Goal: Task Accomplishment & Management: Complete application form

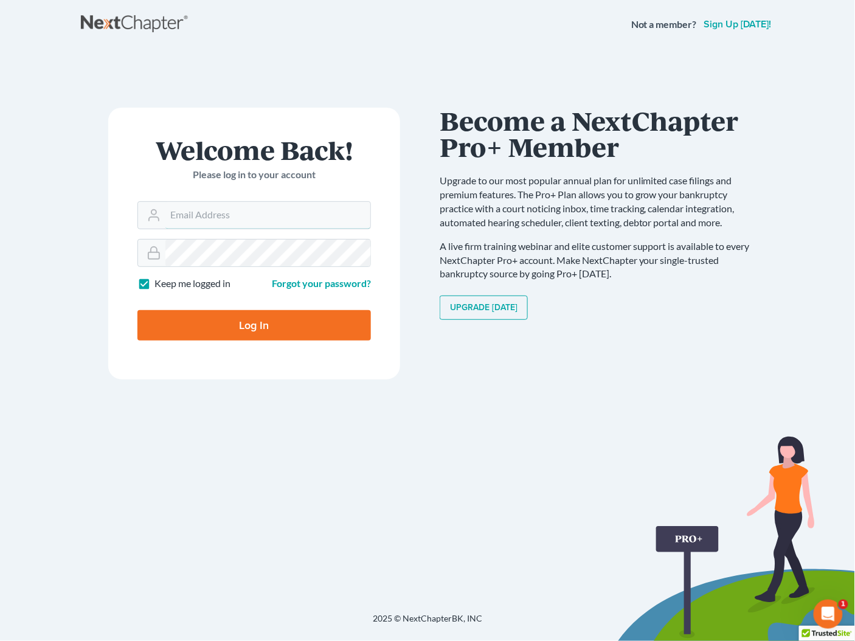
type input "[PERSON_NAME][EMAIL_ADDRESS][DOMAIN_NAME]"
click at [265, 316] on input "Log In" at bounding box center [253, 325] width 233 height 30
type input "Thinking..."
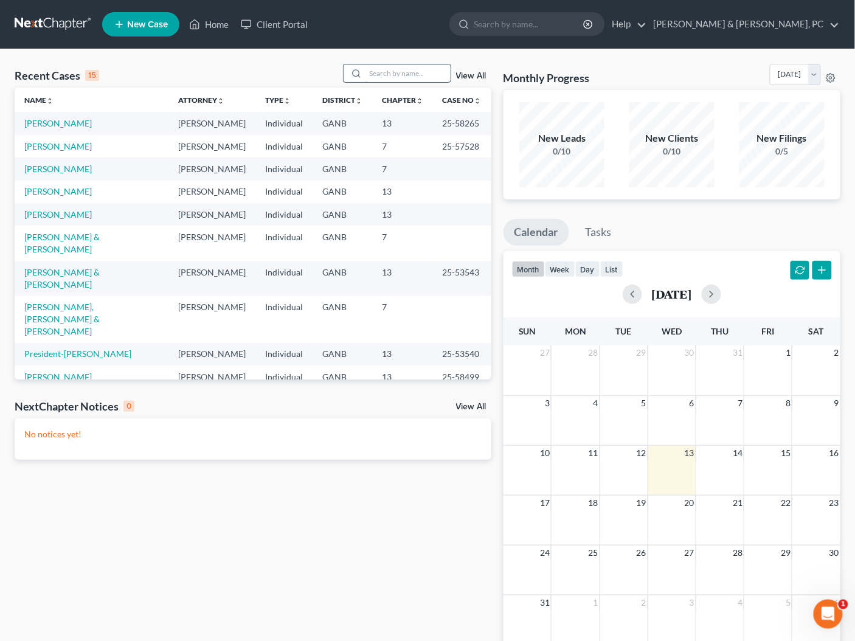
click at [439, 73] on input "search" at bounding box center [407, 73] width 85 height 18
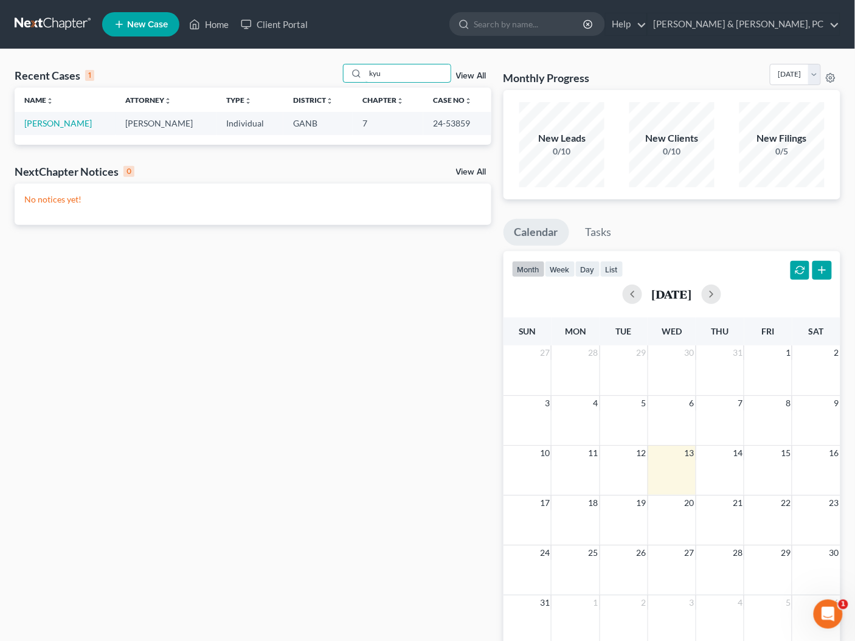
type input "kyu"
click at [155, 21] on span "New Case" at bounding box center [147, 24] width 41 height 9
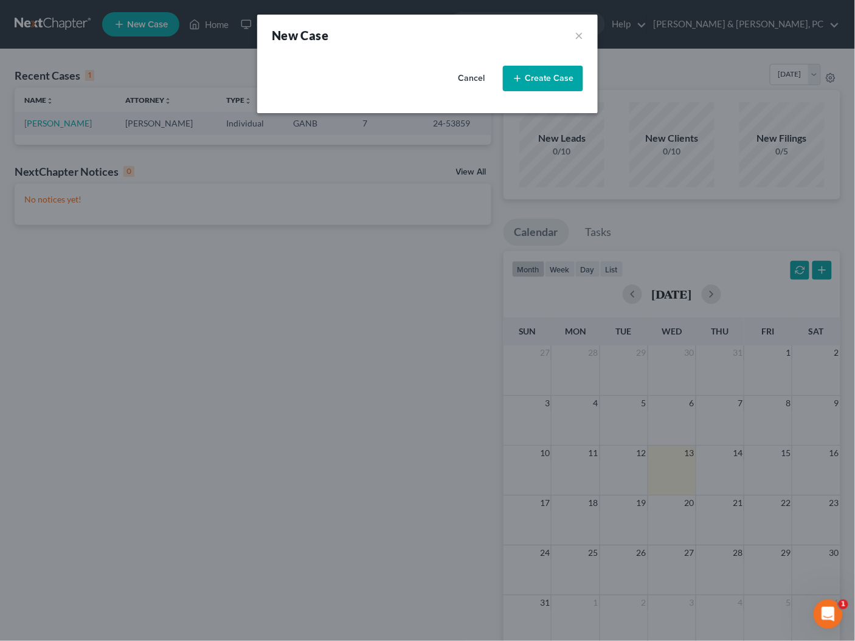
select select "19"
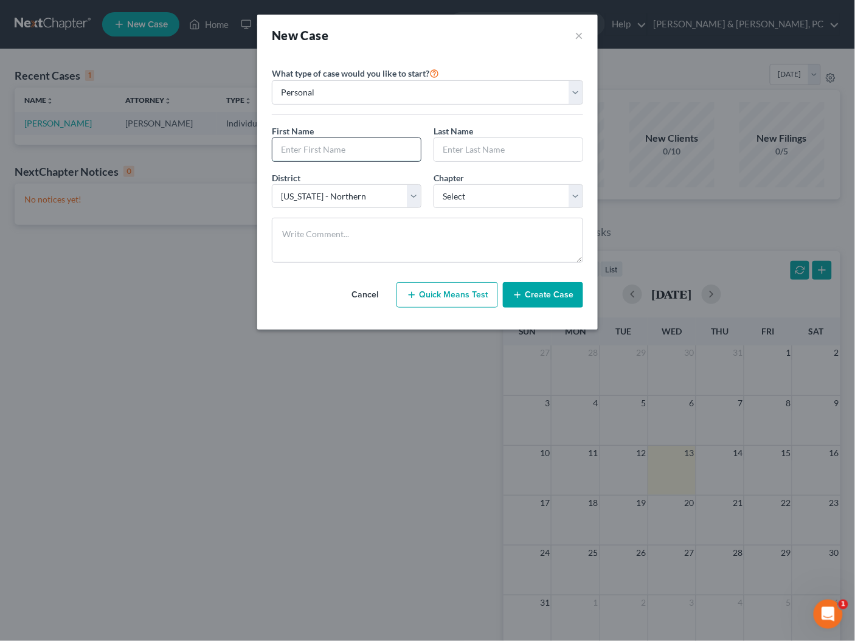
click at [362, 159] on input "text" at bounding box center [346, 149] width 148 height 23
type input "Kyu"
type input "Lim"
click at [460, 190] on select "Select 7 11 12 13" at bounding box center [508, 196] width 150 height 24
select select "0"
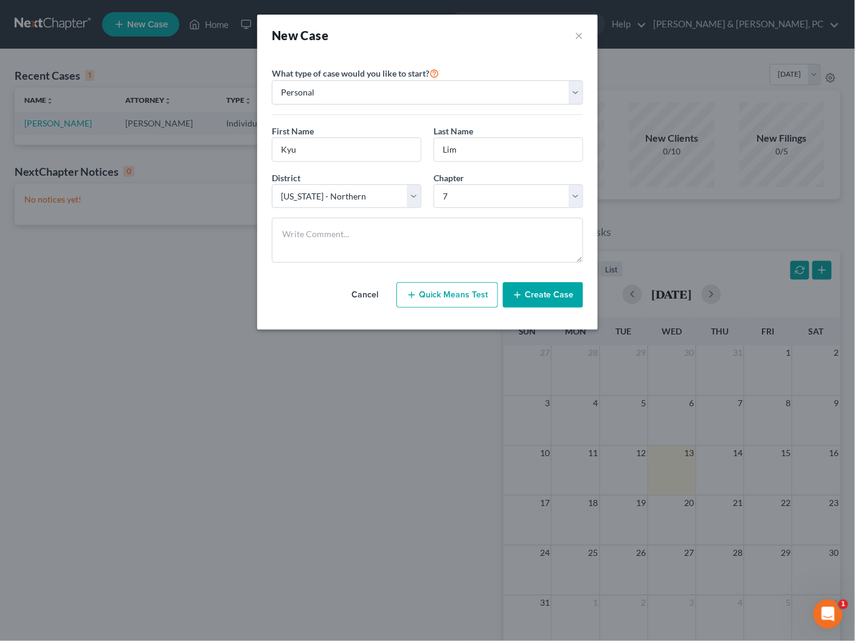
click at [529, 297] on button "Create Case" at bounding box center [543, 295] width 80 height 26
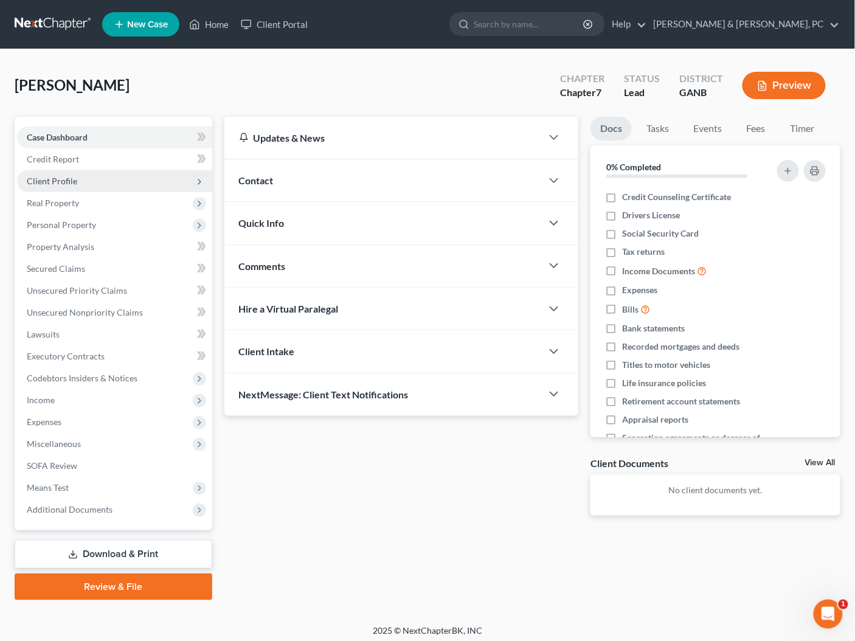
click at [38, 179] on span "Client Profile" at bounding box center [52, 181] width 50 height 10
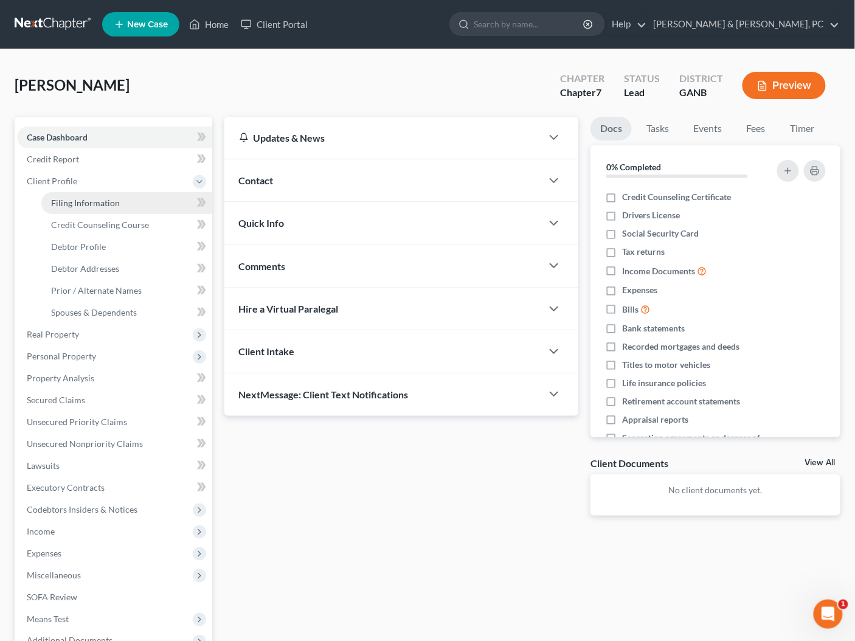
click at [71, 202] on span "Filing Information" at bounding box center [85, 203] width 69 height 10
select select "1"
select select "0"
select select "19"
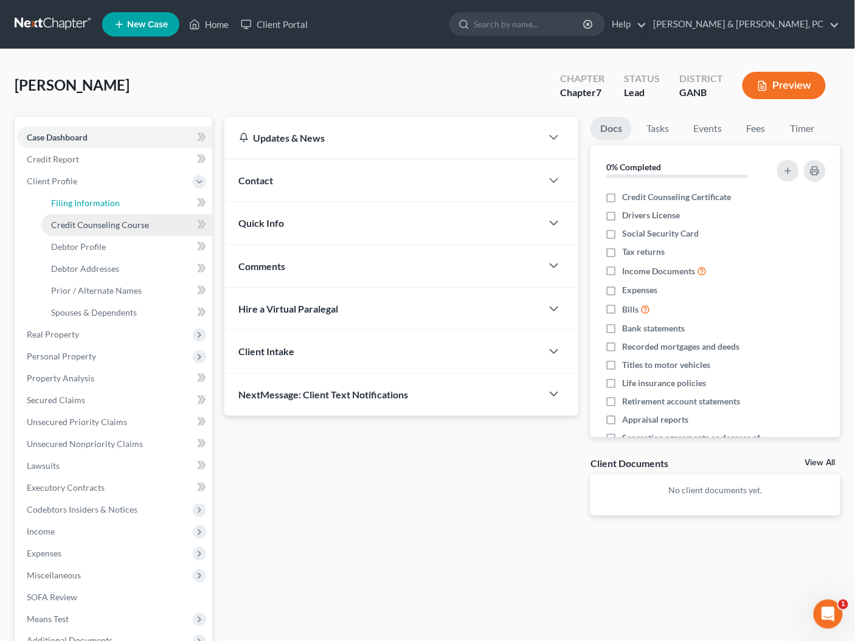
select select "10"
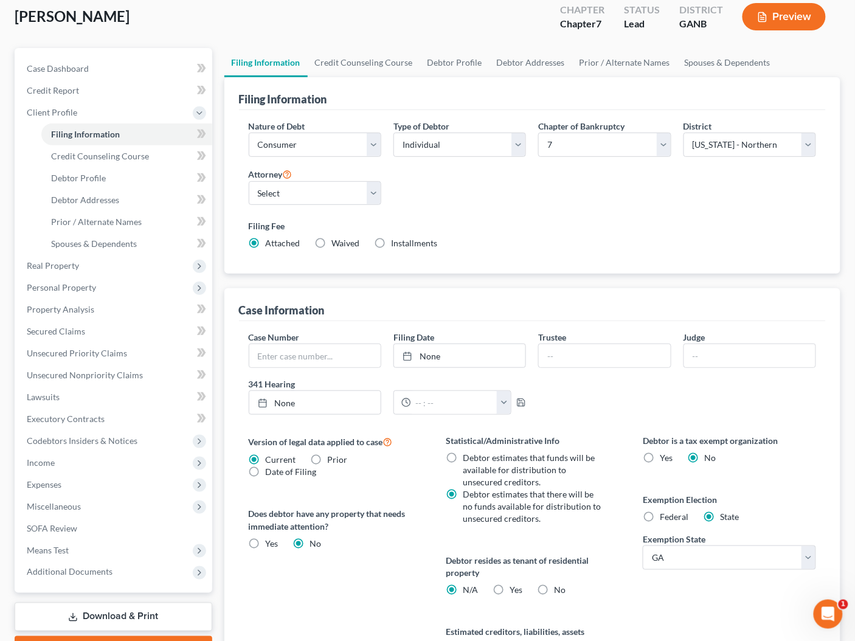
scroll to position [71, 0]
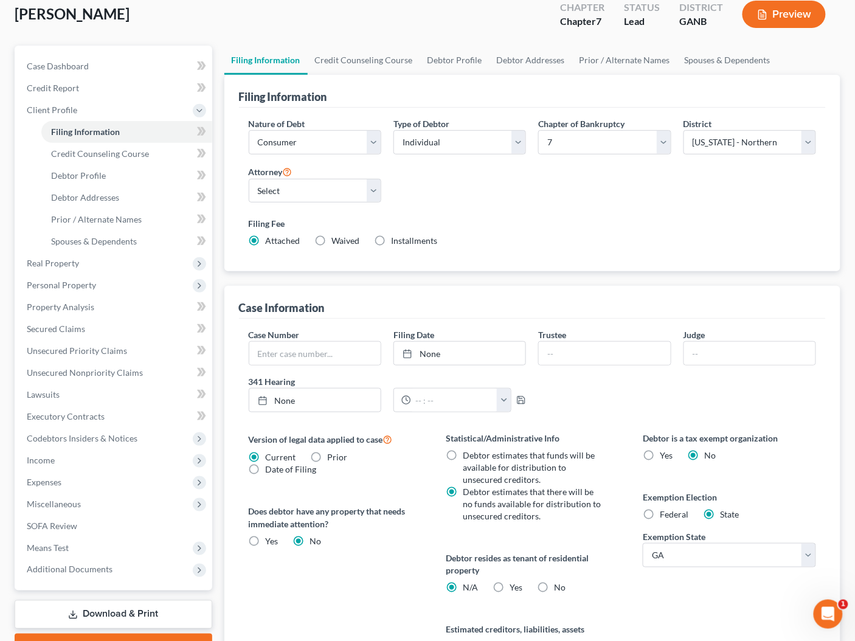
click at [509, 586] on label "Yes Yes" at bounding box center [515, 588] width 13 height 12
click at [514, 586] on input "Yes Yes" at bounding box center [518, 586] width 8 height 8
radio input "true"
radio input "false"
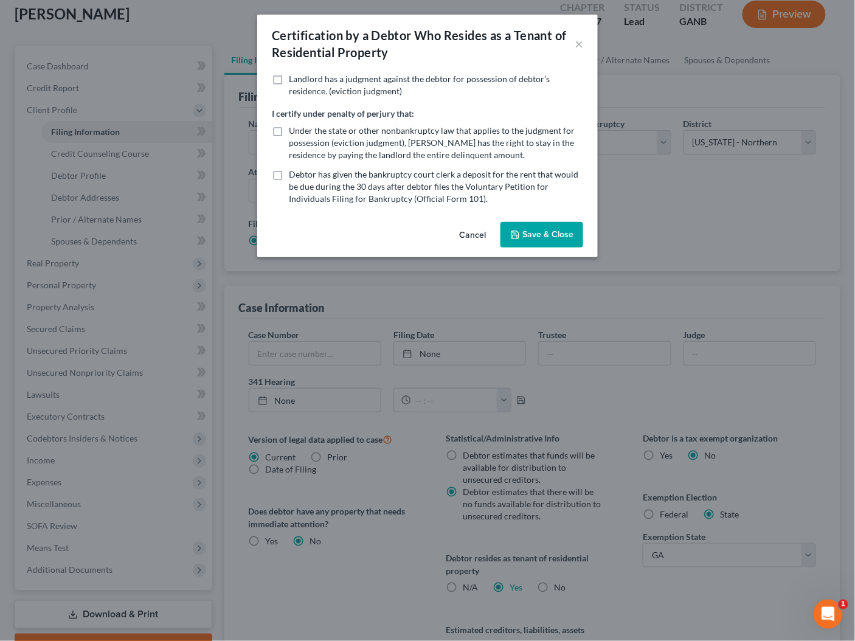
click at [549, 239] on button "Save & Close" at bounding box center [541, 235] width 83 height 26
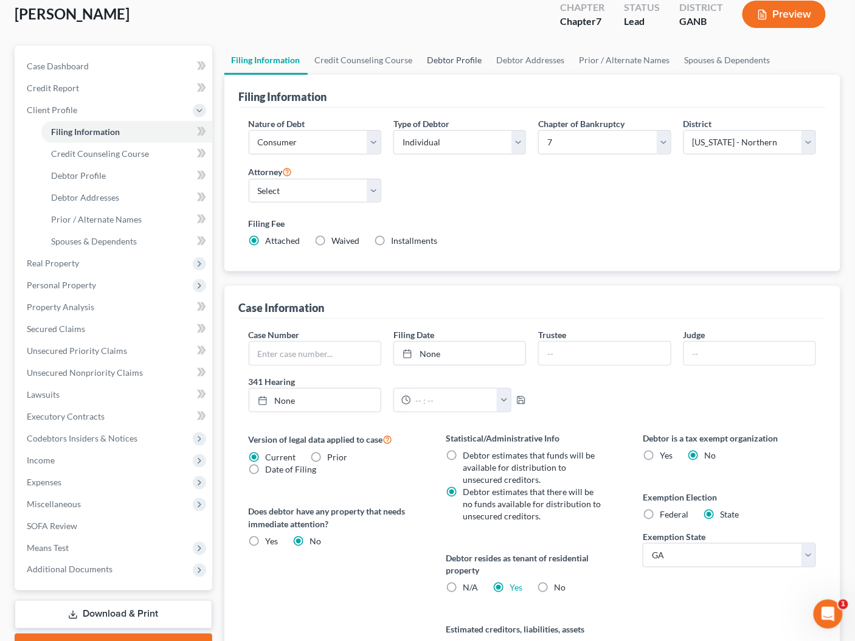
click at [456, 58] on link "Debtor Profile" at bounding box center [454, 60] width 69 height 29
select select "0"
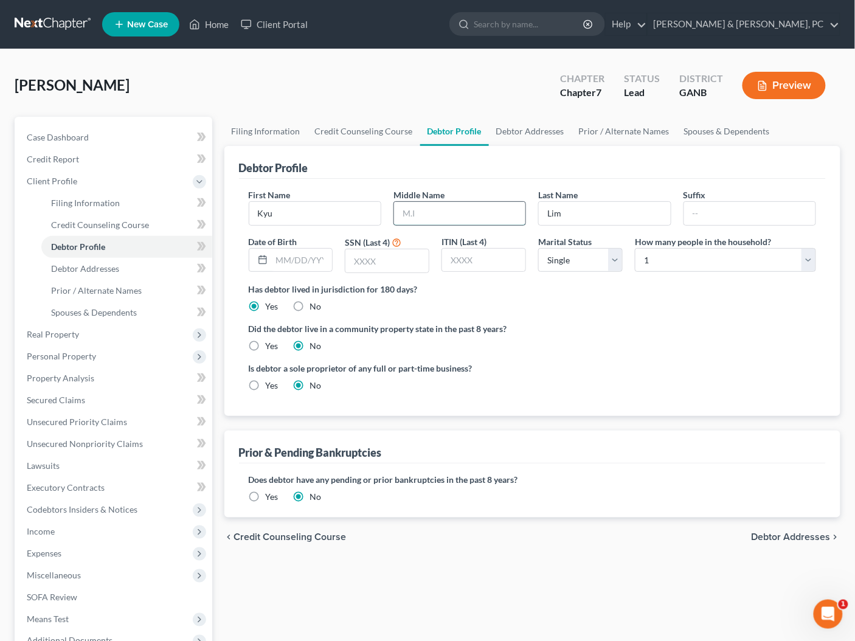
click at [455, 214] on input "text" at bounding box center [459, 213] width 131 height 23
type input "Jin"
type input "10/05/1971"
click at [492, 266] on input "text" at bounding box center [483, 260] width 83 height 23
type input "0666"
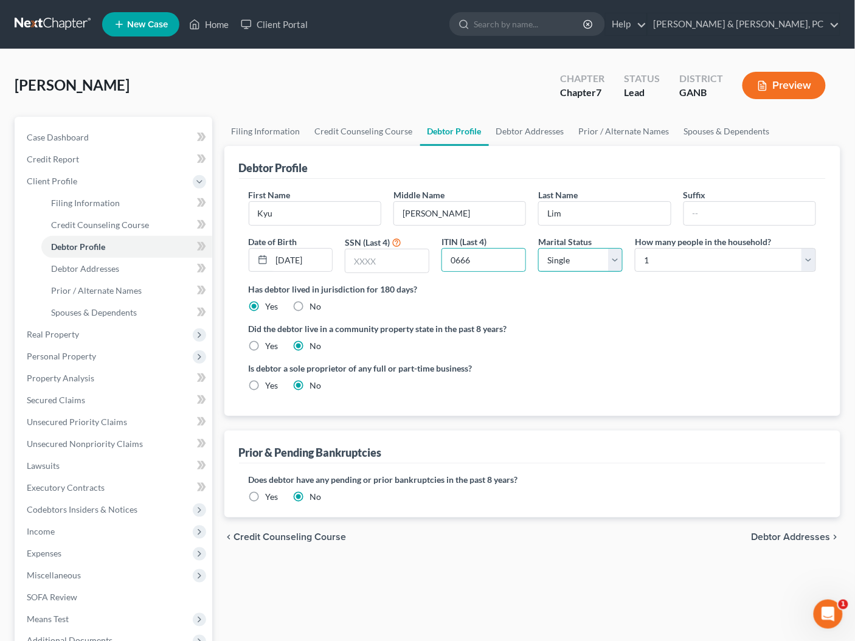
click at [553, 259] on select "Select Single Married Separated Divorced Widowed" at bounding box center [580, 260] width 84 height 24
click at [566, 266] on select "Select Single Married Separated Divorced Widowed" at bounding box center [580, 260] width 84 height 24
select select "3"
click at [272, 495] on label "Yes" at bounding box center [272, 496] width 13 height 12
click at [272, 495] on input "Yes" at bounding box center [274, 494] width 8 height 8
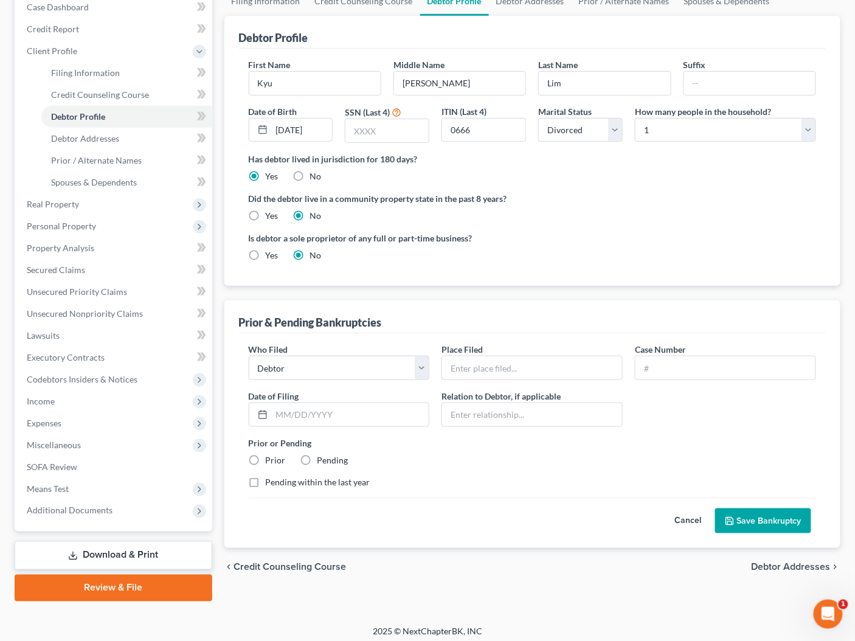
scroll to position [134, 0]
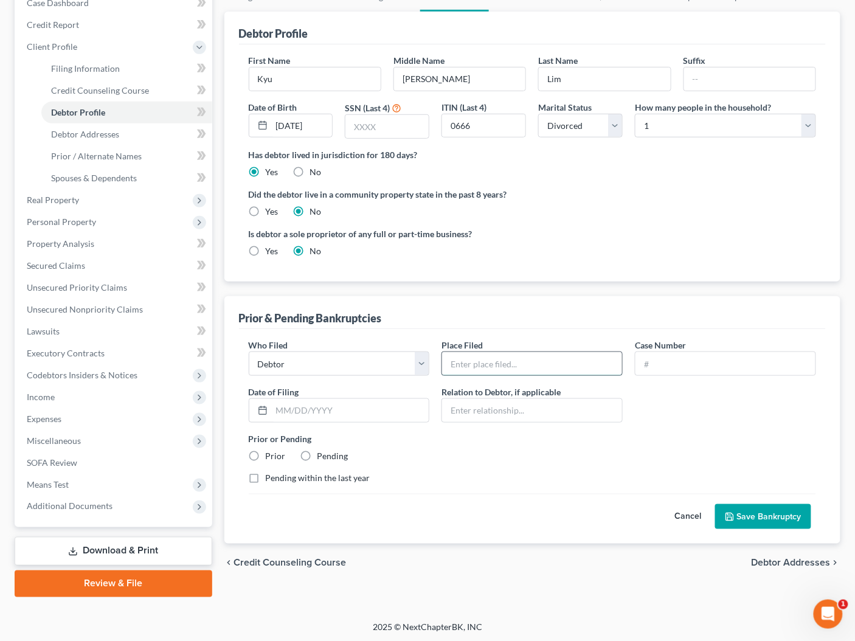
click at [512, 354] on input "text" at bounding box center [532, 363] width 180 height 23
type input "Northern District of Georgia"
click at [682, 365] on input "text" at bounding box center [725, 363] width 180 height 23
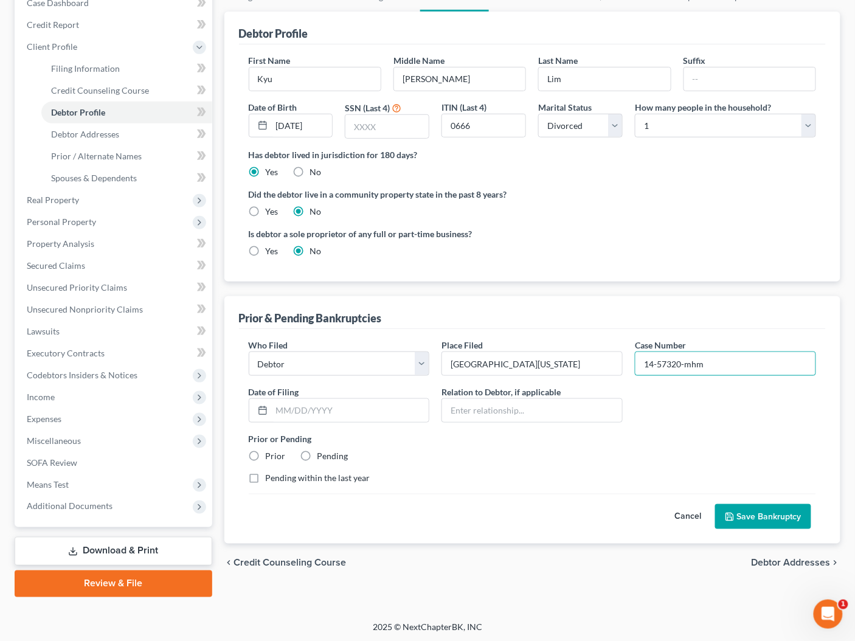
type input "14-57320-mhm"
type input "04/11/2014"
click at [266, 453] on label "Prior" at bounding box center [276, 456] width 20 height 12
click at [270, 453] on input "Prior" at bounding box center [274, 454] width 8 height 8
radio input "true"
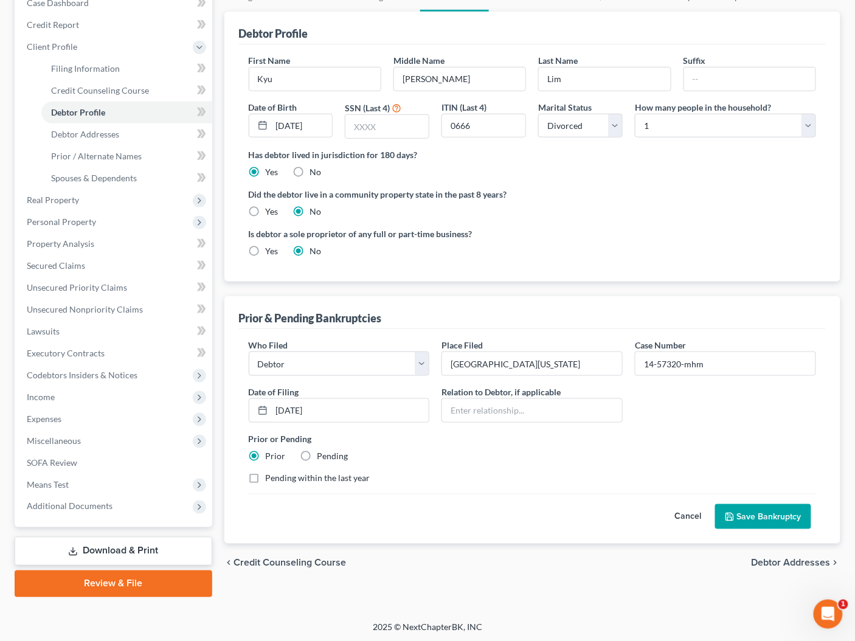
scroll to position [134, 0]
click at [758, 504] on button "Save Bankruptcy" at bounding box center [763, 517] width 96 height 26
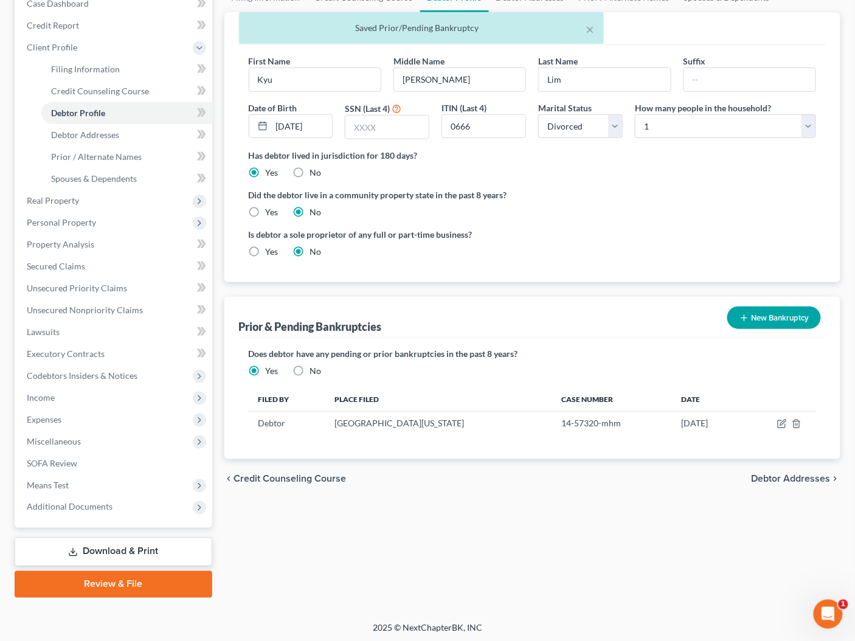
scroll to position [0, 0]
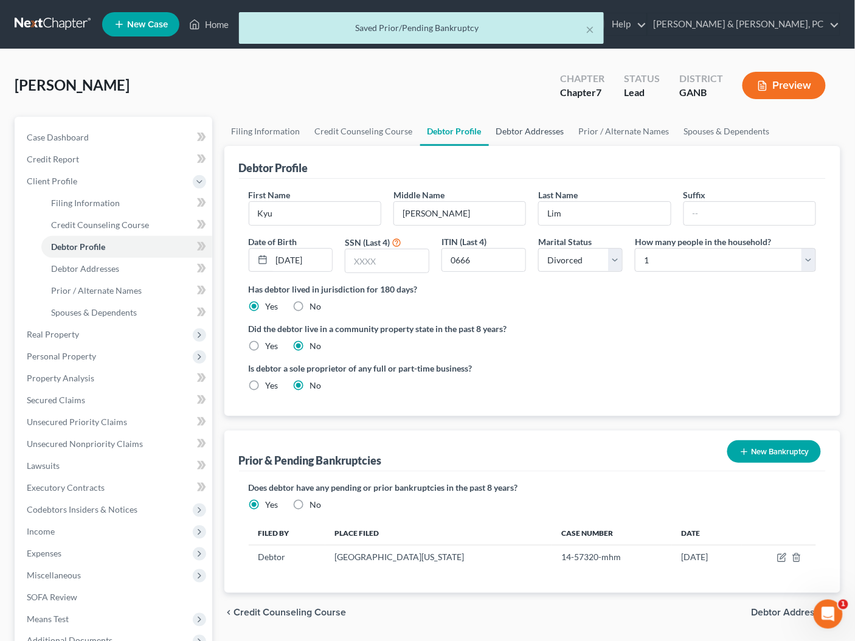
click at [501, 130] on link "Debtor Addresses" at bounding box center [530, 131] width 83 height 29
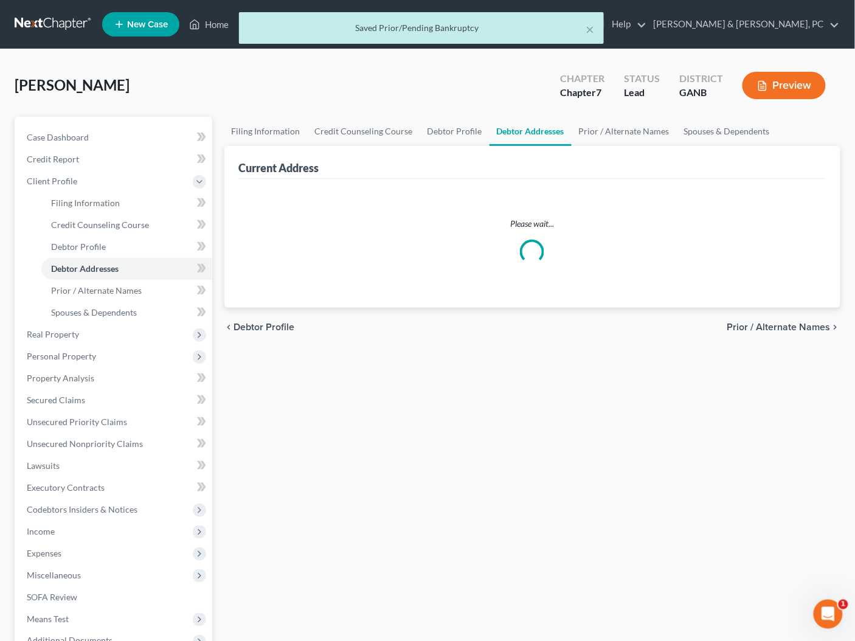
select select "0"
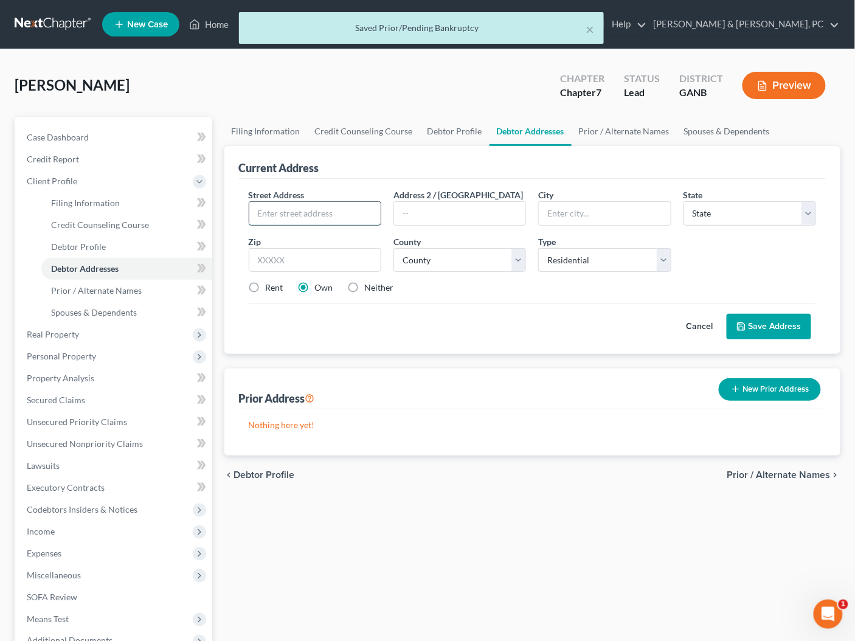
click at [287, 217] on input "text" at bounding box center [314, 213] width 131 height 23
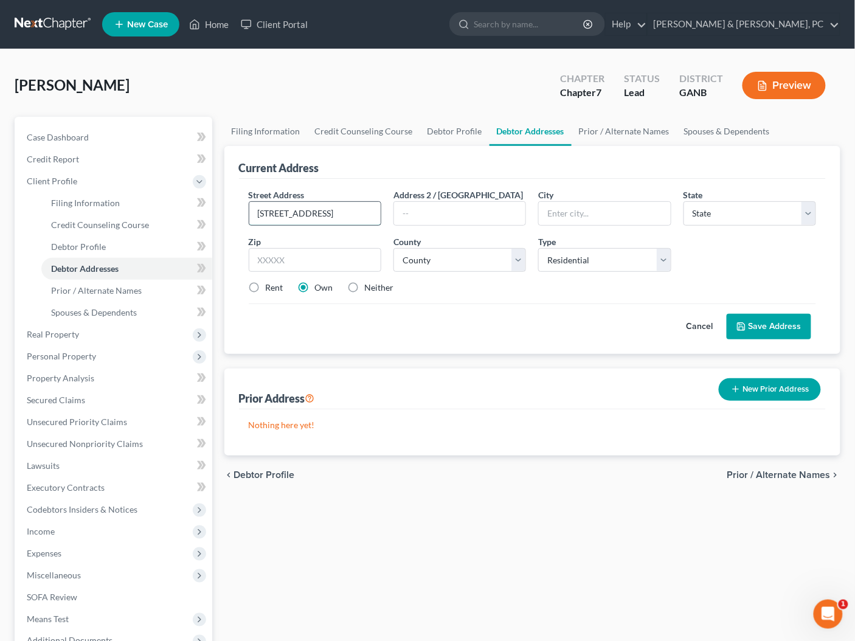
type input "4510 Settles Point Road"
type input "Suwanee"
select select "10"
type input "30024"
select select "66"
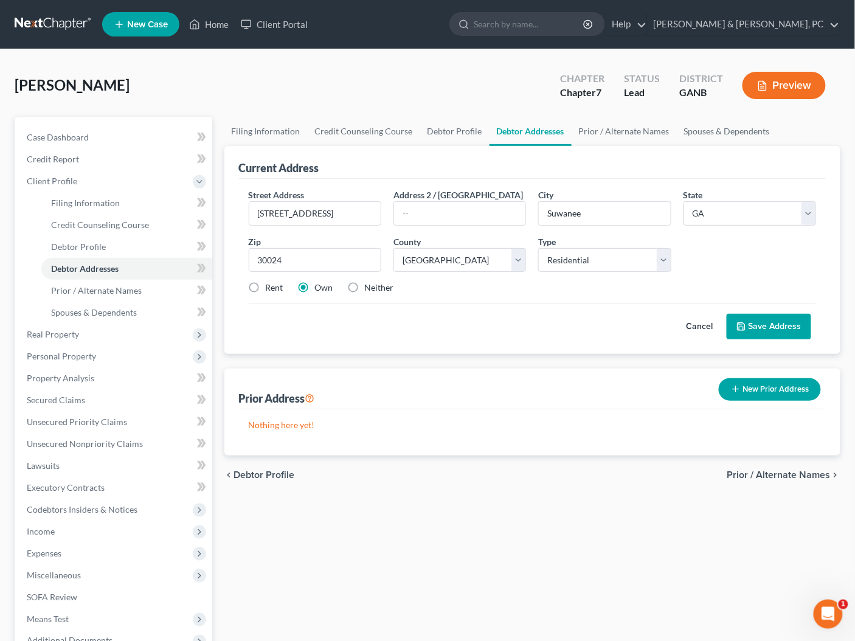
click at [267, 285] on label "Rent" at bounding box center [275, 287] width 18 height 12
click at [270, 285] on input "Rent" at bounding box center [274, 285] width 8 height 8
radio input "true"
click at [791, 335] on button "Save Address" at bounding box center [768, 327] width 84 height 26
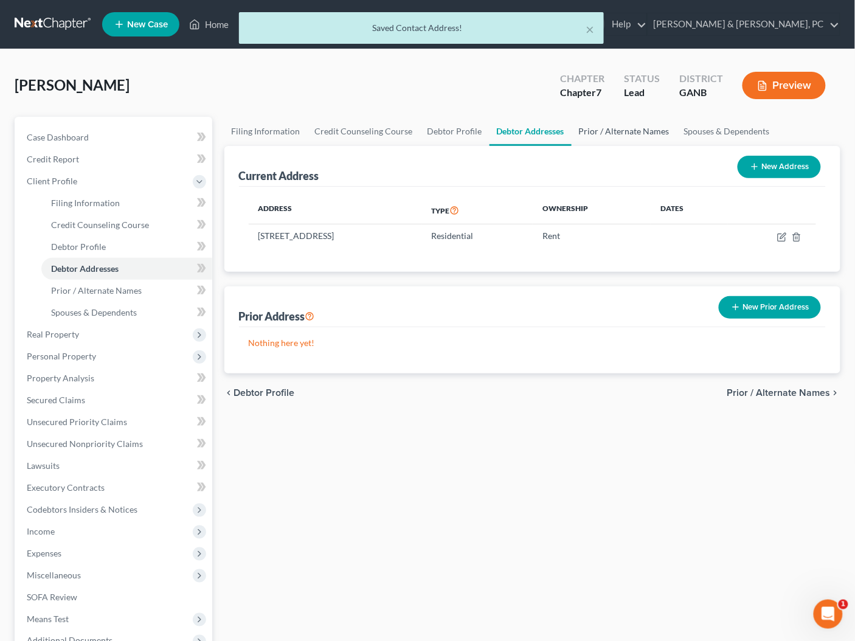
click at [643, 135] on link "Prior / Alternate Names" at bounding box center [623, 131] width 105 height 29
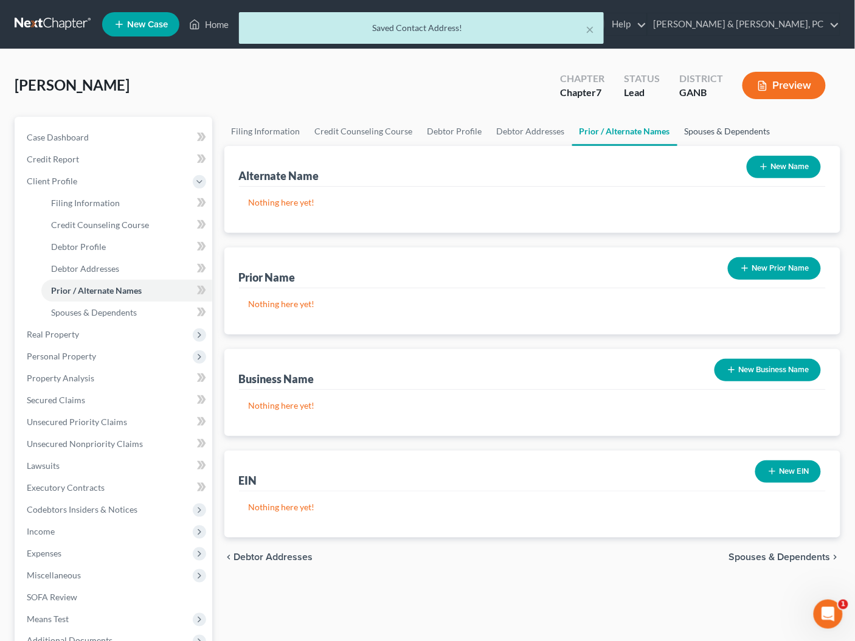
click at [710, 131] on link "Spouses & Dependents" at bounding box center [727, 131] width 100 height 29
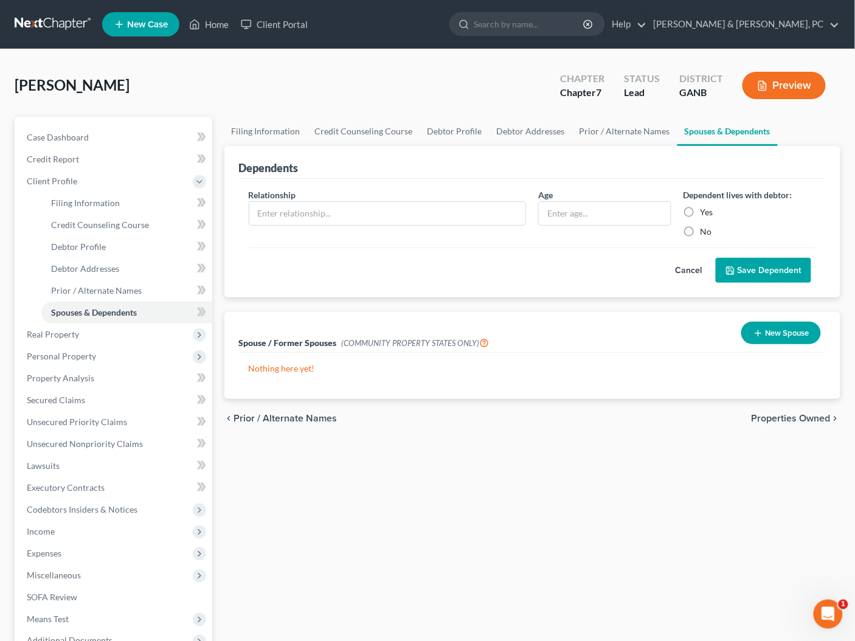
click at [690, 273] on button "Cancel" at bounding box center [688, 270] width 53 height 24
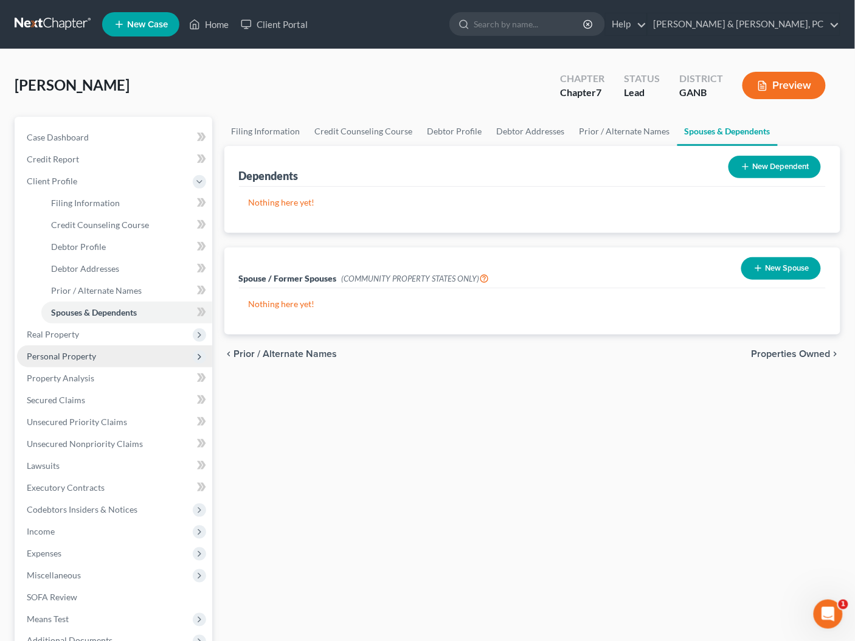
scroll to position [134, 0]
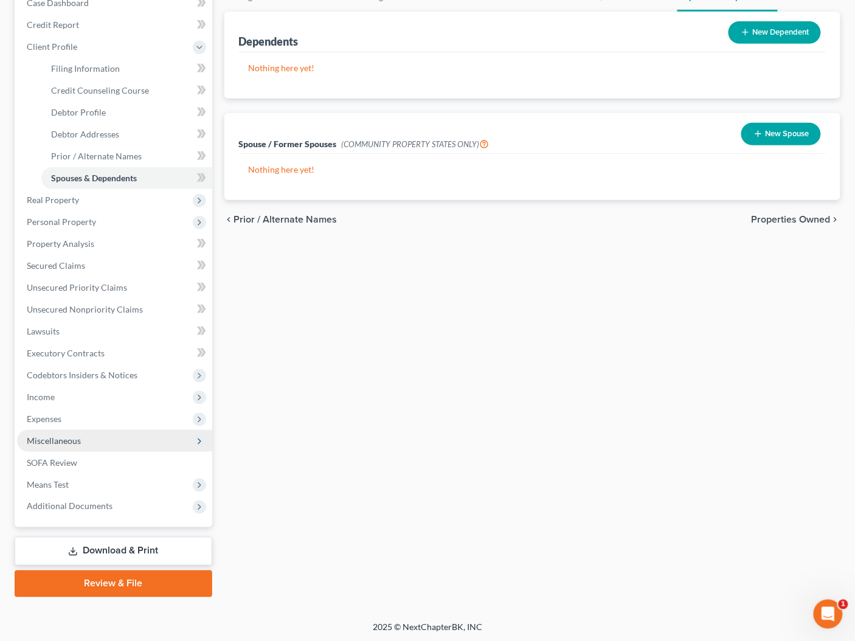
click at [55, 433] on span "Miscellaneous" at bounding box center [114, 441] width 195 height 22
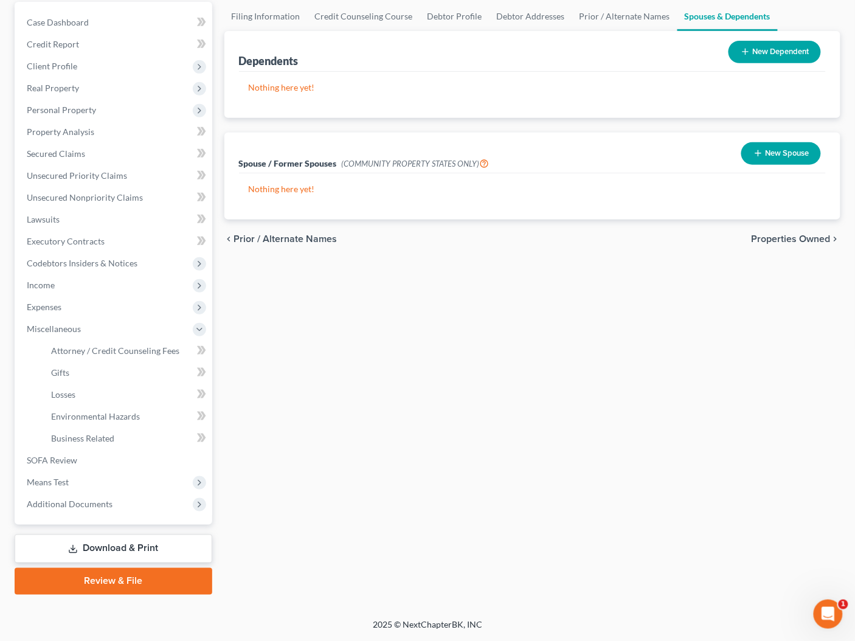
scroll to position [112, 0]
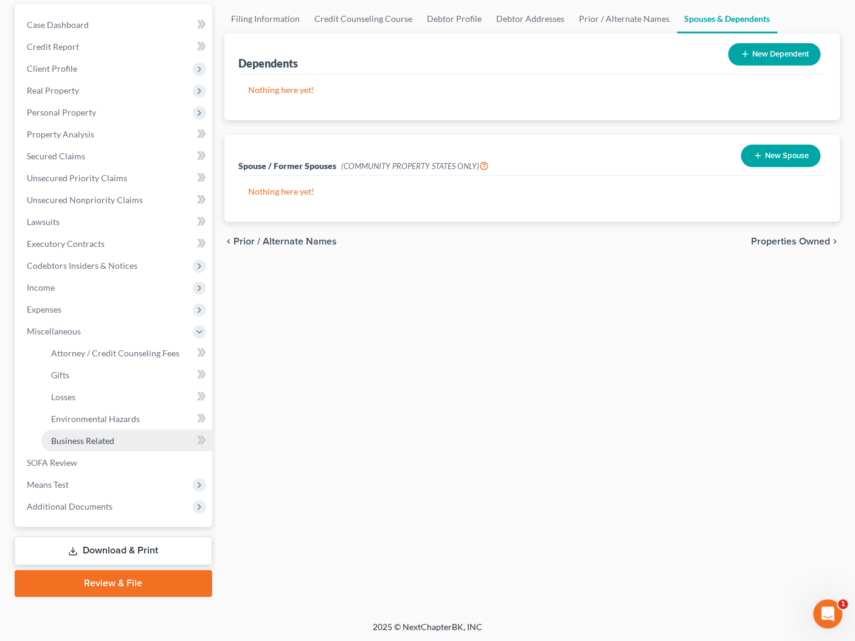
click at [90, 435] on span "Business Related" at bounding box center [82, 440] width 63 height 10
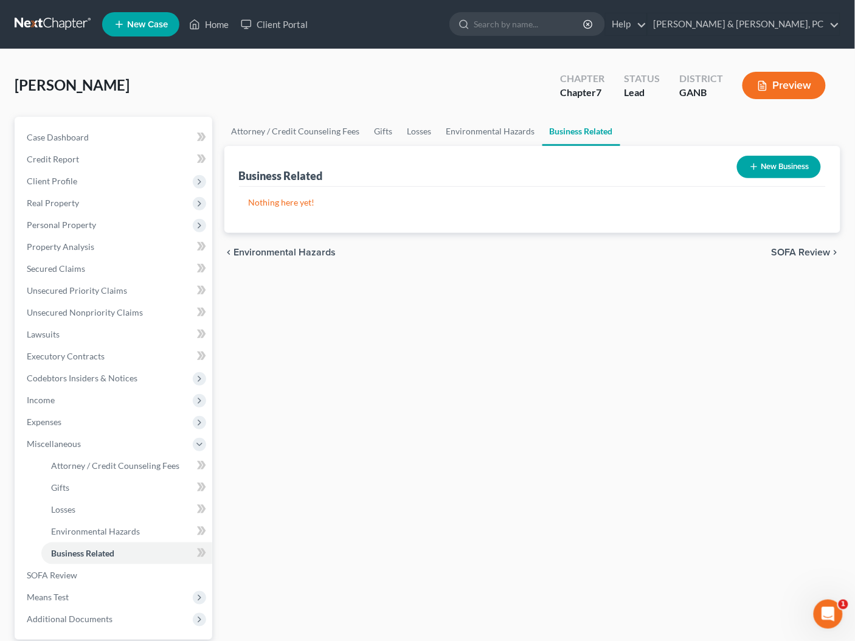
click at [811, 165] on button "New Business" at bounding box center [779, 167] width 84 height 22
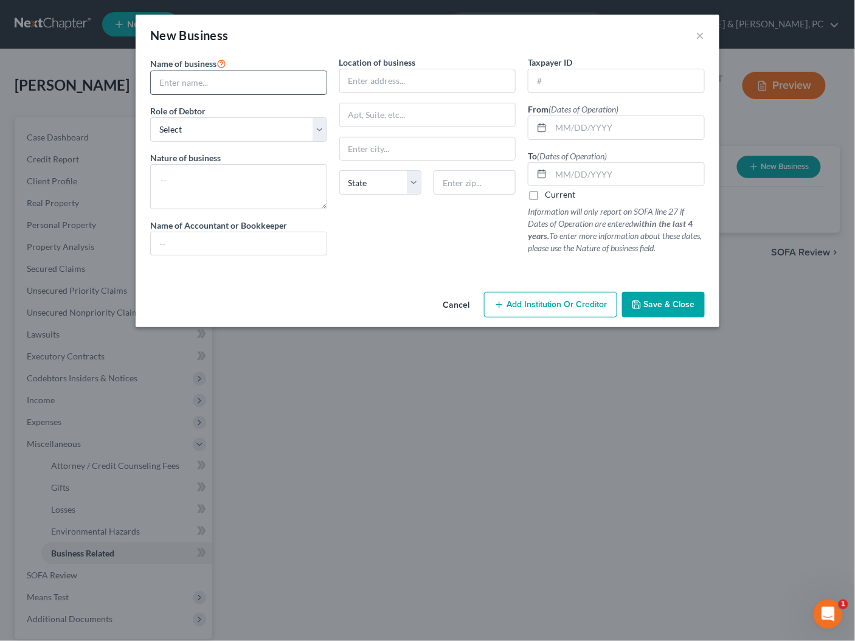
click at [227, 84] on input "text" at bounding box center [239, 82] width 176 height 23
paste input "dba Kokiri Cafe"
click at [157, 82] on input "dba Kokiri Cafe" at bounding box center [239, 82] width 176 height 23
type input "Kjin Q Inc dba Kokiri Cafe"
click at [202, 132] on select "Select A member of a limited liability company (LLC) or limited liability partn…" at bounding box center [238, 129] width 177 height 24
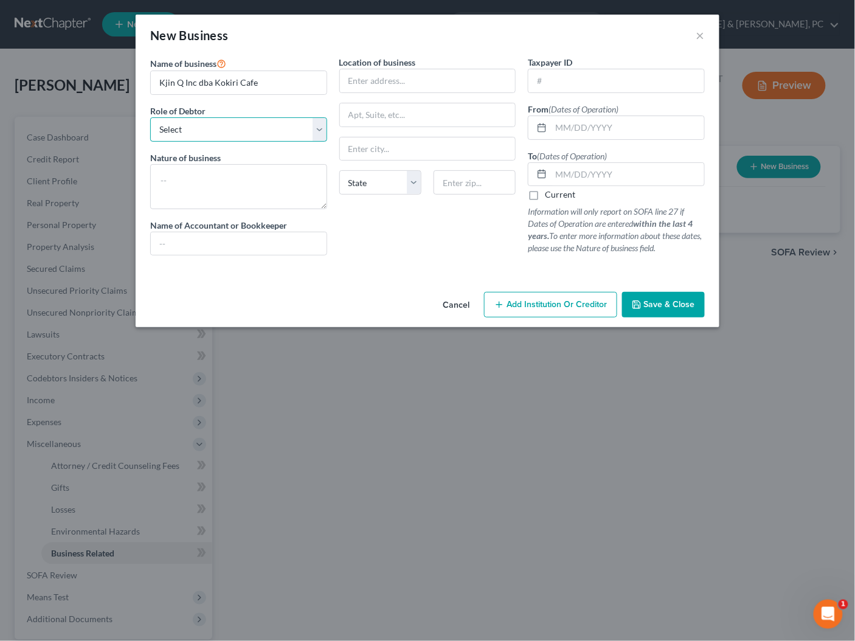
select select "sole_proprietor"
click at [205, 201] on textarea at bounding box center [238, 186] width 177 height 45
type textarea "Accommodation & Food Services"
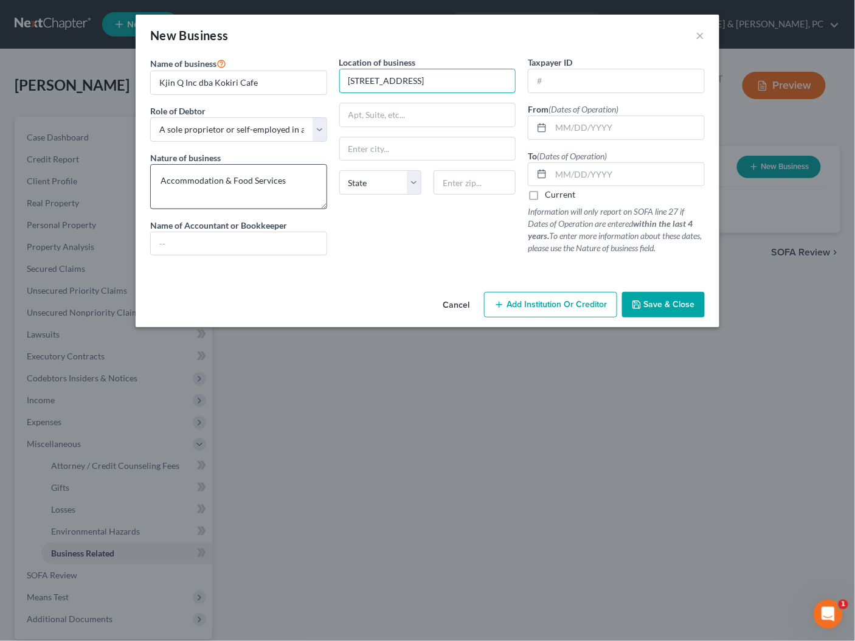
type input "6335 Highway 85"
type input "Suite 108"
type input "Riverdale"
select select "10"
type input "30274"
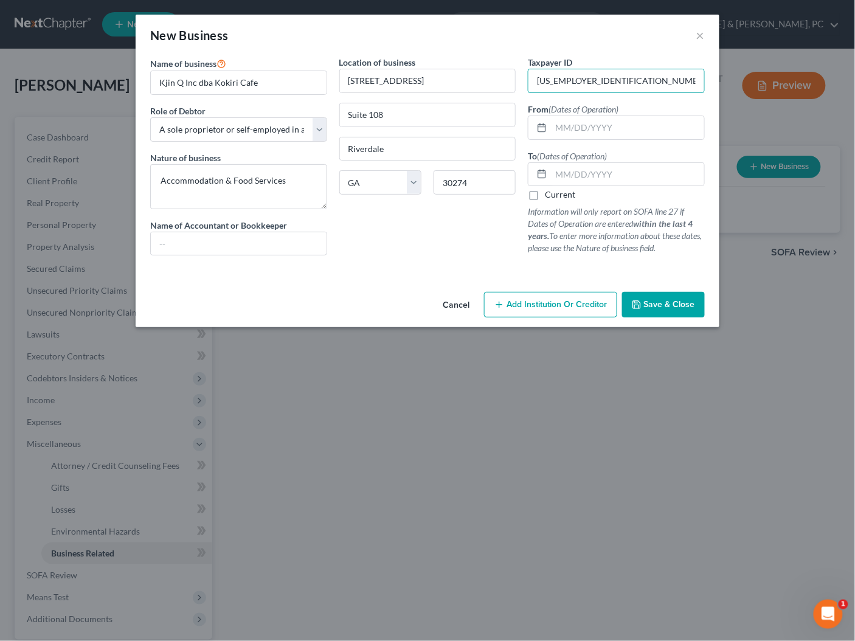
type input "92-2062744"
type input "01/24/2023"
type input "08/01/2025"
click at [679, 303] on span "Save & Close" at bounding box center [669, 304] width 51 height 10
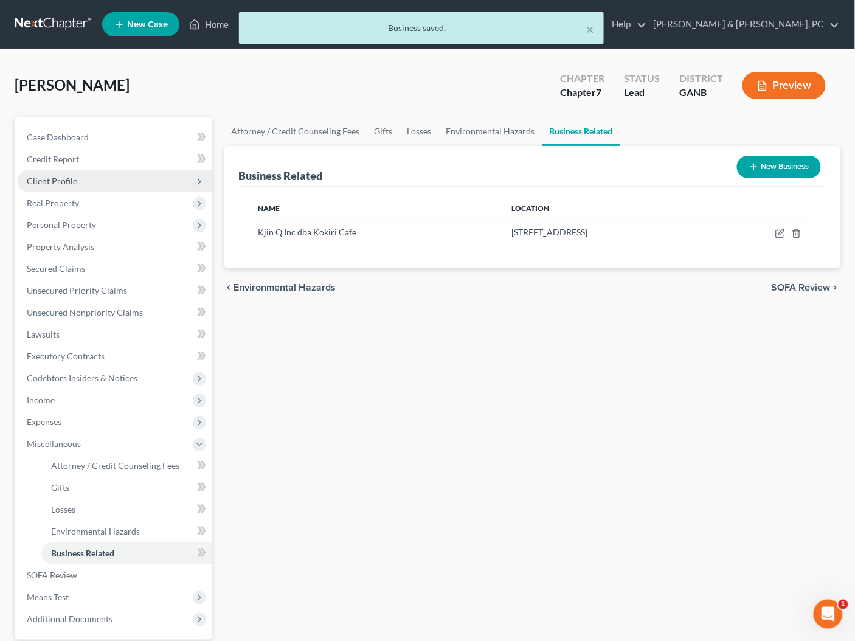
click at [51, 178] on span "Client Profile" at bounding box center [52, 181] width 50 height 10
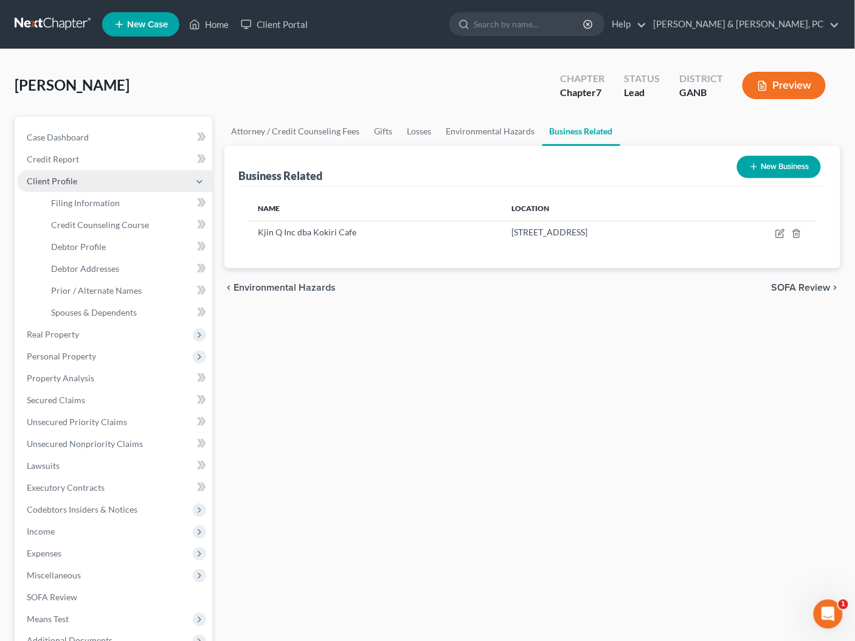
click at [36, 185] on span "Client Profile" at bounding box center [52, 181] width 50 height 10
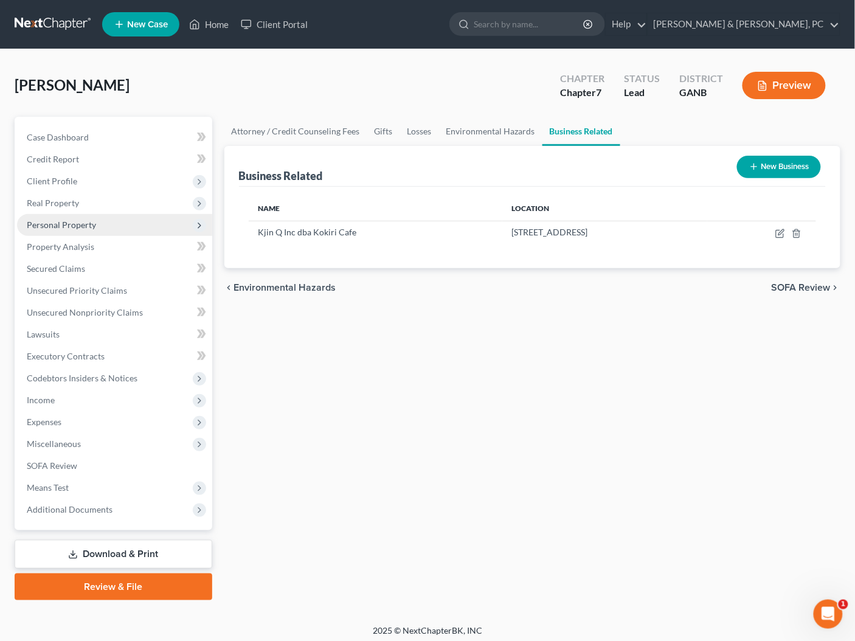
click at [57, 216] on span "Personal Property" at bounding box center [114, 225] width 195 height 22
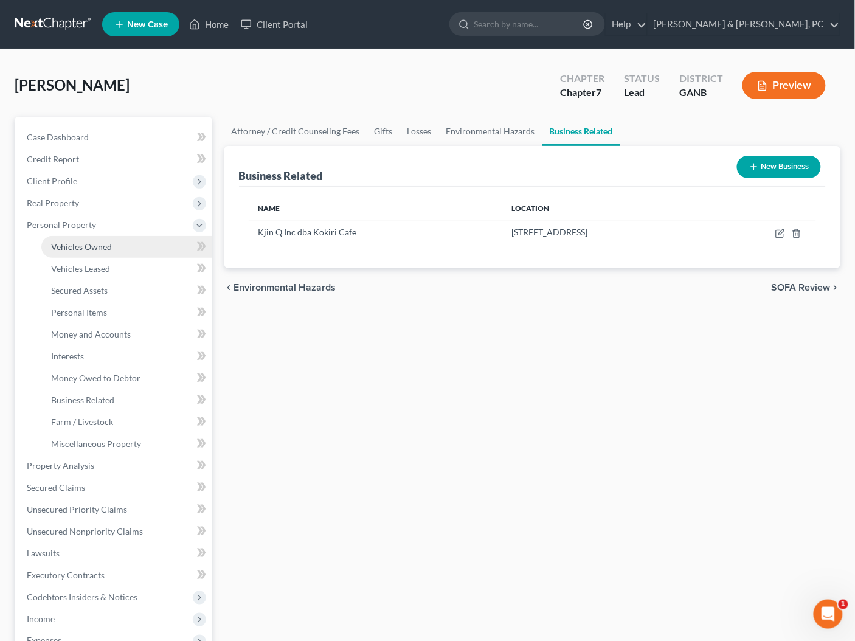
click at [84, 247] on span "Vehicles Owned" at bounding box center [81, 246] width 61 height 10
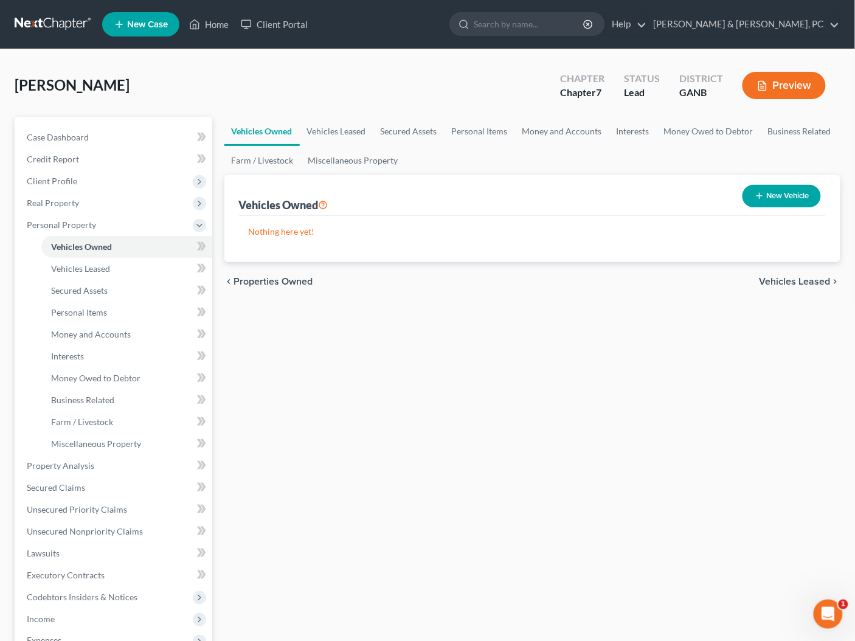
click at [788, 202] on button "New Vehicle" at bounding box center [781, 196] width 78 height 22
select select "0"
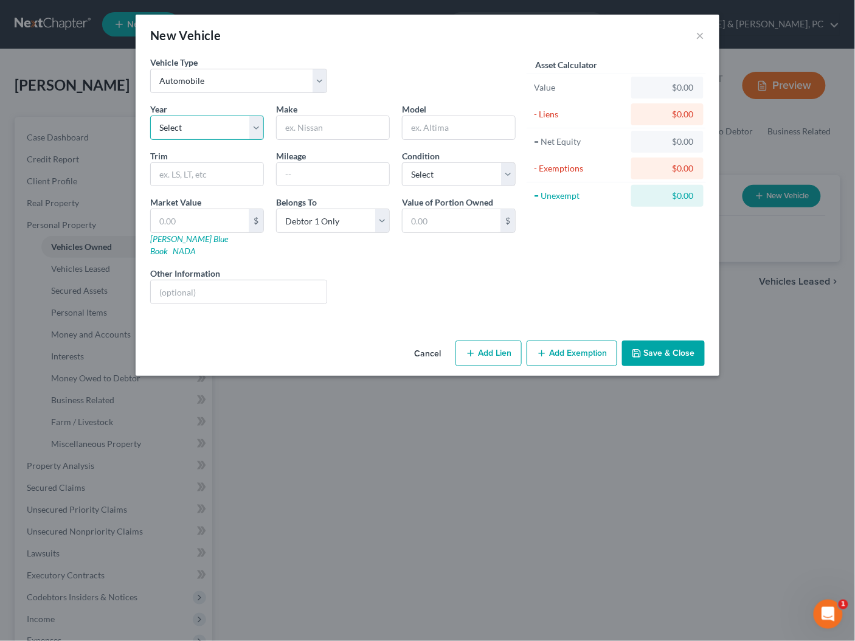
click at [218, 123] on select "Select 2026 2025 2024 2023 2022 2021 2020 2019 2018 2017 2016 2015 2014 2013 20…" at bounding box center [207, 127] width 114 height 24
select select "2"
click at [329, 120] on input "text" at bounding box center [333, 127] width 112 height 23
type input "Ford"
type input "Expedition"
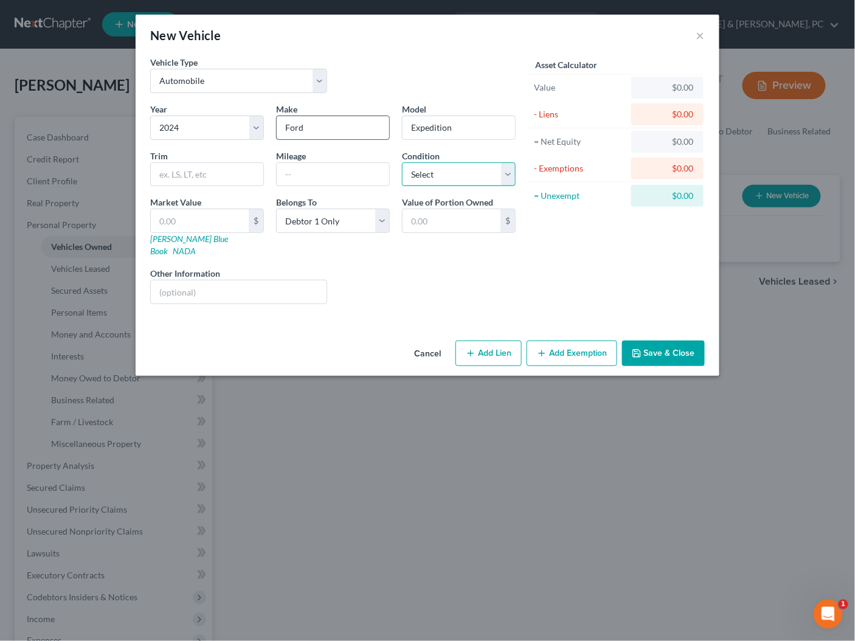
select select "2"
click at [675, 340] on button "Save & Close" at bounding box center [663, 353] width 83 height 26
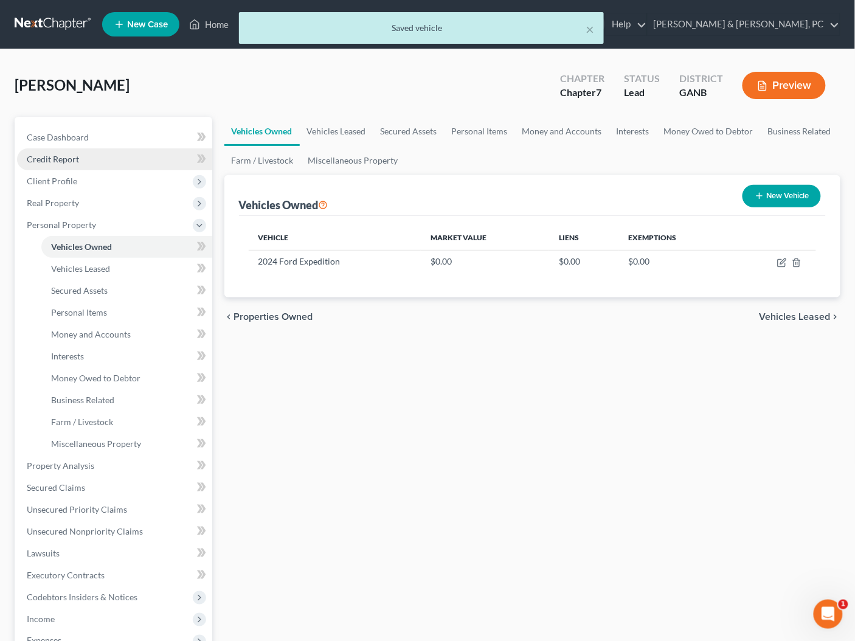
click at [57, 159] on span "Credit Report" at bounding box center [53, 159] width 52 height 10
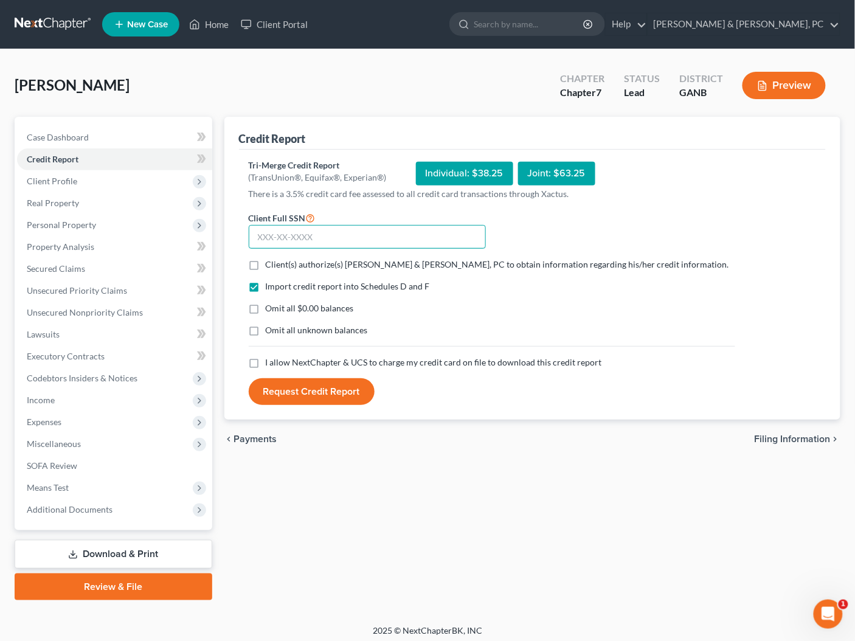
click at [316, 236] on input "text" at bounding box center [367, 237] width 237 height 24
type input "253-69-0666"
click at [268, 264] on span "Client(s) authorize(s) Blevins & Hong, PC to obtain information regarding his/h…" at bounding box center [497, 264] width 463 height 10
click at [270, 264] on input "Client(s) authorize(s) Blevins & Hong, PC to obtain information regarding his/h…" at bounding box center [274, 262] width 8 height 8
checkbox input "true"
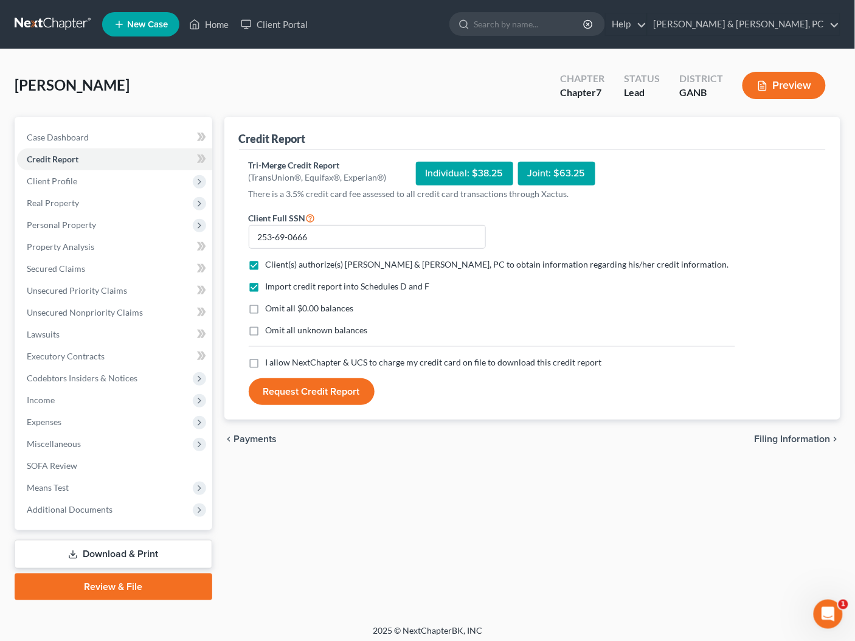
click at [266, 359] on label "I allow NextChapter & UCS to charge my credit card on file to download this cre…" at bounding box center [434, 362] width 336 height 12
click at [270, 359] on input "I allow NextChapter & UCS to charge my credit card on file to download this cre…" at bounding box center [274, 360] width 8 height 8
checkbox input "true"
click at [280, 390] on button "Request Credit Report" at bounding box center [312, 391] width 126 height 27
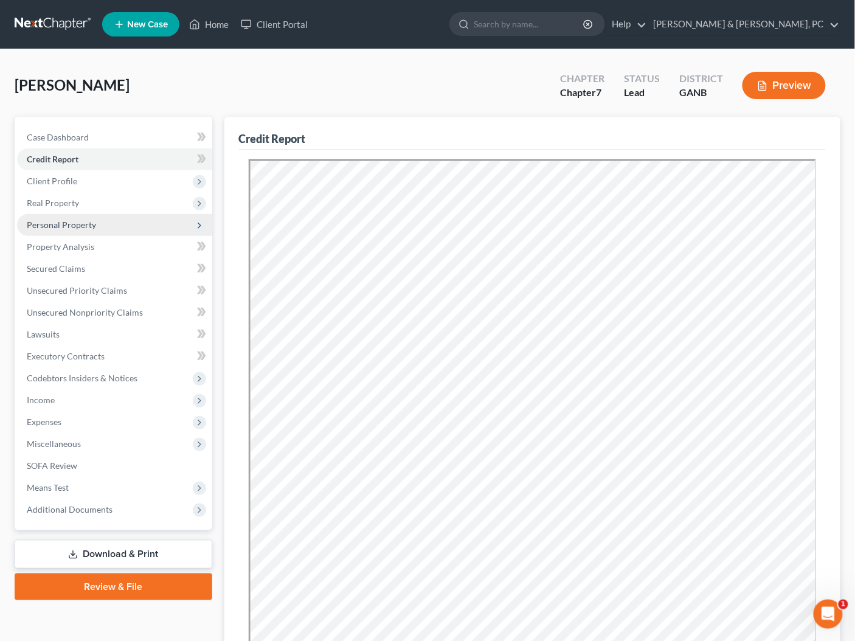
click at [63, 225] on span "Personal Property" at bounding box center [61, 224] width 69 height 10
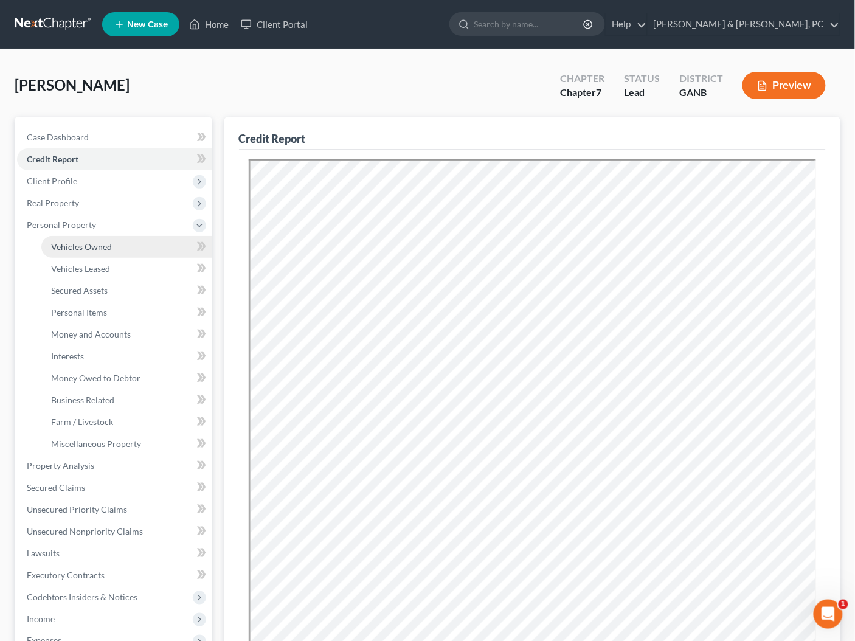
click at [77, 236] on link "Vehicles Owned" at bounding box center [126, 247] width 171 height 22
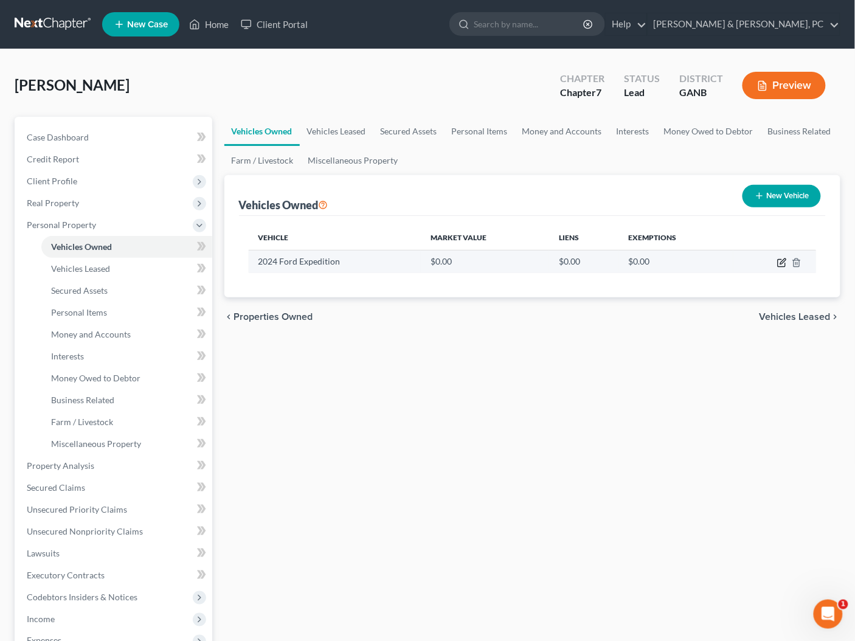
click at [780, 261] on icon "button" at bounding box center [782, 260] width 5 height 5
select select "0"
select select "2"
select select "0"
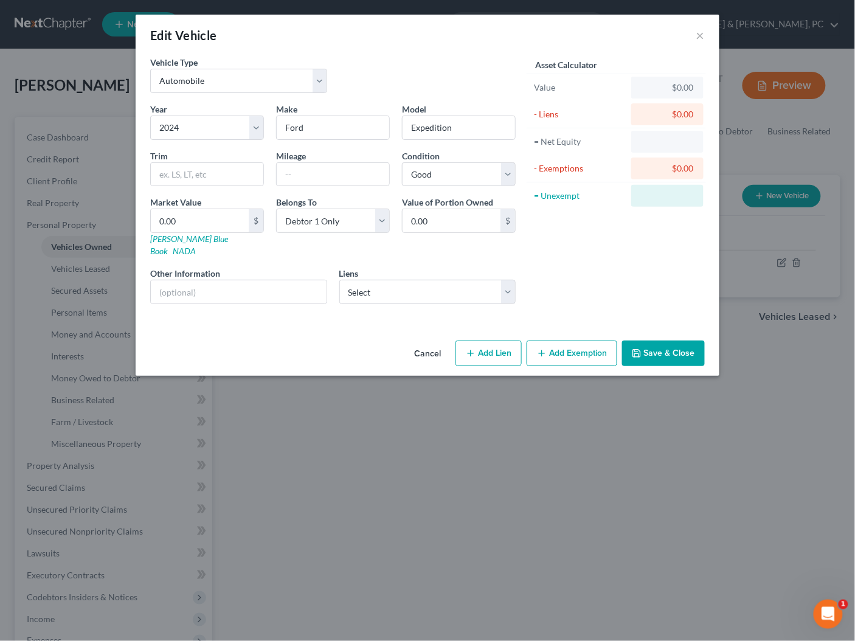
scroll to position [2, 0]
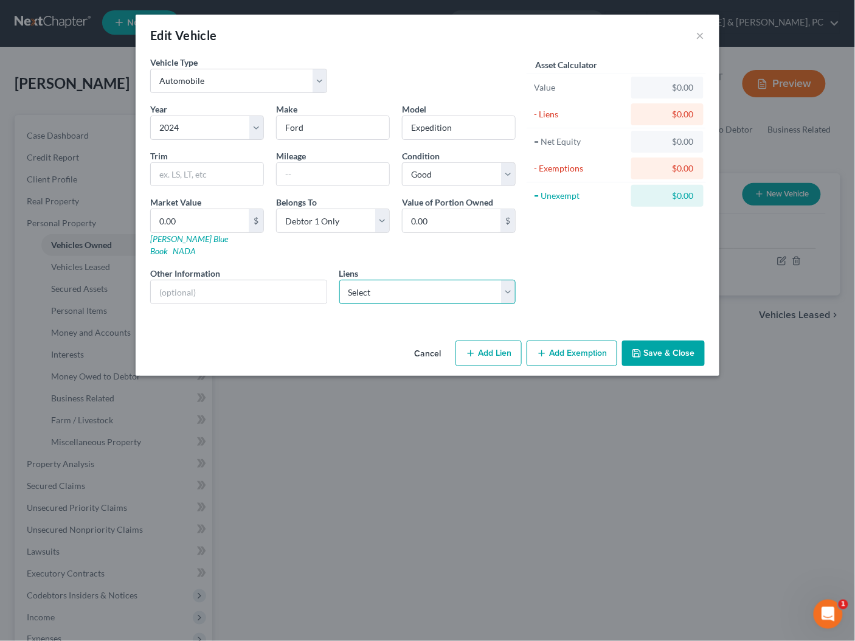
click at [424, 280] on select "Select Ford Motor Credit Comp - $64,047.00 Capital One Auto Fin - $28,759.00 Ca…" at bounding box center [427, 292] width 177 height 24
select select "0"
select select
select select "30"
select select "0"
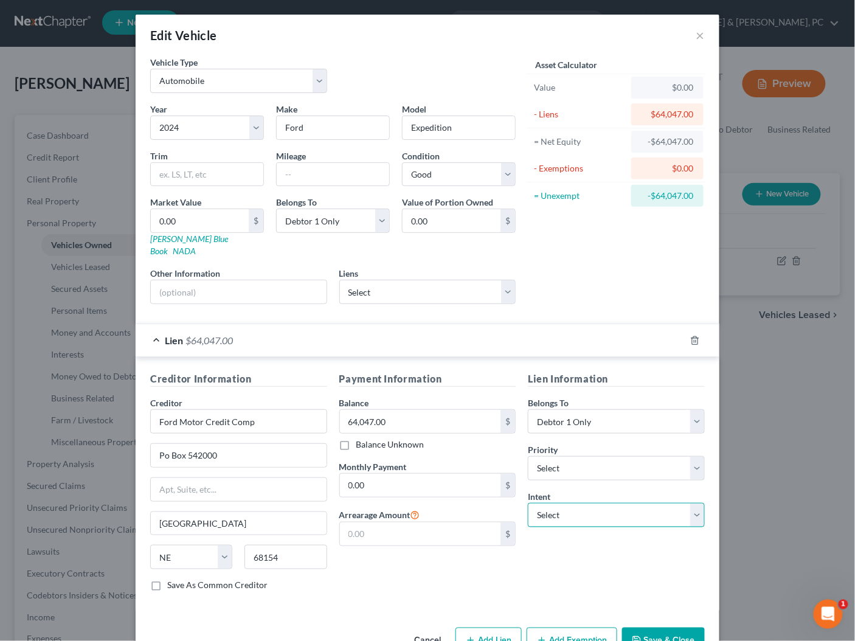
click at [554, 503] on select "Select Surrender Redeem Reaffirm Avoid Other" at bounding box center [616, 515] width 177 height 24
select select "2"
click at [417, 473] on input "0.00" at bounding box center [420, 484] width 161 height 23
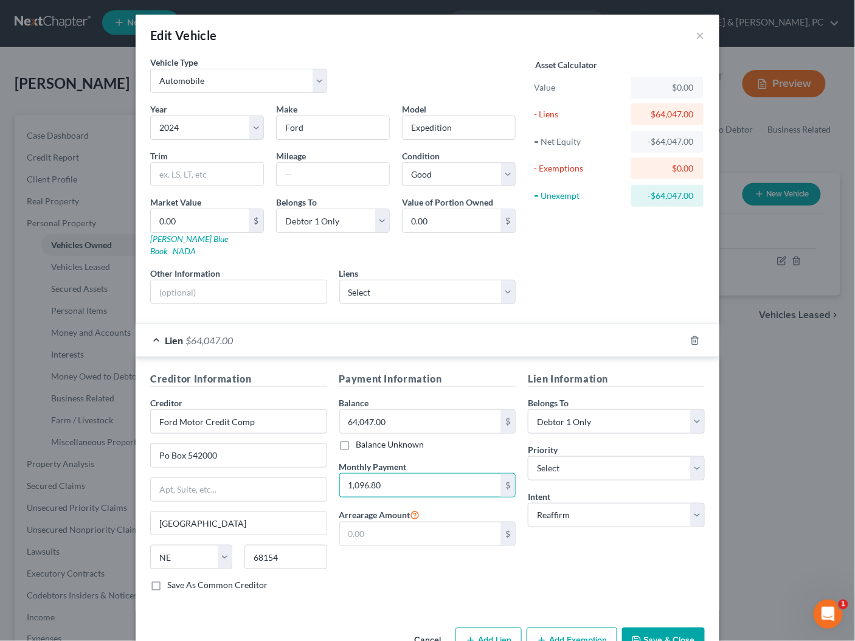
type input "1,096.80"
click at [675, 627] on button "Save & Close" at bounding box center [663, 640] width 83 height 26
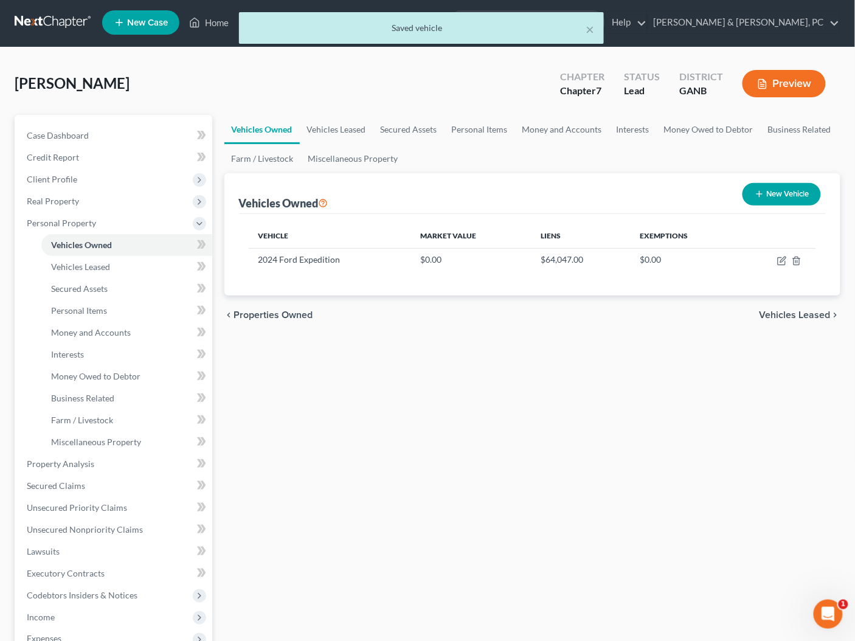
click at [766, 191] on button "New Vehicle" at bounding box center [781, 194] width 78 height 22
select select "0"
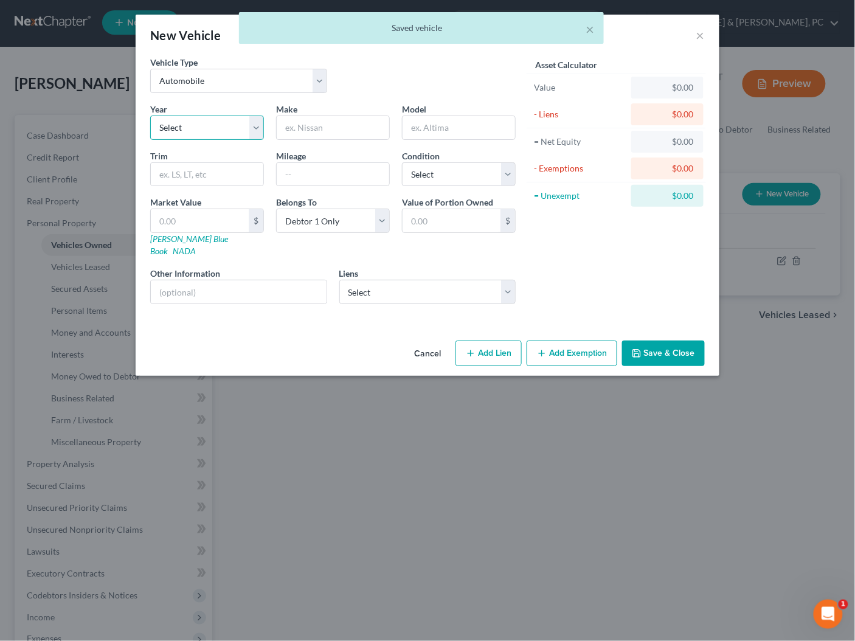
click at [253, 125] on select "Select 2026 2025 2024 2023 2022 2021 2020 2019 2018 2017 2016 2015 2014 2013 20…" at bounding box center [207, 127] width 114 height 24
select select "1"
click at [325, 127] on input "text" at bounding box center [333, 127] width 112 height 23
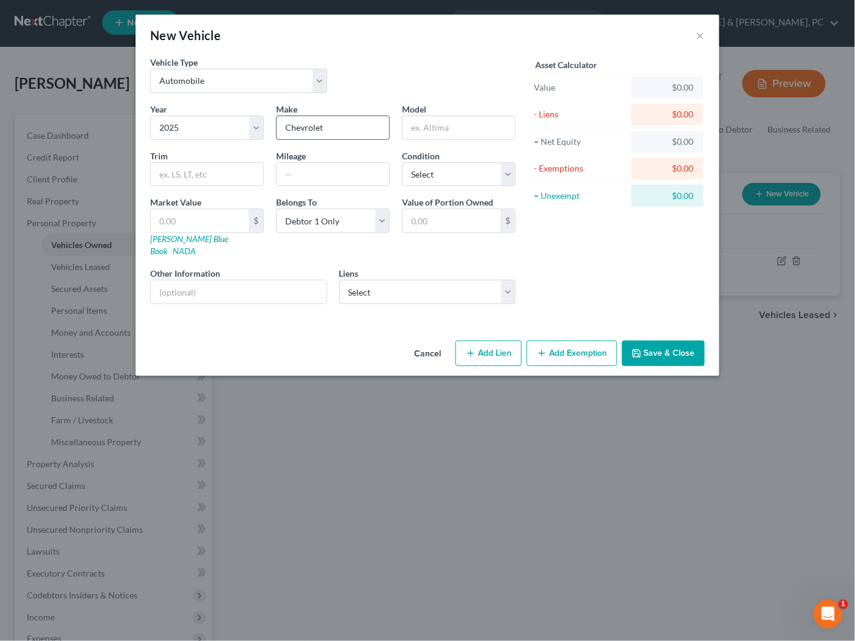
type input "Chevrolet"
type input "Trax"
select select "2"
click at [389, 283] on select "Select Capital One Auto Fin - $28,759.00 Capital One Auto Finan - $0.00" at bounding box center [427, 292] width 177 height 24
select select "0"
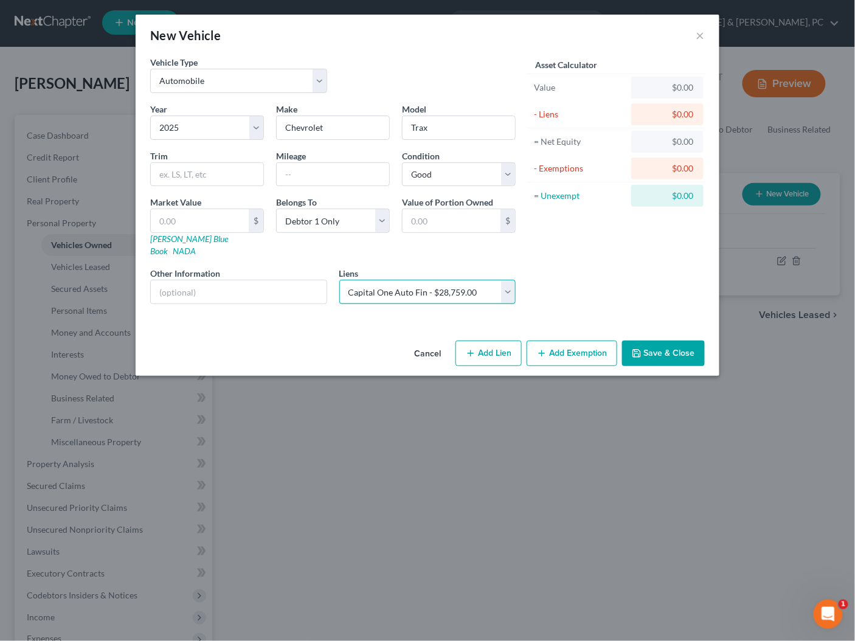
select select
select select "45"
select select "0"
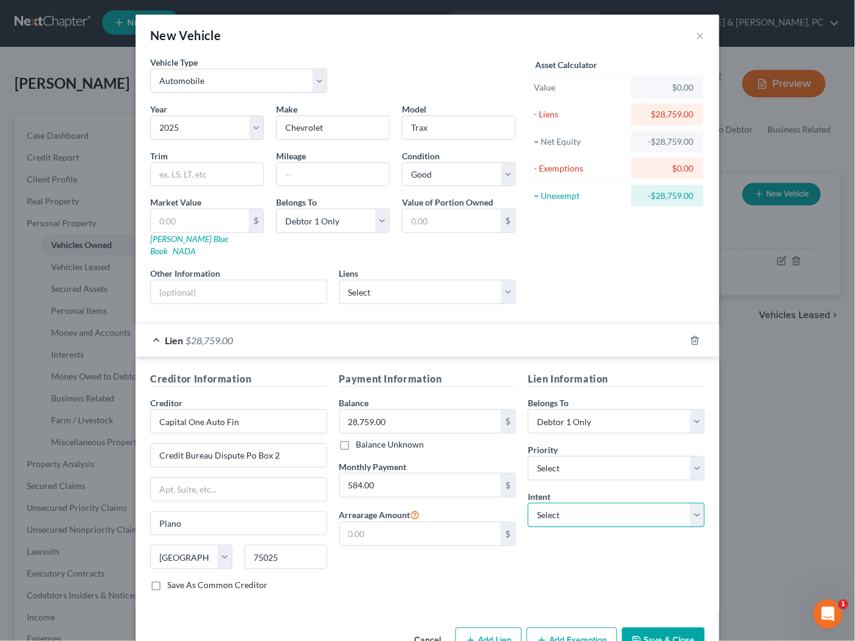
click at [570, 503] on select "Select Surrender Redeem Reaffirm Avoid Other" at bounding box center [616, 515] width 177 height 24
select select "2"
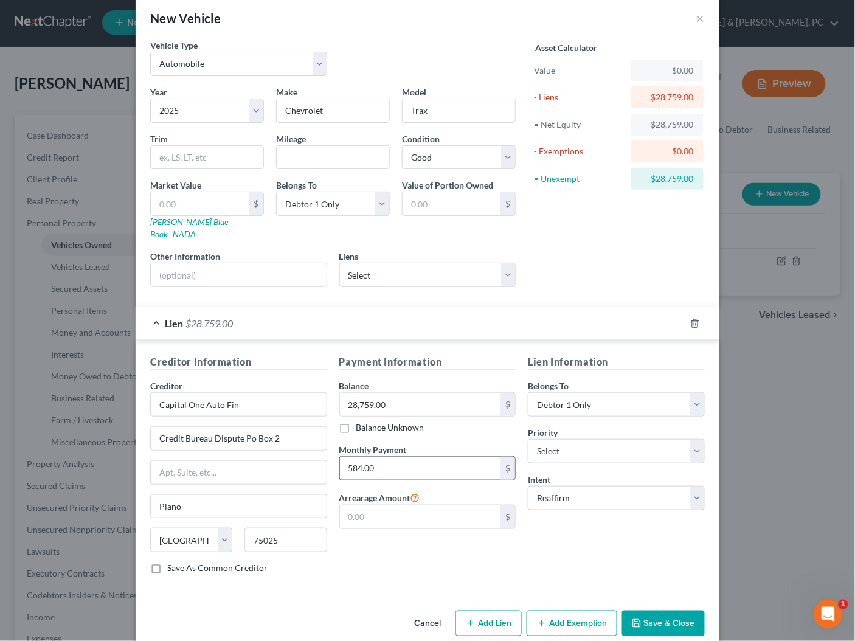
drag, startPoint x: 390, startPoint y: 453, endPoint x: 380, endPoint y: 452, distance: 9.8
click at [374, 456] on input "584.00" at bounding box center [420, 467] width 161 height 23
click at [380, 456] on input "584.00" at bounding box center [420, 467] width 161 height 23
type input "584.37"
click at [225, 263] on input "text" at bounding box center [239, 274] width 176 height 23
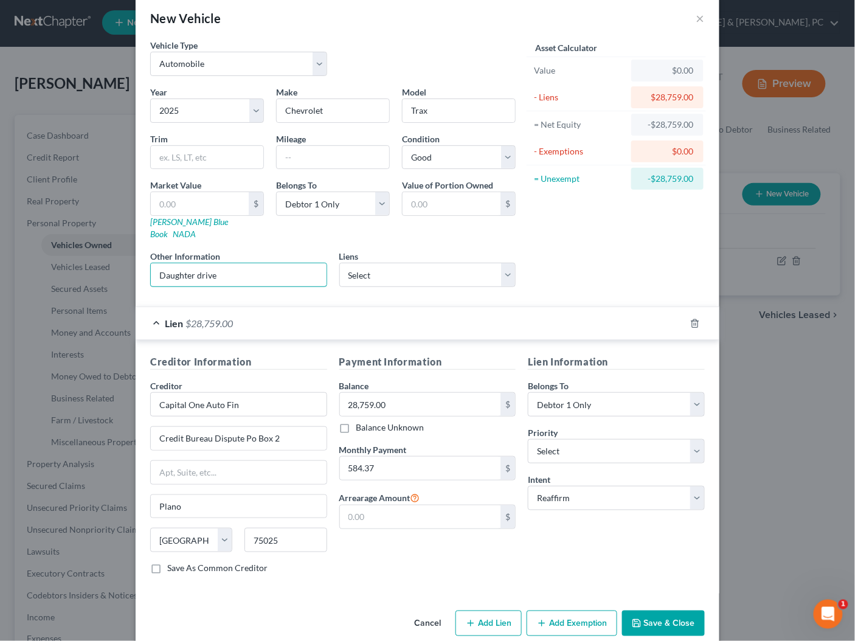
type input "Daughter drive"
click at [656, 610] on button "Save & Close" at bounding box center [663, 623] width 83 height 26
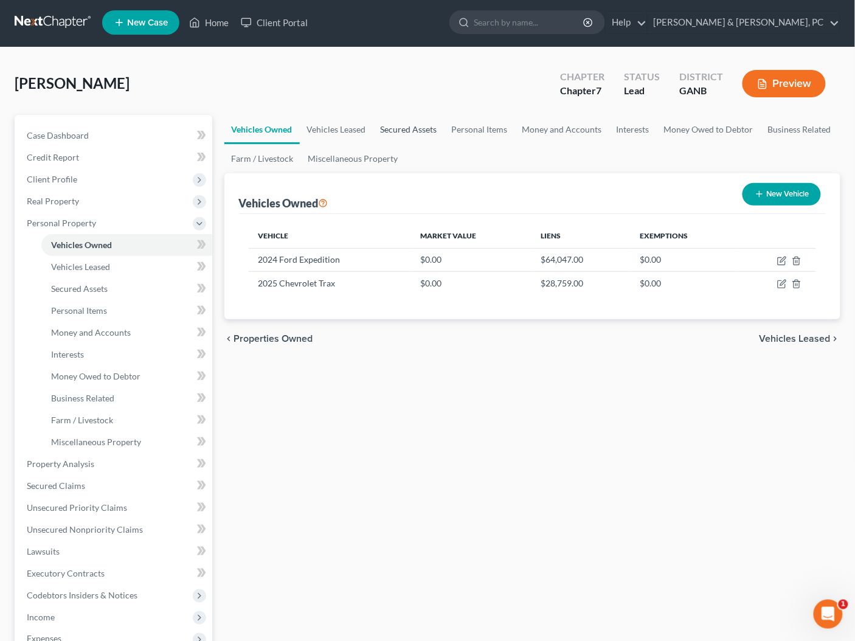
click at [410, 129] on link "Secured Assets" at bounding box center [408, 129] width 71 height 29
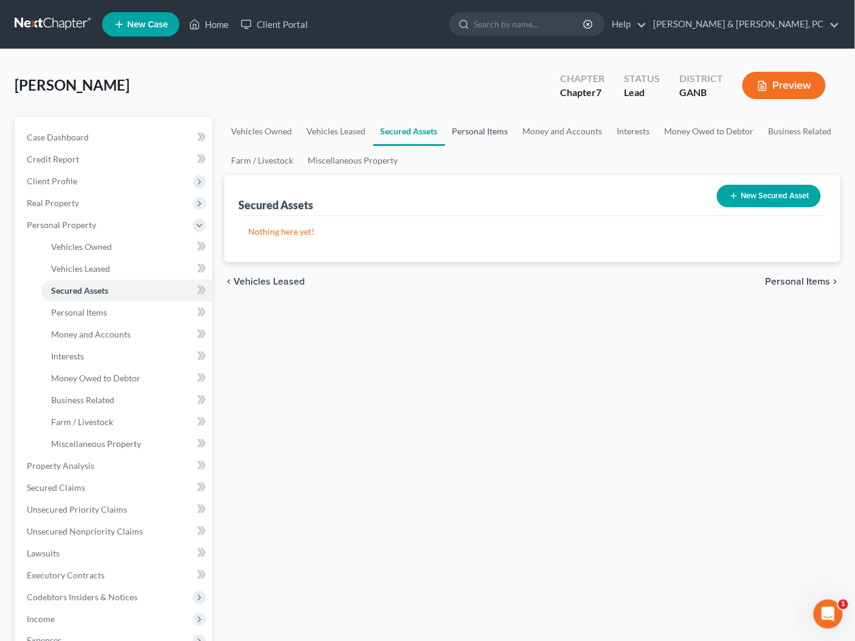
click at [491, 130] on link "Personal Items" at bounding box center [480, 131] width 70 height 29
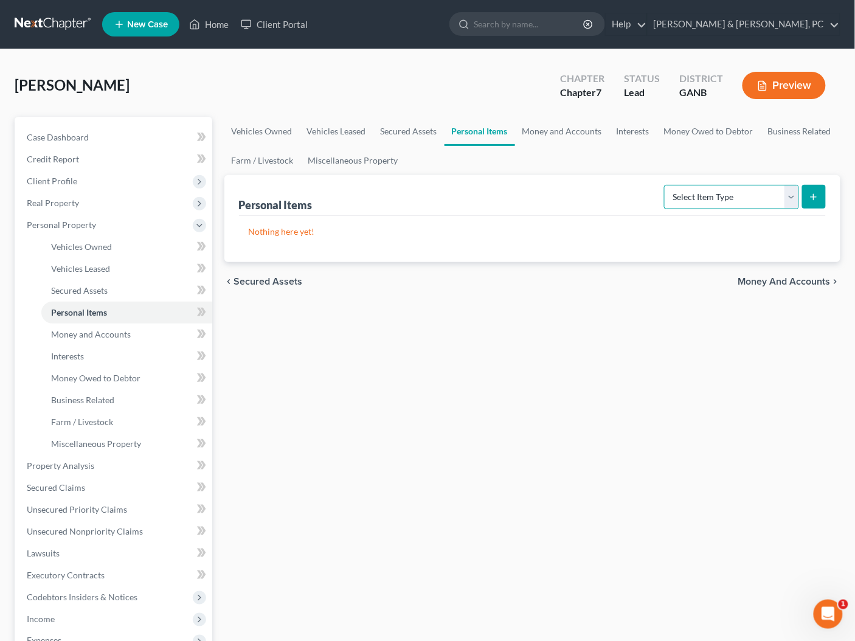
click at [726, 188] on select "Select Item Type Clothing Collectibles Of Value Electronics Firearms Household …" at bounding box center [731, 197] width 135 height 24
select select "clothing"
click at [810, 198] on icon "submit" at bounding box center [813, 197] width 10 height 10
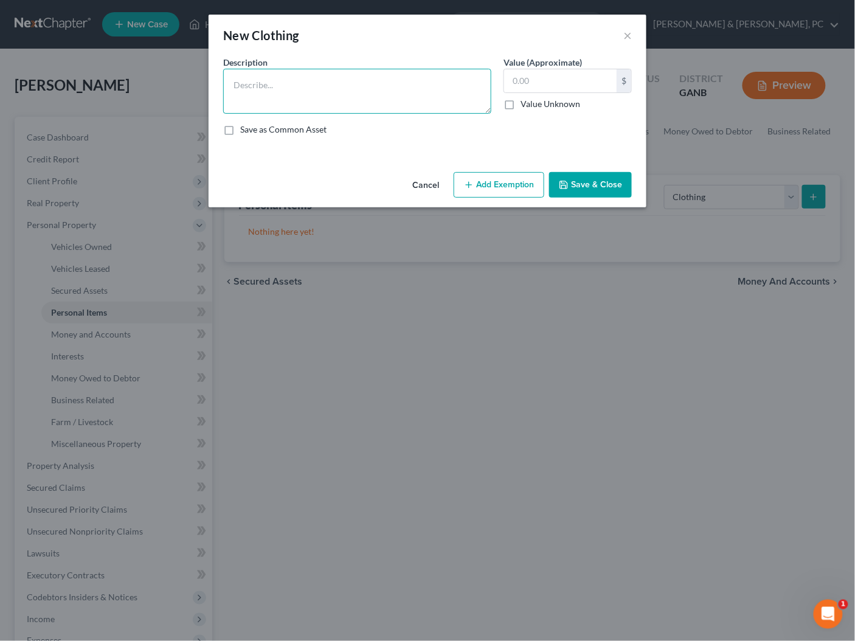
click at [338, 86] on textarea at bounding box center [357, 91] width 268 height 45
type textarea "Clothing"
type input "300"
click at [482, 184] on button "Add Exemption" at bounding box center [498, 185] width 91 height 26
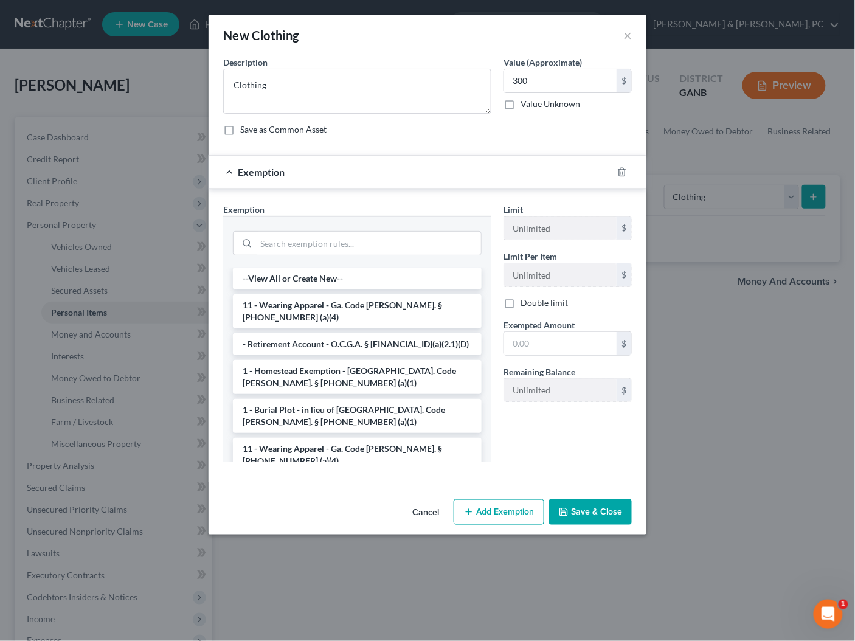
click at [297, 301] on li "11 - Wearing Apparel - Ga. Code Ann. § 44-13-100 (a)(4)" at bounding box center [357, 311] width 249 height 34
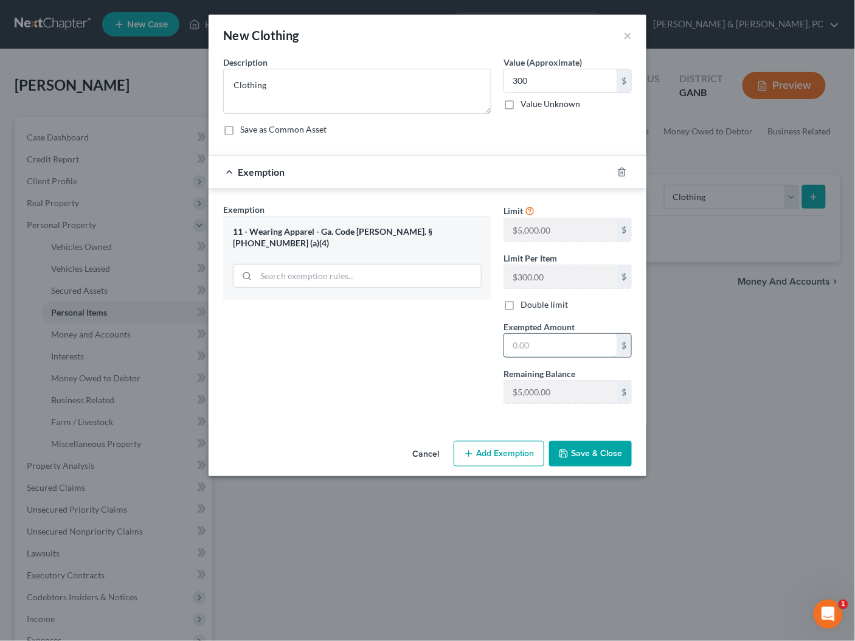
click at [542, 339] on input "text" at bounding box center [560, 345] width 112 height 23
type input "300"
click at [588, 452] on button "Save & Close" at bounding box center [590, 454] width 83 height 26
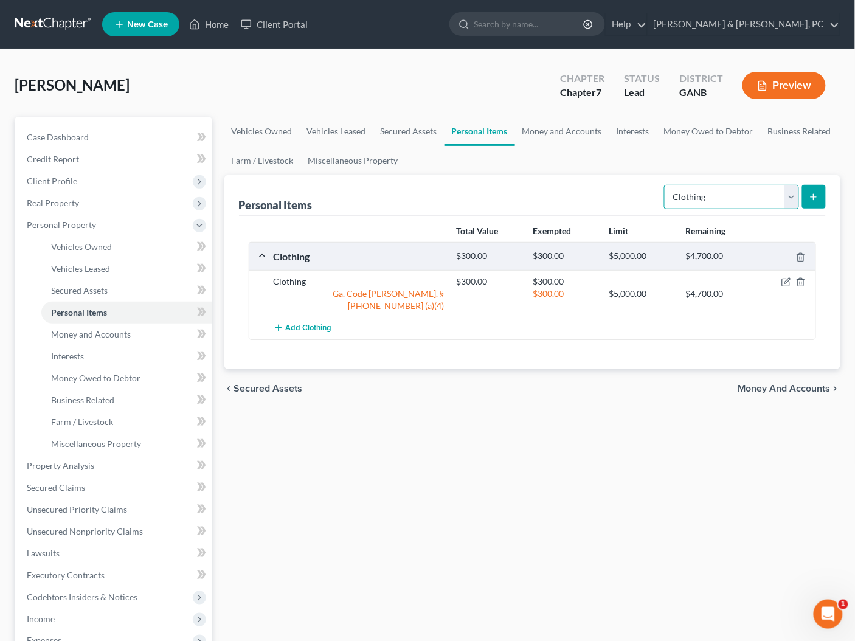
click at [702, 196] on select "Select Item Type Clothing Collectibles Of Value Electronics Firearms Household …" at bounding box center [731, 197] width 135 height 24
select select "electronics"
click at [821, 198] on button "submit" at bounding box center [814, 197] width 24 height 24
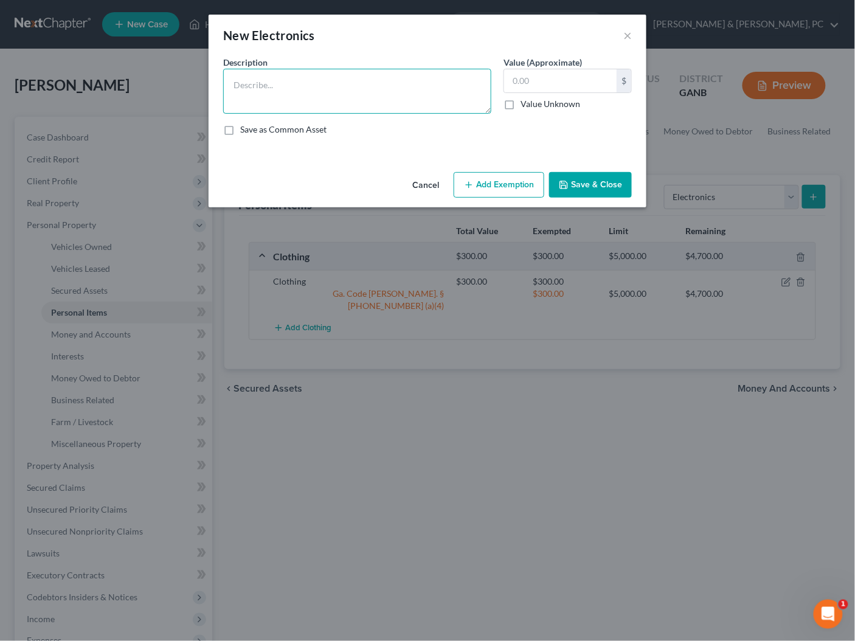
click at [309, 92] on textarea at bounding box center [357, 91] width 268 height 45
drag, startPoint x: 236, startPoint y: 81, endPoint x: 212, endPoint y: 81, distance: 24.3
click at [212, 81] on div "An exemption set must first be selected from the Filing Information section. Co…" at bounding box center [427, 111] width 438 height 111
type textarea "Used electronics"
click at [509, 82] on input "text" at bounding box center [560, 80] width 112 height 23
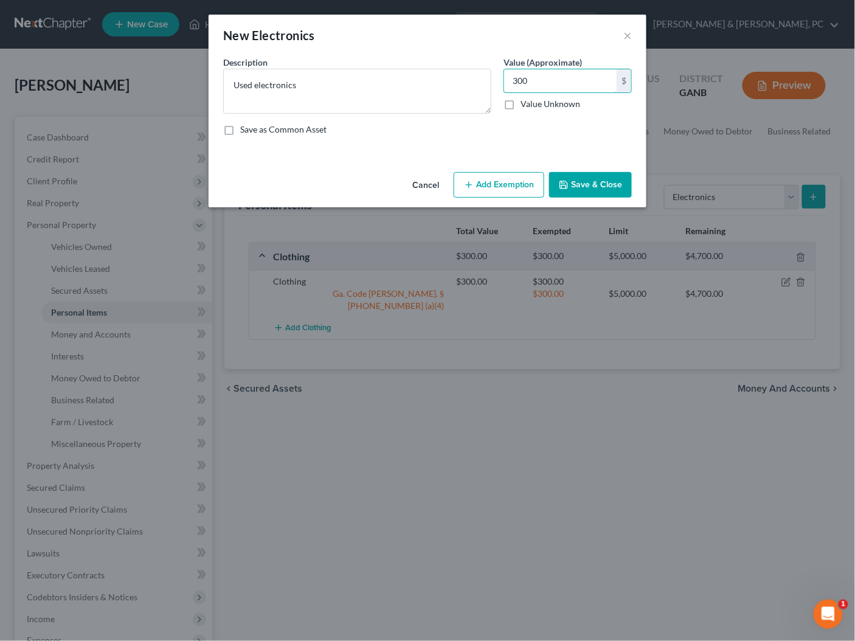
type input "300"
click at [498, 182] on button "Add Exemption" at bounding box center [498, 185] width 91 height 26
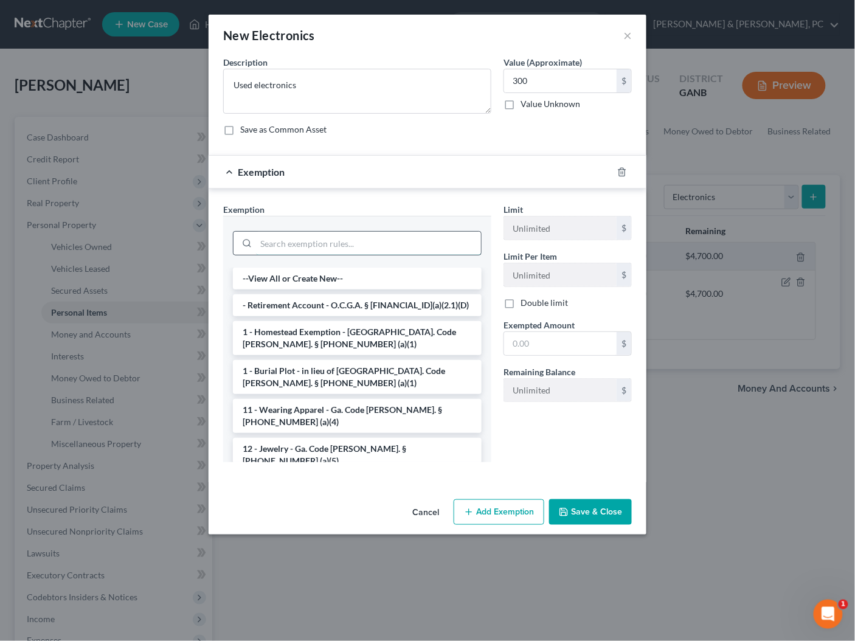
click at [271, 241] on input "search" at bounding box center [368, 243] width 225 height 23
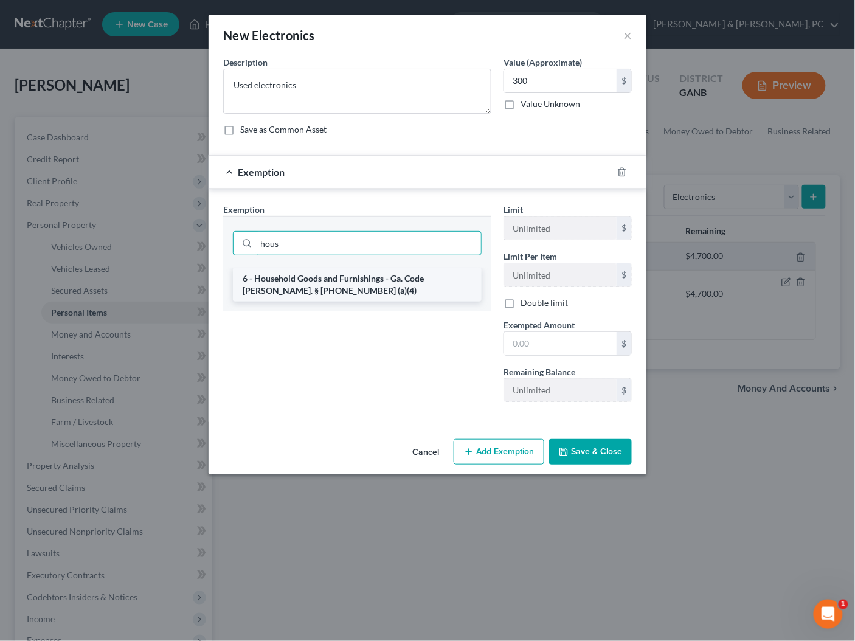
type input "hous"
click at [304, 281] on li "6 - Household Goods and Furnishings - Ga. Code Ann. § 44-13-100 (a)(4)" at bounding box center [357, 284] width 249 height 34
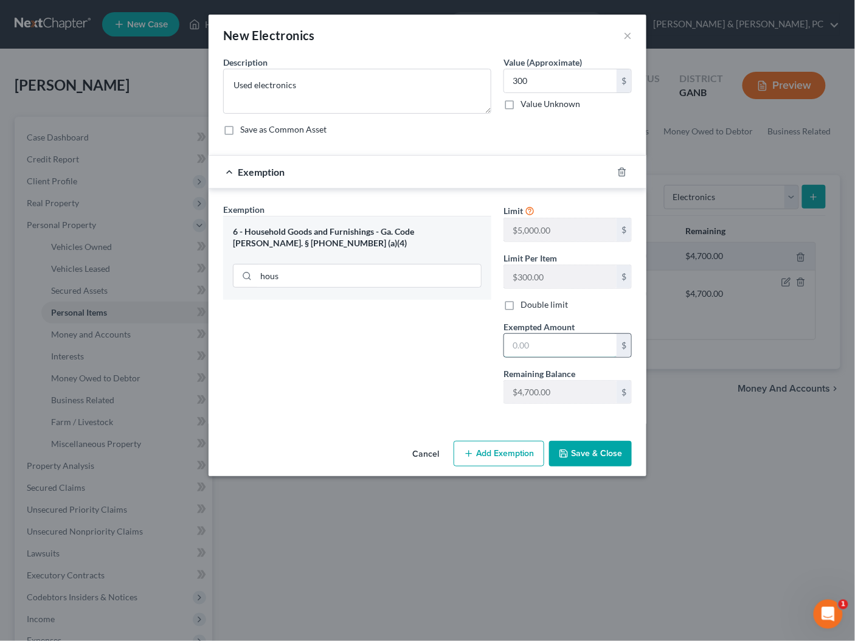
click at [558, 348] on input "text" at bounding box center [560, 345] width 112 height 23
type input "300"
click at [583, 449] on button "Save & Close" at bounding box center [590, 454] width 83 height 26
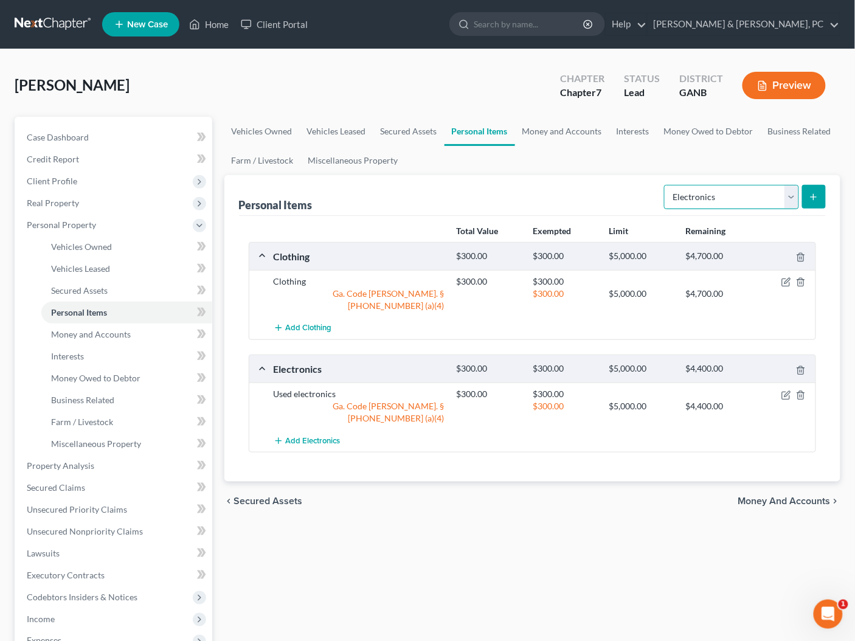
click at [720, 195] on select "Select Item Type Clothing Collectibles Of Value Electronics Firearms Household …" at bounding box center [731, 197] width 135 height 24
select select "household_goods"
click at [808, 198] on button "submit" at bounding box center [814, 197] width 24 height 24
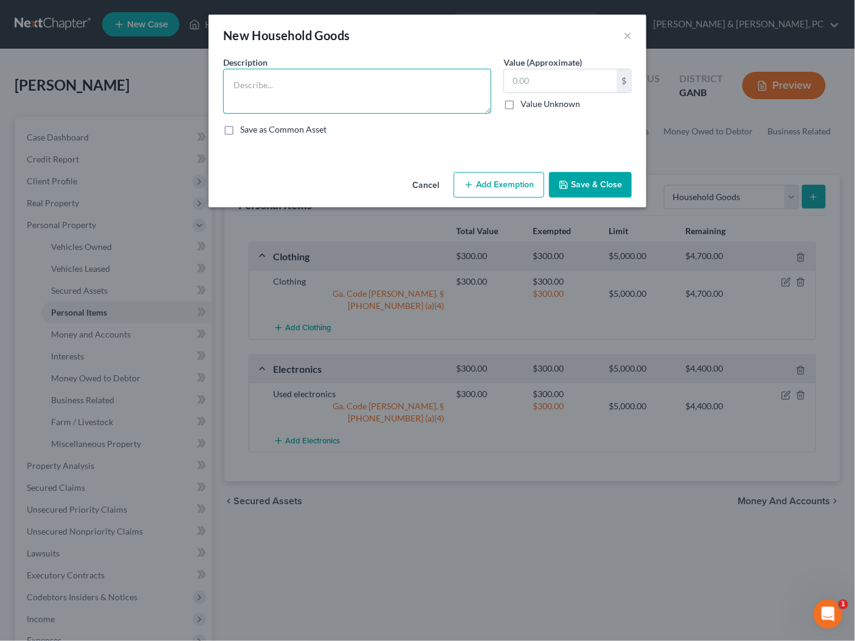
click at [363, 108] on textarea at bounding box center [357, 91] width 268 height 45
type textarea "HHG & Furniture"
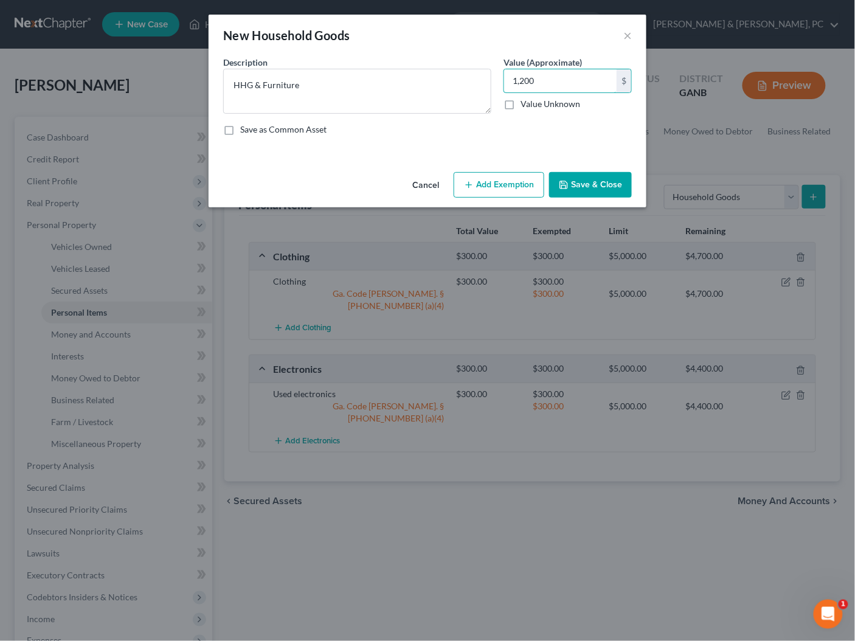
type input "1,200"
click at [486, 187] on button "Add Exemption" at bounding box center [498, 185] width 91 height 26
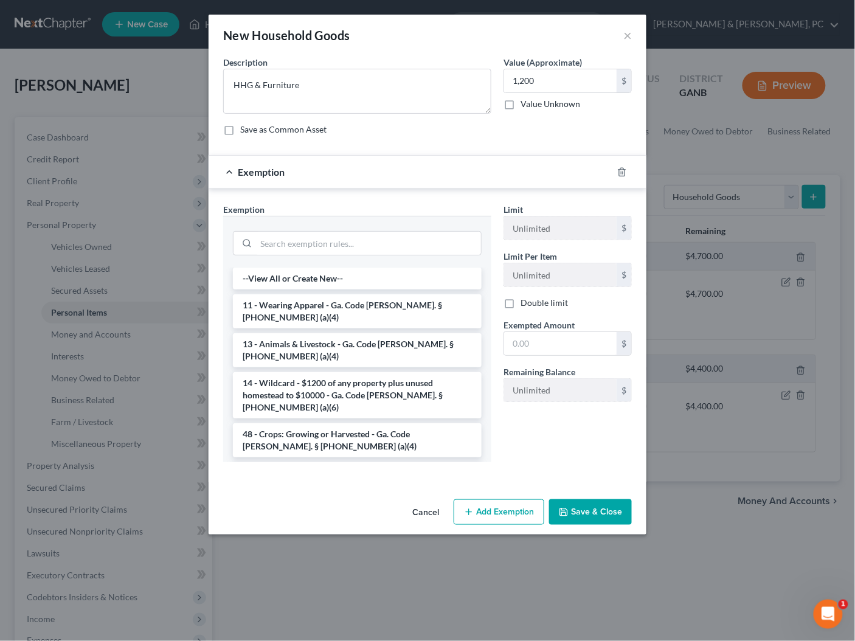
click at [339, 462] on li "6 - Household Goods and Furnishings - Ga. Code Ann. § 44-13-100 (a)(4)" at bounding box center [357, 479] width 249 height 34
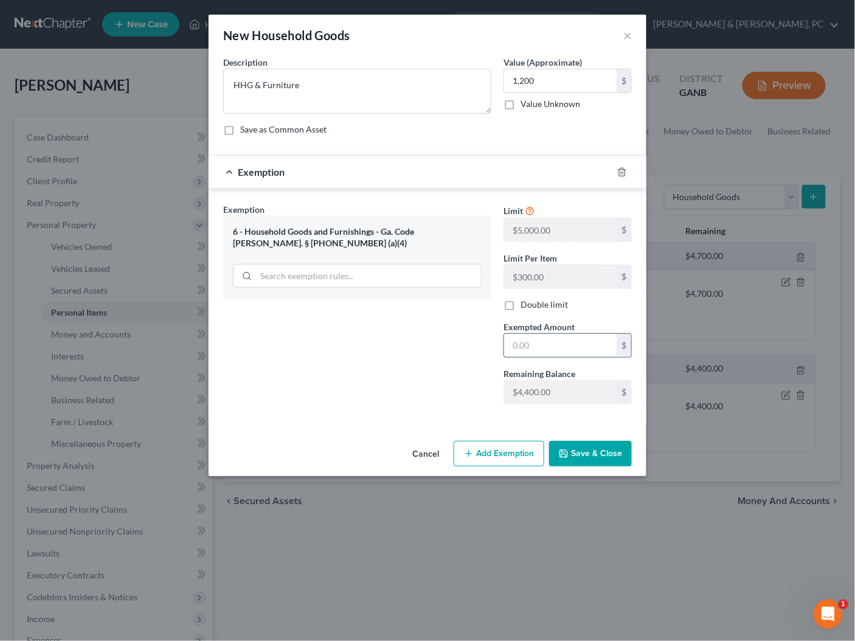
click at [520, 346] on input "text" at bounding box center [560, 345] width 112 height 23
type input "1,200"
click at [590, 452] on button "Save & Close" at bounding box center [590, 454] width 83 height 26
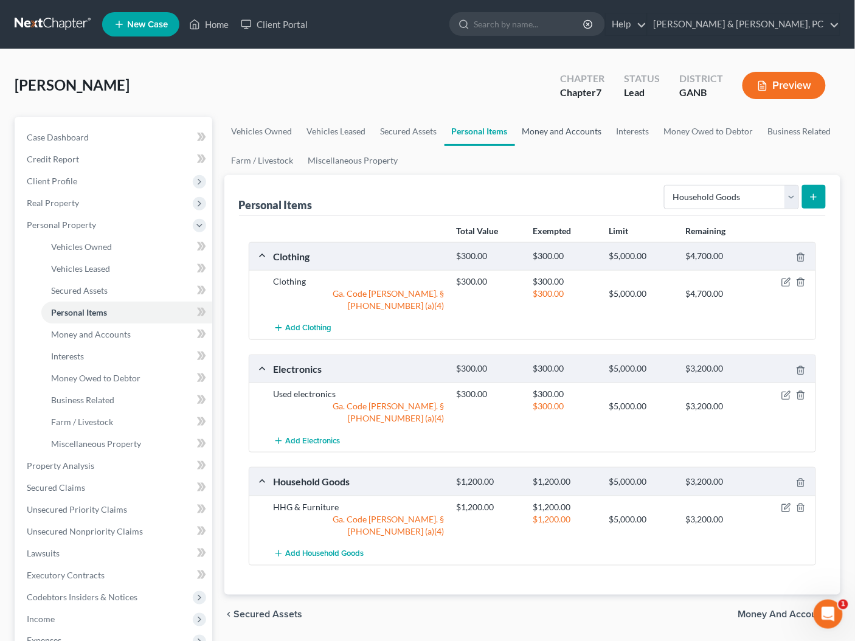
click at [565, 129] on link "Money and Accounts" at bounding box center [562, 131] width 94 height 29
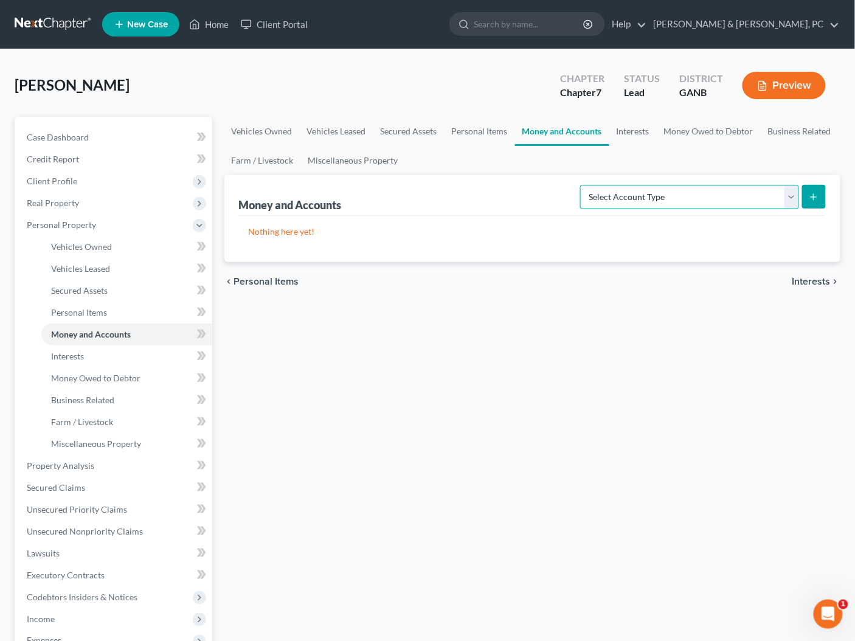
click at [724, 194] on select "Select Account Type Brokerage Cash on Hand Certificates of Deposit Checking Acc…" at bounding box center [689, 197] width 219 height 24
select select "checking"
click at [813, 197] on line "submit" at bounding box center [813, 196] width 0 height 5
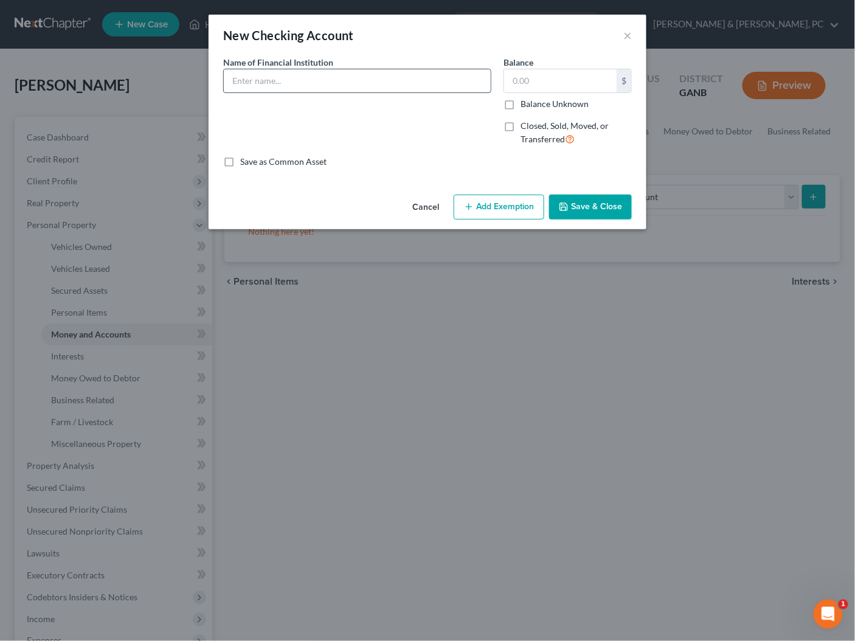
click at [284, 86] on input "text" at bounding box center [357, 80] width 267 height 23
type input "Bank of America"
type input "0"
click at [310, 85] on input "Bank of America" at bounding box center [357, 80] width 267 height 23
type input "Bank of America (Personal Checking)"
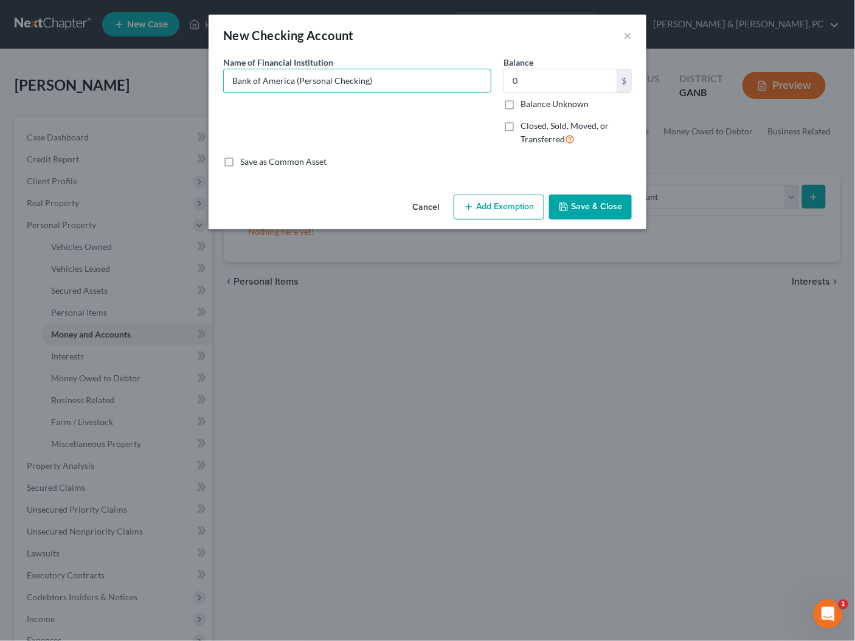
click at [497, 210] on button "Add Exemption" at bounding box center [498, 207] width 91 height 26
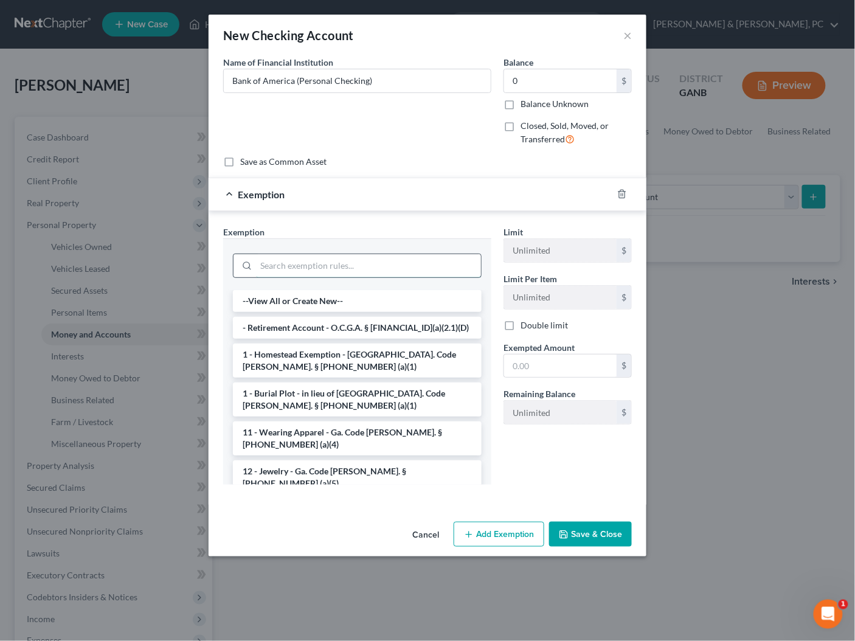
click at [301, 269] on input "search" at bounding box center [368, 265] width 225 height 23
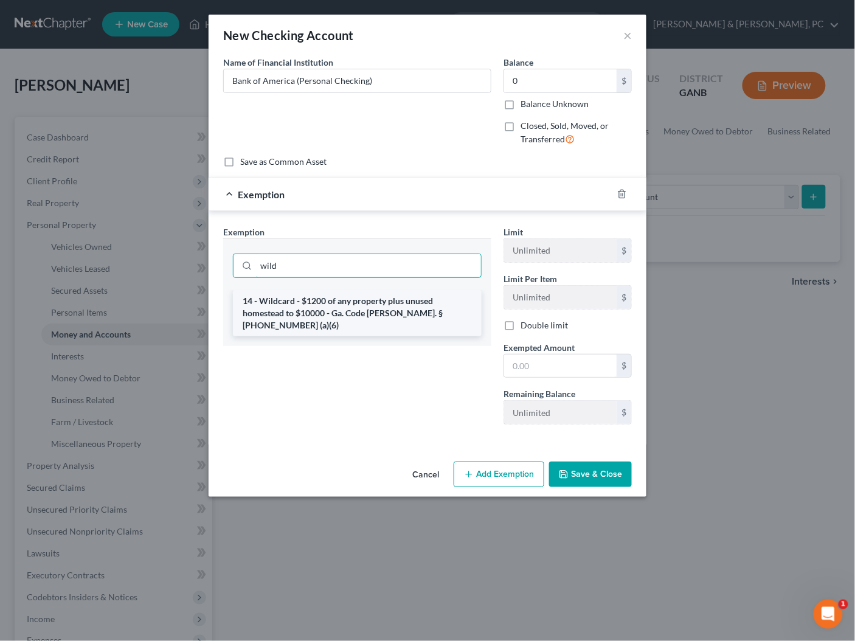
type input "wild"
click at [319, 304] on li "14 - Wildcard - $1200 of any property plus unused homestead to $10000 - Ga. Cod…" at bounding box center [357, 313] width 249 height 46
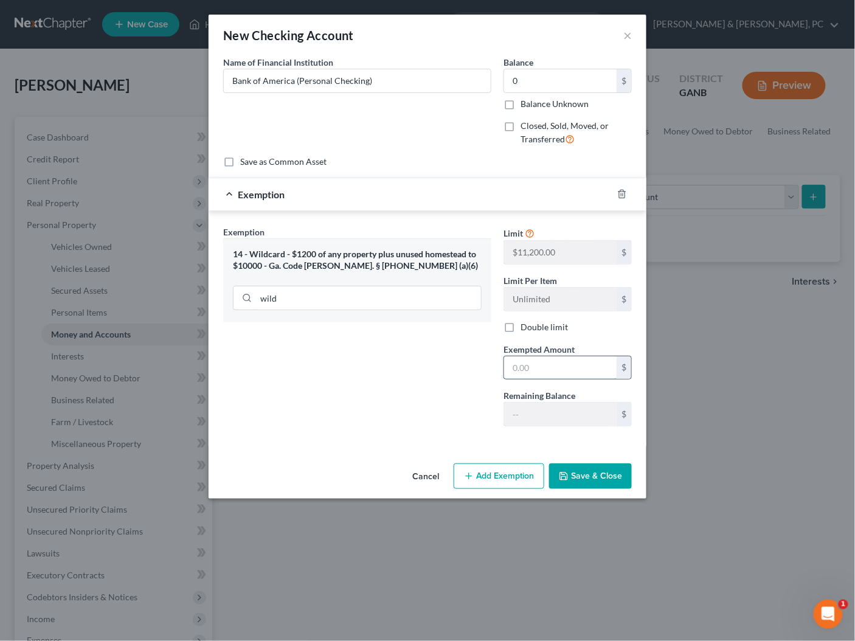
click at [540, 369] on input "text" at bounding box center [560, 367] width 112 height 23
type input "0"
click at [393, 390] on div "Exemption Set must be selected for CA. Exemption * 14 - Wildcard - $1200 of any…" at bounding box center [357, 330] width 280 height 210
drag, startPoint x: 611, startPoint y: 480, endPoint x: 656, endPoint y: 407, distance: 85.2
click at [611, 480] on button "Save & Close" at bounding box center [590, 476] width 83 height 26
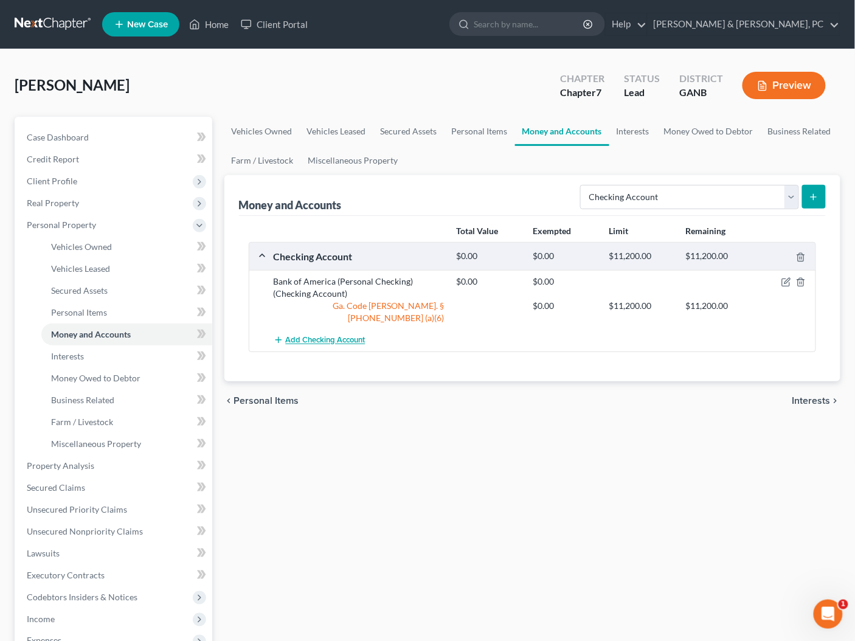
click at [325, 335] on span "Add Checking Account" at bounding box center [326, 340] width 80 height 10
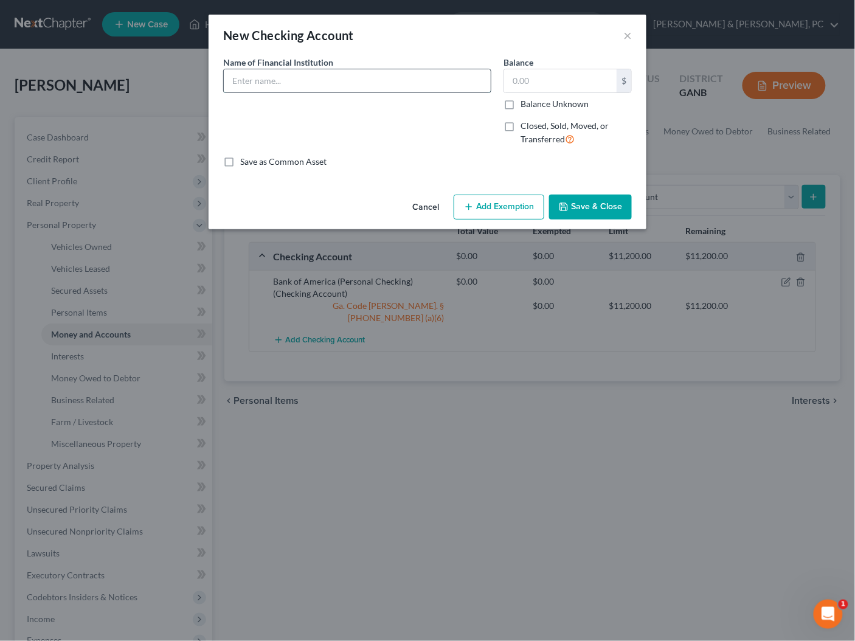
click at [364, 86] on input "text" at bounding box center [357, 80] width 267 height 23
type input "Bank of America (Business Checking)"
click at [559, 80] on input "text" at bounding box center [560, 80] width 112 height 23
type input "0"
click at [544, 187] on div "An exemption set must first be selected from the Filing Information section. Co…" at bounding box center [427, 123] width 438 height 134
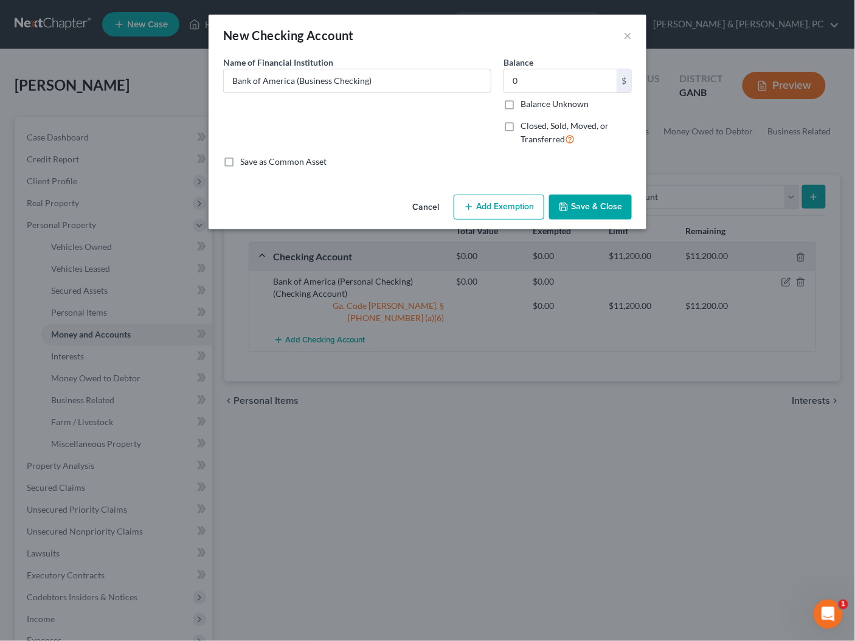
click at [510, 211] on button "Add Exemption" at bounding box center [498, 207] width 91 height 26
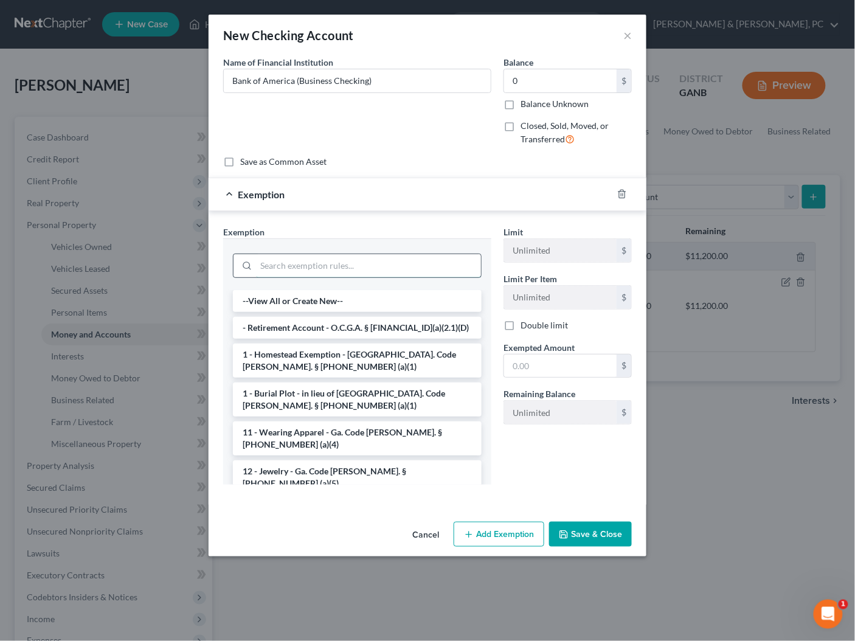
click at [349, 262] on input "search" at bounding box center [368, 265] width 225 height 23
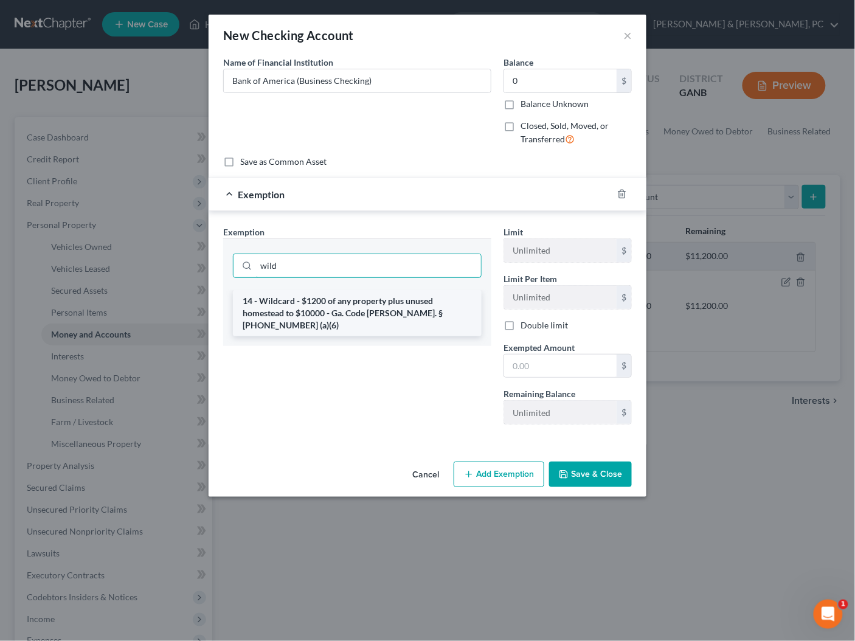
type input "wild"
click at [342, 300] on li "14 - Wildcard - $1200 of any property plus unused homestead to $10000 - Ga. Cod…" at bounding box center [357, 313] width 249 height 46
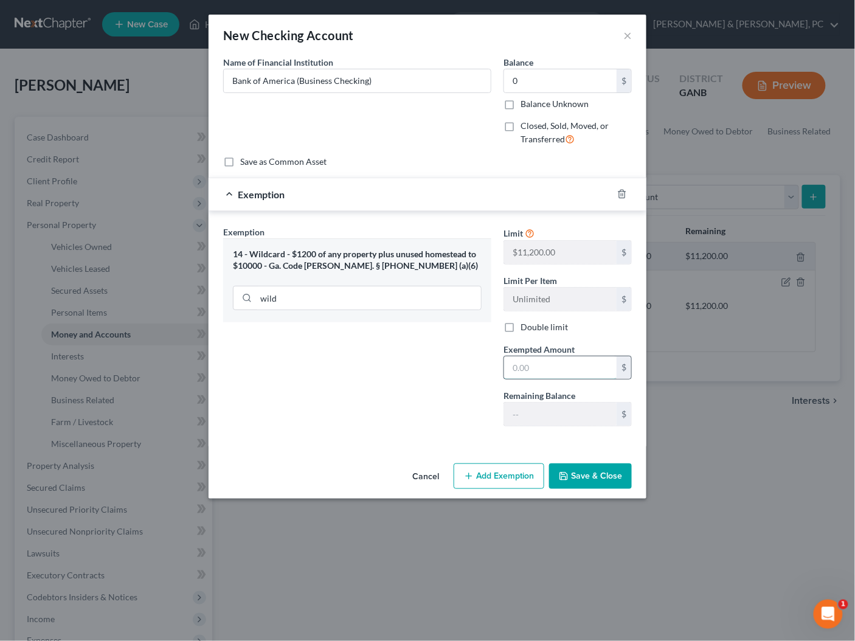
click at [548, 368] on input "text" at bounding box center [560, 367] width 112 height 23
type input "0"
drag, startPoint x: 453, startPoint y: 388, endPoint x: 471, endPoint y: 402, distance: 23.0
click at [453, 388] on div "Exemption Set must be selected for CA. Exemption * 14 - Wildcard - $1200 of any…" at bounding box center [357, 330] width 280 height 210
click at [597, 472] on button "Save & Close" at bounding box center [590, 476] width 83 height 26
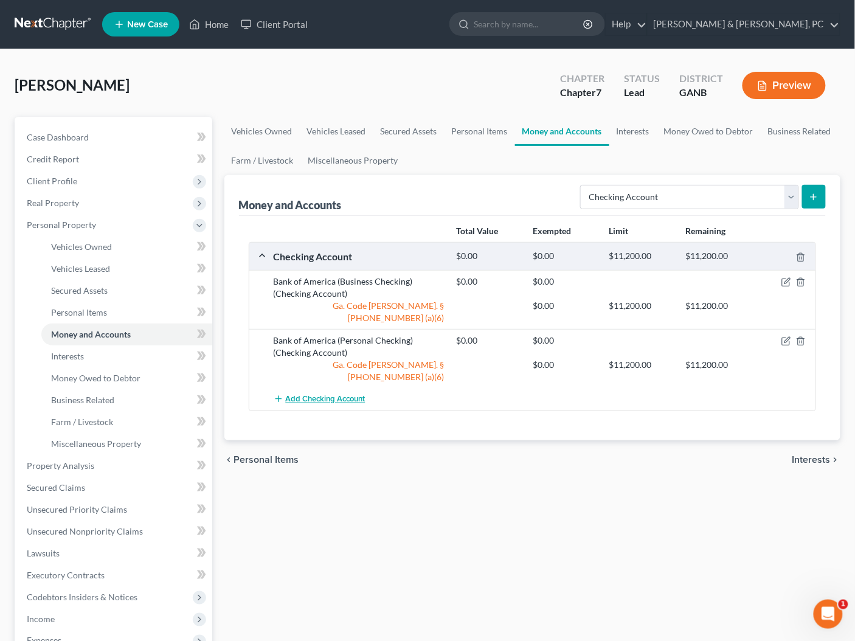
click at [326, 394] on span "Add Checking Account" at bounding box center [326, 399] width 80 height 10
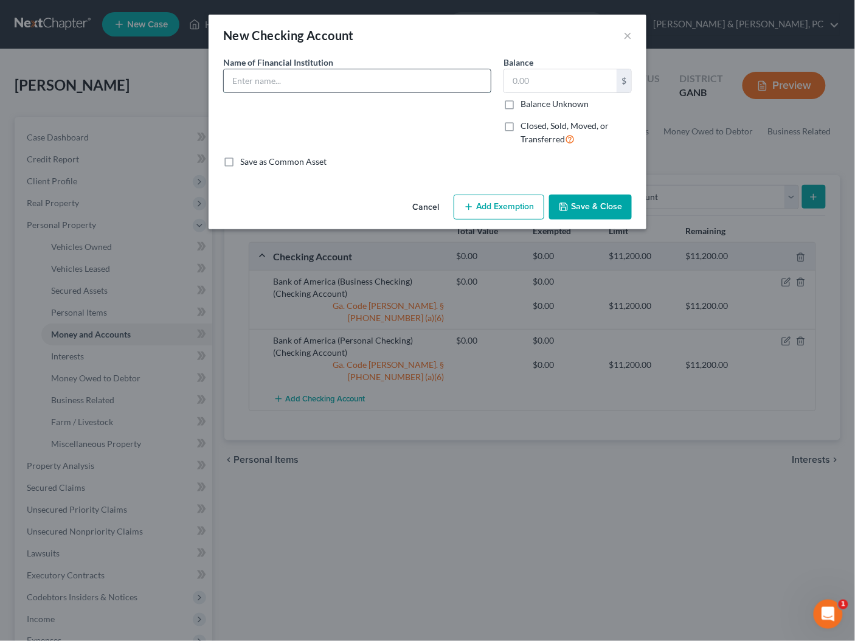
click at [354, 84] on input "text" at bounding box center [357, 80] width 267 height 23
type input "Metro City Bank (Personal Checking)"
type input "0"
click at [513, 210] on button "Add Exemption" at bounding box center [498, 207] width 91 height 26
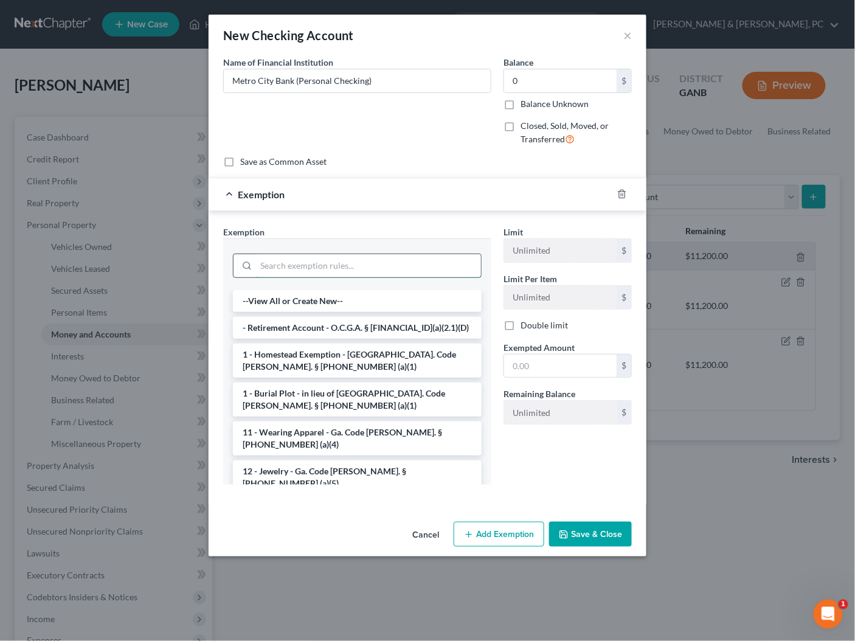
click at [320, 259] on input "search" at bounding box center [368, 265] width 225 height 23
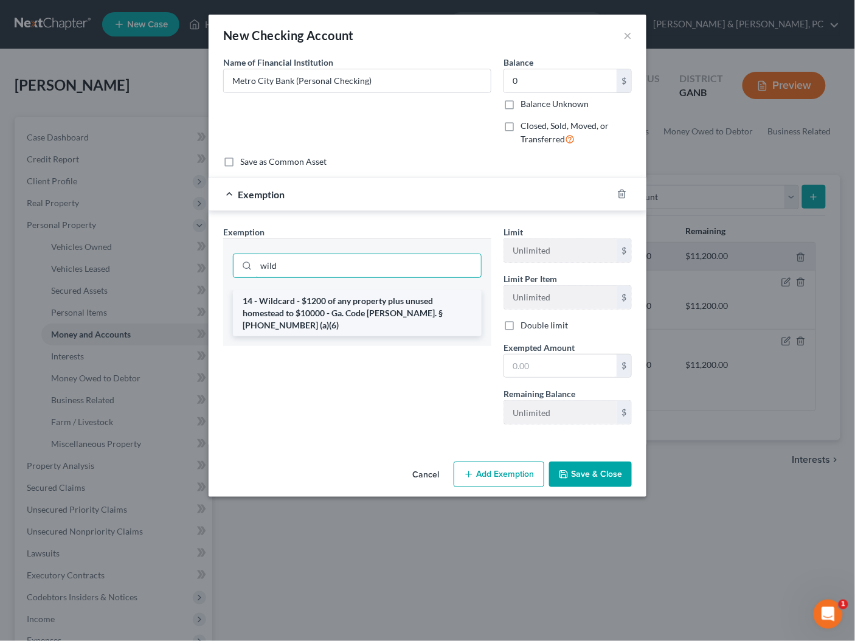
type input "wild"
click at [314, 310] on li "14 - Wildcard - $1200 of any property plus unused homestead to $10000 - Ga. Cod…" at bounding box center [357, 313] width 249 height 46
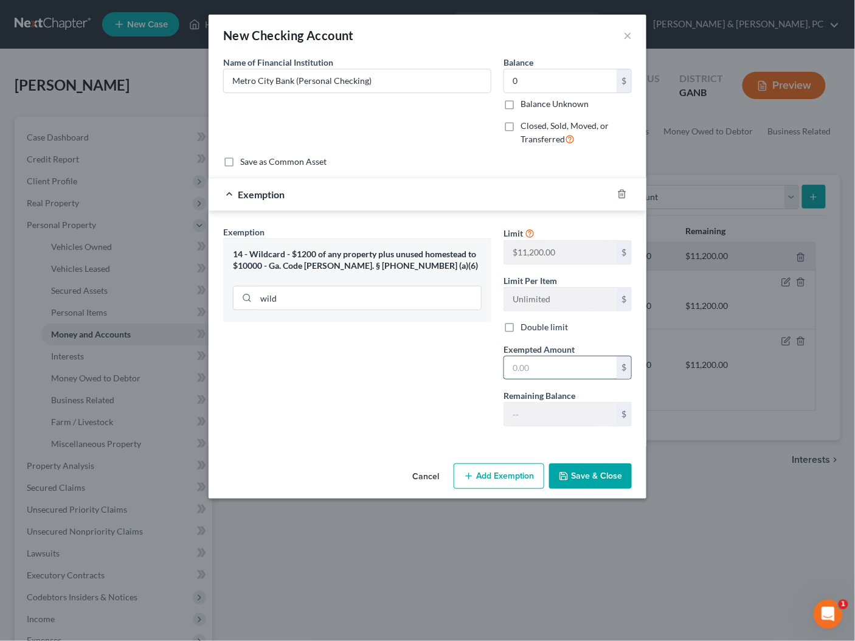
click at [545, 371] on input "text" at bounding box center [560, 367] width 112 height 23
type input "0"
drag, startPoint x: 426, startPoint y: 408, endPoint x: 444, endPoint y: 414, distance: 19.2
click at [426, 408] on div "Exemption Set must be selected for CA. Exemption * 14 - Wildcard - $1200 of any…" at bounding box center [357, 330] width 280 height 210
click at [600, 473] on button "Save & Close" at bounding box center [590, 476] width 83 height 26
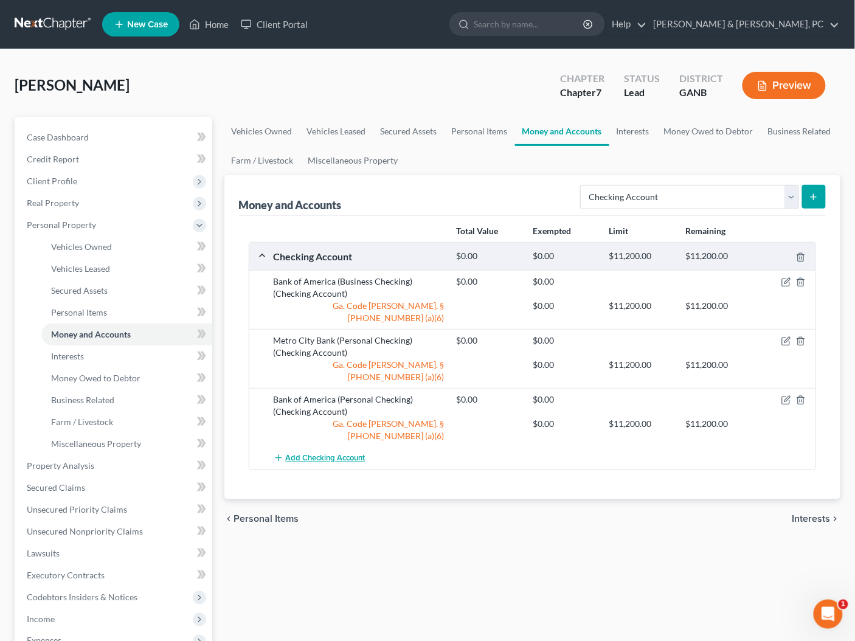
click at [324, 453] on span "Add Checking Account" at bounding box center [326, 458] width 80 height 10
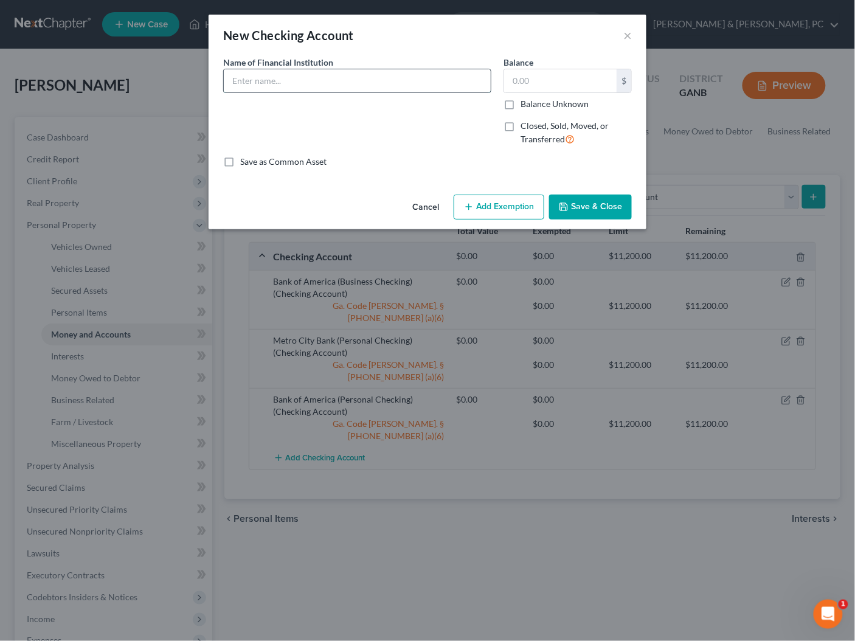
click at [360, 82] on input "text" at bounding box center [357, 80] width 267 height 23
type input "Promise One Bank (Business Checking)"
type input "0"
click at [530, 212] on button "Add Exemption" at bounding box center [498, 207] width 91 height 26
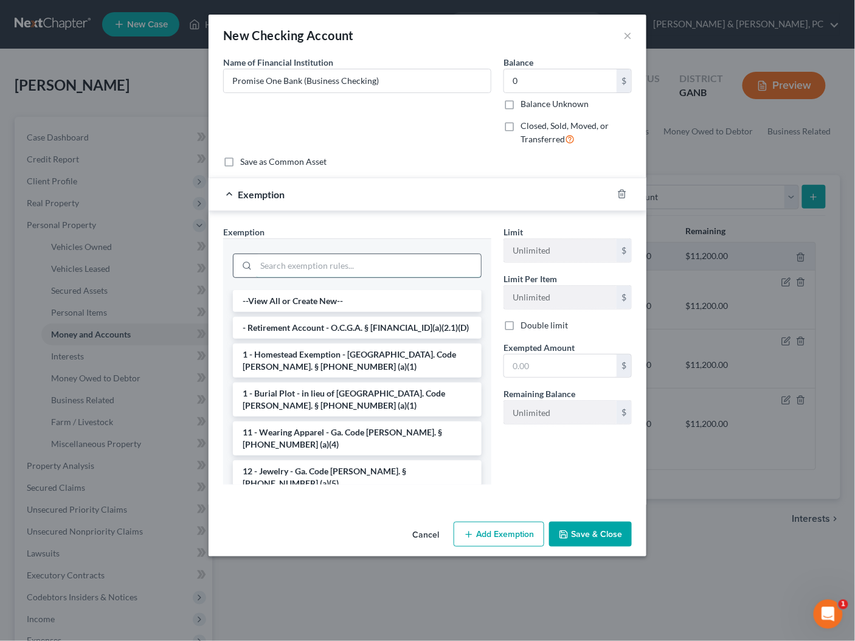
click at [345, 270] on input "search" at bounding box center [368, 265] width 225 height 23
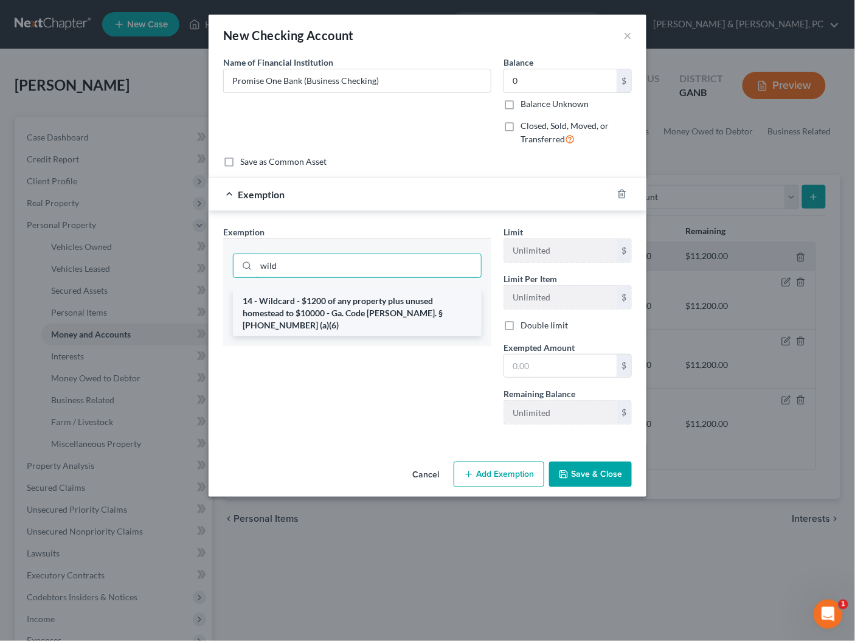
type input "wild"
click at [337, 303] on li "14 - Wildcard - $1200 of any property plus unused homestead to $10000 - Ga. Cod…" at bounding box center [357, 313] width 249 height 46
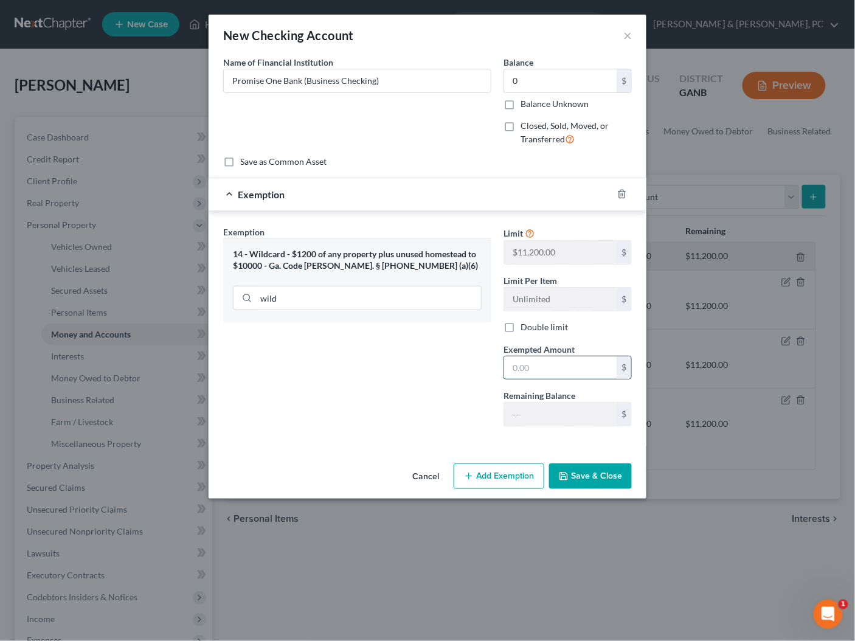
click at [565, 372] on input "text" at bounding box center [560, 367] width 112 height 23
type input "0"
click at [425, 384] on div "Exemption Set must be selected for CA. Exemption * 14 - Wildcard - $1200 of any…" at bounding box center [357, 330] width 280 height 210
click at [587, 475] on button "Save & Close" at bounding box center [590, 476] width 83 height 26
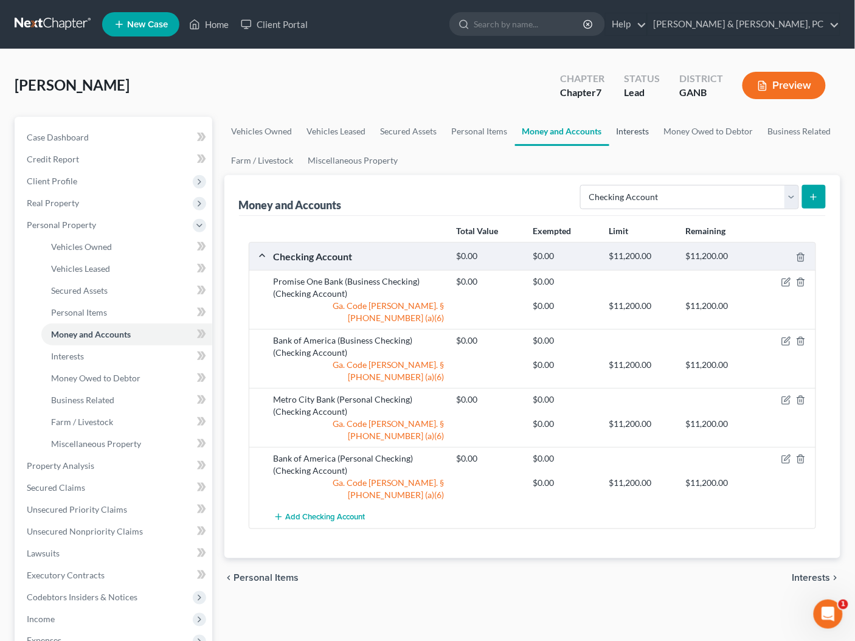
click at [650, 131] on link "Interests" at bounding box center [632, 131] width 47 height 29
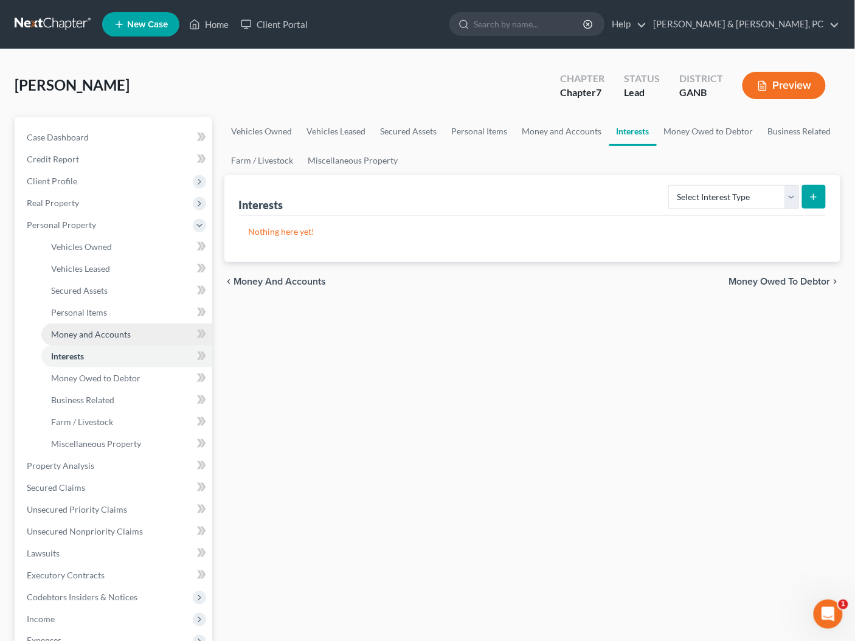
scroll to position [88, 0]
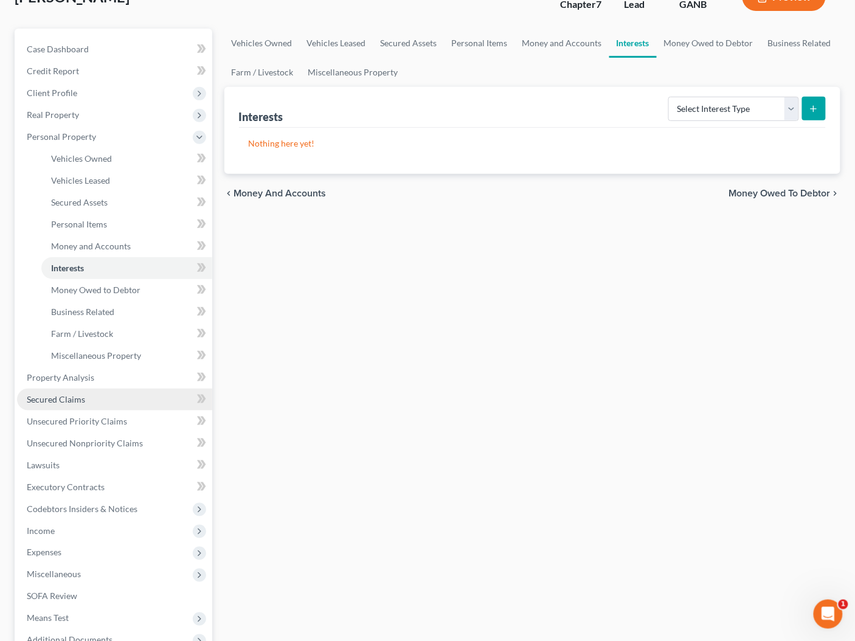
click at [64, 394] on span "Secured Claims" at bounding box center [56, 399] width 58 height 10
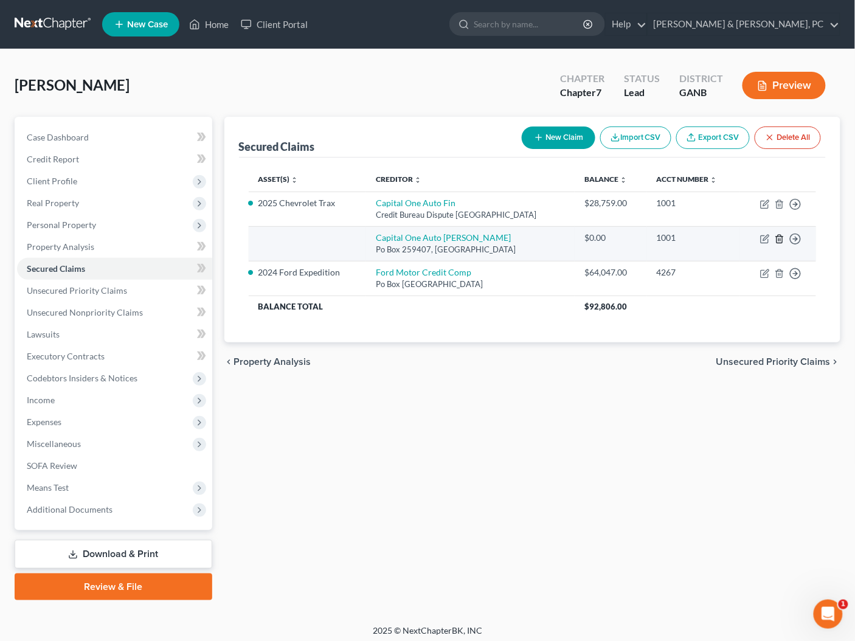
click at [777, 241] on icon "button" at bounding box center [779, 239] width 10 height 10
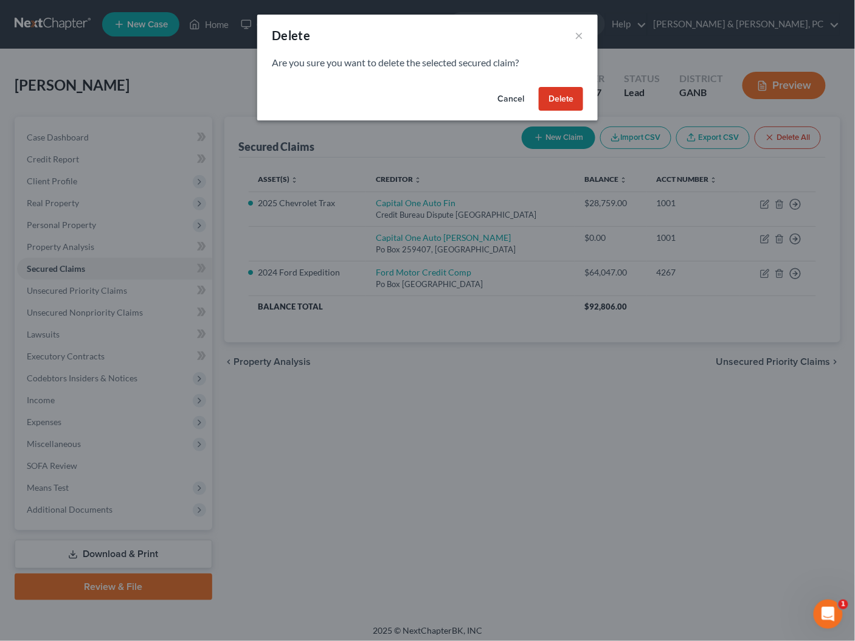
click at [548, 97] on button "Delete" at bounding box center [560, 99] width 44 height 24
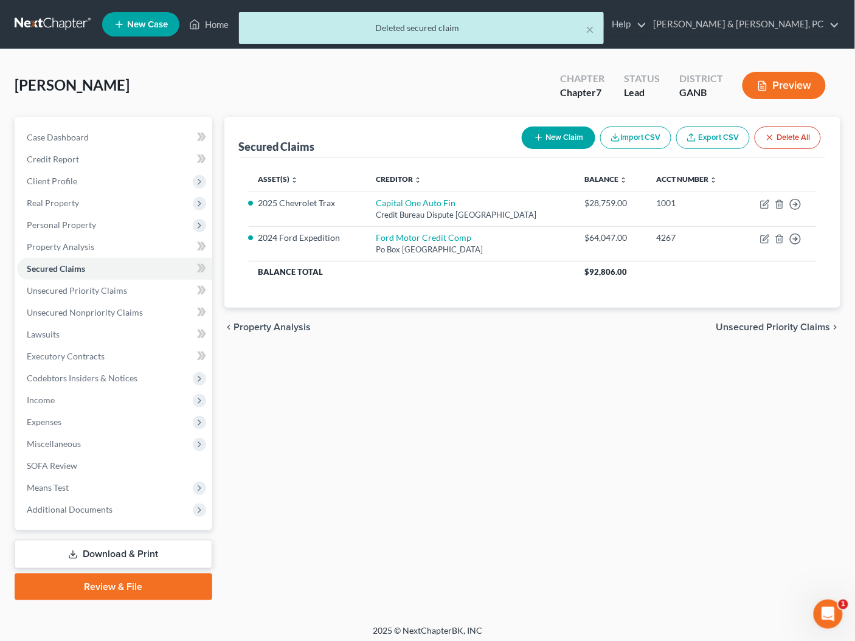
click at [745, 318] on div "chevron_left Property Analysis Unsecured Priority Claims chevron_right" at bounding box center [532, 327] width 616 height 39
click at [745, 328] on span "Unsecured Priority Claims" at bounding box center [773, 327] width 114 height 10
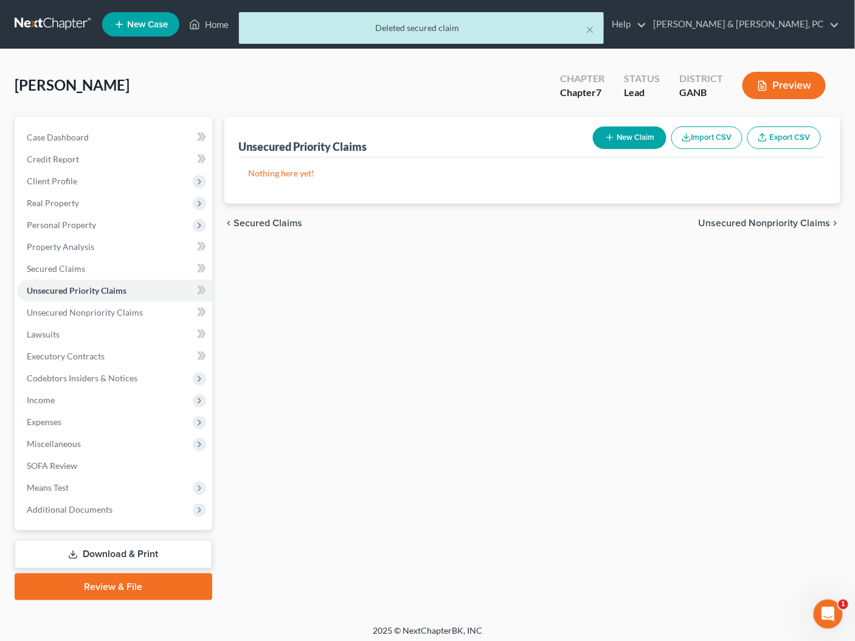
click at [630, 141] on button "New Claim" at bounding box center [630, 137] width 74 height 22
select select "0"
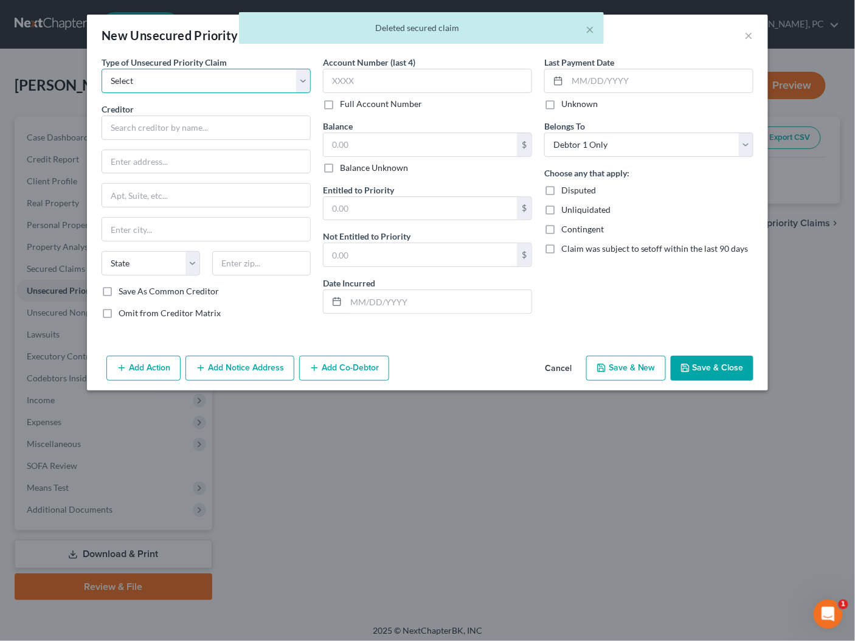
click at [199, 86] on select "Select Taxes & Other Government Units Domestic Support Obligations Extensions o…" at bounding box center [205, 81] width 209 height 24
select select "0"
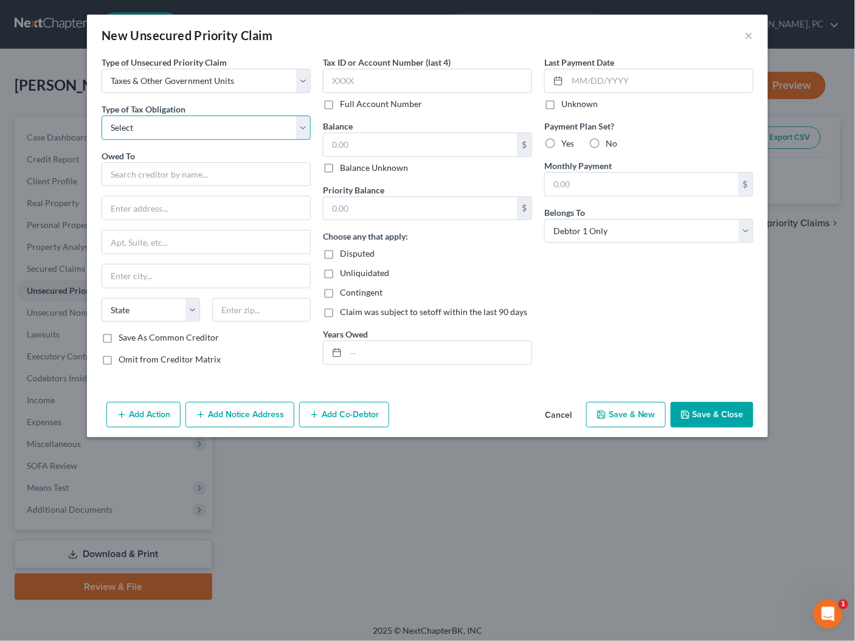
click at [223, 132] on select "Select Federal City State Franchise Tax Board Other" at bounding box center [205, 127] width 209 height 24
select select "0"
click at [220, 179] on input "text" at bounding box center [205, 174] width 209 height 24
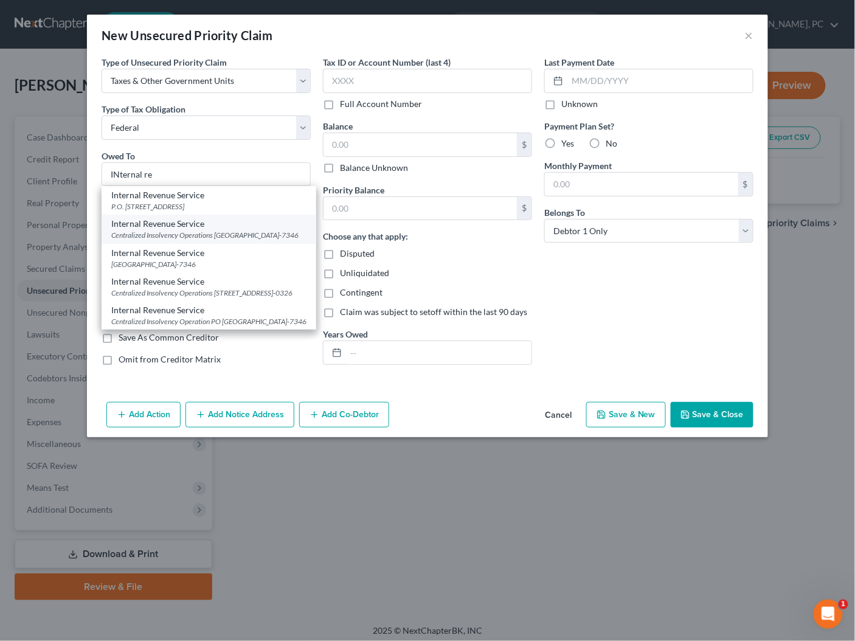
click at [205, 233] on div "Centralized Insolvency Operations PO Box 7346, Philadelphia, PA 19101-7346" at bounding box center [208, 235] width 195 height 10
type input "Internal Revenue Service"
type input "Centralized Insolvency Operations"
type input "PO Box 7346"
type input "Philadelphia"
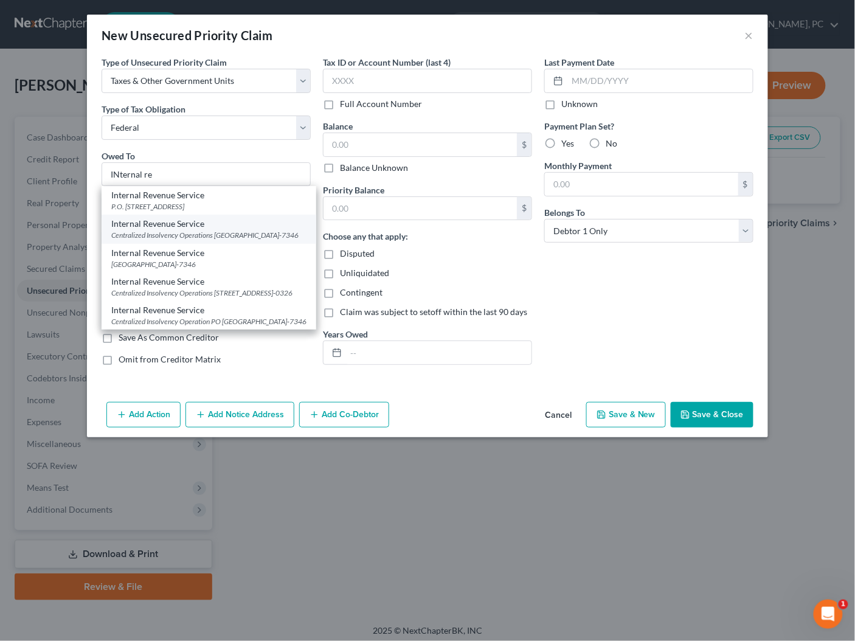
select select "39"
type input "19101-7346"
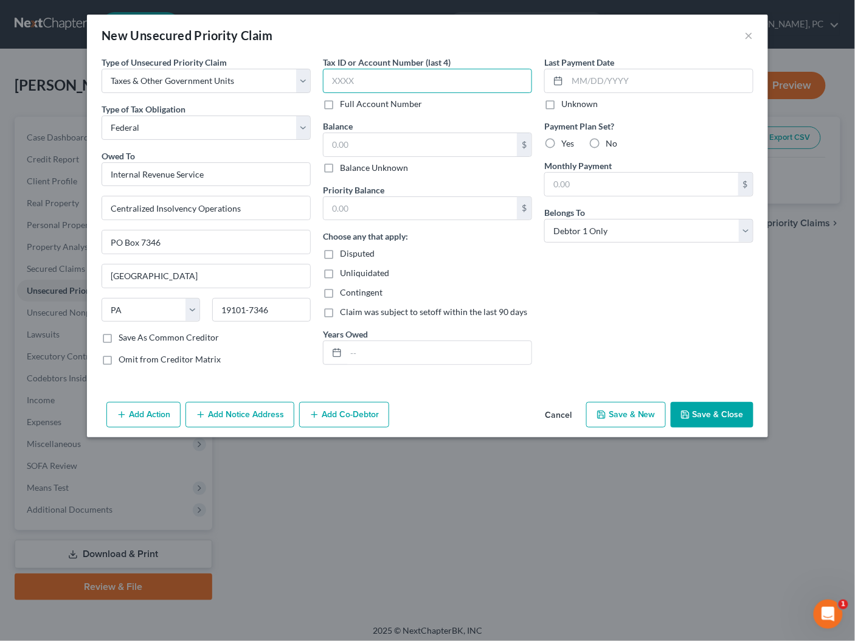
click at [379, 80] on input "text" at bounding box center [427, 81] width 209 height 24
type input "0666"
click at [404, 142] on input "text" at bounding box center [419, 144] width 193 height 23
drag, startPoint x: 688, startPoint y: 336, endPoint x: 719, endPoint y: 399, distance: 70.4
click at [688, 337] on div "Last Payment Date Unknown Payment Plan Set? Yes No Monthly Payment $ Belongs To…" at bounding box center [648, 215] width 221 height 319
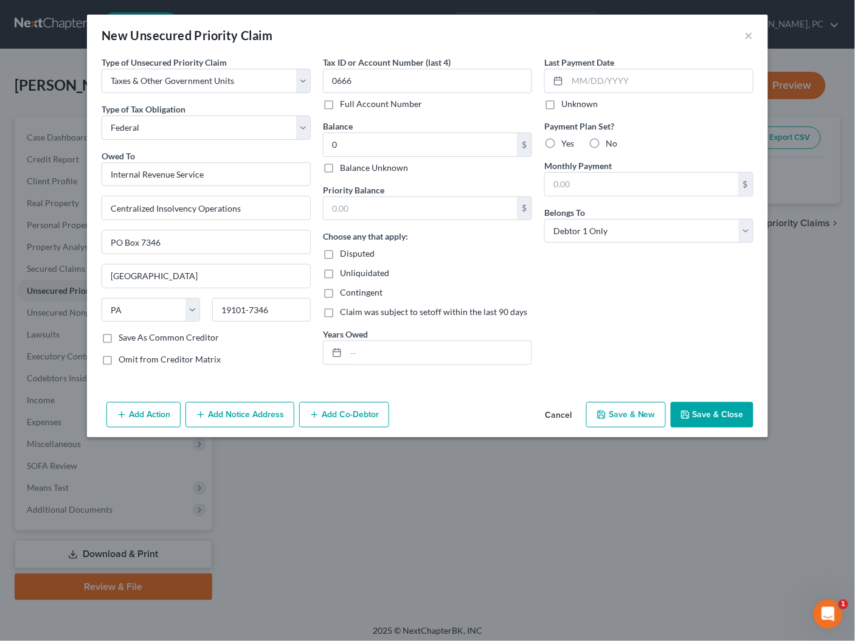
click at [723, 416] on button "Save & Close" at bounding box center [711, 415] width 83 height 26
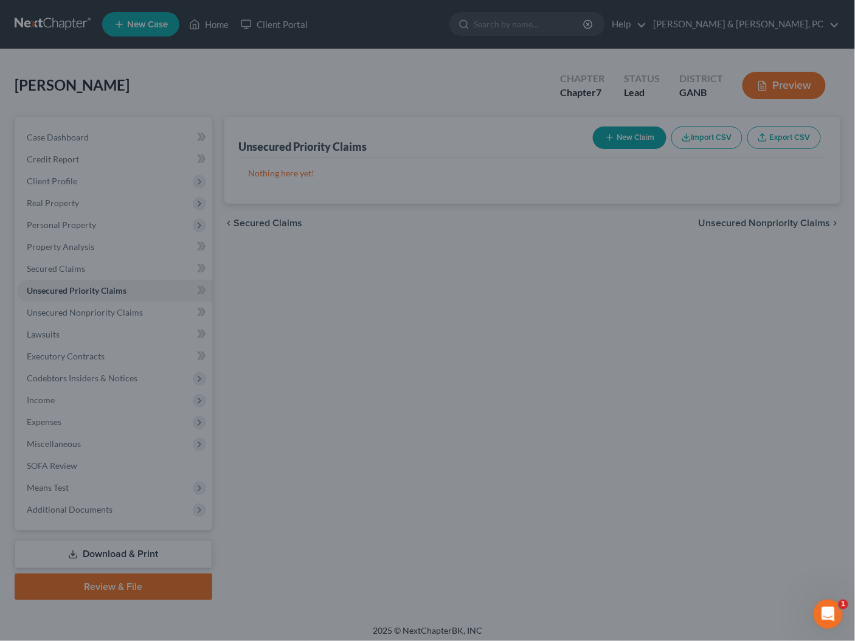
type input "0.00"
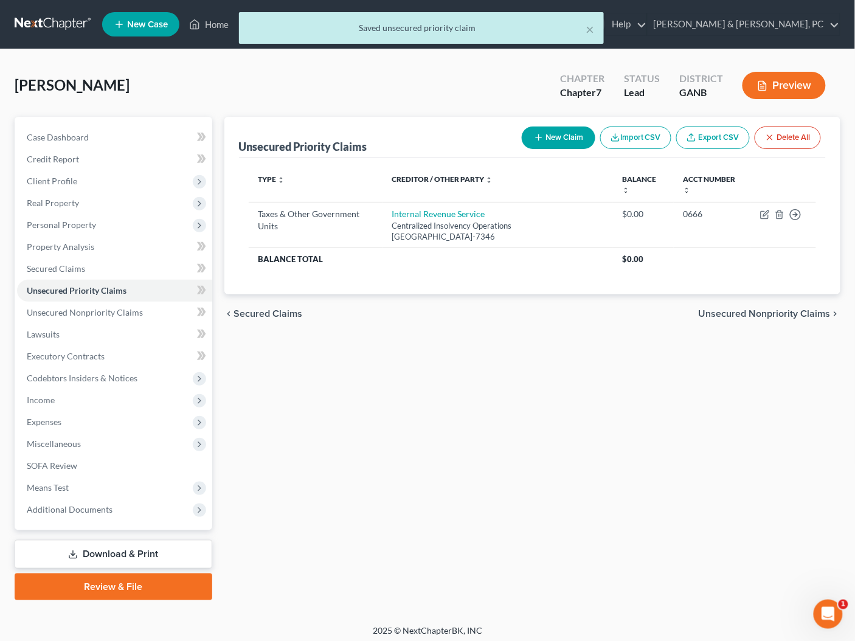
click at [573, 133] on button "New Claim" at bounding box center [558, 137] width 74 height 22
select select "0"
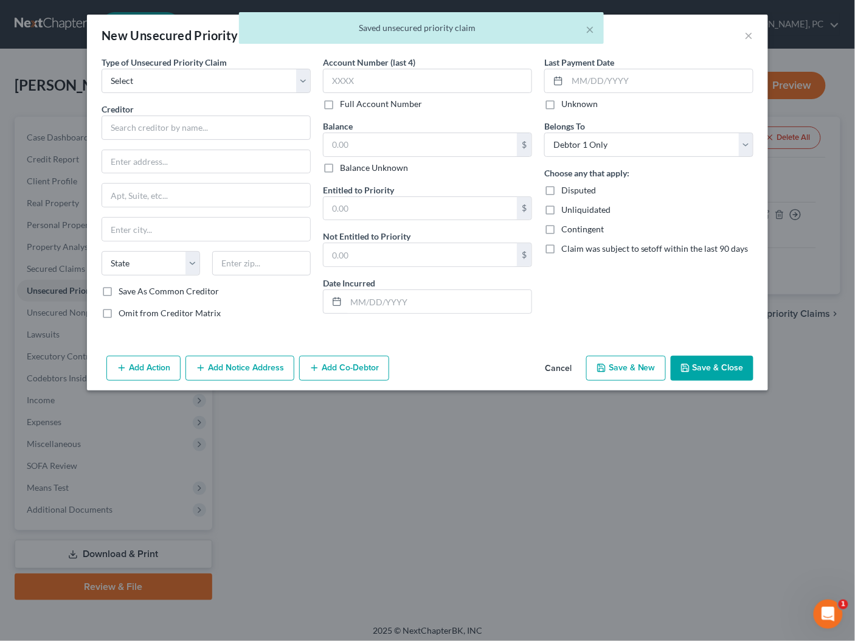
scroll to position [1, 0]
click at [212, 84] on select "Select Taxes & Other Government Units Domestic Support Obligations Extensions o…" at bounding box center [205, 81] width 209 height 24
select select "0"
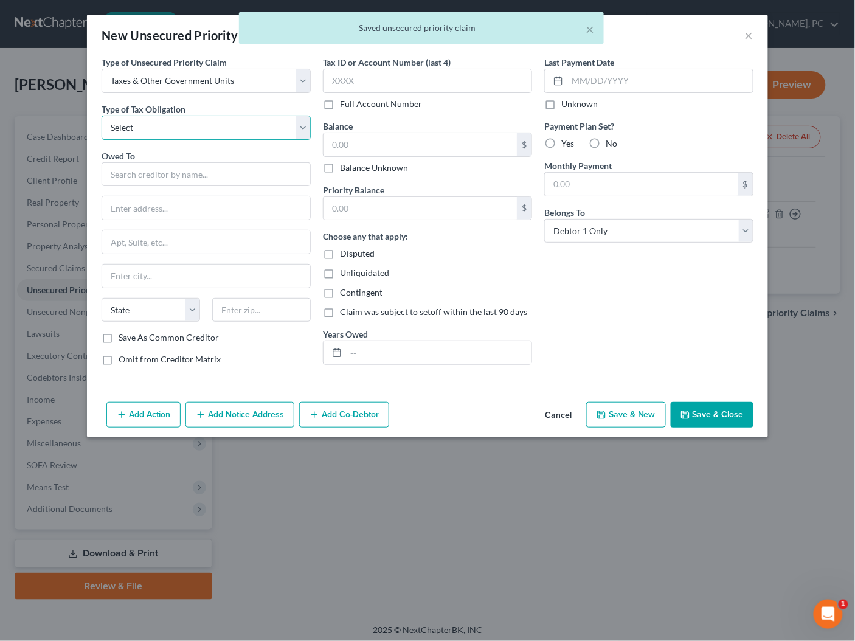
click at [183, 125] on select "Select Federal City State Franchise Tax Board Other" at bounding box center [205, 127] width 209 height 24
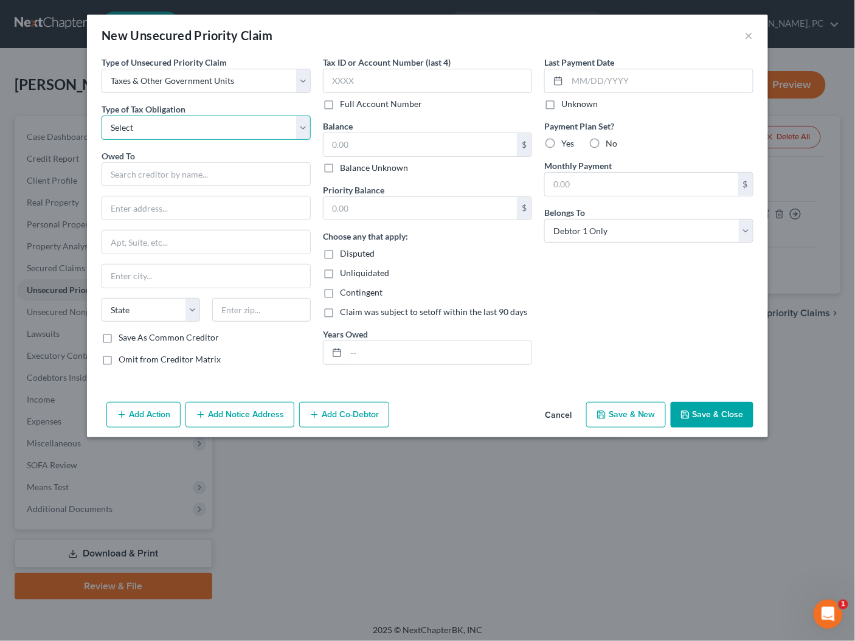
select select "2"
click at [187, 177] on input "text" at bounding box center [205, 174] width 209 height 24
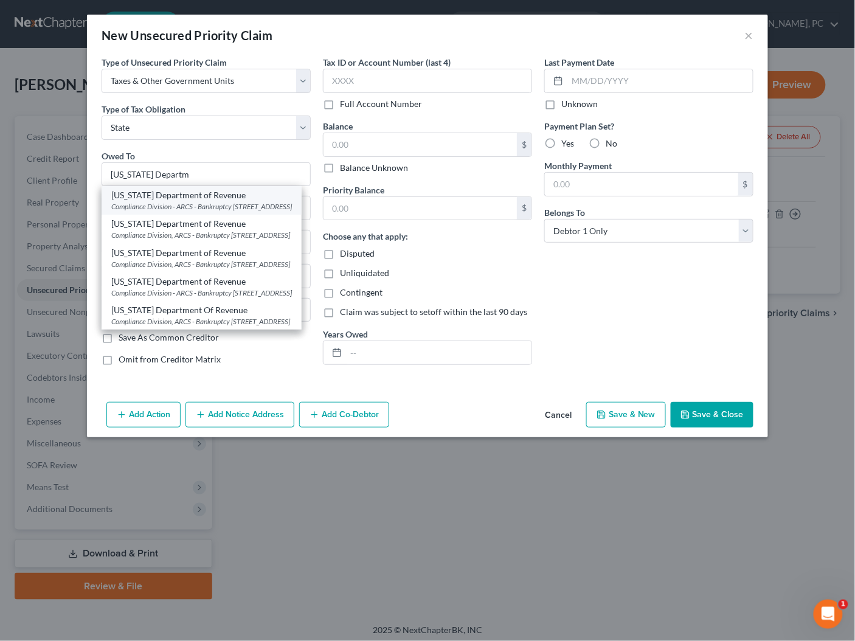
click at [195, 201] on div "Compliance Division - ARCS - Bankruptcy 1800 Century Blvd NE, Suite 9100, Atlan…" at bounding box center [201, 206] width 181 height 10
type input "Georgia Department of Revenue"
type input "Compliance Division - ARCS - Bankruptcy"
type input "1800 Century Blvd NE, Suite 9100"
type input "Atlanta"
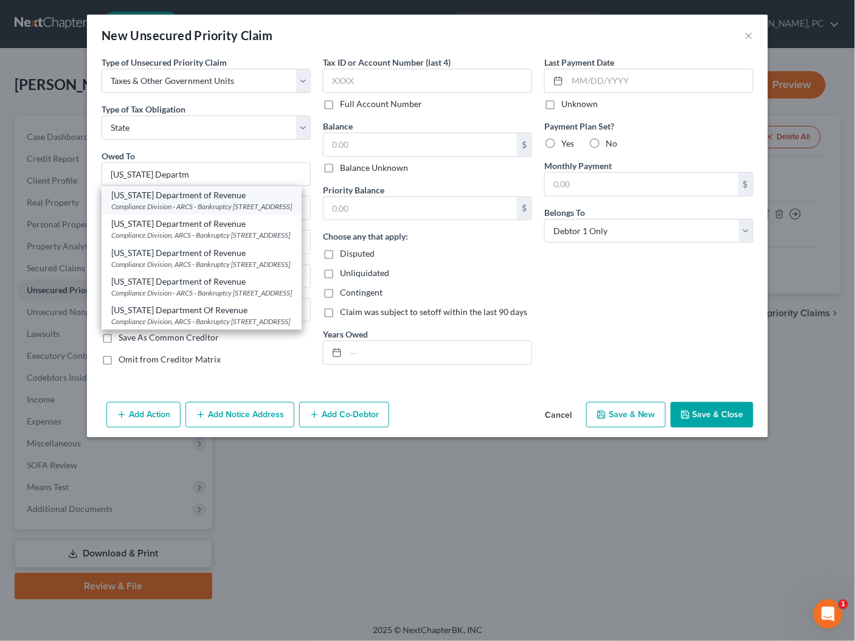
select select "10"
type input "30345-3205"
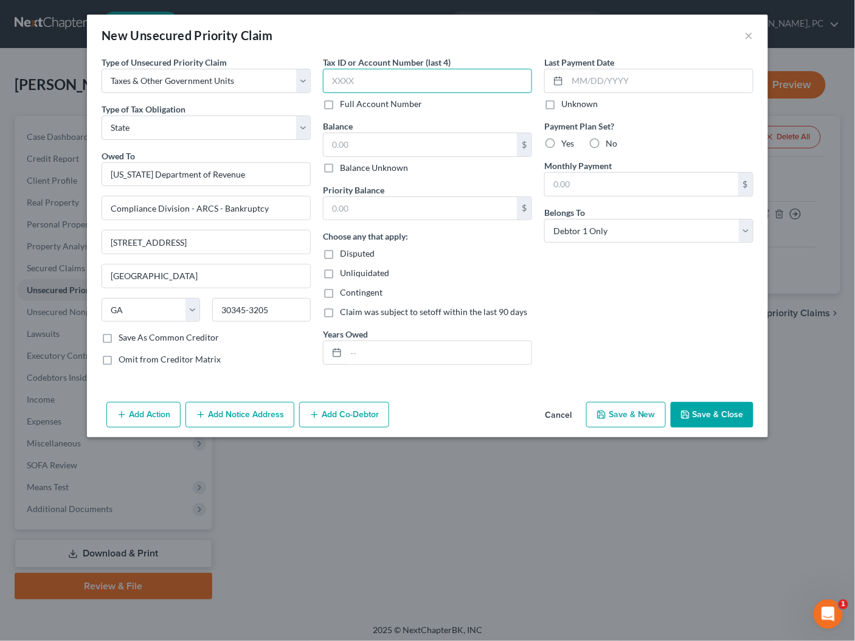
click at [411, 71] on input "text" at bounding box center [427, 81] width 209 height 24
type input "066"
click at [390, 136] on input "text" at bounding box center [419, 144] width 193 height 23
type input "8"
type input "0"
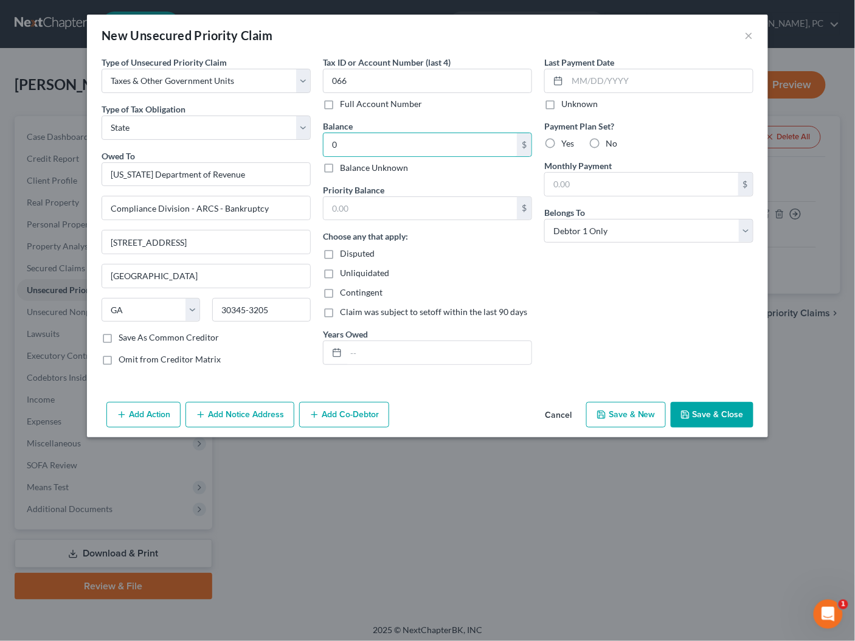
click at [724, 408] on button "Save & Close" at bounding box center [711, 415] width 83 height 26
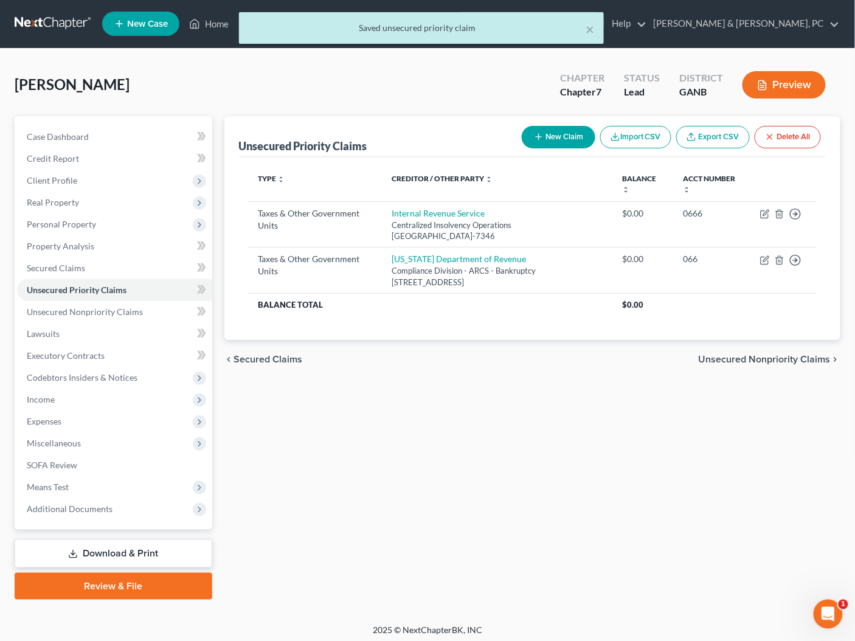
click at [757, 351] on div "chevron_left Secured Claims Unsecured Nonpriority Claims chevron_right" at bounding box center [532, 359] width 616 height 39
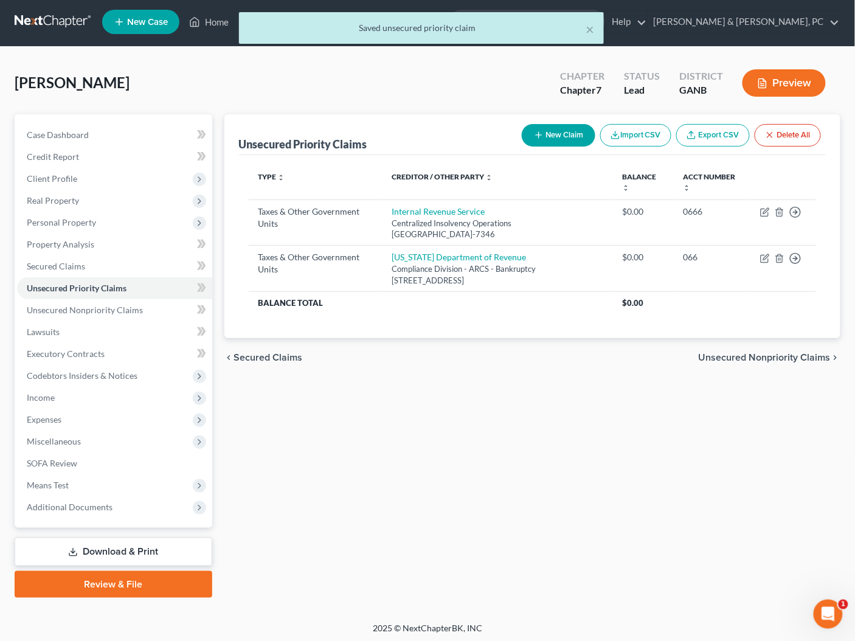
click at [724, 354] on span "Unsecured Nonpriority Claims" at bounding box center [764, 357] width 132 height 10
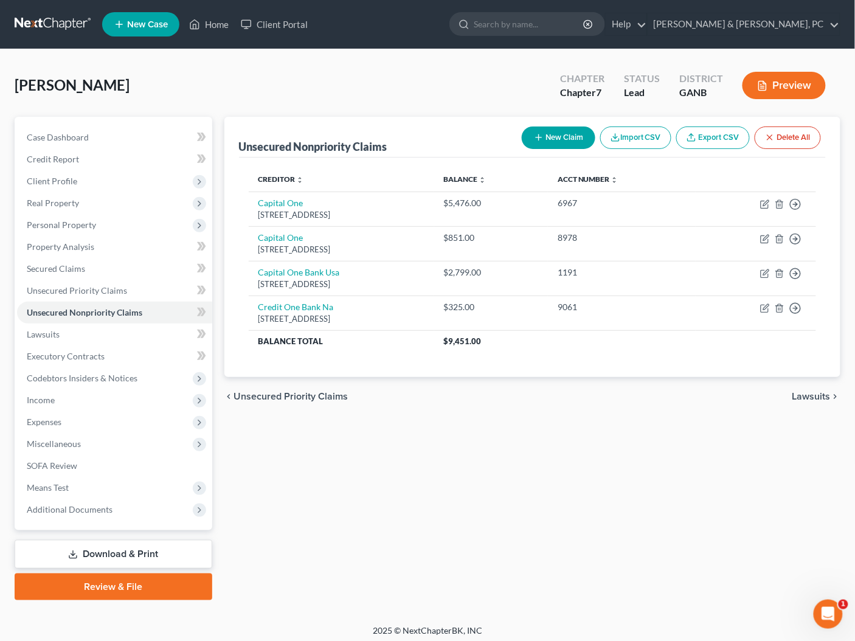
click at [305, 396] on span "Unsecured Priority Claims" at bounding box center [291, 396] width 114 height 10
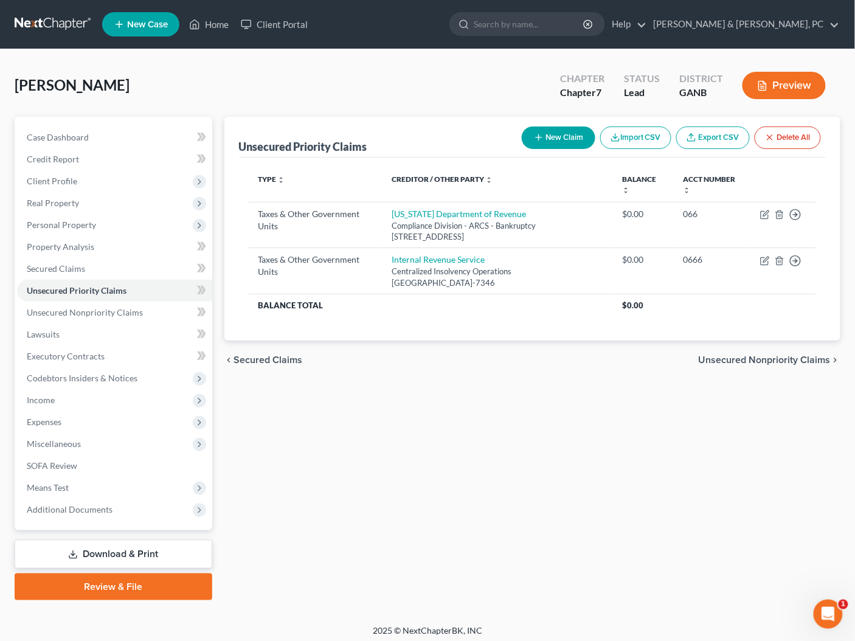
click at [729, 359] on span "Unsecured Nonpriority Claims" at bounding box center [764, 360] width 132 height 10
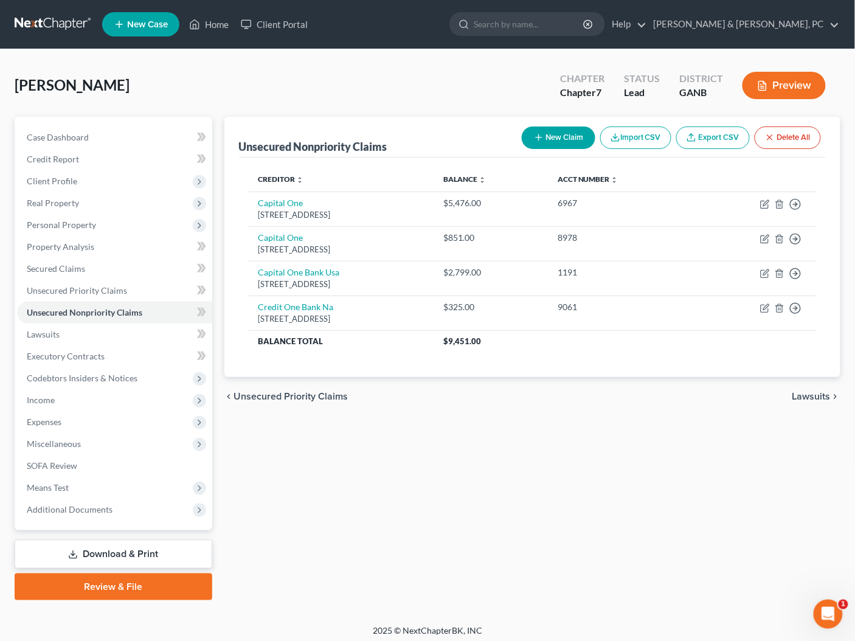
click at [297, 394] on span "Unsecured Priority Claims" at bounding box center [291, 396] width 114 height 10
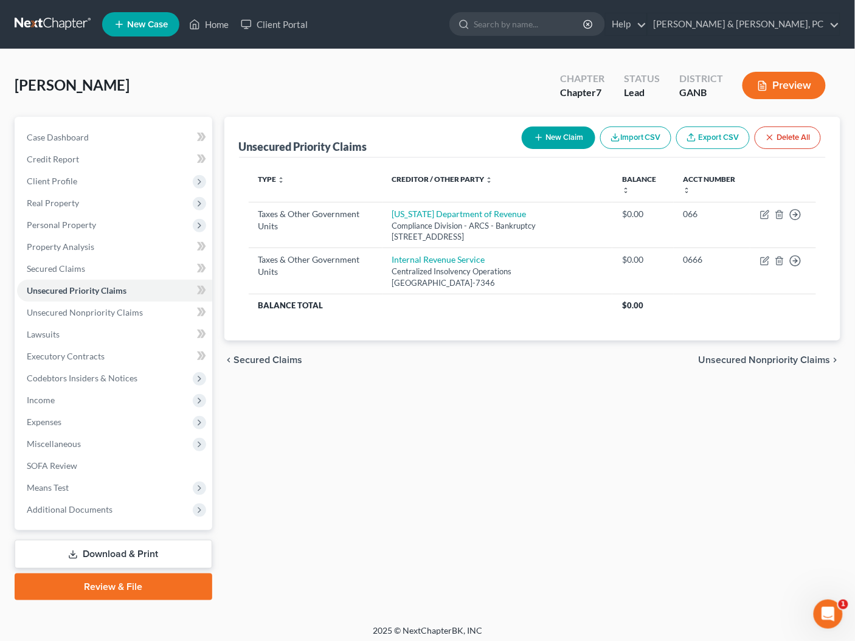
click at [771, 355] on span "Unsecured Nonpriority Claims" at bounding box center [764, 360] width 132 height 10
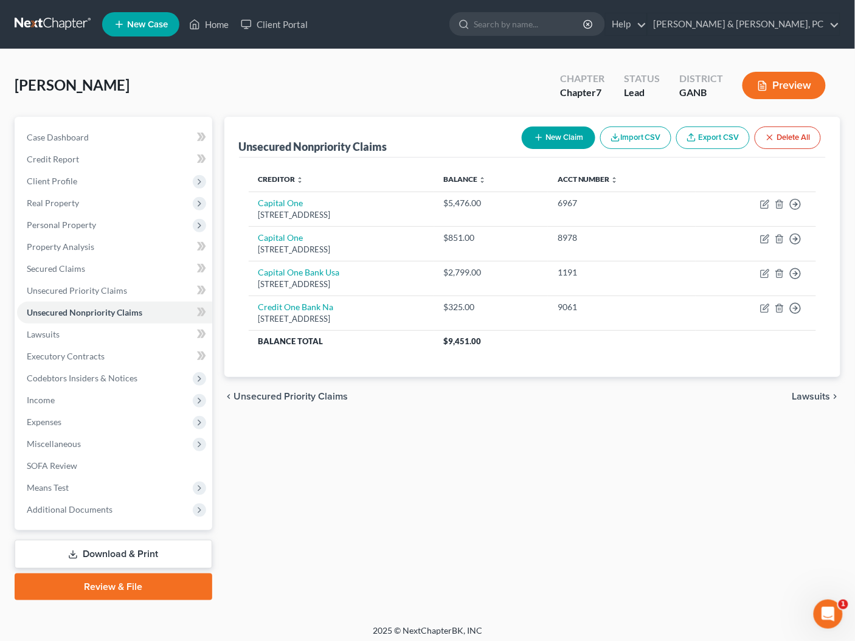
click at [808, 394] on span "Lawsuits" at bounding box center [811, 396] width 38 height 10
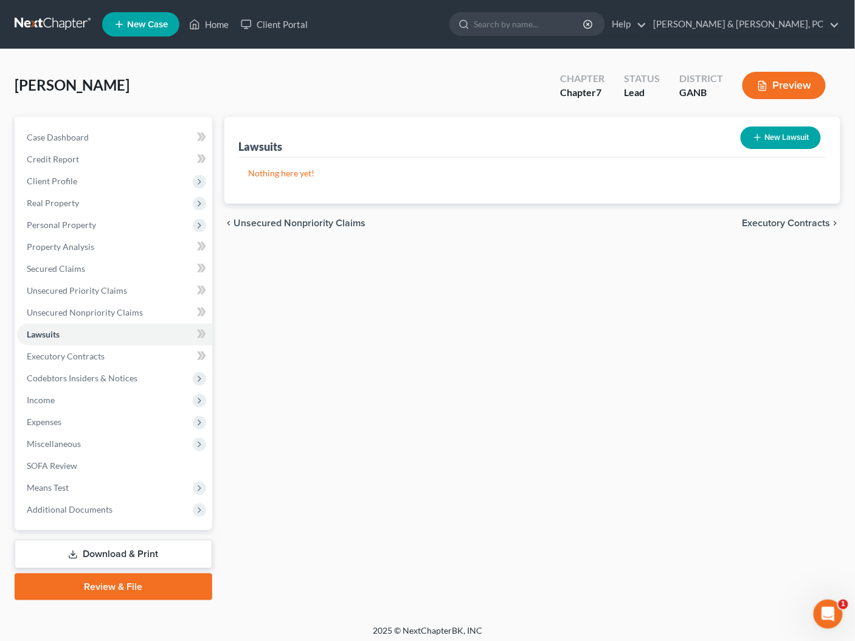
click at [803, 222] on span "Executory Contracts" at bounding box center [786, 223] width 88 height 10
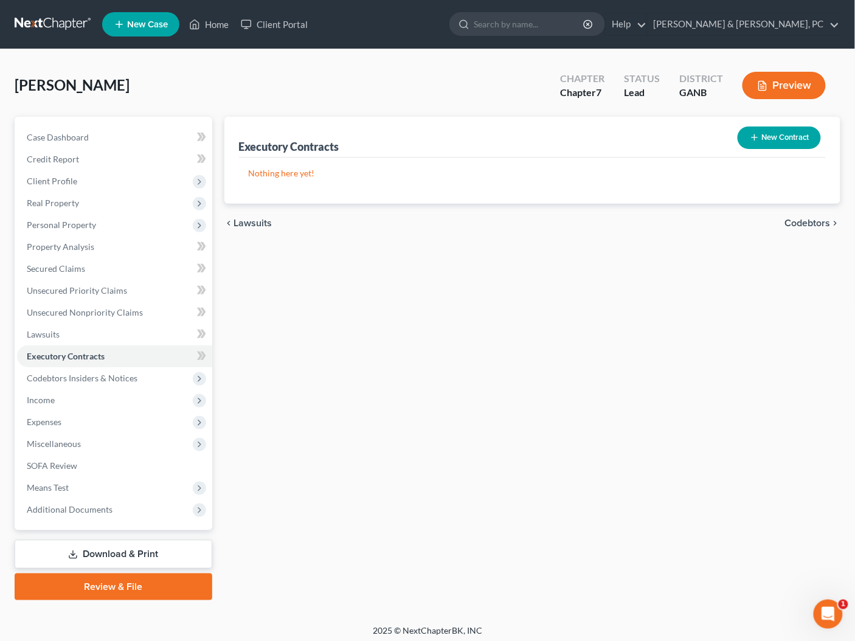
click at [772, 132] on button "New Contract" at bounding box center [778, 137] width 83 height 22
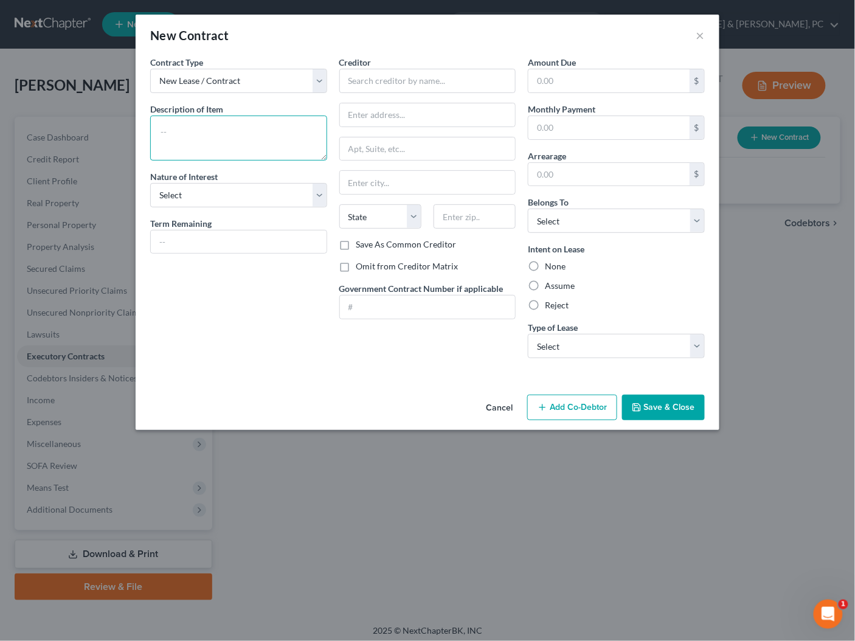
click at [238, 155] on textarea at bounding box center [238, 137] width 177 height 45
paste textarea "6335 Highway 85, Suite 108, Riverdale, GA 30274"
click at [211, 133] on textarea "Rental Lease:6335 Highway 85, Suite 108, Riverdale, GA 30274" at bounding box center [238, 137] width 177 height 45
click at [159, 129] on textarea "Rental Lease: 6335 Highway 85, Suite 108, Riverdale, GA 30274" at bounding box center [238, 137] width 177 height 45
click at [162, 131] on textarea "Rental Lease: 6335 Highway 85, Suite 108, Riverdale, GA 30274" at bounding box center [238, 137] width 177 height 45
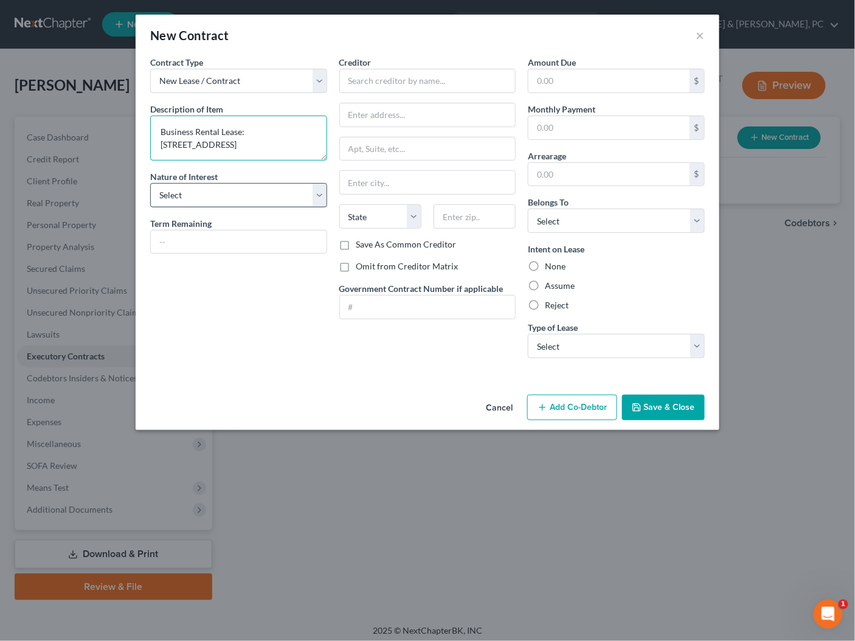
type textarea "Business Rental Lease: 6335 Highway 85, Suite 108, Riverdale, GA 30274"
click at [177, 187] on select "Select Purchaser Agent Lessor Lessee" at bounding box center [238, 195] width 177 height 24
select select "3"
click at [396, 81] on input "text" at bounding box center [427, 81] width 177 height 24
type input "Super H Mart, Inc."
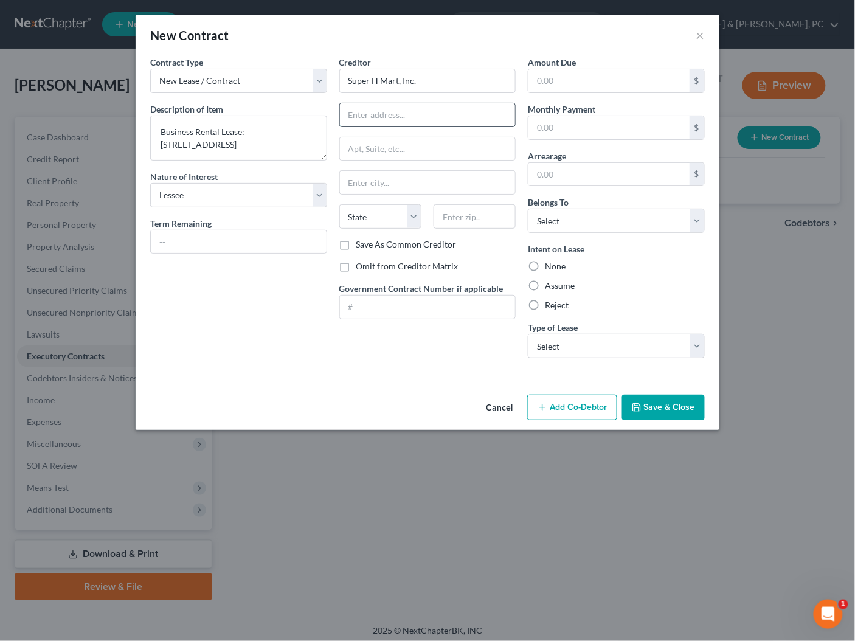
click at [420, 110] on input "text" at bounding box center [428, 114] width 176 height 23
paste input "6335 Highway 85, Suite 108, Riverdale, GA 30274"
drag, startPoint x: 508, startPoint y: 114, endPoint x: 483, endPoint y: 114, distance: 24.9
click at [483, 114] on input "6335 Highway 85, Suite 108, Riverdale, GA 30274" at bounding box center [428, 114] width 176 height 23
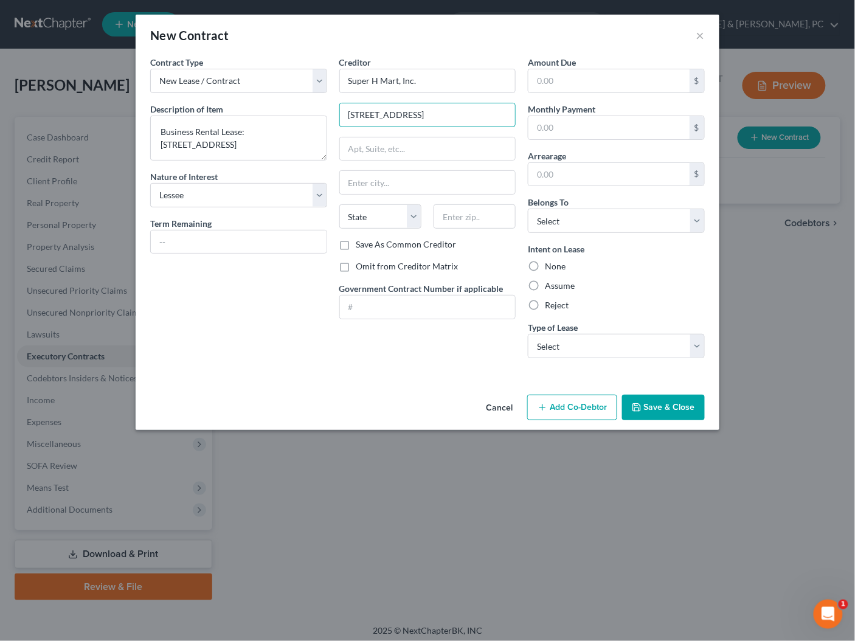
scroll to position [0, 1]
type input "6335 Highway 85, Suite 108, Riverdale, GA"
click at [475, 214] on input "text" at bounding box center [474, 216] width 82 height 24
paste input "30274"
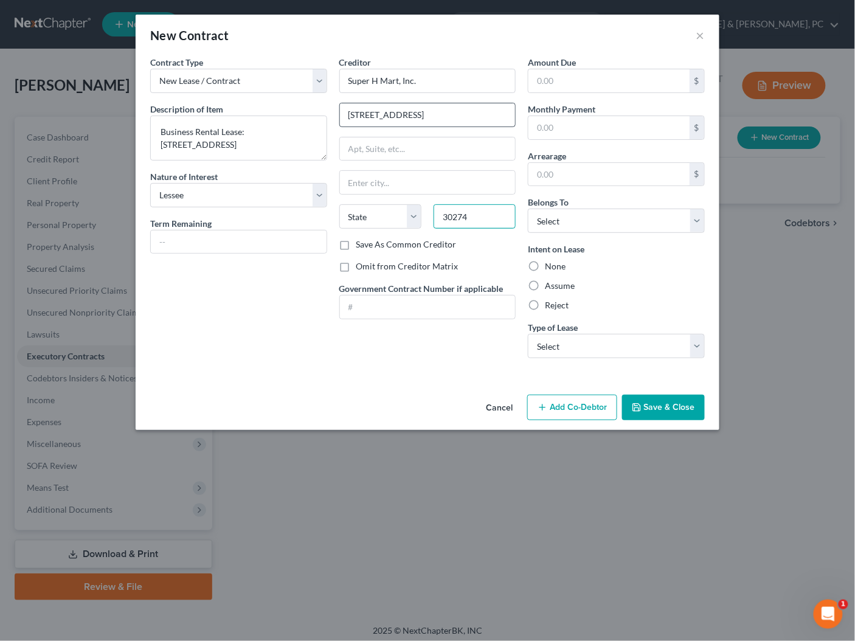
type input "30274"
type input "Riverdale"
select select "10"
click at [510, 113] on input "6335 Highway 85, Suite 108, Riverdale, GA" at bounding box center [428, 114] width 176 height 23
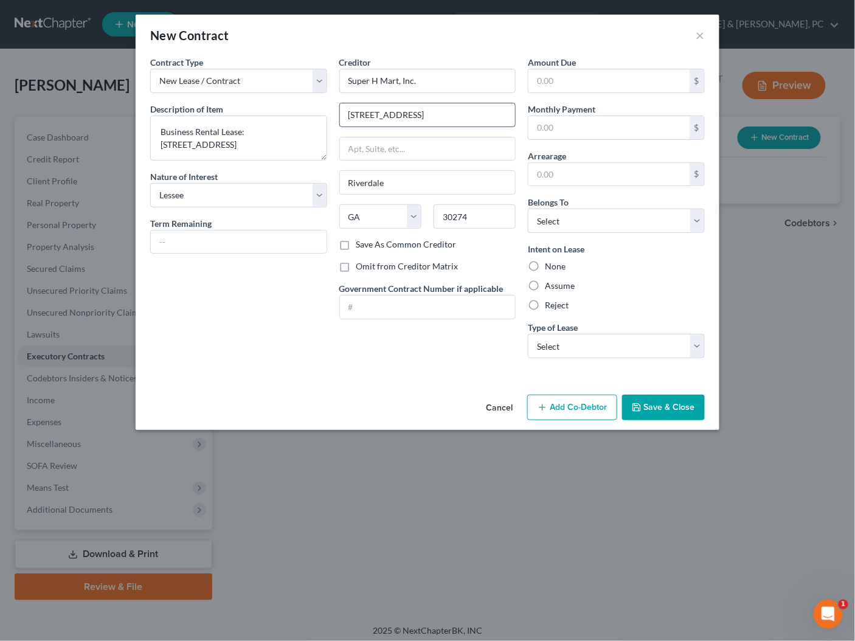
drag, startPoint x: 512, startPoint y: 113, endPoint x: 422, endPoint y: 118, distance: 90.1
click at [412, 116] on input "6335 Highway 85, Suite 108, Riverdale, GA" at bounding box center [428, 114] width 176 height 23
type input "6335 Highway 85"
click at [574, 343] on select "Select Real Estate Car Other" at bounding box center [616, 346] width 177 height 24
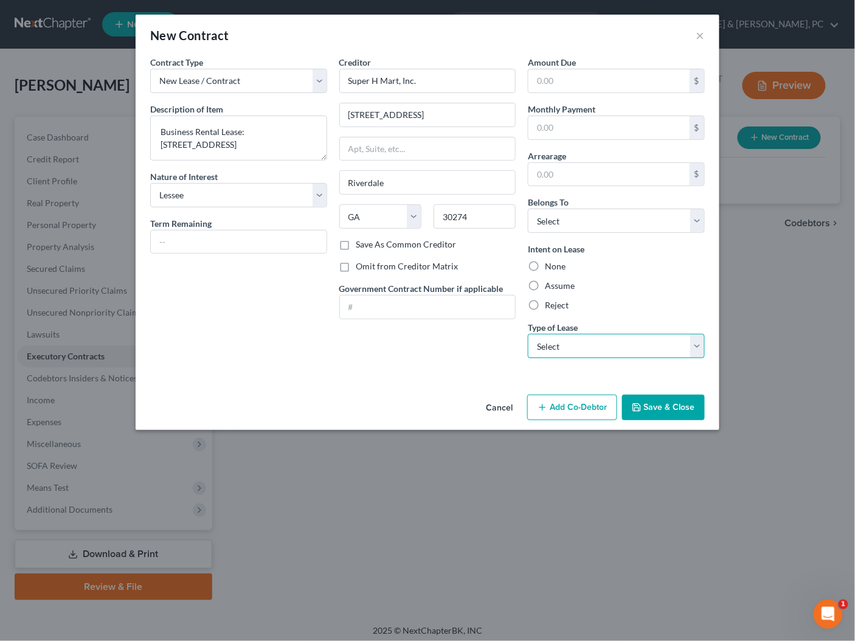
select select "0"
click at [560, 302] on label "Reject" at bounding box center [557, 305] width 24 height 12
click at [557, 302] on input "Reject" at bounding box center [553, 303] width 8 height 8
radio input "true"
click at [637, 222] on select "Select Debtor 1 Only Debtor 2 Only Debtor 1 And Debtor 2 Only At Least One Of T…" at bounding box center [616, 220] width 177 height 24
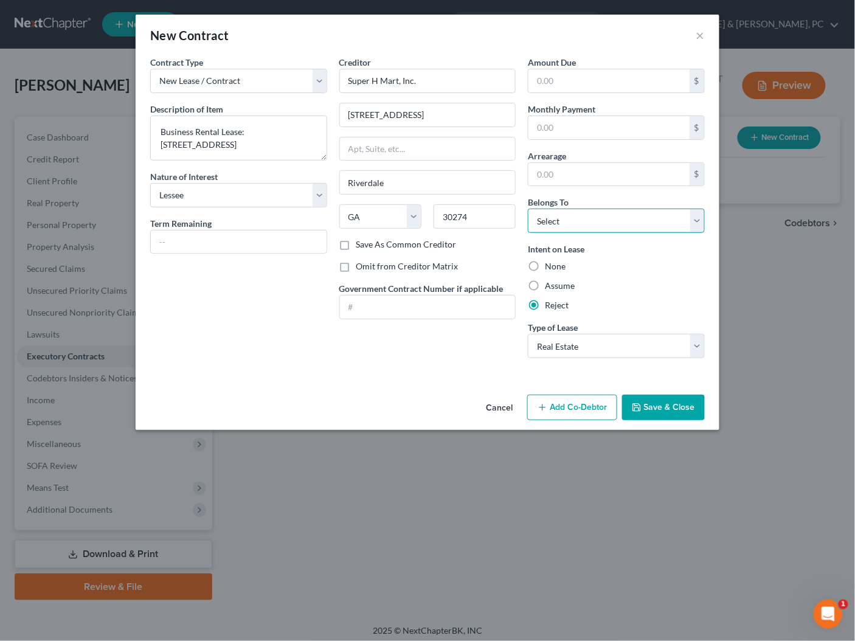
select select "3"
click at [545, 83] on input "text" at bounding box center [608, 80] width 161 height 23
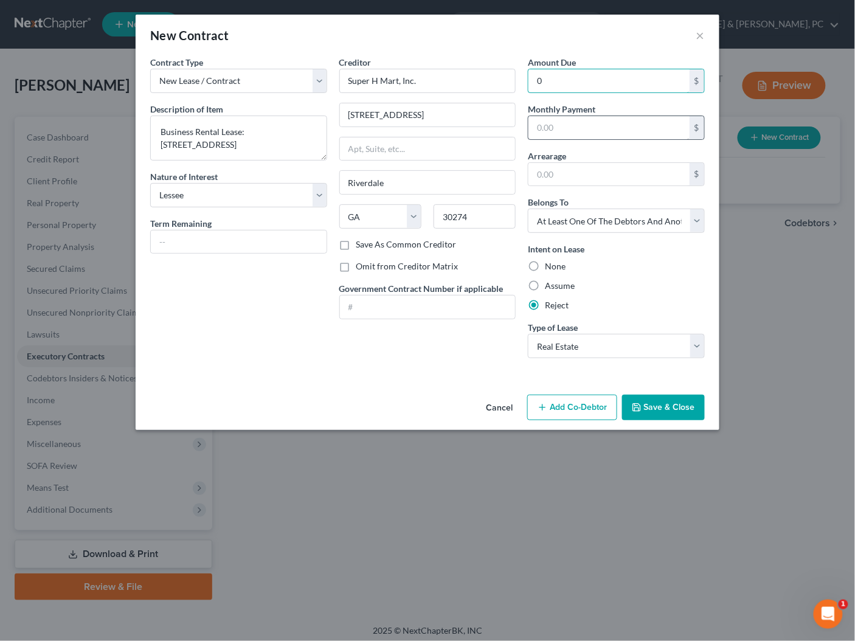
type input "0"
click at [543, 133] on input "text" at bounding box center [608, 127] width 161 height 23
click at [673, 411] on button "Save & Close" at bounding box center [663, 407] width 83 height 26
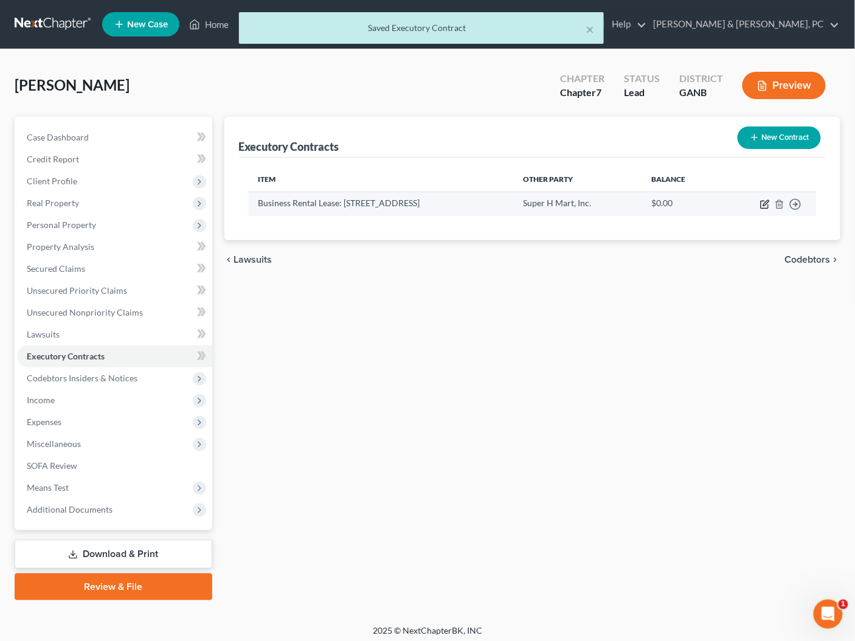
click at [763, 203] on icon "button" at bounding box center [765, 204] width 10 height 10
select select "3"
select select "10"
select select "3"
select select "0"
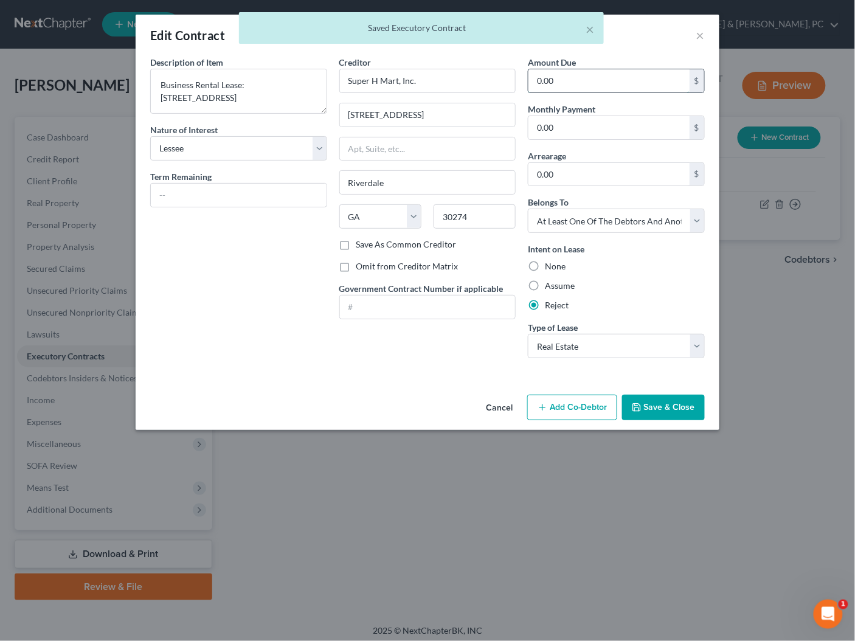
click at [594, 76] on input "0.00" at bounding box center [608, 80] width 161 height 23
click at [670, 408] on button "Save & Close" at bounding box center [663, 407] width 83 height 26
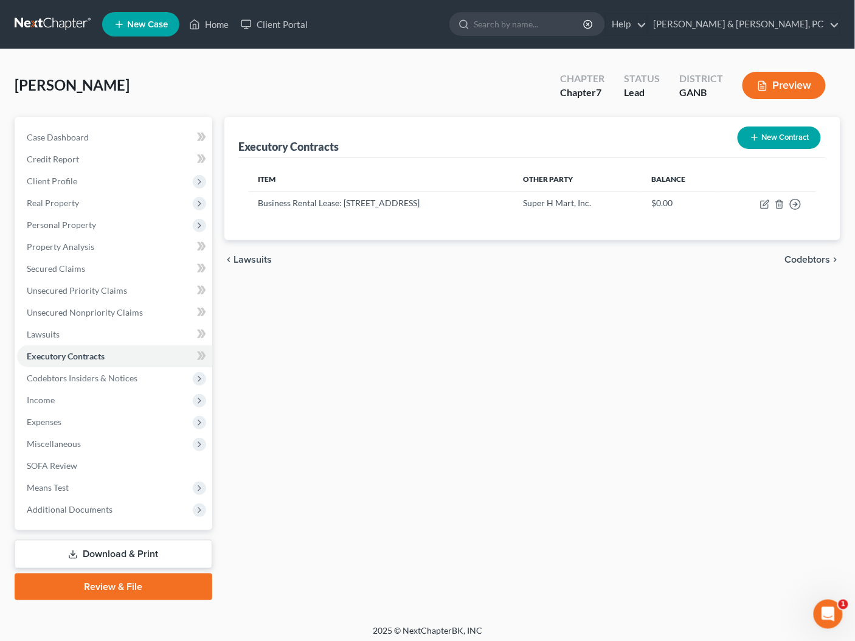
click at [819, 259] on span "Codebtors" at bounding box center [808, 260] width 46 height 10
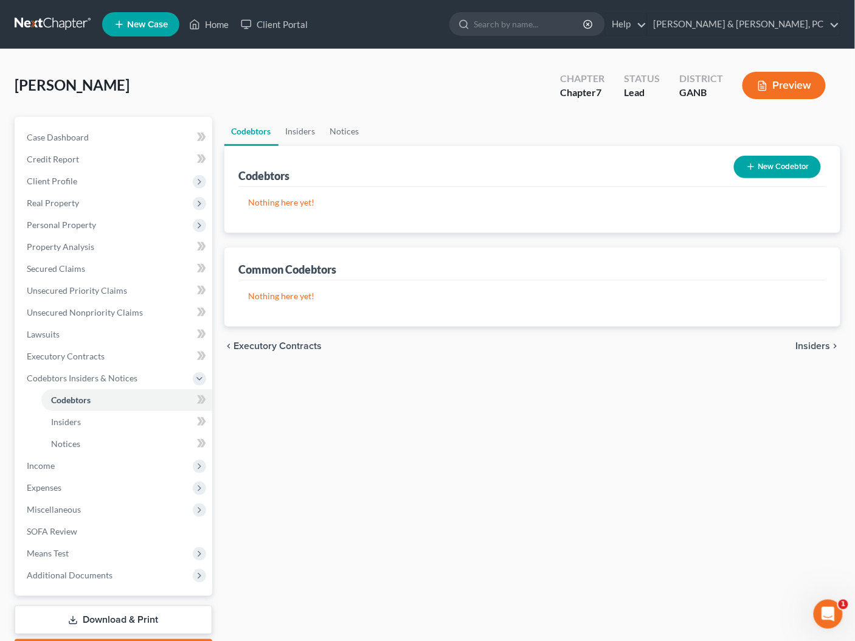
click at [808, 342] on span "Insiders" at bounding box center [813, 346] width 35 height 10
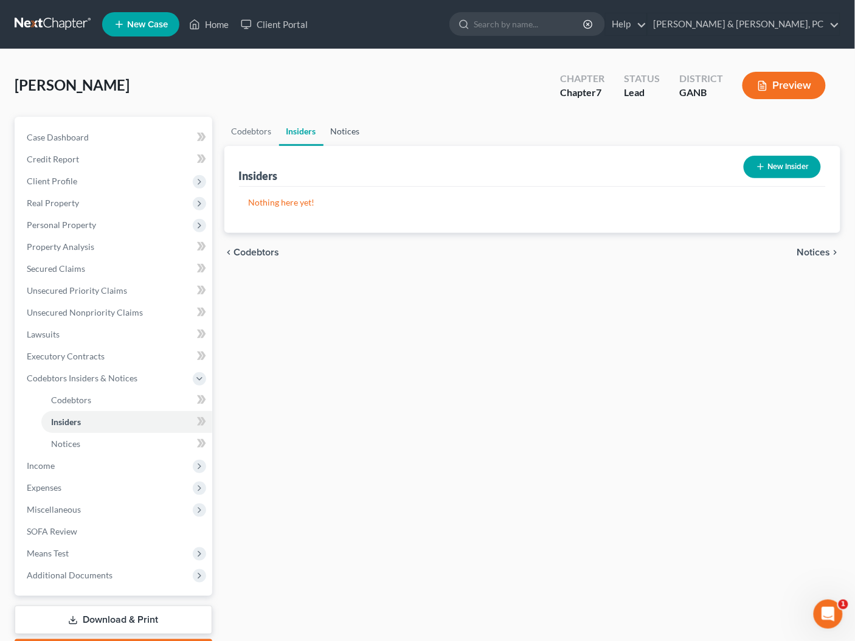
click at [346, 128] on link "Notices" at bounding box center [345, 131] width 44 height 29
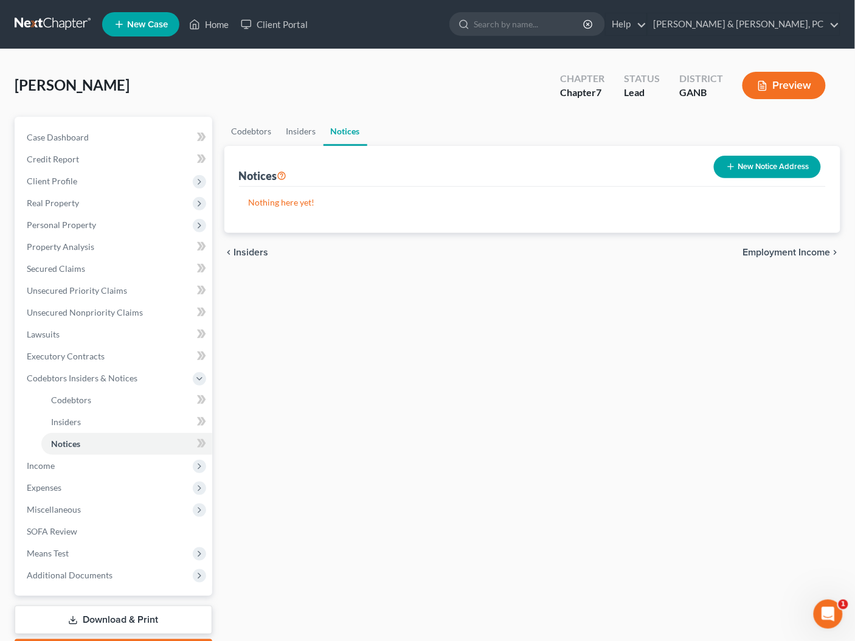
click at [811, 261] on div "chevron_left Insiders Employment Income chevron_right" at bounding box center [532, 252] width 616 height 39
click at [809, 253] on span "Employment Income" at bounding box center [787, 252] width 88 height 10
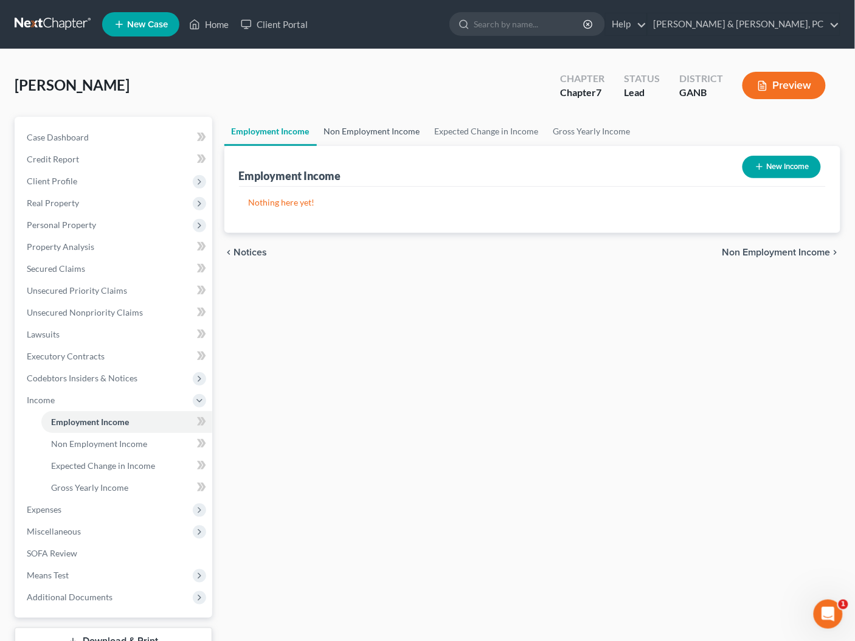
click at [403, 126] on link "Non Employment Income" at bounding box center [372, 131] width 111 height 29
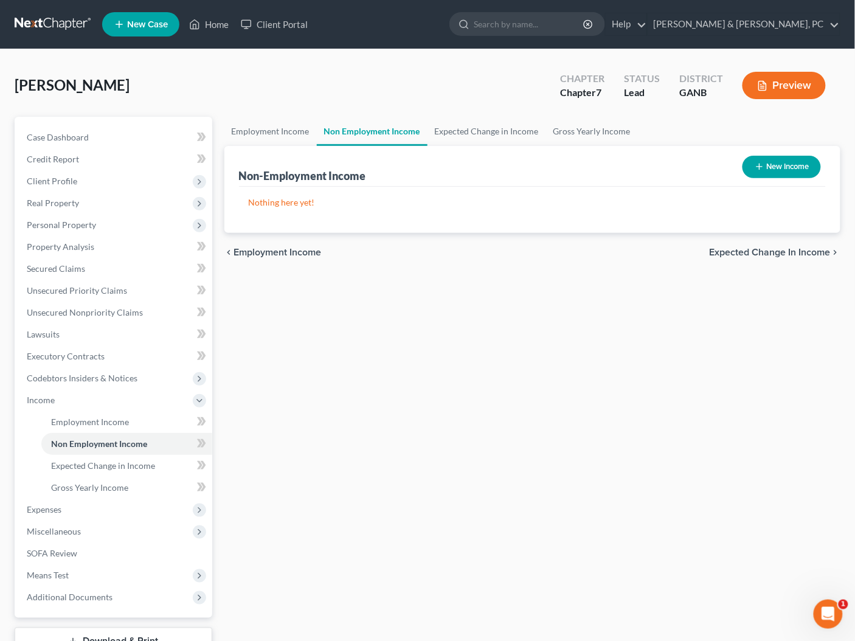
click at [760, 168] on icon "button" at bounding box center [759, 167] width 10 height 10
select select "0"
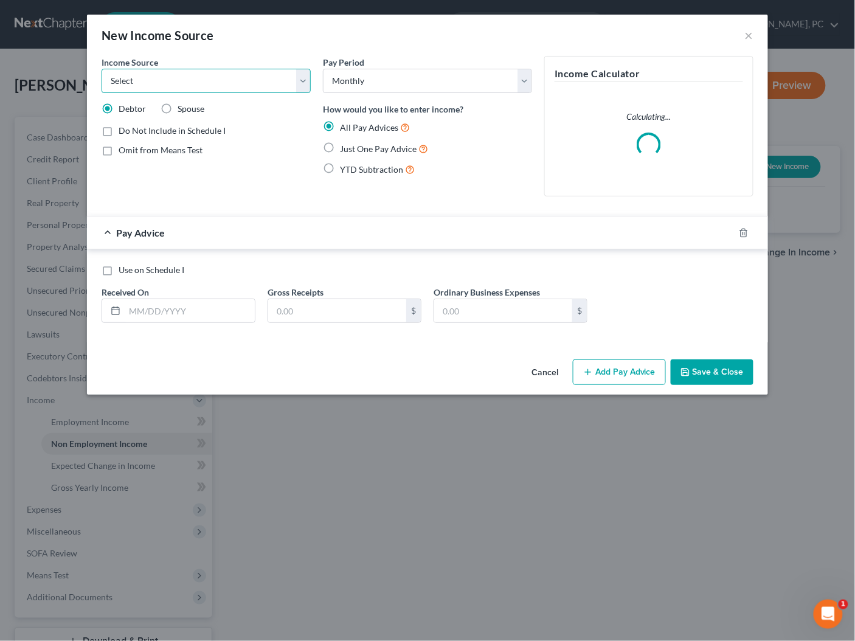
click at [240, 73] on select "Select Unemployment Disability (from employer) Pension Retirement Social Securi…" at bounding box center [205, 81] width 209 height 24
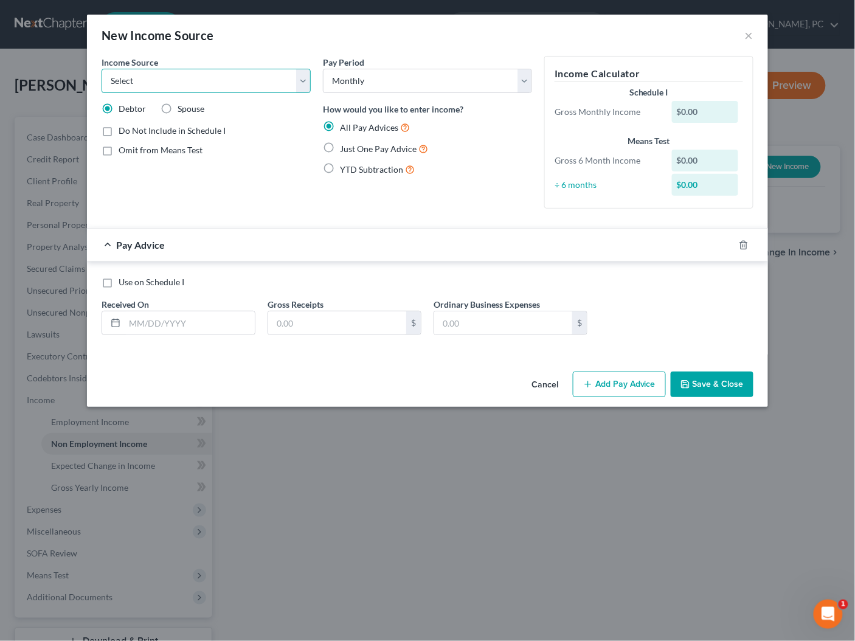
select select "8"
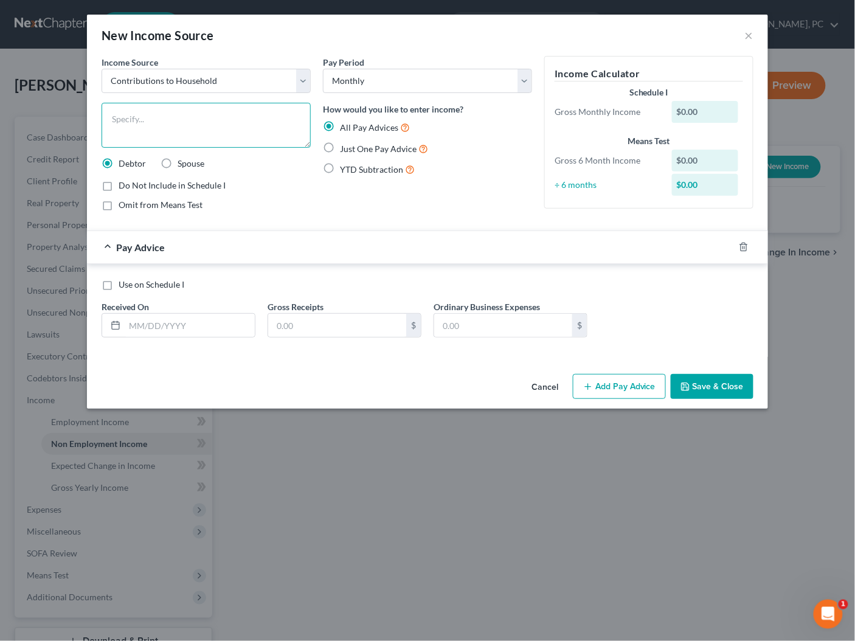
click at [227, 121] on textarea at bounding box center [205, 125] width 209 height 45
click at [140, 115] on textarea "Contribustions from Ex-Wife" at bounding box center [205, 125] width 209 height 45
type textarea "Contributions from Ex-Wife"
click at [372, 149] on span "Just One Pay Advice" at bounding box center [378, 148] width 77 height 10
click at [352, 149] on input "Just One Pay Advice" at bounding box center [349, 146] width 8 height 8
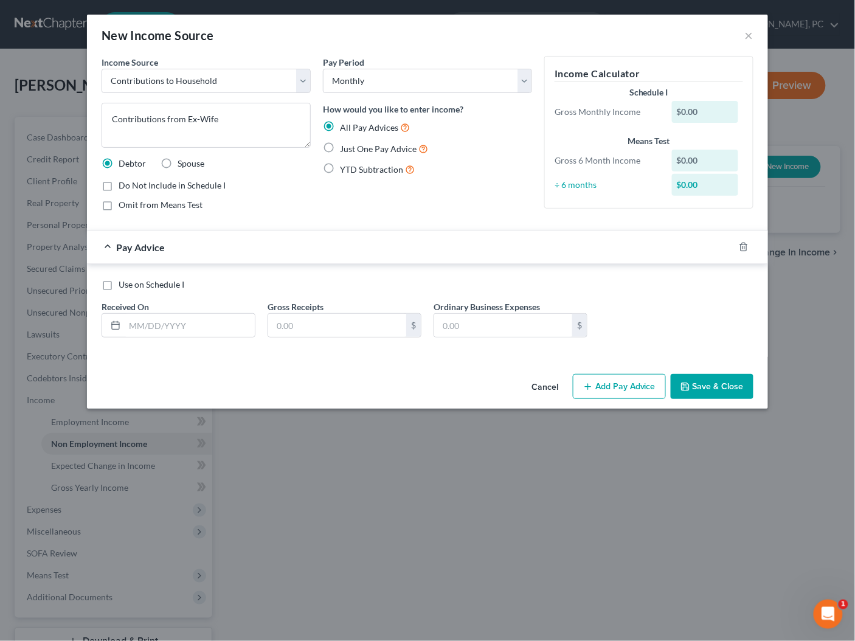
radio input "true"
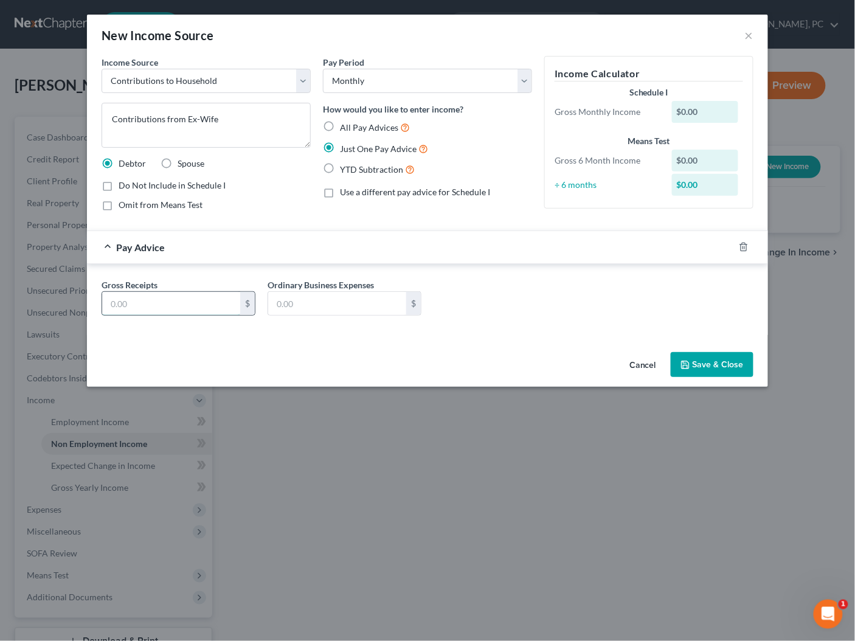
click at [195, 308] on input "text" at bounding box center [171, 303] width 138 height 23
click at [364, 129] on span "All Pay Advices" at bounding box center [369, 127] width 58 height 10
click at [352, 128] on input "All Pay Advices" at bounding box center [349, 124] width 8 height 8
radio input "true"
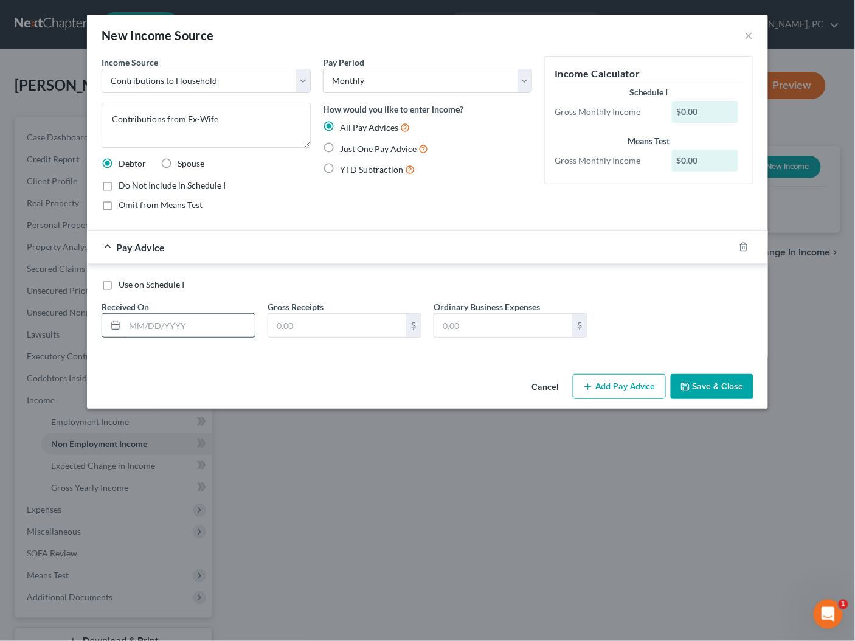
click at [196, 325] on input "text" at bounding box center [190, 325] width 130 height 23
type input "06/01/2025"
type input "1,000"
click at [616, 388] on button "Add Pay Advice" at bounding box center [619, 387] width 93 height 26
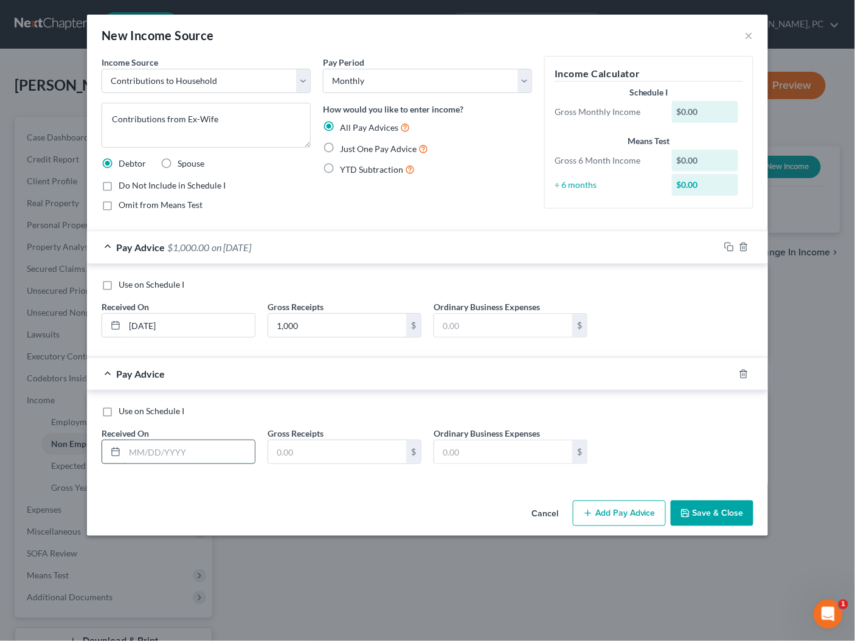
click at [194, 450] on input "text" at bounding box center [190, 451] width 130 height 23
type input "07/01/2025"
type input "1,000"
click at [627, 510] on button "Add Pay Advice" at bounding box center [619, 513] width 93 height 26
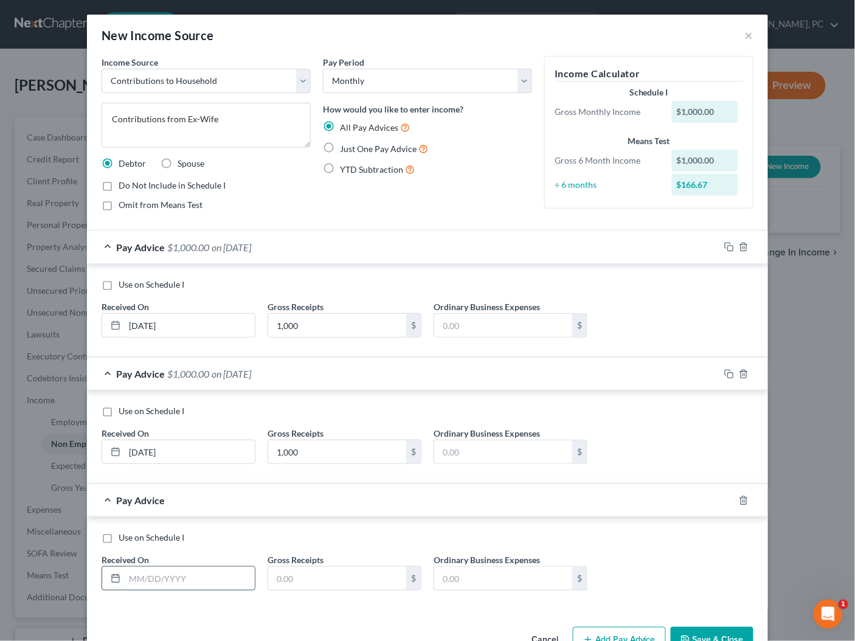
click at [205, 573] on input "text" at bounding box center [190, 577] width 130 height 23
type input "08/01/2025"
type input "1,000"
click at [720, 630] on button "Save & Close" at bounding box center [711, 640] width 83 height 26
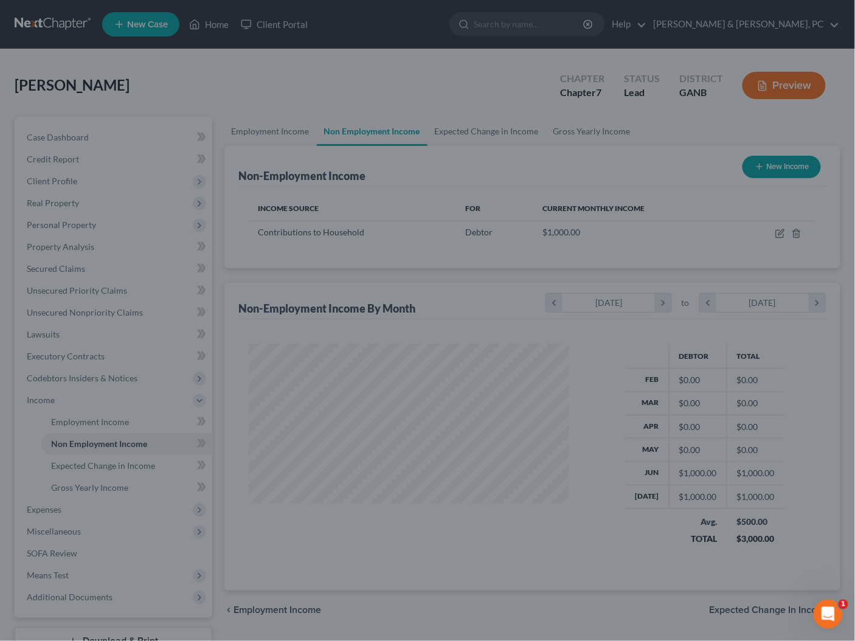
scroll to position [216, 345]
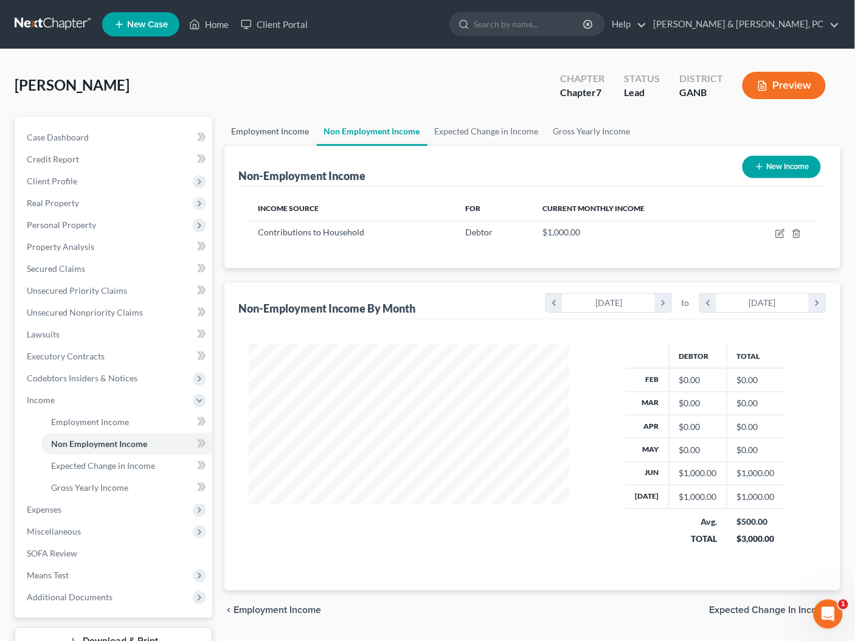
click at [257, 132] on link "Employment Income" at bounding box center [270, 131] width 92 height 29
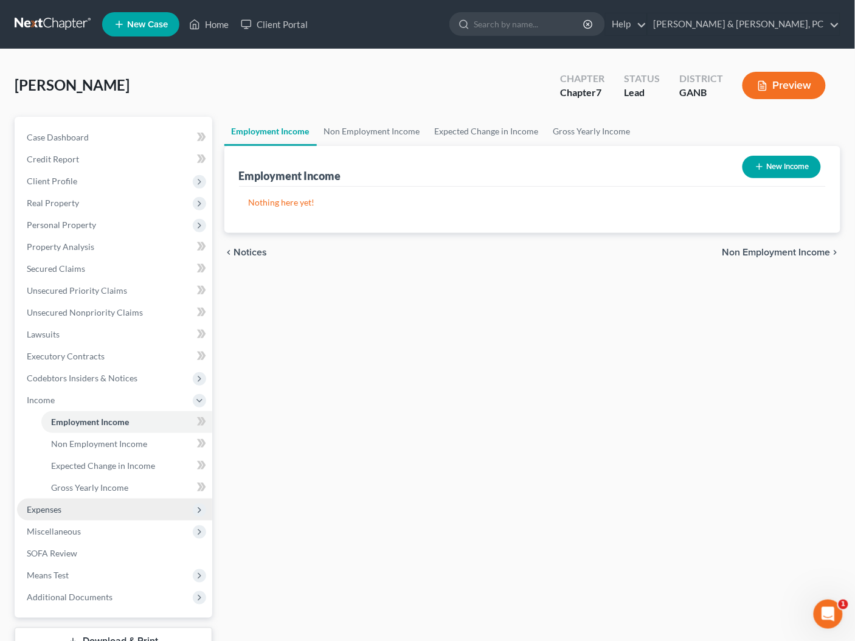
click at [49, 509] on span "Expenses" at bounding box center [44, 509] width 35 height 10
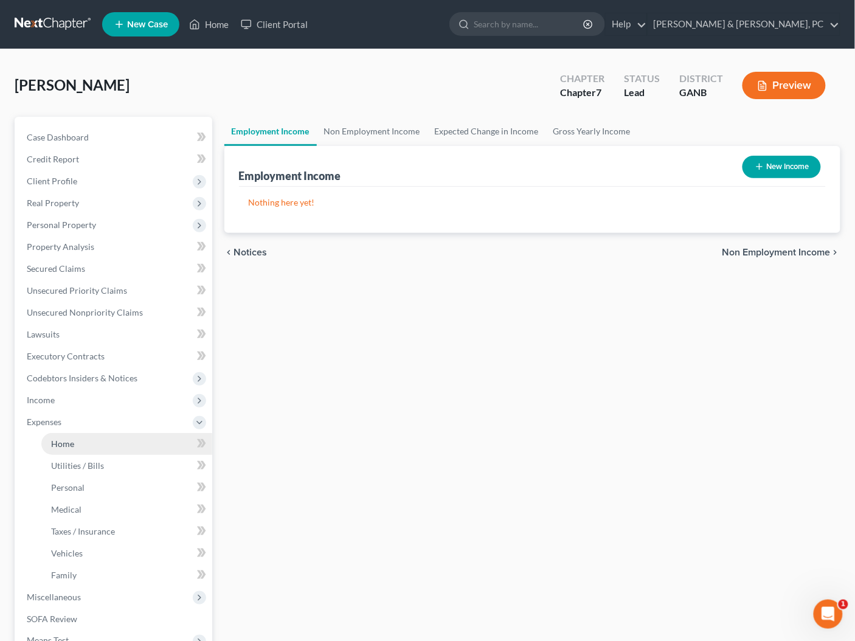
click at [75, 442] on link "Home" at bounding box center [126, 444] width 171 height 22
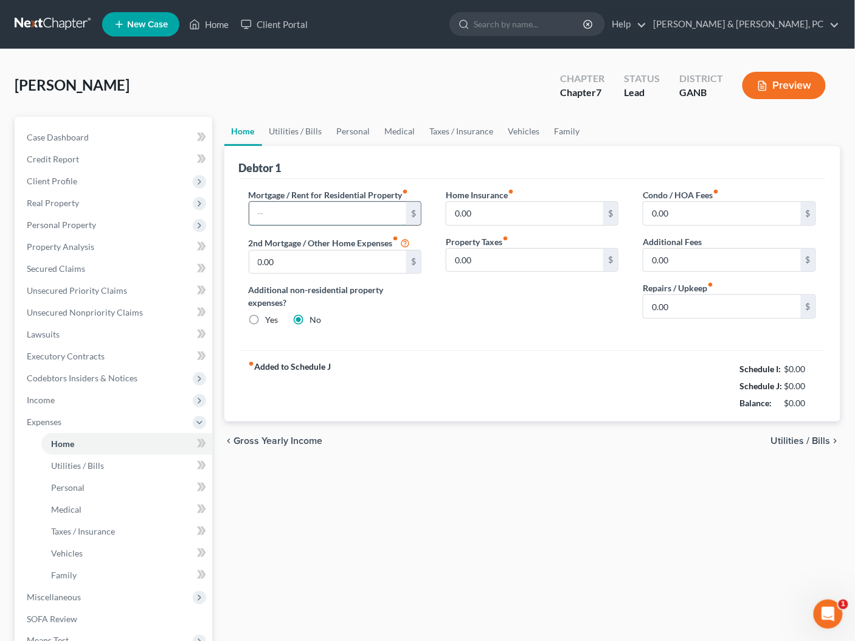
click at [326, 209] on input "text" at bounding box center [327, 213] width 157 height 23
type input "2,300"
click at [325, 132] on link "Utilities / Bills" at bounding box center [295, 131] width 67 height 29
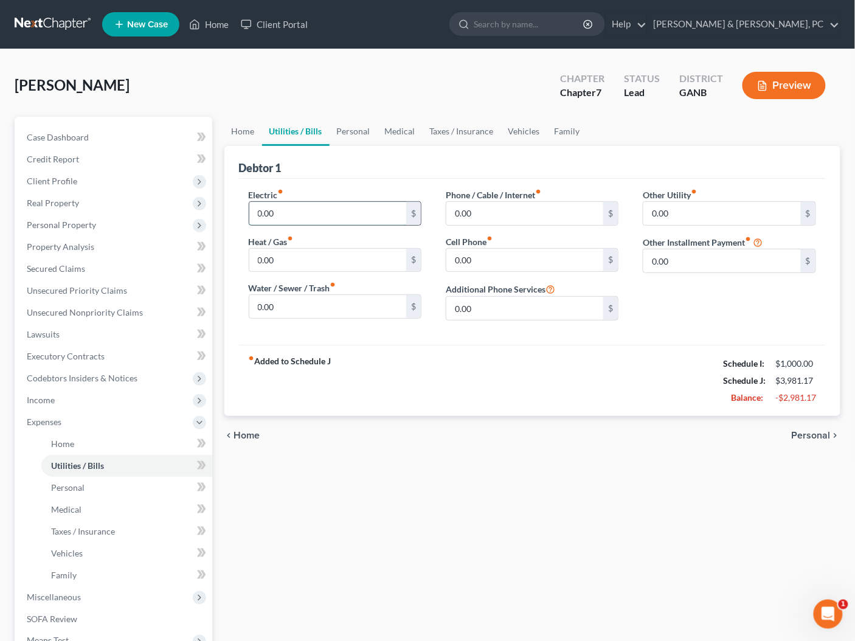
click at [252, 210] on input "0.00" at bounding box center [327, 213] width 157 height 23
type input "300"
type input "90"
type input "70"
type input "180"
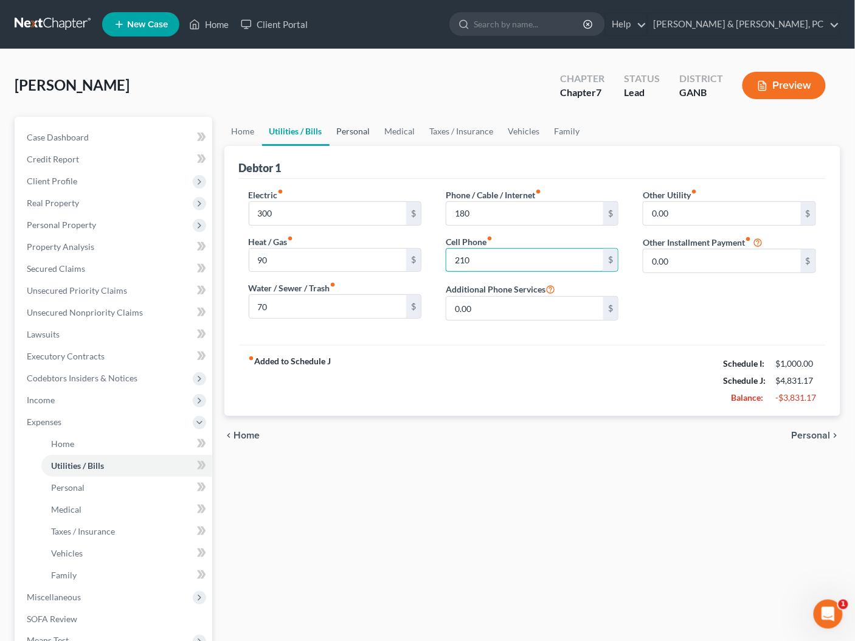
type input "210"
click at [356, 129] on link "Personal" at bounding box center [353, 131] width 48 height 29
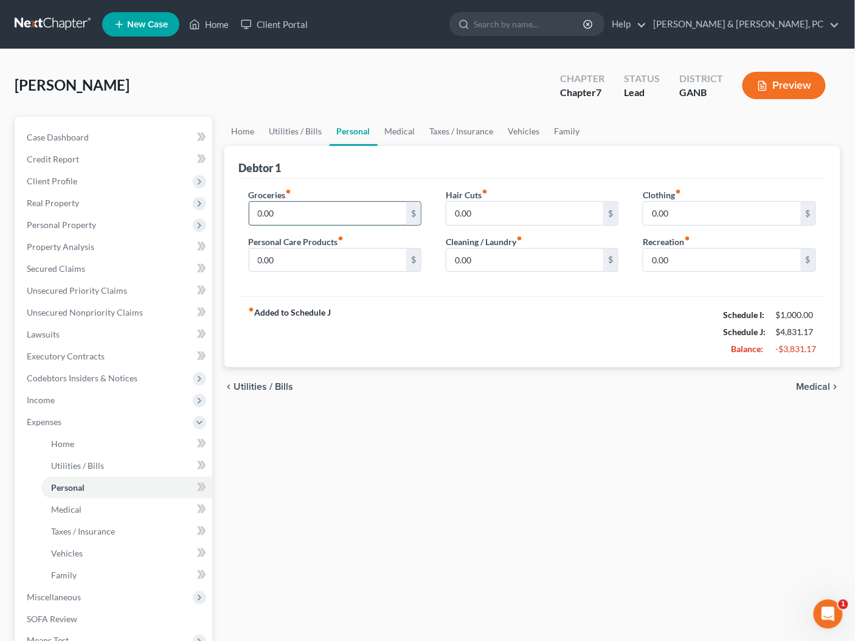
click at [288, 219] on input "0.00" at bounding box center [327, 213] width 157 height 23
type input "400"
click at [564, 198] on div "Hair Cuts fiber_manual_record 0.00 $" at bounding box center [531, 206] width 173 height 37
click at [506, 126] on link "Vehicles" at bounding box center [524, 131] width 46 height 29
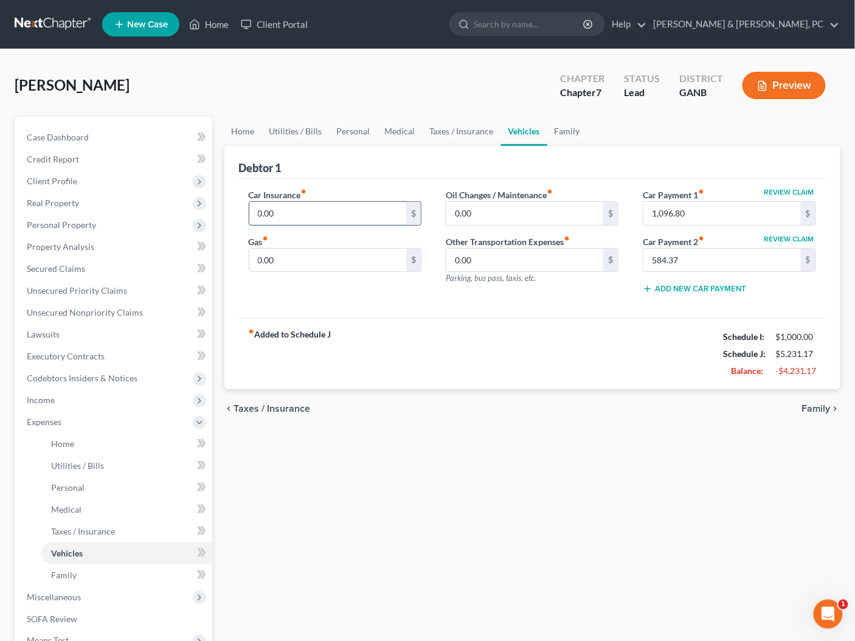
click at [269, 219] on input "0.00" at bounding box center [327, 213] width 157 height 23
type input "800"
type input "300"
click at [577, 175] on div "Debtor 1" at bounding box center [532, 162] width 587 height 33
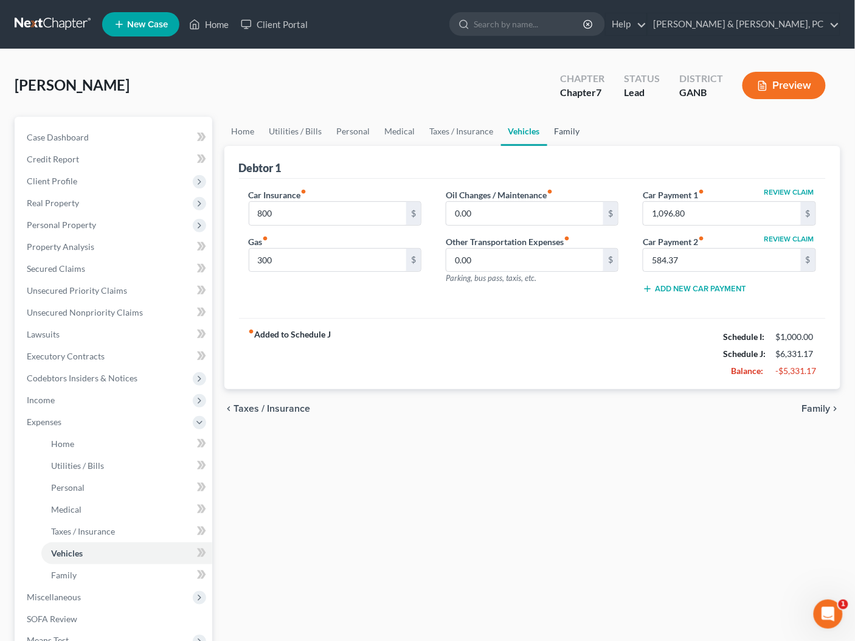
click at [582, 133] on link "Family" at bounding box center [567, 131] width 40 height 29
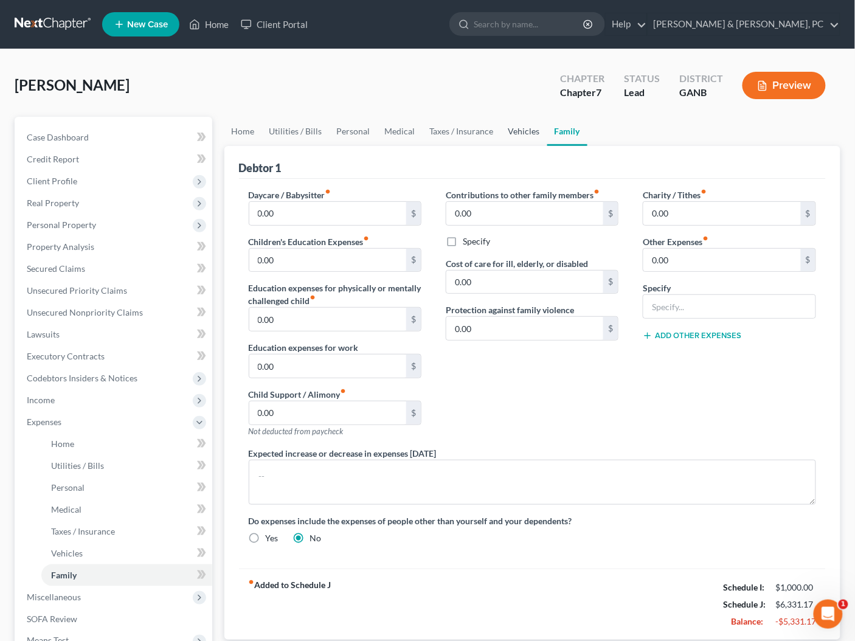
click at [519, 131] on link "Vehicles" at bounding box center [524, 131] width 46 height 29
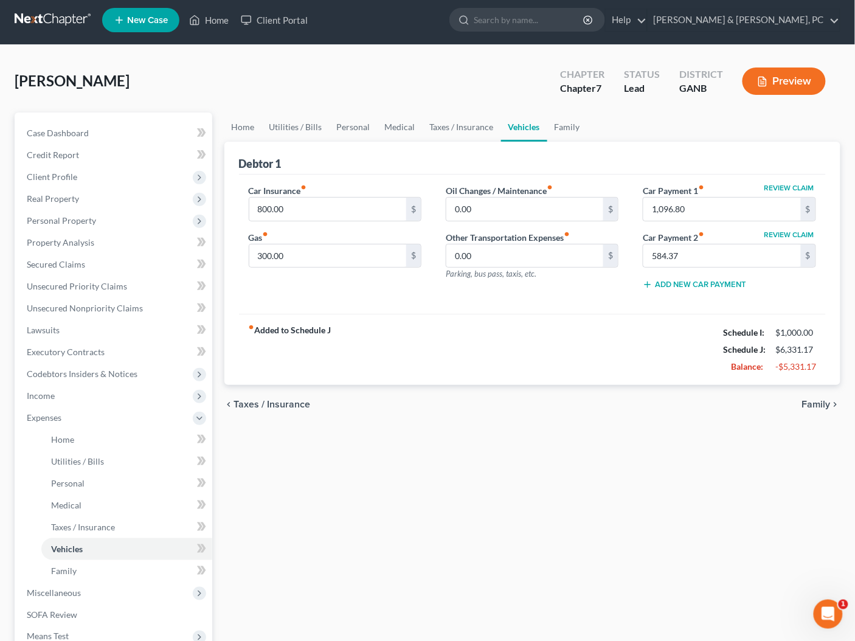
scroll to position [7, 0]
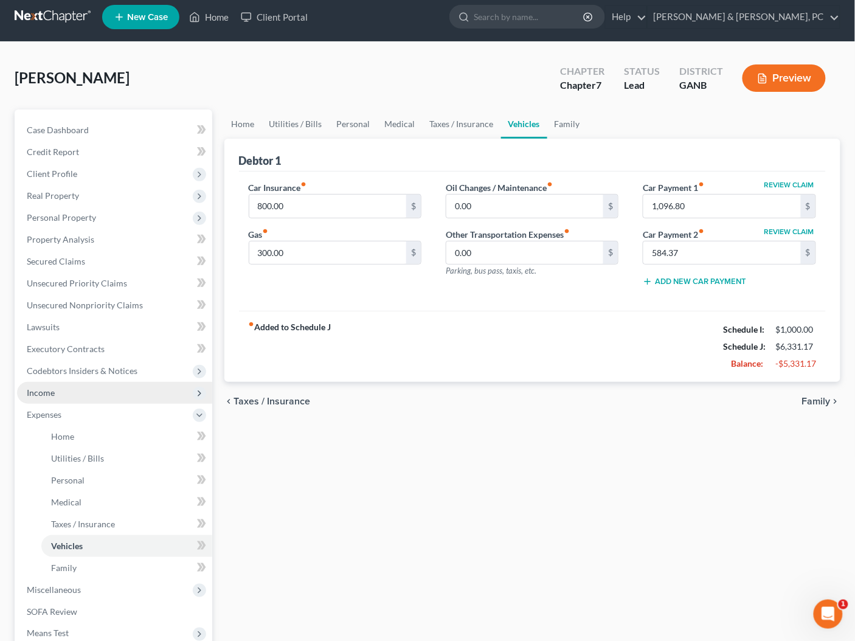
click at [56, 388] on span "Income" at bounding box center [114, 393] width 195 height 22
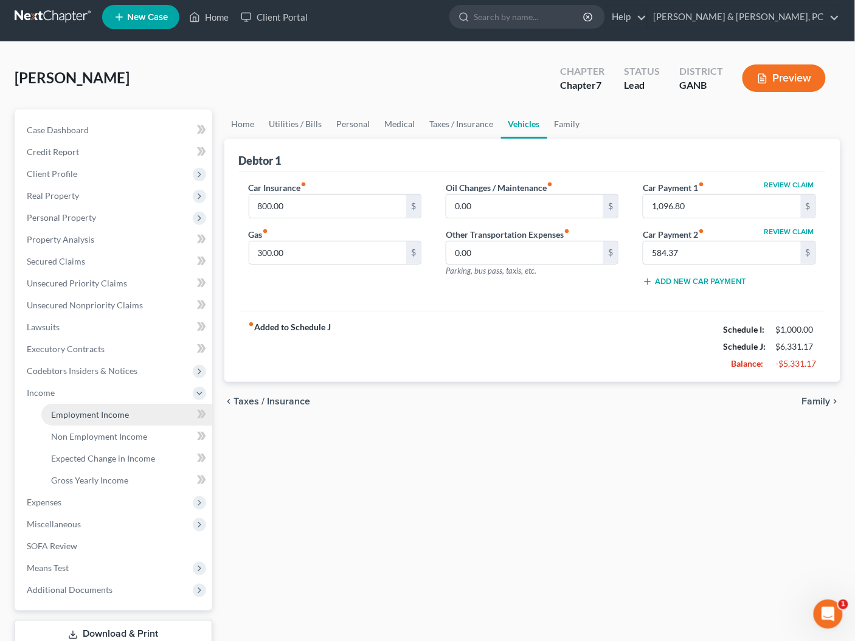
click at [61, 416] on span "Employment Income" at bounding box center [90, 414] width 78 height 10
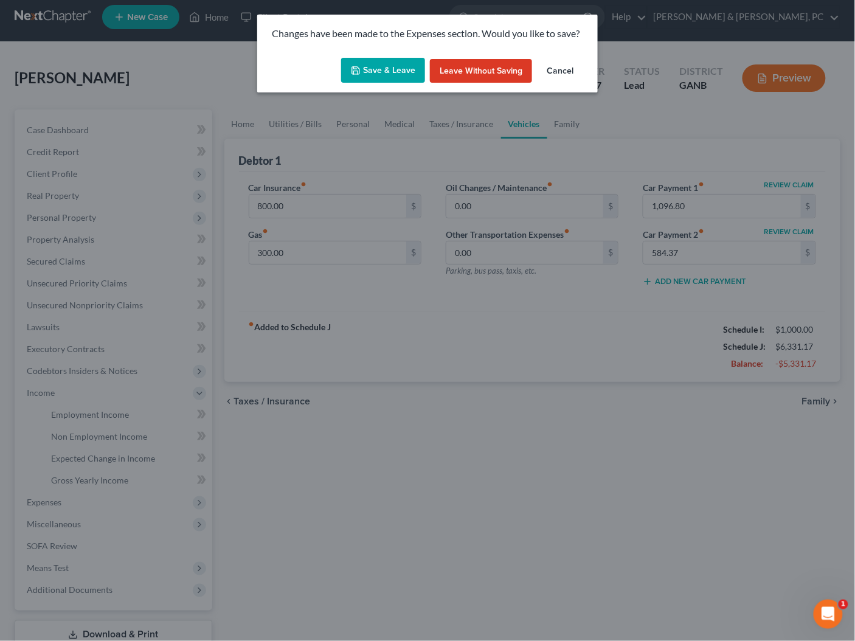
click at [373, 64] on button "Save & Leave" at bounding box center [383, 71] width 84 height 26
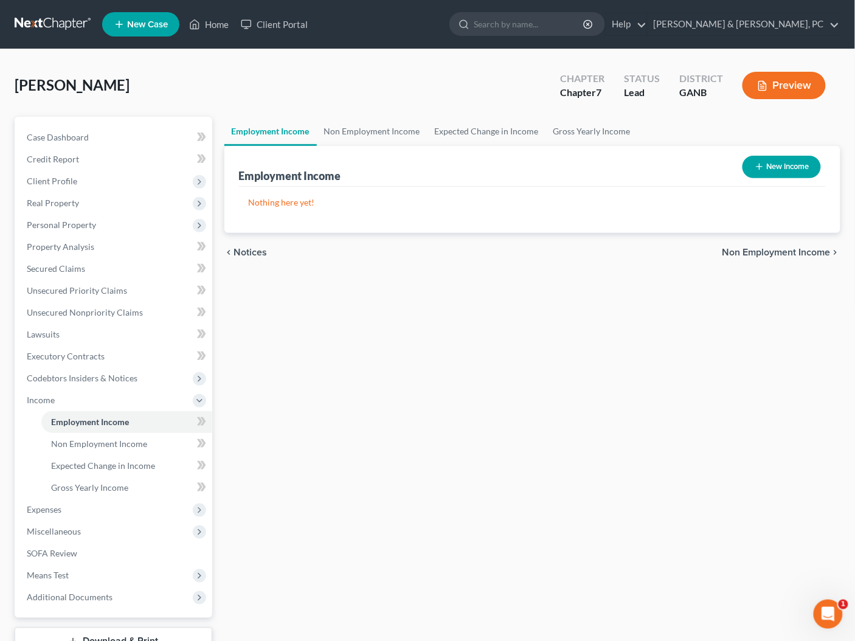
click at [759, 177] on div "New Income" at bounding box center [781, 167] width 88 height 32
click at [762, 163] on icon "button" at bounding box center [759, 167] width 10 height 10
select select "0"
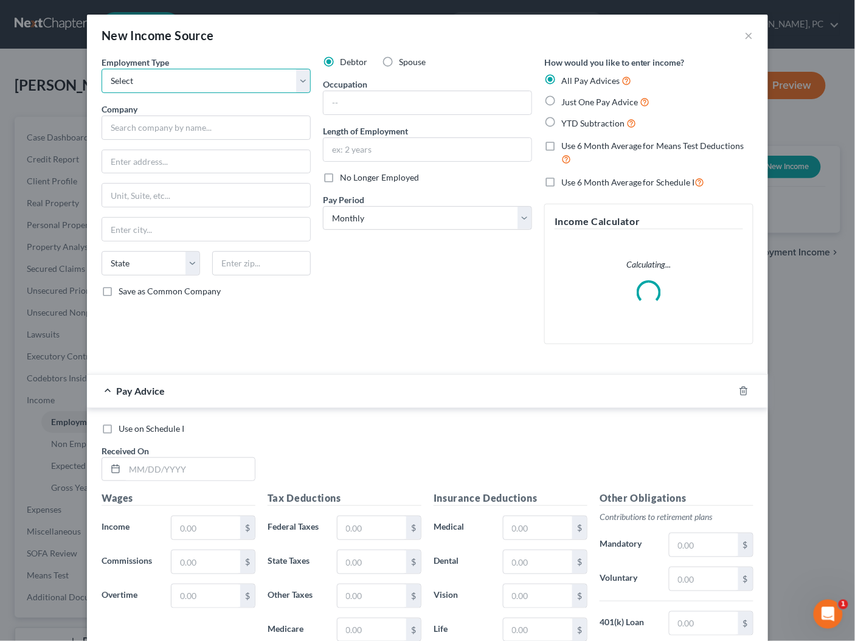
click at [220, 75] on select "Select Full or Part Time Employment Self Employment" at bounding box center [205, 81] width 209 height 24
select select "0"
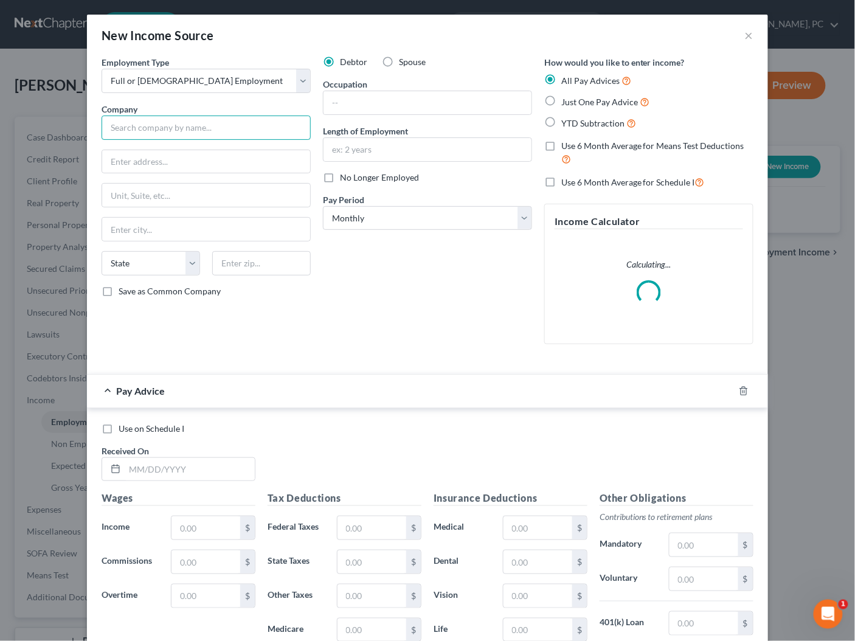
click at [201, 131] on input "text" at bounding box center [205, 127] width 209 height 24
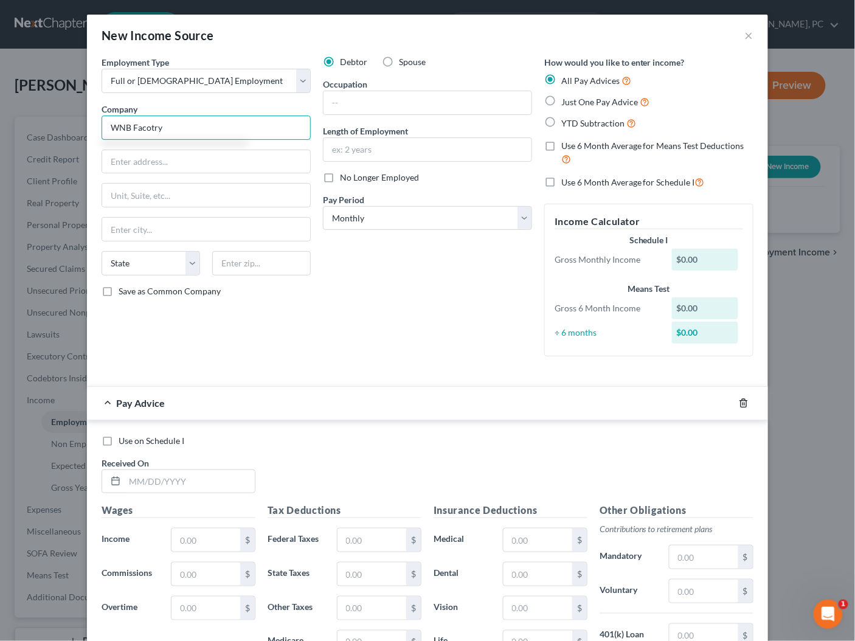
type input "WNB Facotry"
click at [748, 399] on icon "button" at bounding box center [743, 403] width 10 height 10
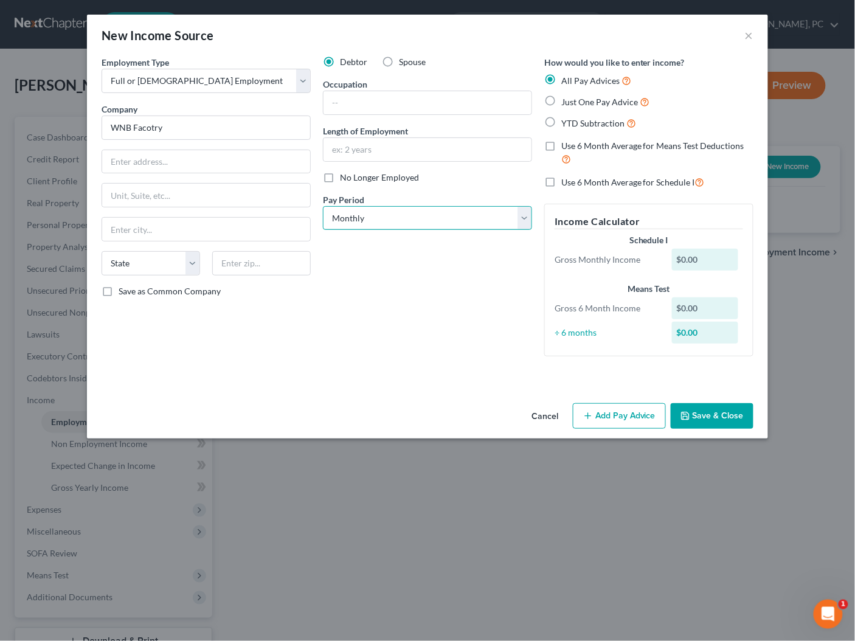
click at [418, 224] on select "Select Monthly Twice Monthly Every Other Week Weekly" at bounding box center [427, 218] width 209 height 24
select select "1"
click at [374, 156] on input "text" at bounding box center [427, 149] width 208 height 23
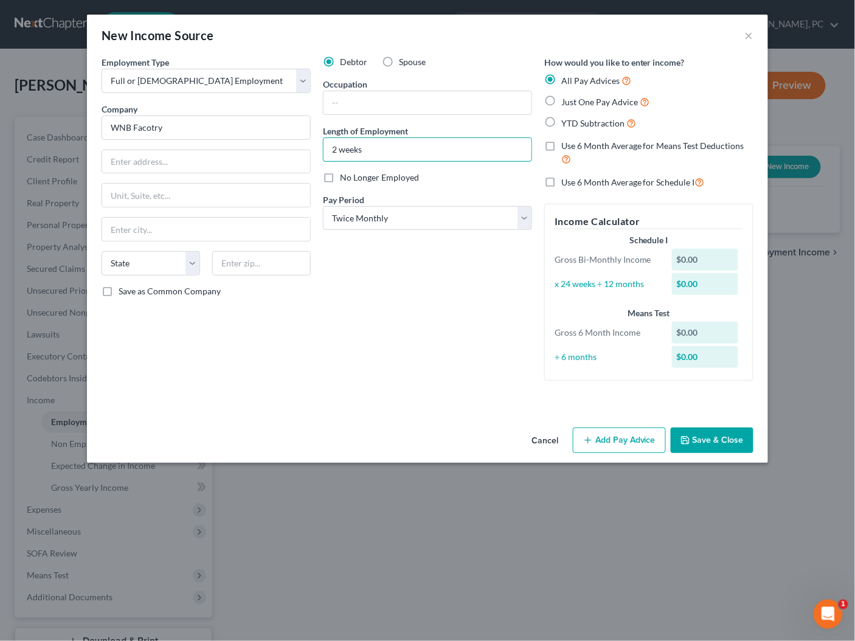
type input "2 weeks"
click at [717, 419] on div "Employment Type * Select Full or Part Time Employment Self Employment Company *…" at bounding box center [427, 239] width 681 height 366
click at [722, 436] on button "Save & Close" at bounding box center [711, 440] width 83 height 26
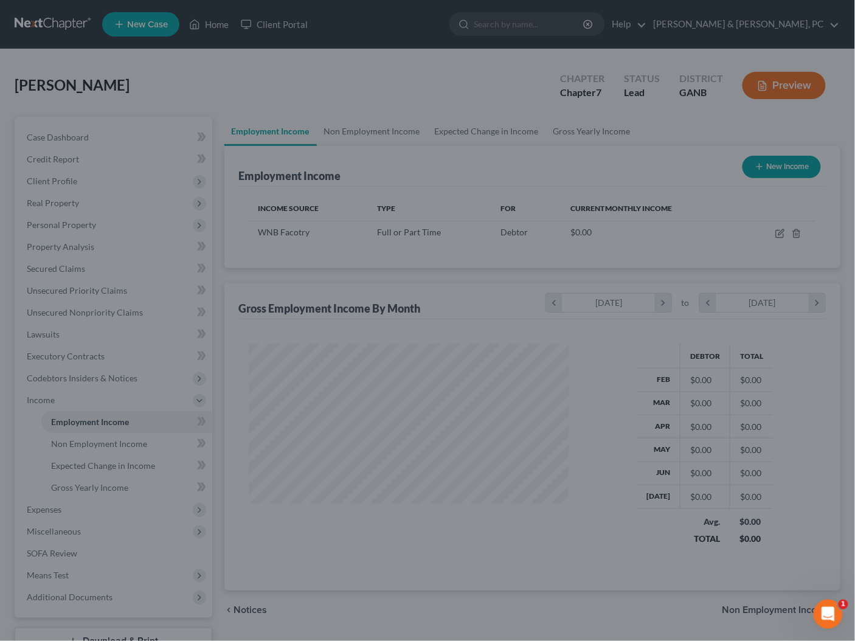
scroll to position [216, 345]
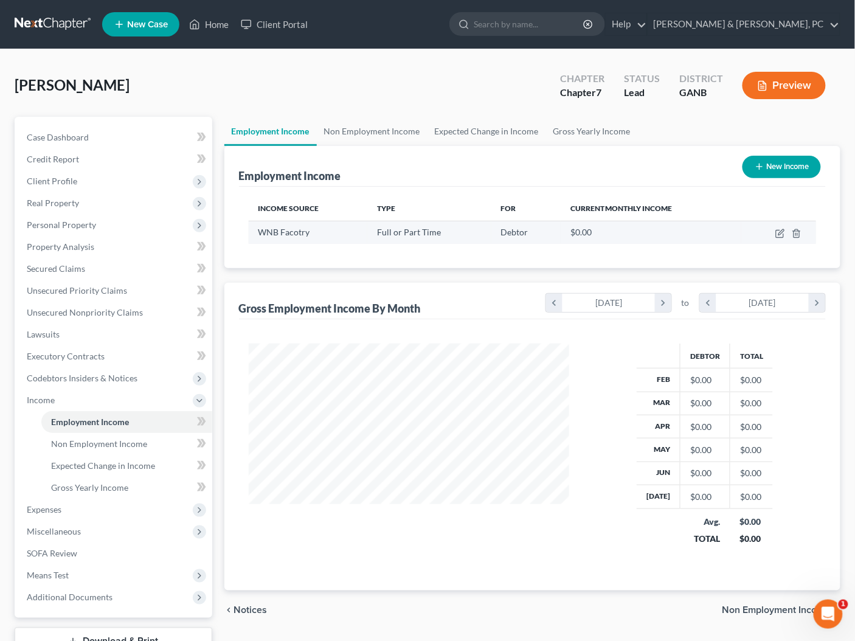
click at [600, 233] on div "$0.00" at bounding box center [650, 232] width 161 height 12
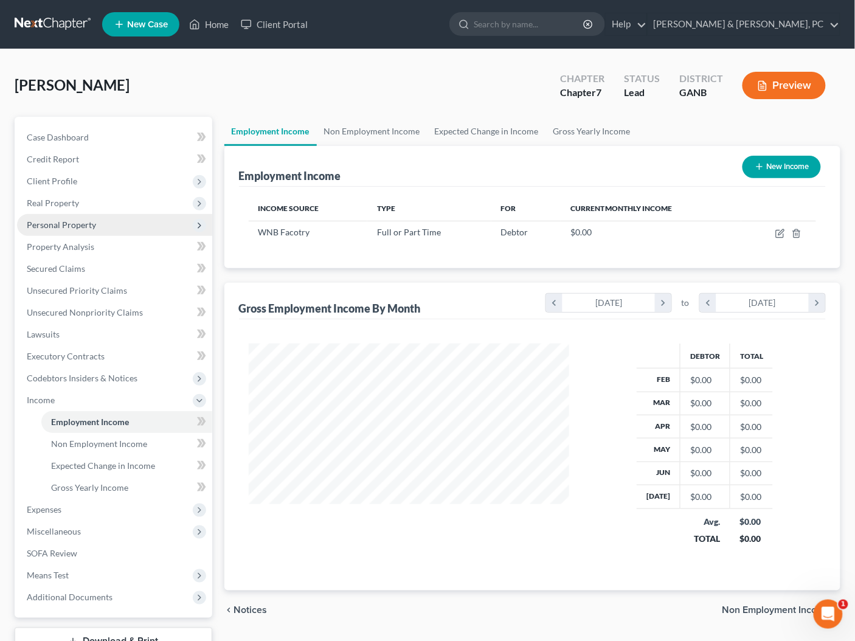
click at [68, 224] on span "Personal Property" at bounding box center [61, 224] width 69 height 10
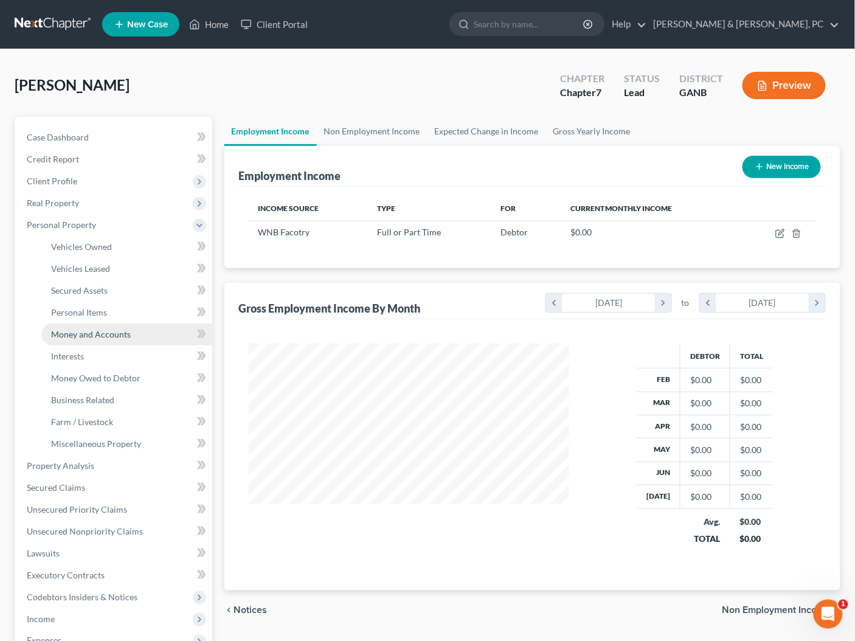
click at [88, 336] on span "Money and Accounts" at bounding box center [91, 334] width 80 height 10
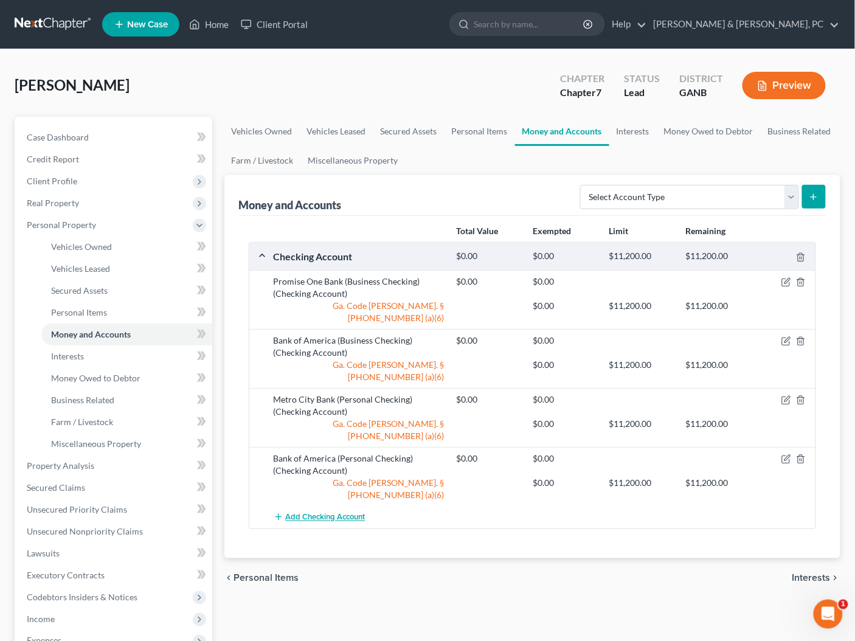
click at [311, 506] on button "Add Checking Account" at bounding box center [319, 517] width 92 height 22
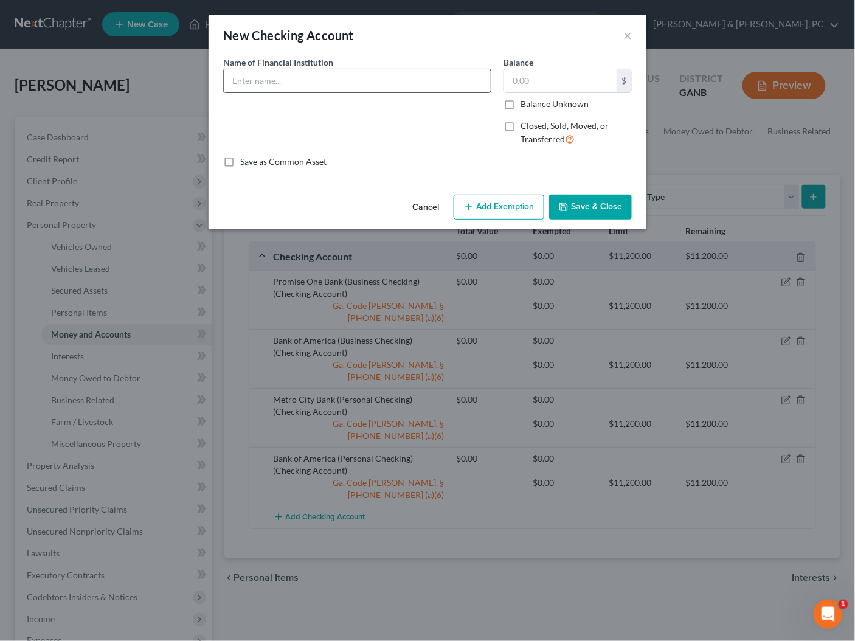
click at [329, 80] on input "text" at bounding box center [357, 80] width 267 height 23
type input "Wells Fargo (Business Chcking)"
type input "0"
click at [520, 122] on label "Closed, Sold, Moved, or Transferred" at bounding box center [575, 133] width 111 height 26
click at [525, 122] on input "Closed, Sold, Moved, or Transferred" at bounding box center [529, 124] width 8 height 8
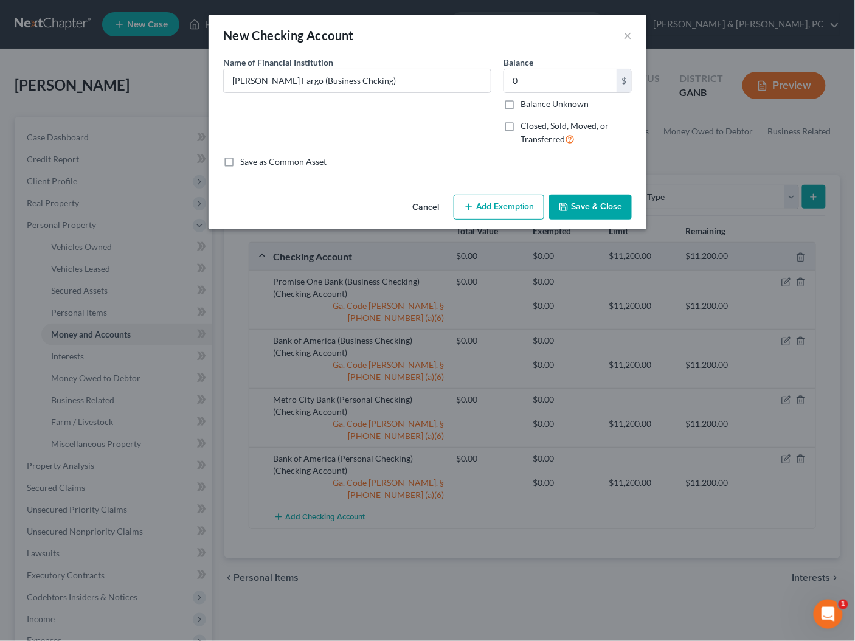
checkbox input "true"
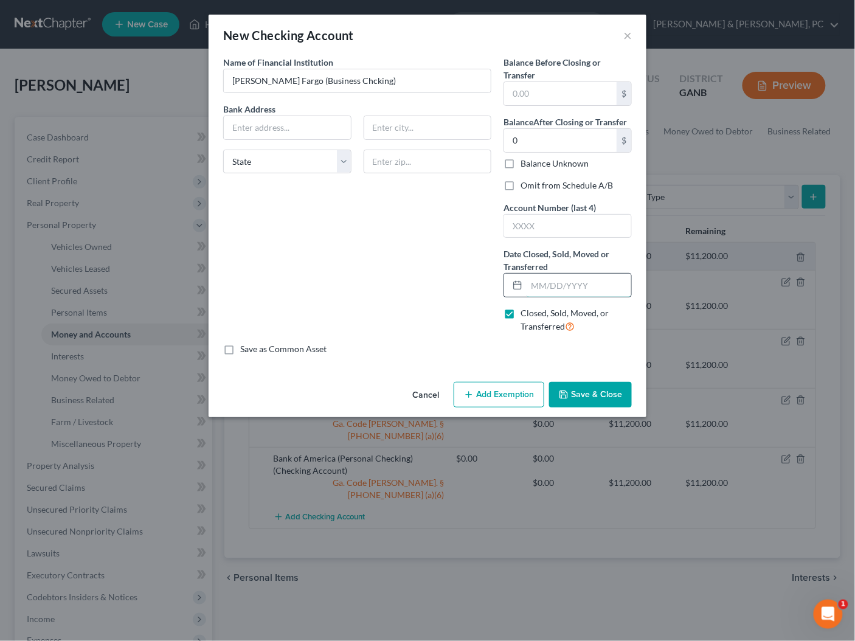
click at [552, 289] on input "text" at bounding box center [578, 284] width 105 height 23
click at [564, 383] on button "Save & Close" at bounding box center [590, 395] width 83 height 26
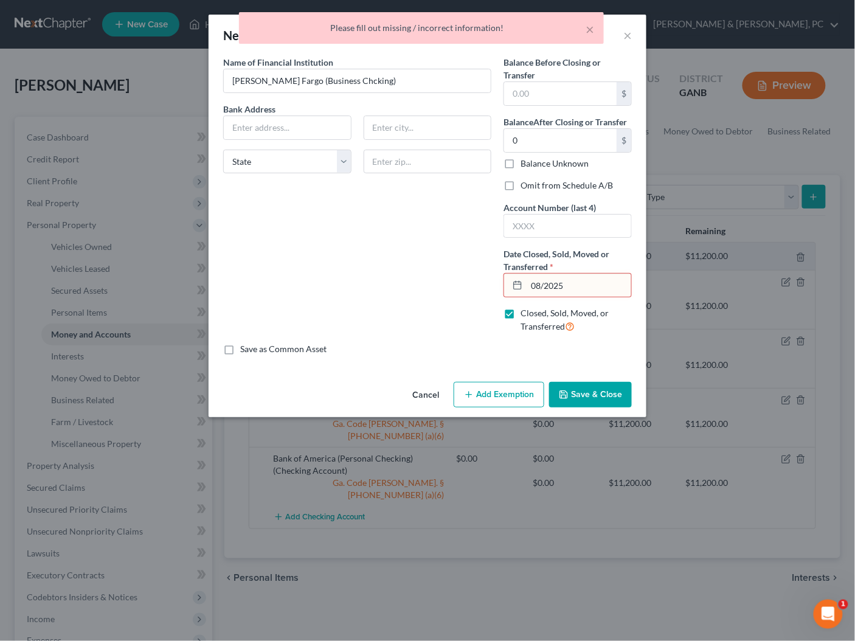
click at [580, 284] on input "08/2025" at bounding box center [578, 284] width 105 height 23
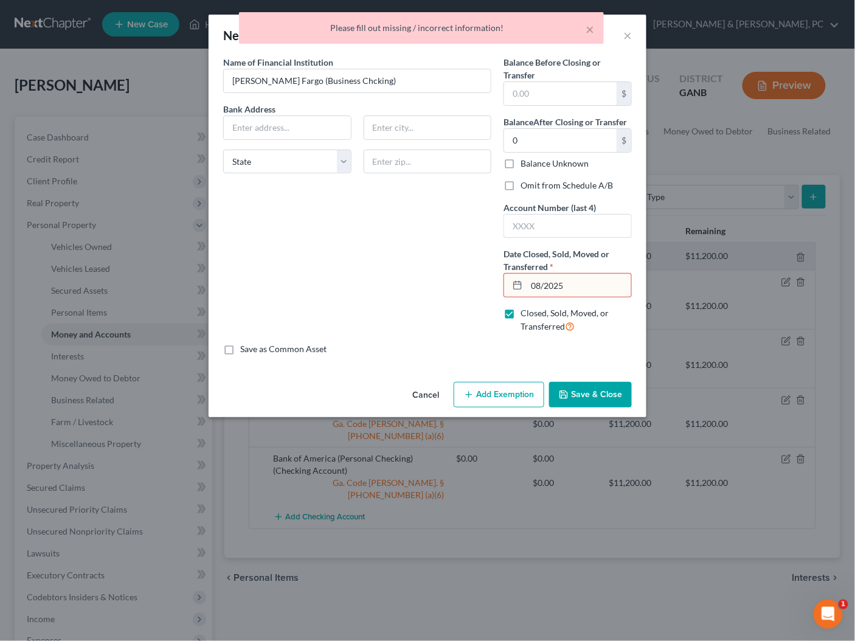
click at [580, 284] on input "08/2025" at bounding box center [578, 284] width 105 height 23
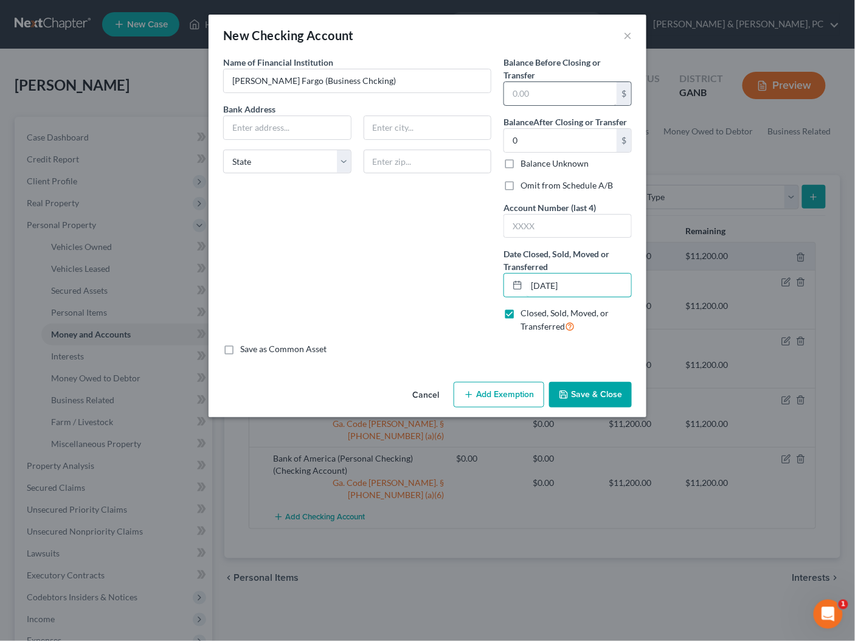
type input "08/01/2025"
click at [555, 97] on input "text" at bounding box center [560, 93] width 112 height 23
type input "0"
click at [459, 242] on div "Name of Financial Institution * Wells Fargo (Business Chcking) Bank Address Sta…" at bounding box center [357, 199] width 280 height 287
click at [584, 384] on button "Save & Close" at bounding box center [590, 395] width 83 height 26
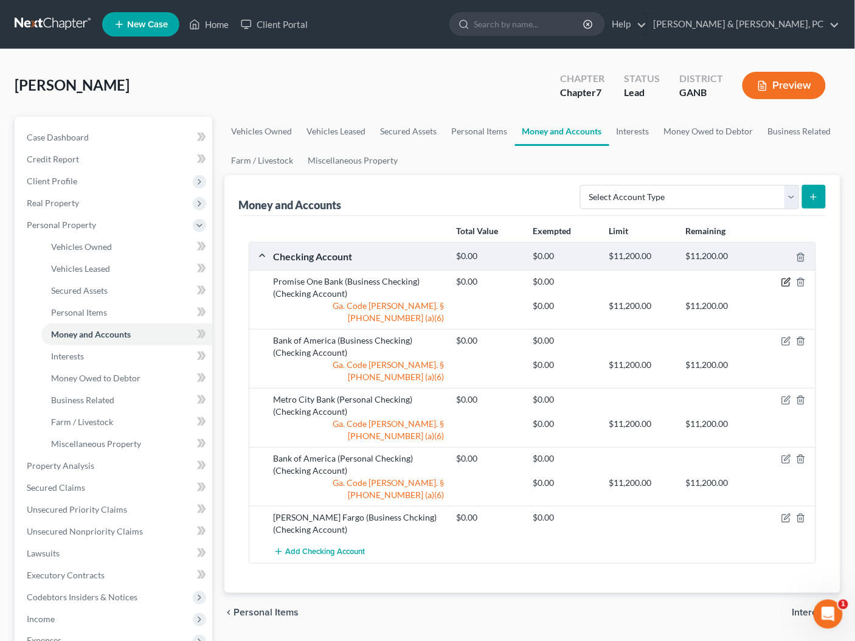
click at [786, 283] on icon "button" at bounding box center [786, 282] width 10 height 10
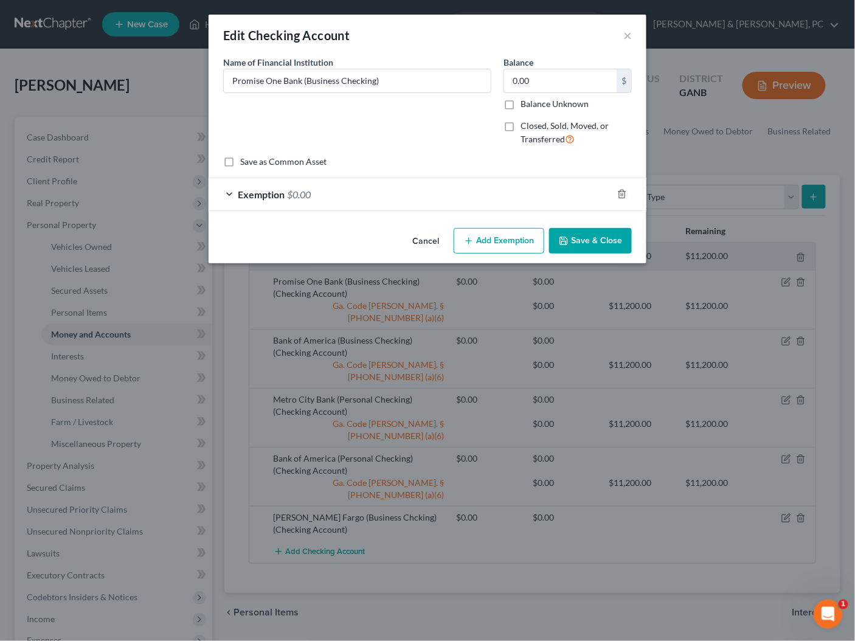
click at [520, 124] on label "Closed, Sold, Moved, or Transferred" at bounding box center [575, 133] width 111 height 26
click at [525, 124] on input "Closed, Sold, Moved, or Transferred" at bounding box center [529, 124] width 8 height 8
checkbox input "true"
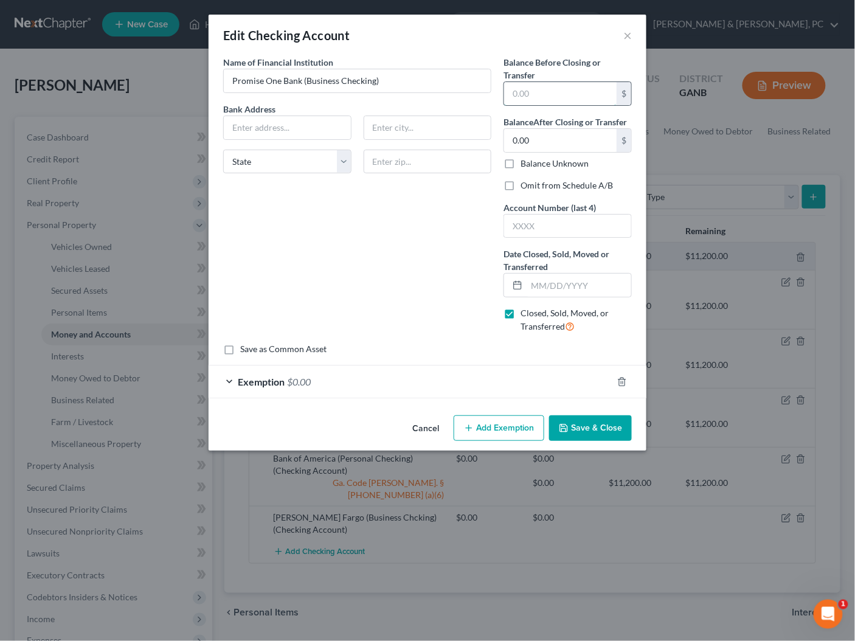
click at [537, 93] on input "text" at bounding box center [560, 93] width 112 height 23
type input "0"
click at [547, 279] on input "text" at bounding box center [578, 284] width 105 height 23
type input "08/01/2025"
click at [590, 425] on button "Save & Close" at bounding box center [590, 428] width 83 height 26
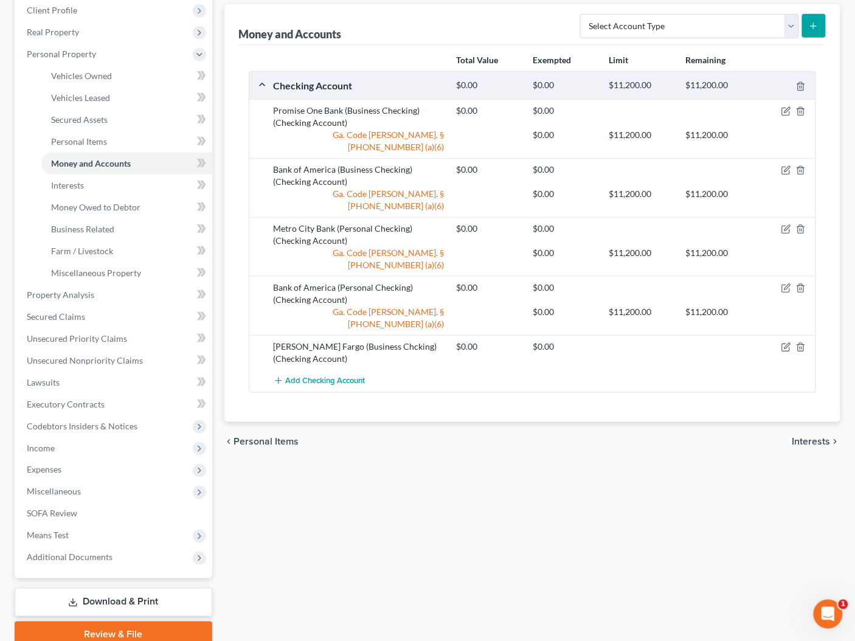
scroll to position [172, 0]
click at [69, 448] on span "Income" at bounding box center [114, 447] width 195 height 22
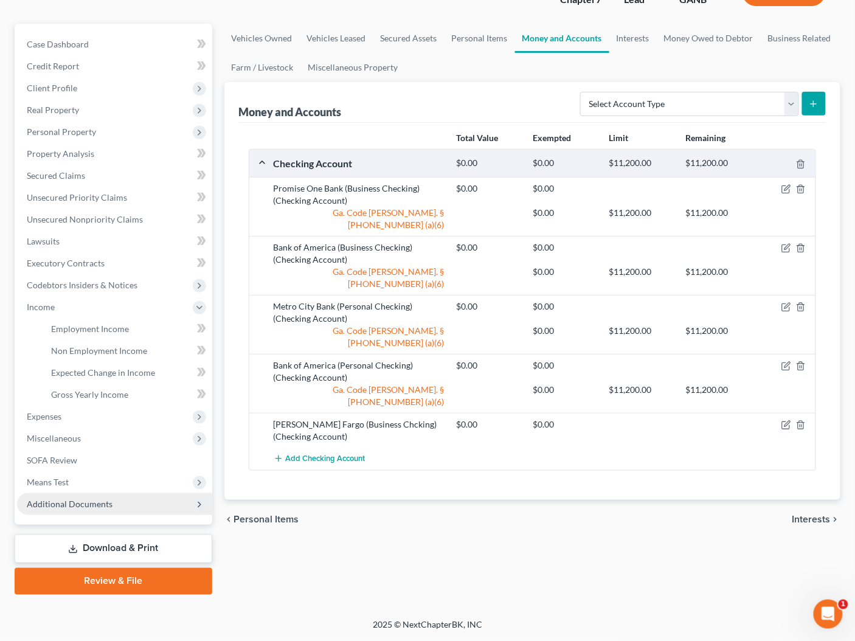
scroll to position [91, 0]
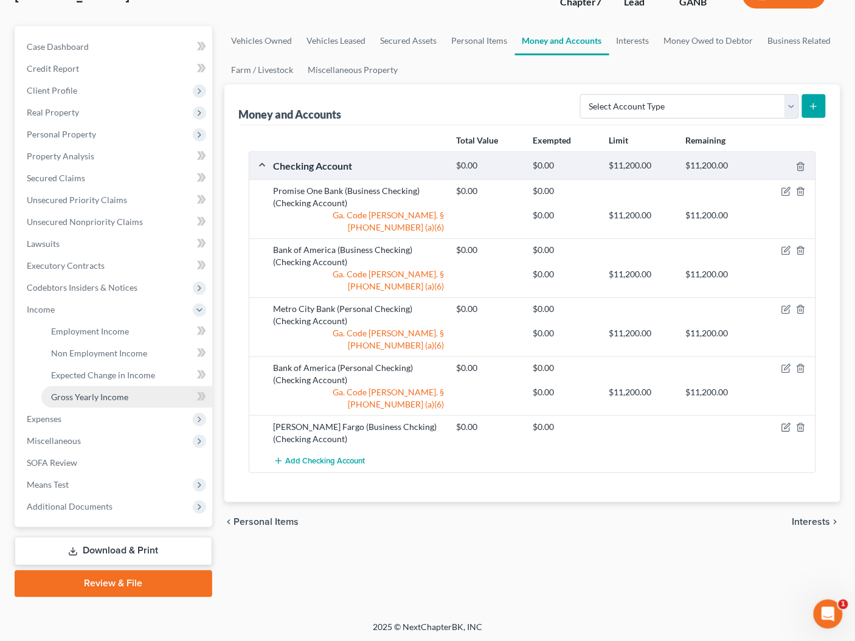
click at [101, 393] on span "Gross Yearly Income" at bounding box center [89, 396] width 77 height 10
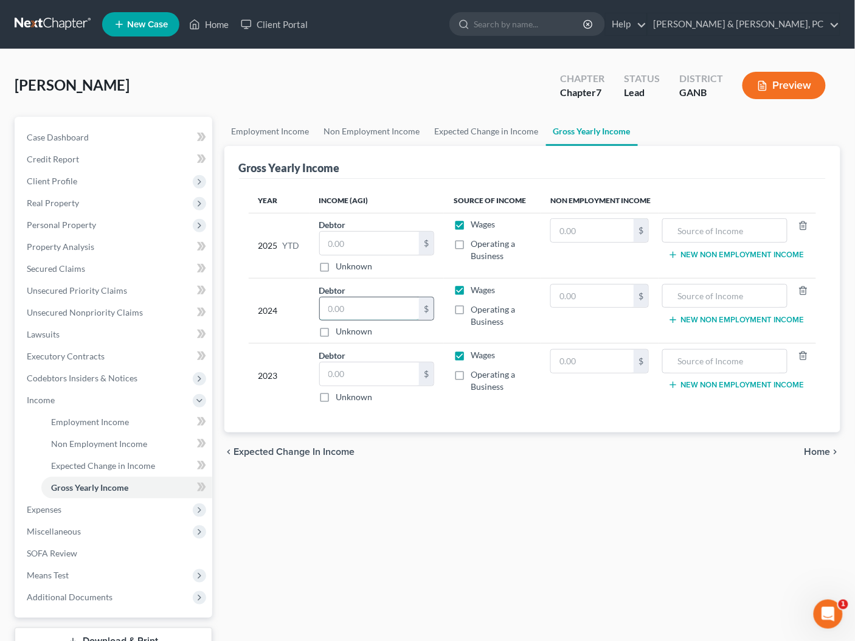
click at [360, 304] on input "text" at bounding box center [370, 308] width 100 height 23
type input "0"
click at [347, 382] on input "text" at bounding box center [370, 373] width 100 height 23
drag, startPoint x: 459, startPoint y: 307, endPoint x: 468, endPoint y: 372, distance: 65.7
click at [470, 307] on label "Operating a Business" at bounding box center [500, 315] width 60 height 24
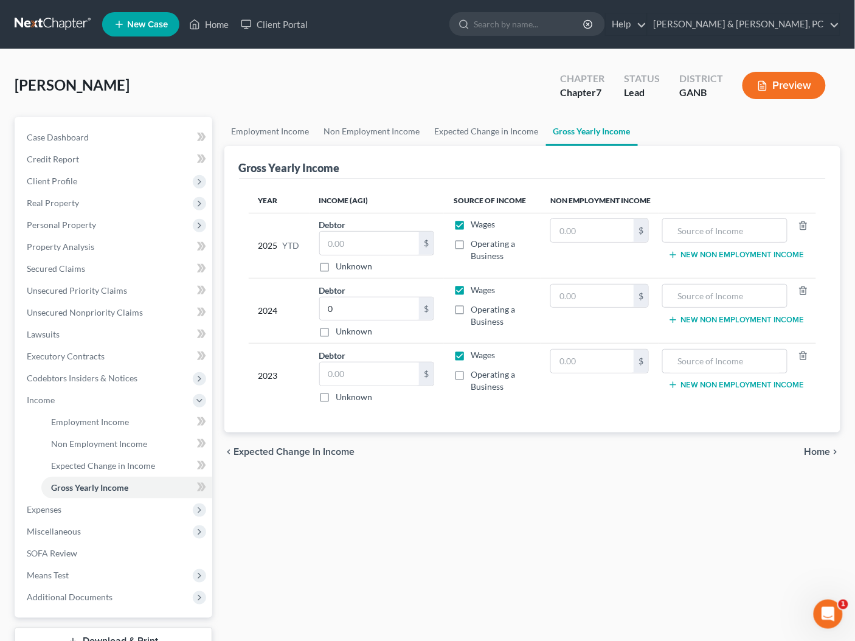
click at [475, 307] on input "Operating a Business" at bounding box center [479, 307] width 8 height 8
checkbox input "true"
click at [470, 370] on label "Operating a Business" at bounding box center [500, 380] width 60 height 24
click at [475, 370] on input "Operating a Business" at bounding box center [479, 372] width 8 height 8
checkbox input "true"
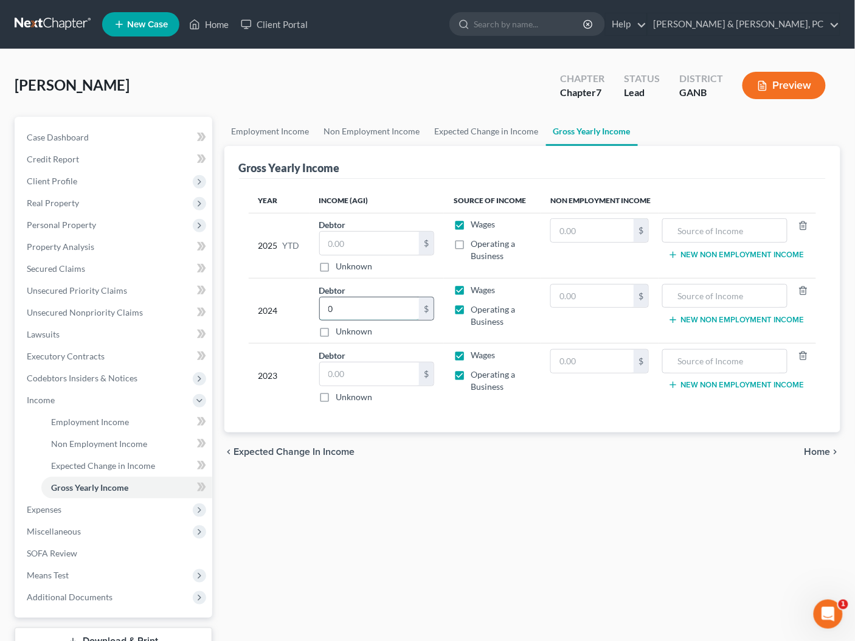
click at [383, 305] on input "0" at bounding box center [370, 308] width 100 height 23
type input "314,655"
click at [368, 373] on input "text" at bounding box center [370, 373] width 100 height 23
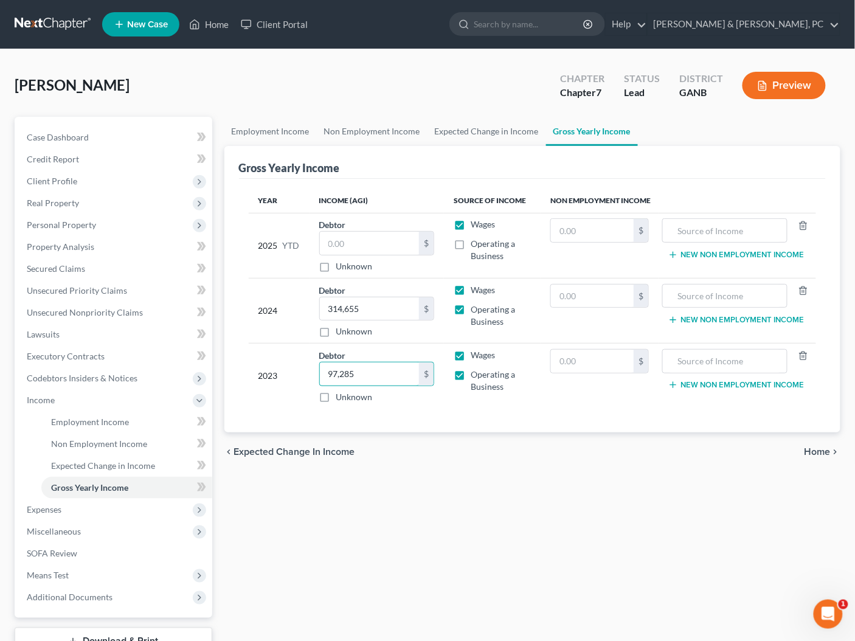
type input "97,285"
click at [470, 243] on label "Operating a Business" at bounding box center [500, 250] width 60 height 24
click at [475, 243] on input "Operating a Business" at bounding box center [479, 242] width 8 height 8
checkbox input "true"
click at [703, 230] on input "text" at bounding box center [725, 230] width 112 height 23
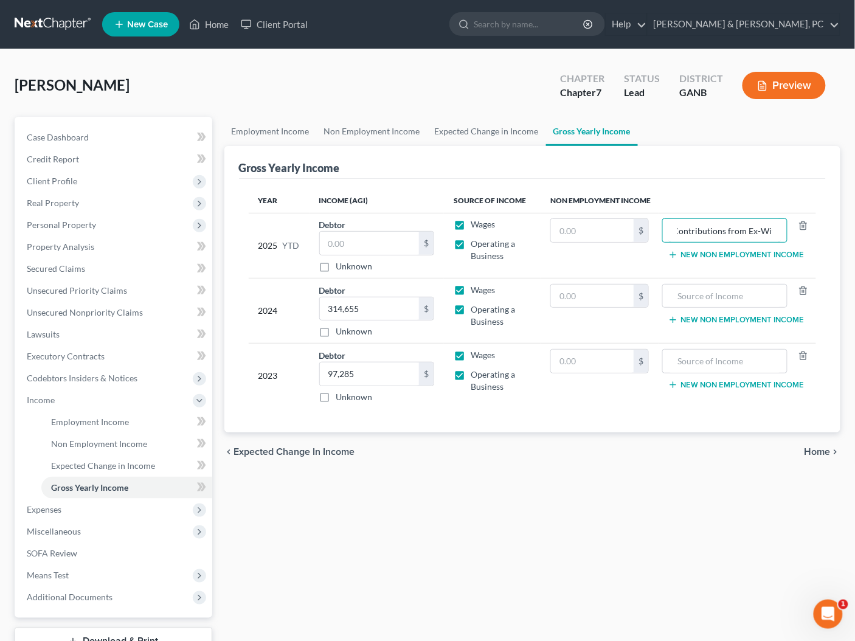
scroll to position [0, 10]
type input "Contributions from Ex-Wife"
click at [600, 230] on input "text" at bounding box center [592, 230] width 83 height 23
type input "3,000"
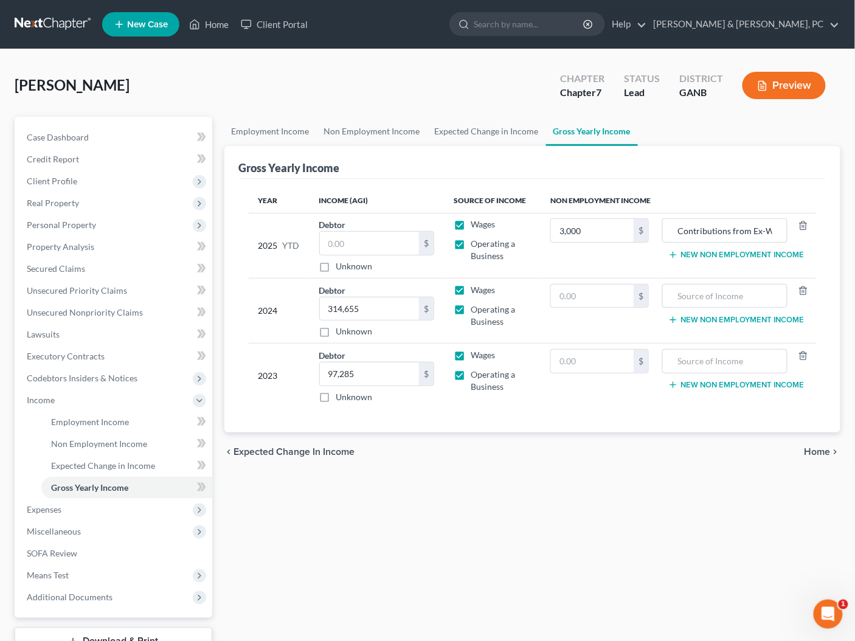
click at [633, 453] on div "chevron_left Expected Change in Income Home chevron_right" at bounding box center [532, 451] width 616 height 39
click at [824, 456] on div "chevron_left Expected Change in Income Home chevron_right" at bounding box center [532, 451] width 616 height 39
click at [821, 448] on span "Home" at bounding box center [817, 452] width 26 height 10
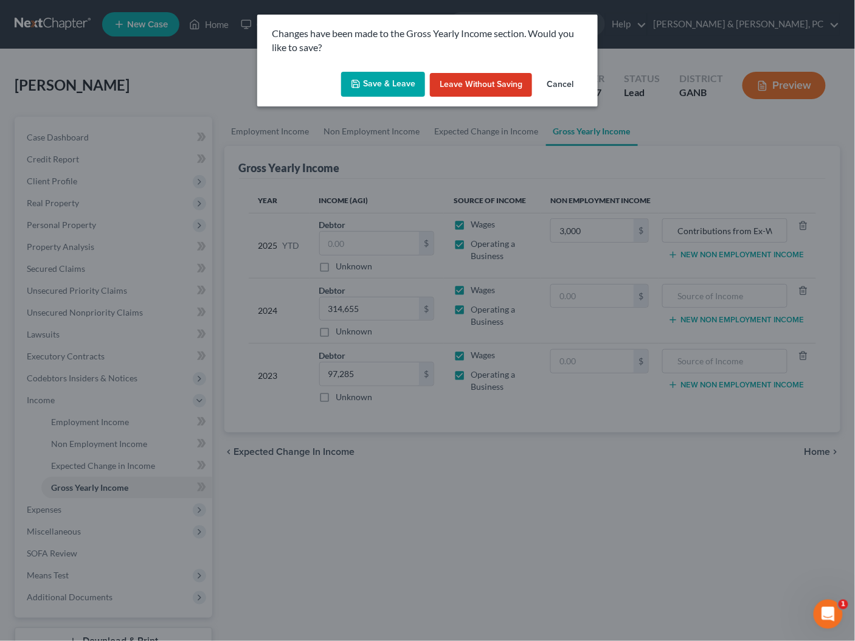
click at [371, 91] on button "Save & Leave" at bounding box center [383, 85] width 84 height 26
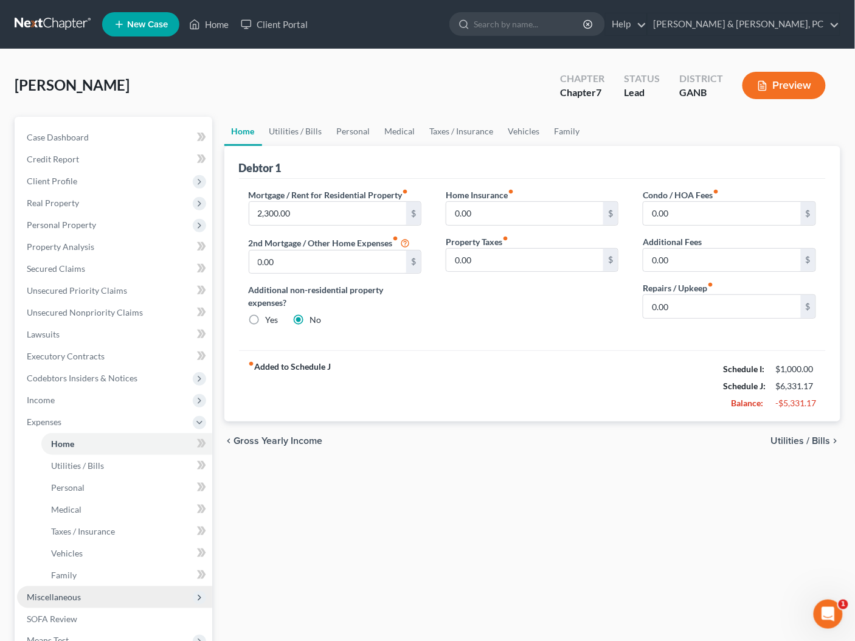
click at [83, 602] on span "Miscellaneous" at bounding box center [114, 597] width 195 height 22
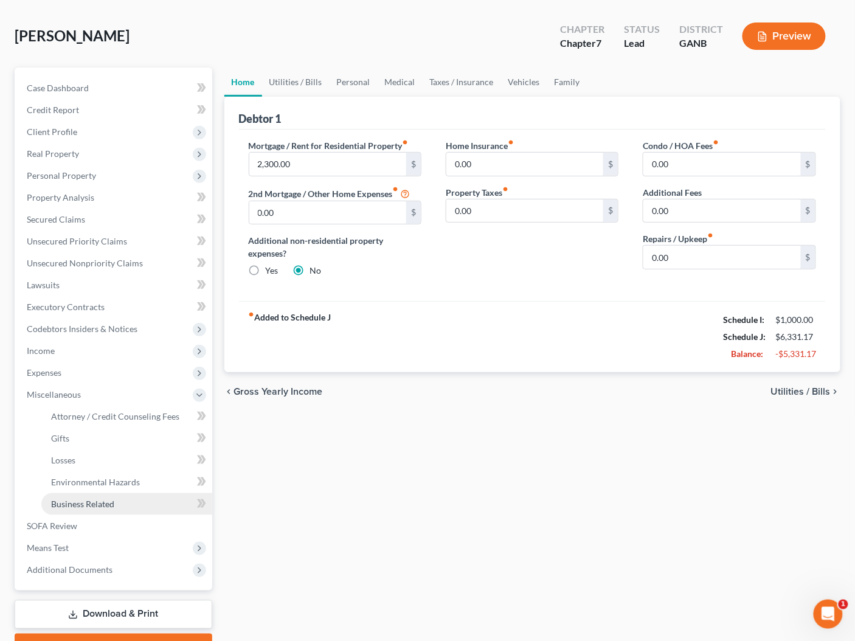
click at [103, 504] on span "Business Related" at bounding box center [82, 503] width 63 height 10
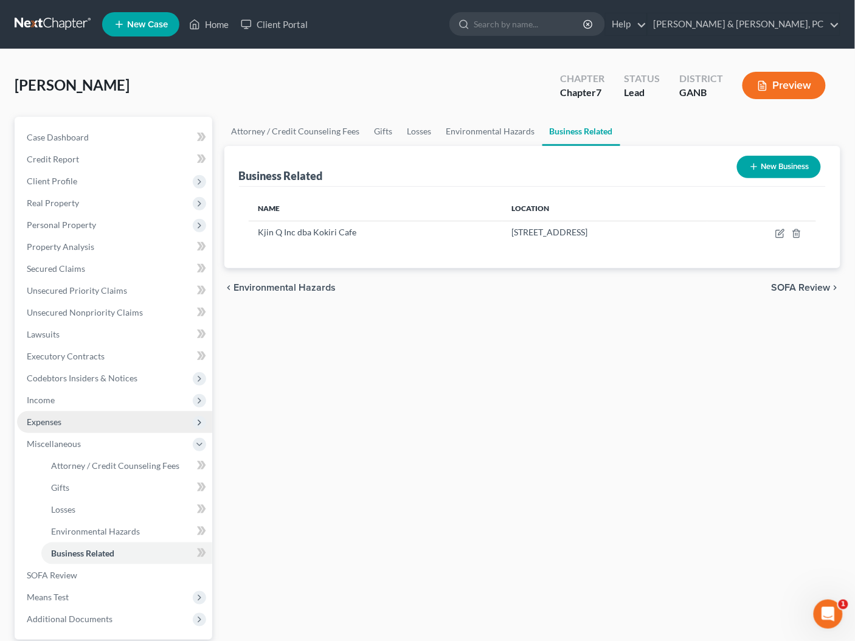
scroll to position [112, 0]
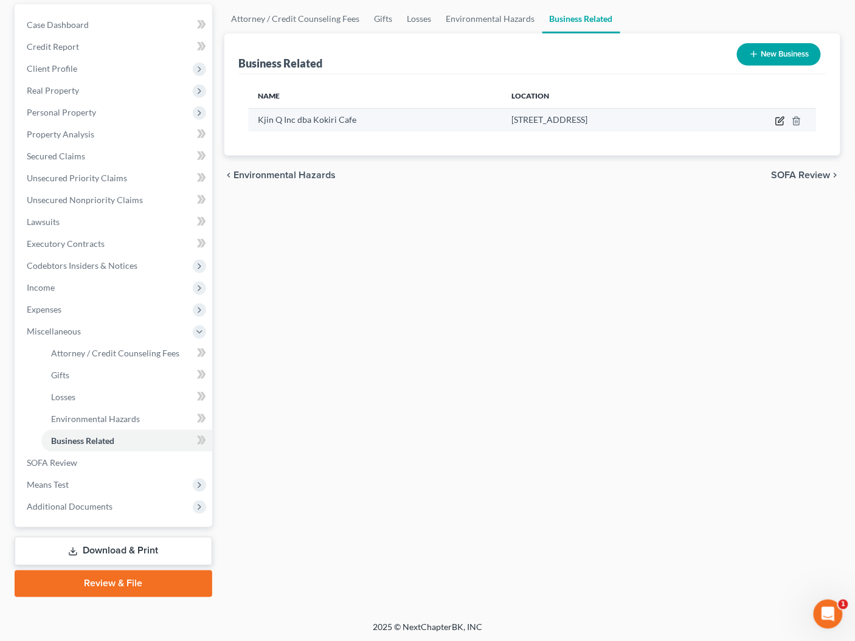
click at [780, 121] on icon "button" at bounding box center [780, 119] width 5 height 5
select select "sole_proprietor"
select select "10"
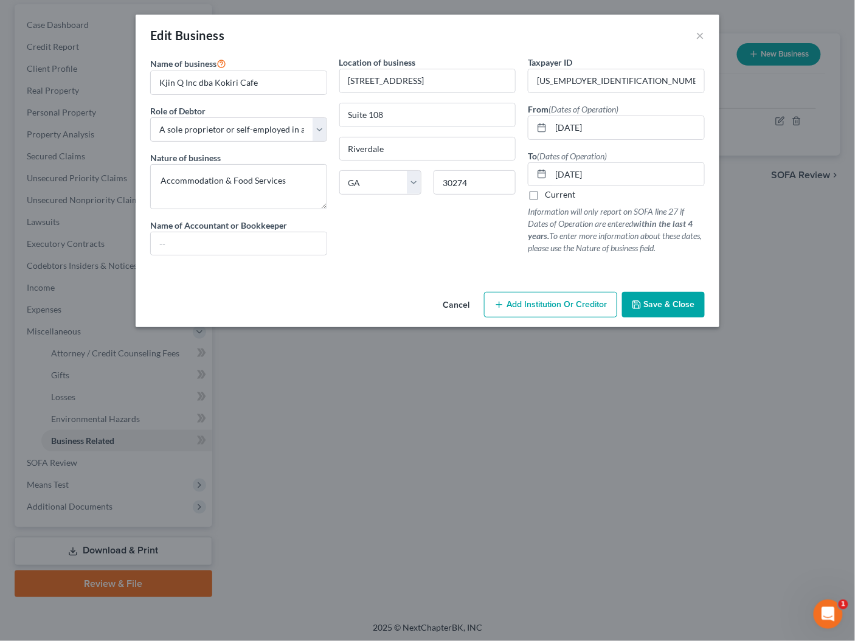
click at [548, 305] on span "Add Institution Or Creditor" at bounding box center [556, 304] width 100 height 10
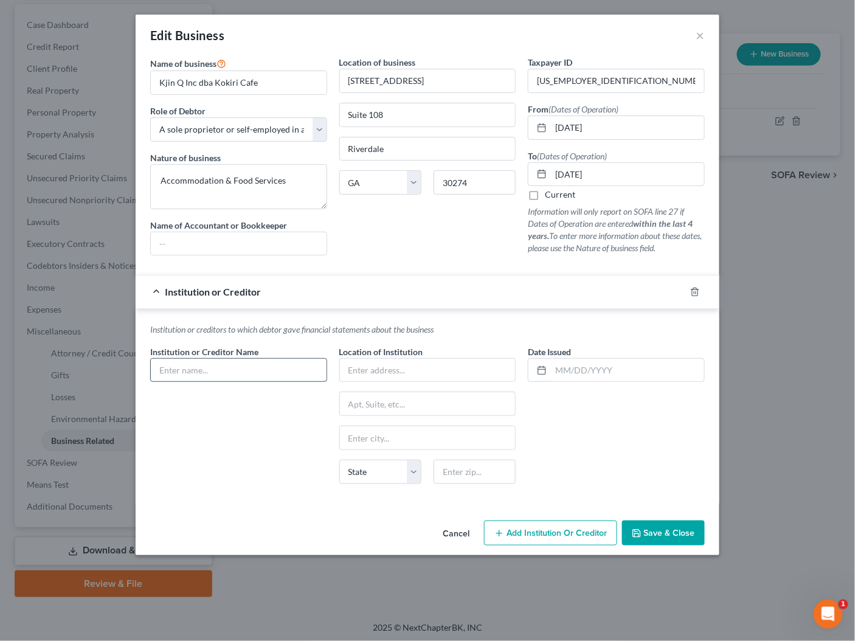
click at [196, 373] on input "text" at bounding box center [239, 370] width 176 height 23
click at [473, 526] on button "Cancel" at bounding box center [456, 533] width 46 height 24
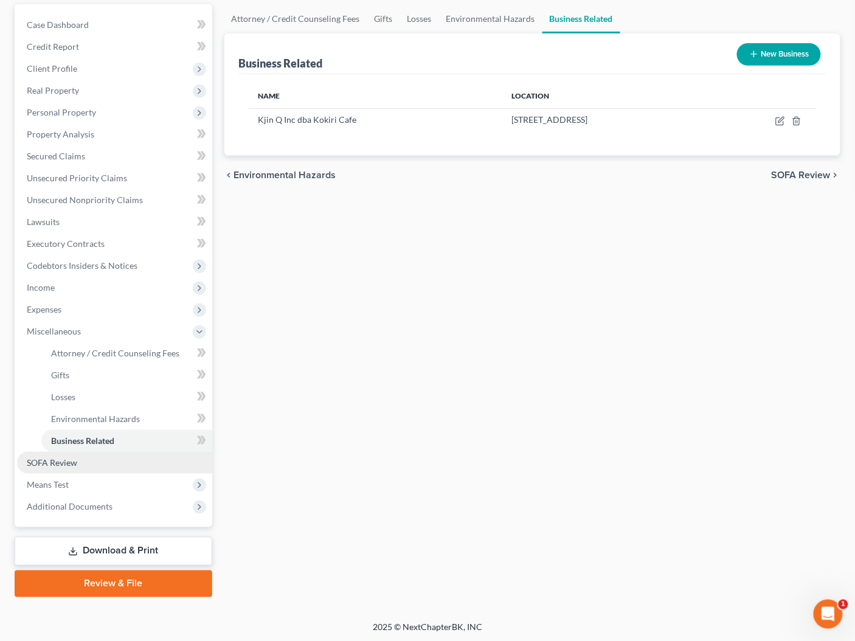
click at [84, 461] on link "SOFA Review" at bounding box center [114, 463] width 195 height 22
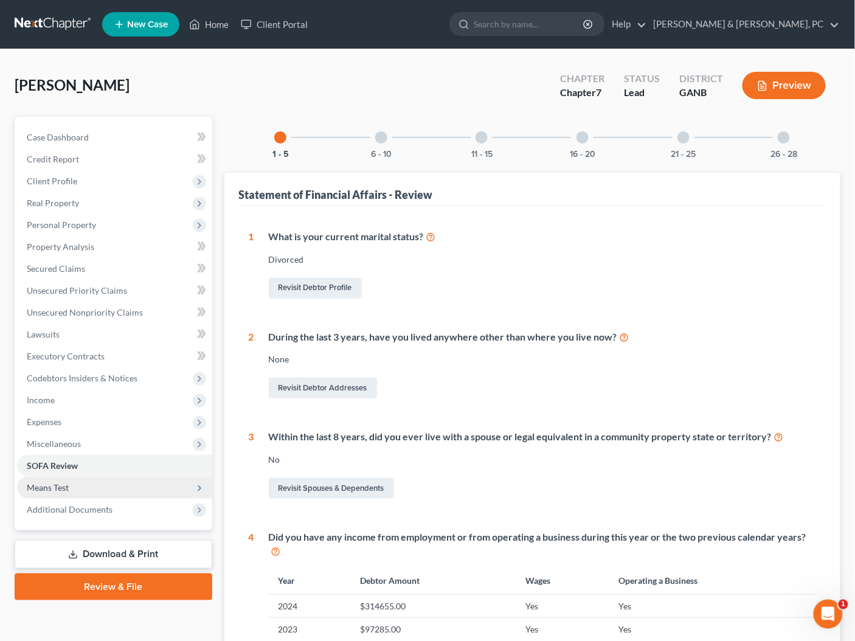
click at [78, 481] on span "Means Test" at bounding box center [114, 487] width 195 height 22
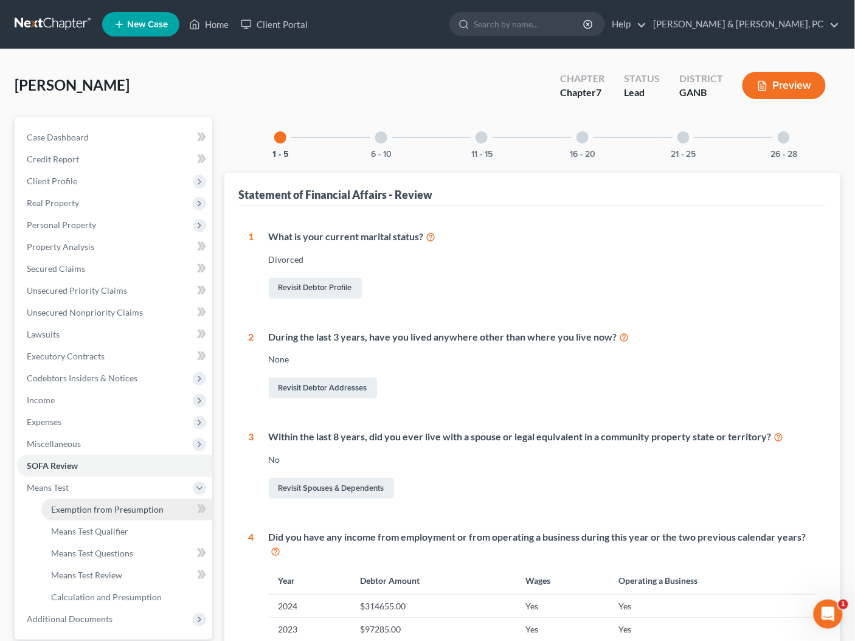
click at [91, 501] on link "Exemption from Presumption" at bounding box center [126, 509] width 171 height 22
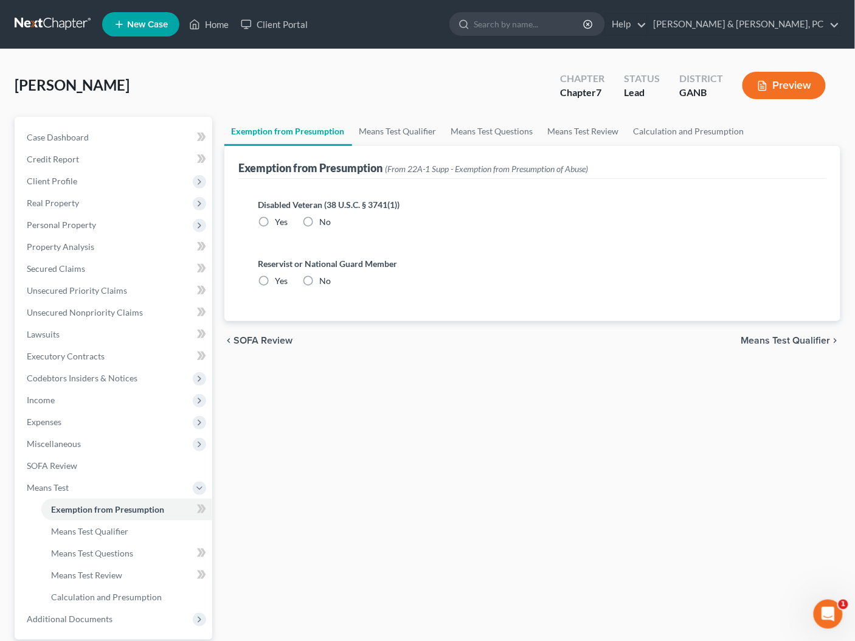
click at [323, 222] on span "No" at bounding box center [326, 221] width 12 height 10
click at [325, 222] on input "No" at bounding box center [329, 220] width 8 height 8
radio input "true"
drag, startPoint x: 315, startPoint y: 282, endPoint x: 387, endPoint y: 183, distance: 121.9
click at [320, 282] on label "No" at bounding box center [326, 281] width 12 height 12
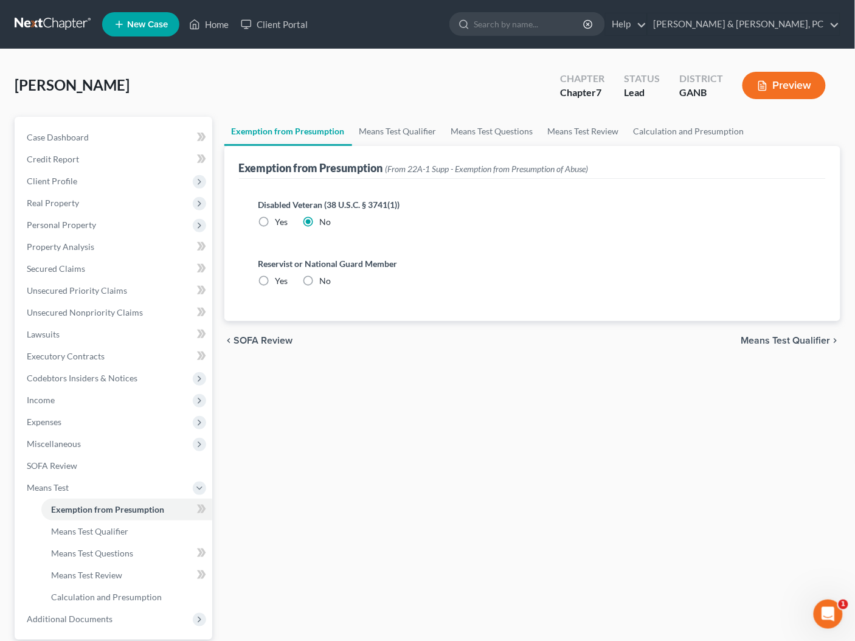
click at [325, 282] on input "No" at bounding box center [329, 279] width 8 height 8
radio input "true"
click at [391, 133] on link "Means Test Qualifier" at bounding box center [398, 131] width 92 height 29
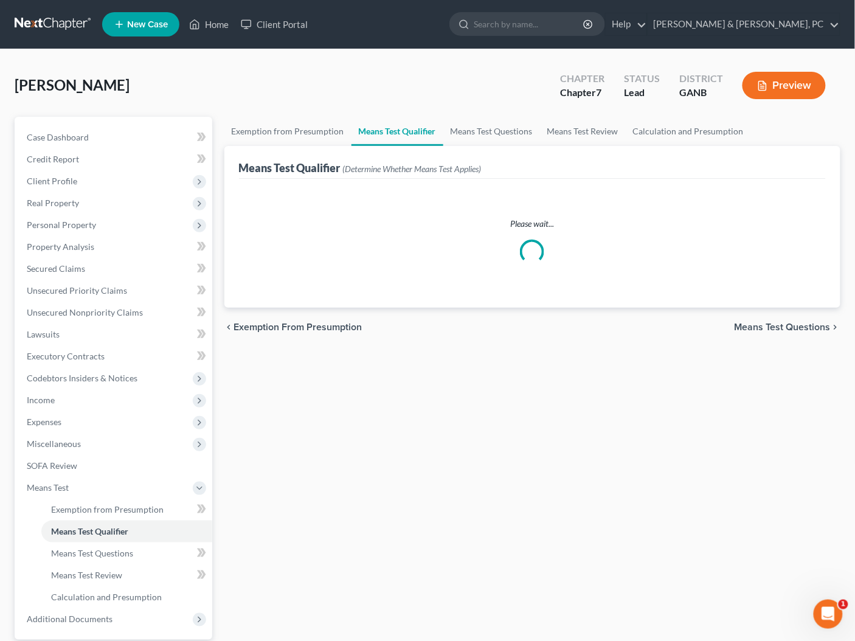
scroll to position [11, 0]
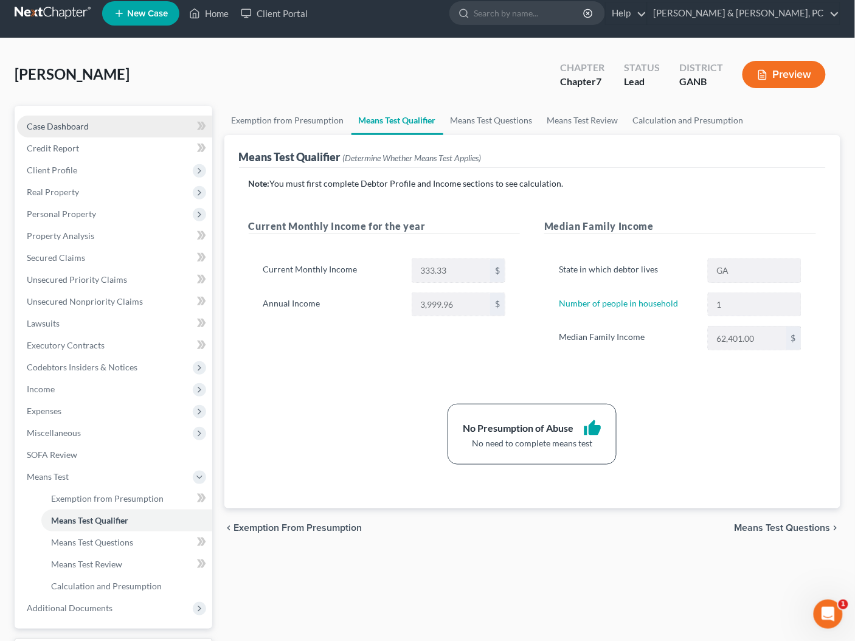
click at [116, 126] on link "Case Dashboard" at bounding box center [114, 126] width 195 height 22
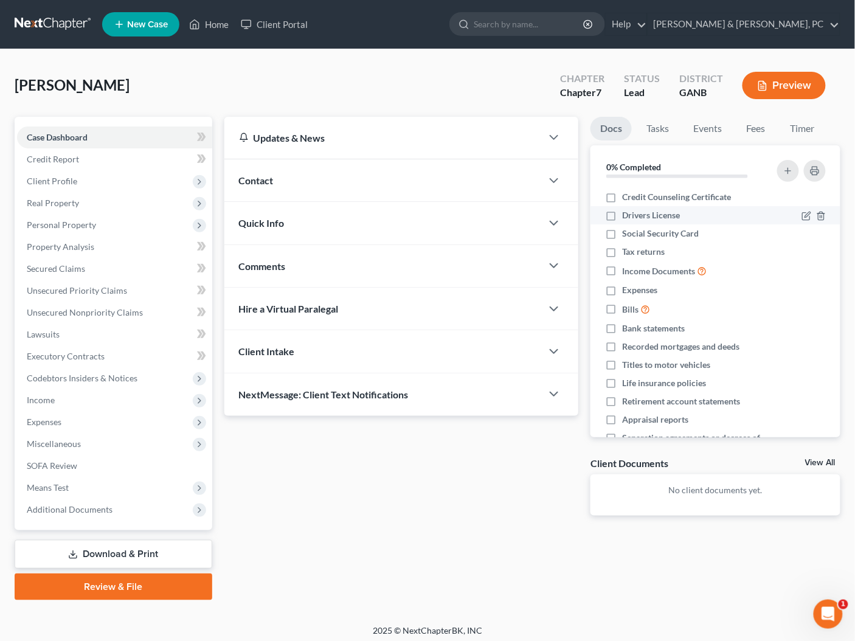
click at [622, 216] on label "Drivers License" at bounding box center [651, 215] width 58 height 12
click at [627, 216] on input "Drivers License" at bounding box center [631, 213] width 8 height 8
checkbox input "true"
click at [622, 252] on label "Tax returns" at bounding box center [643, 252] width 43 height 12
click at [627, 252] on input "Tax returns" at bounding box center [631, 250] width 8 height 8
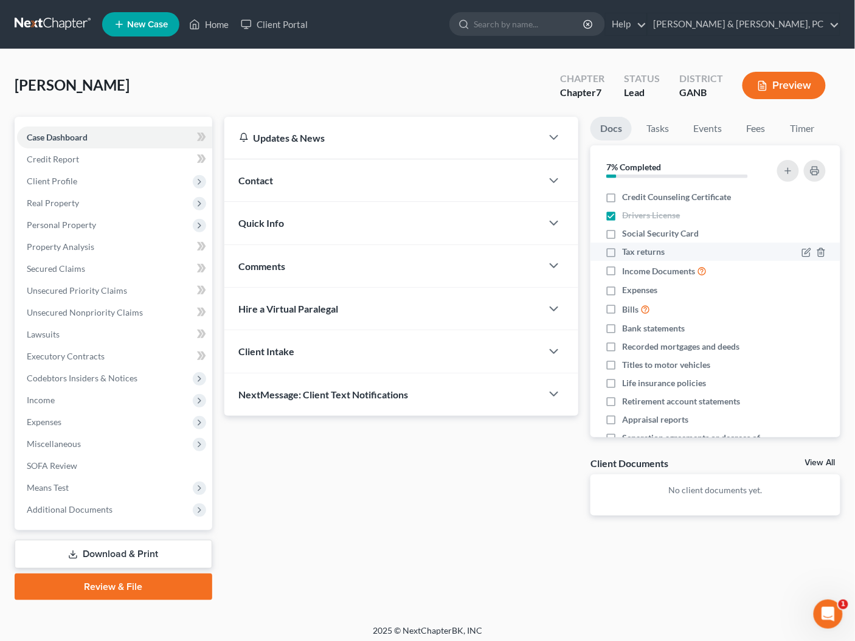
checkbox input "true"
click at [622, 290] on label "Expenses" at bounding box center [639, 290] width 35 height 12
click at [627, 290] on input "Expenses" at bounding box center [631, 288] width 8 height 8
checkbox input "true"
click at [823, 345] on icon "button" at bounding box center [819, 347] width 5 height 8
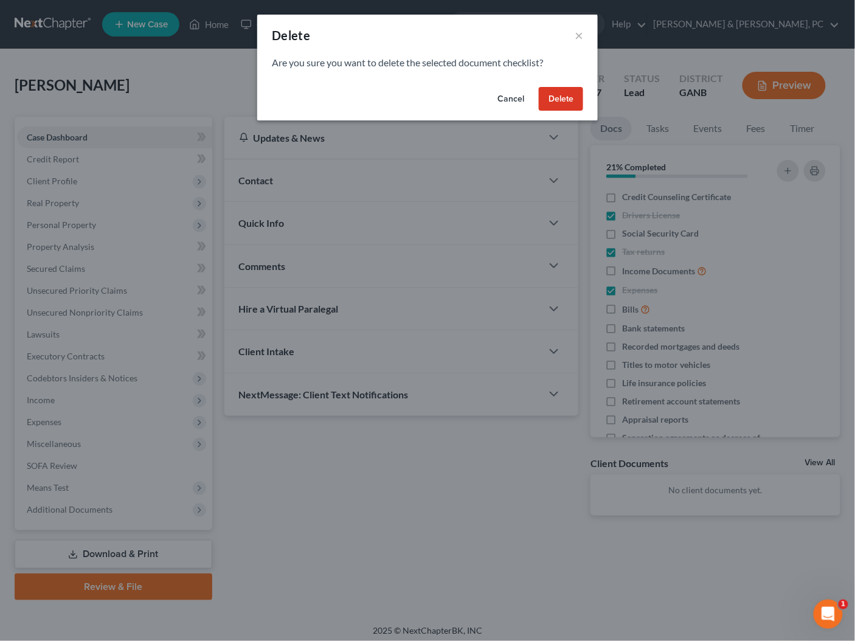
click at [570, 95] on button "Delete" at bounding box center [560, 99] width 44 height 24
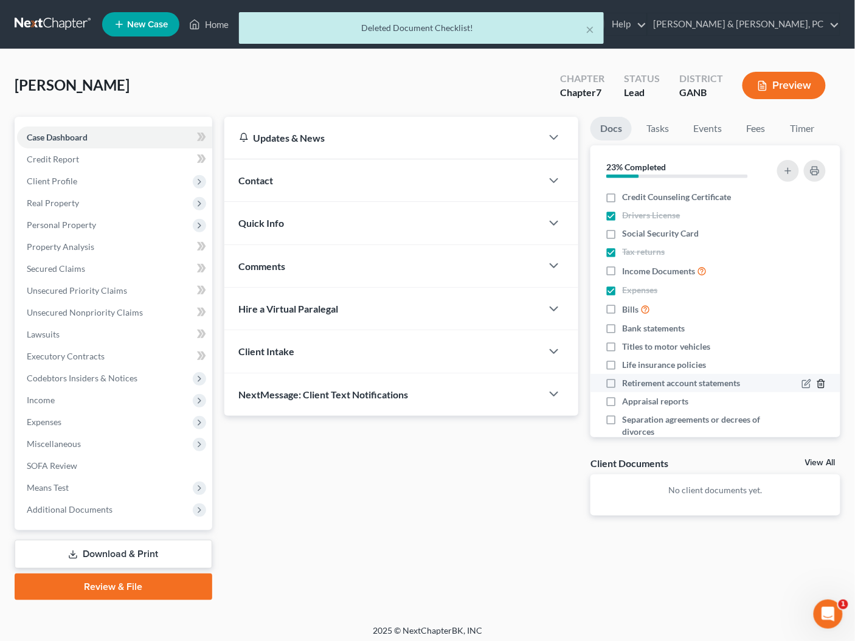
click at [824, 382] on icon "button" at bounding box center [821, 384] width 10 height 10
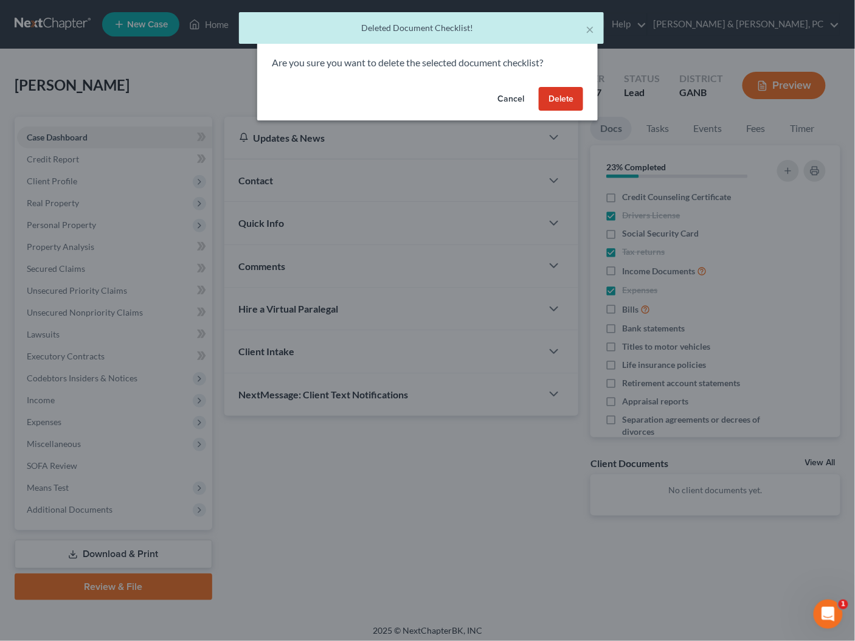
click at [544, 98] on button "Delete" at bounding box center [560, 99] width 44 height 24
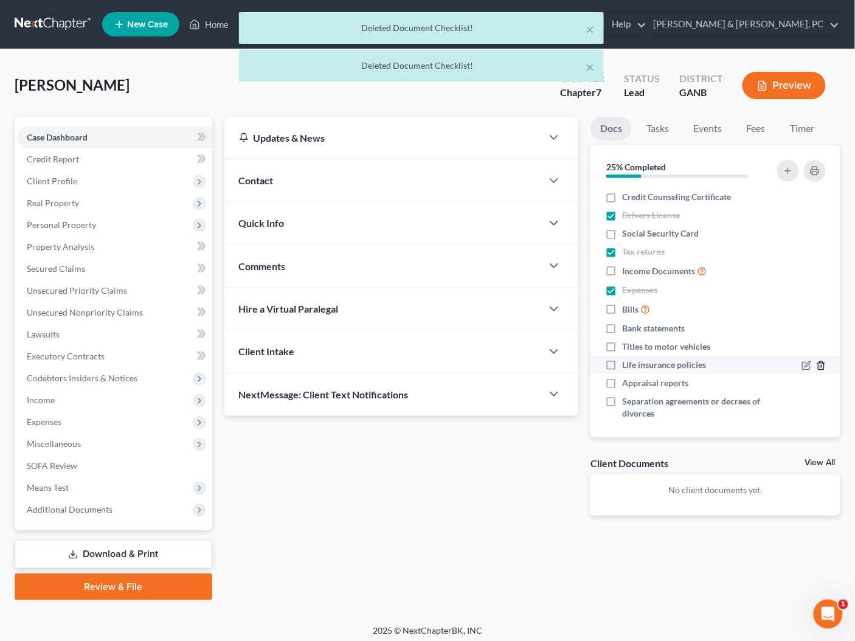
click at [823, 364] on icon "button" at bounding box center [821, 365] width 10 height 10
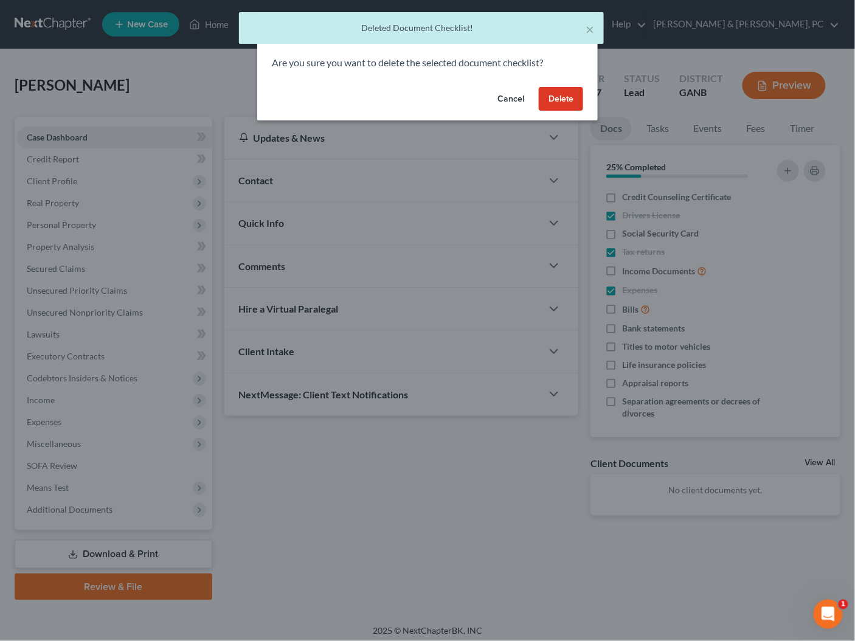
click at [564, 97] on button "Delete" at bounding box center [560, 99] width 44 height 24
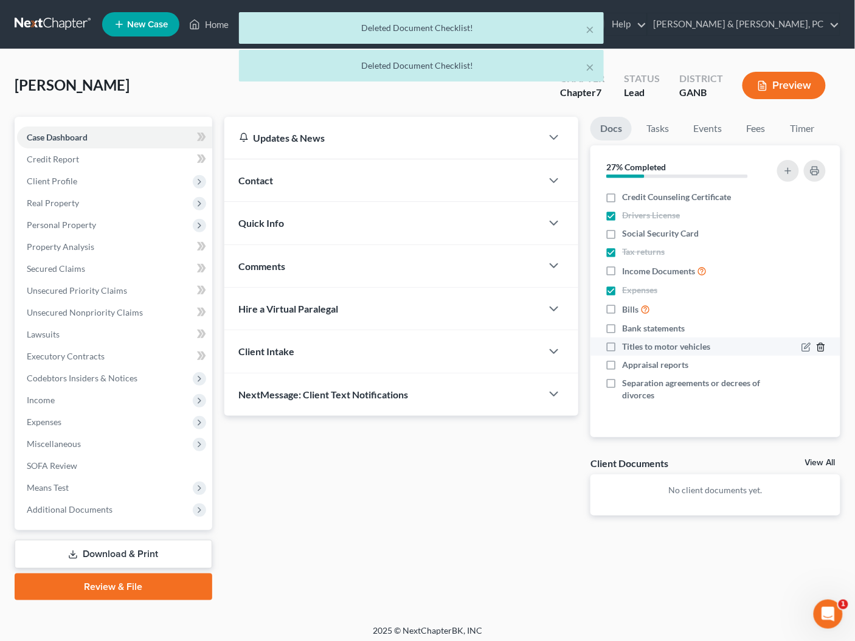
click at [820, 347] on icon "button" at bounding box center [821, 347] width 10 height 10
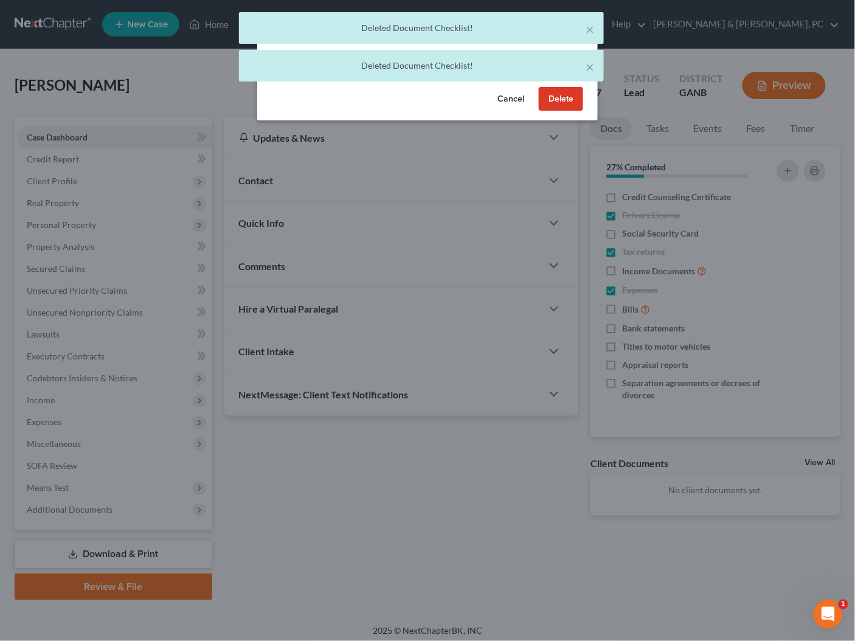
click at [556, 99] on button "Delete" at bounding box center [560, 99] width 44 height 24
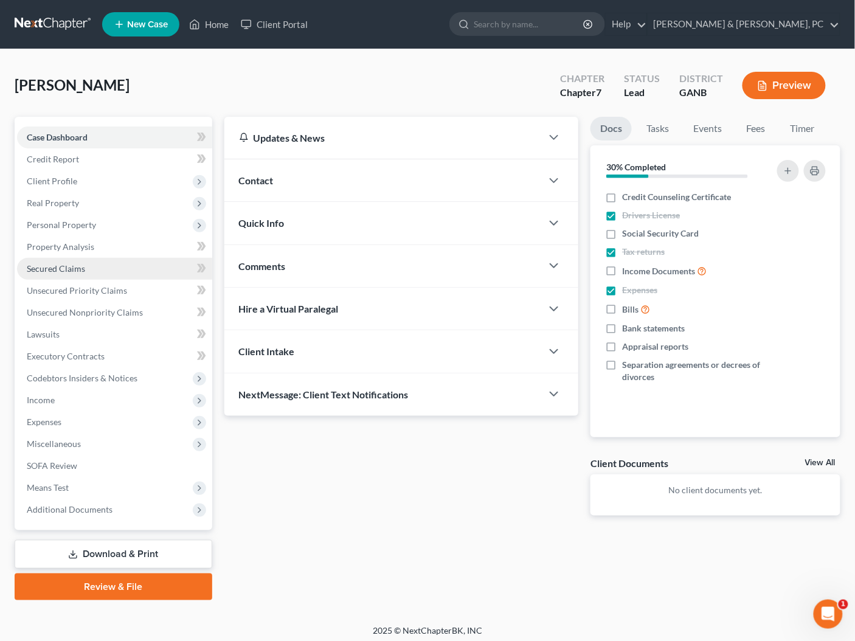
click at [64, 270] on span "Secured Claims" at bounding box center [56, 268] width 58 height 10
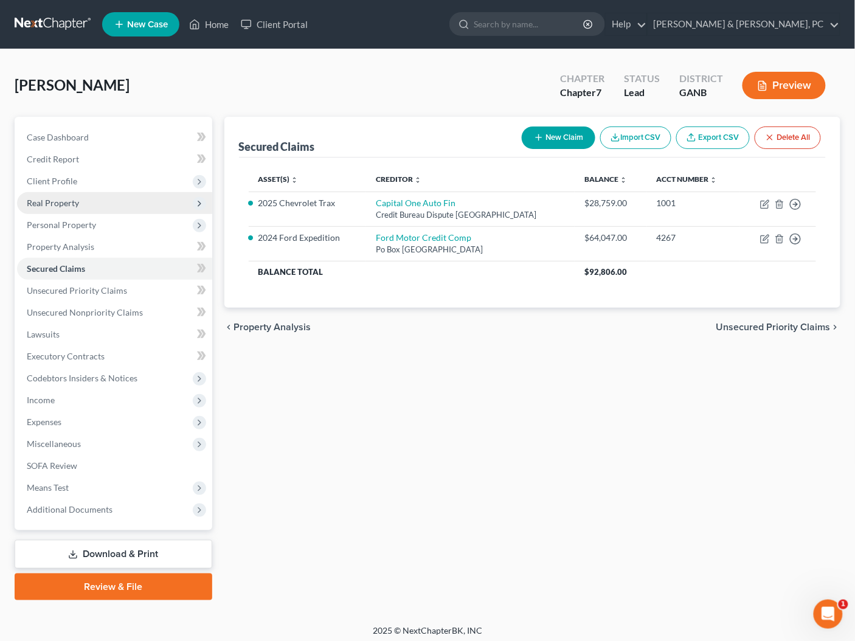
click at [69, 202] on span "Real Property" at bounding box center [53, 203] width 52 height 10
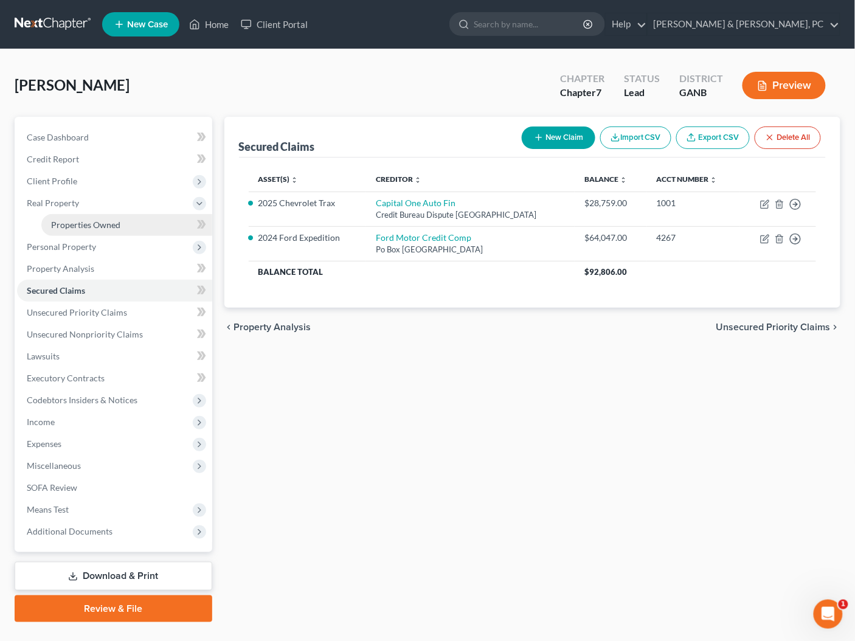
drag, startPoint x: 69, startPoint y: 202, endPoint x: 71, endPoint y: 224, distance: 22.0
click at [69, 202] on span "Real Property" at bounding box center [53, 203] width 52 height 10
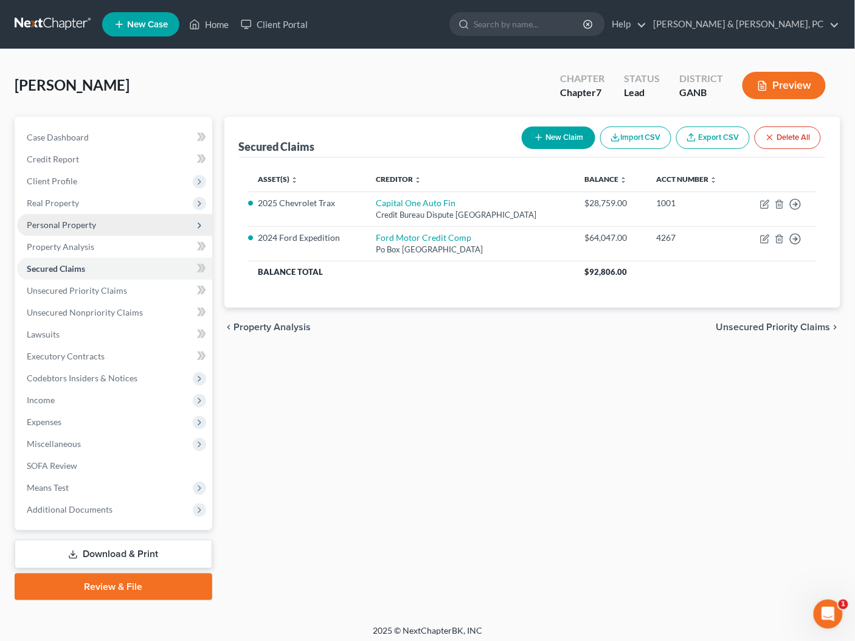
click at [73, 225] on span "Personal Property" at bounding box center [61, 224] width 69 height 10
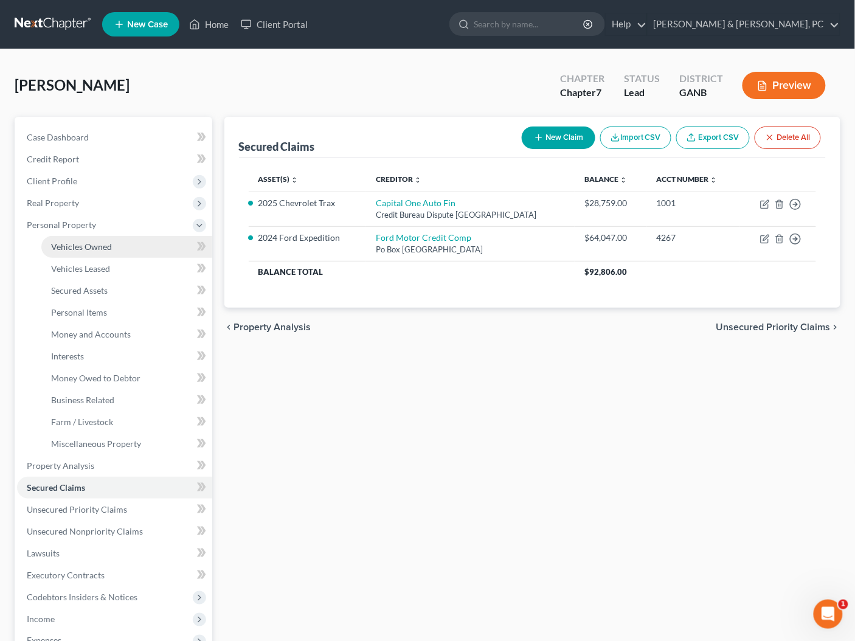
click at [78, 245] on span "Vehicles Owned" at bounding box center [81, 246] width 61 height 10
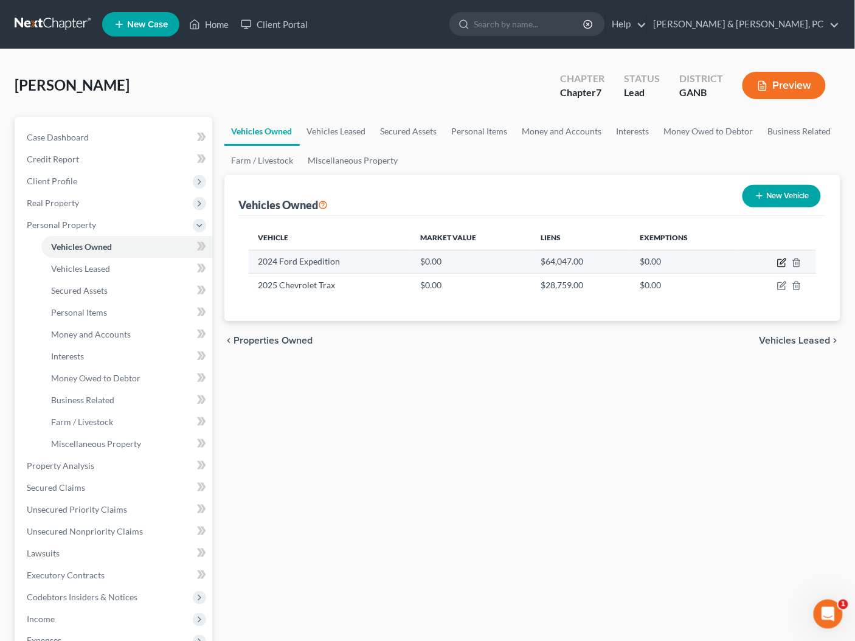
click at [783, 262] on icon "button" at bounding box center [782, 263] width 10 height 10
select select "0"
select select "2"
select select "0"
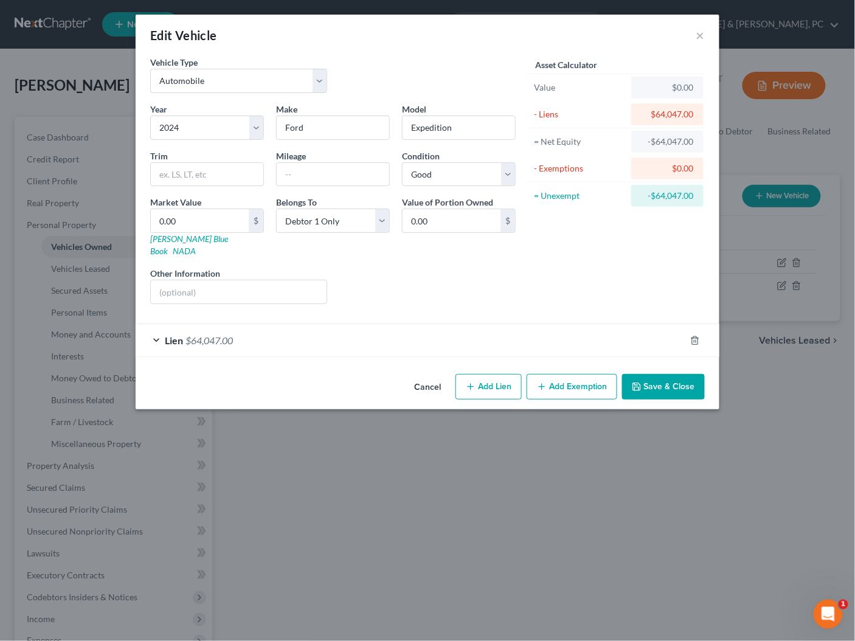
click at [414, 375] on button "Cancel" at bounding box center [427, 387] width 46 height 24
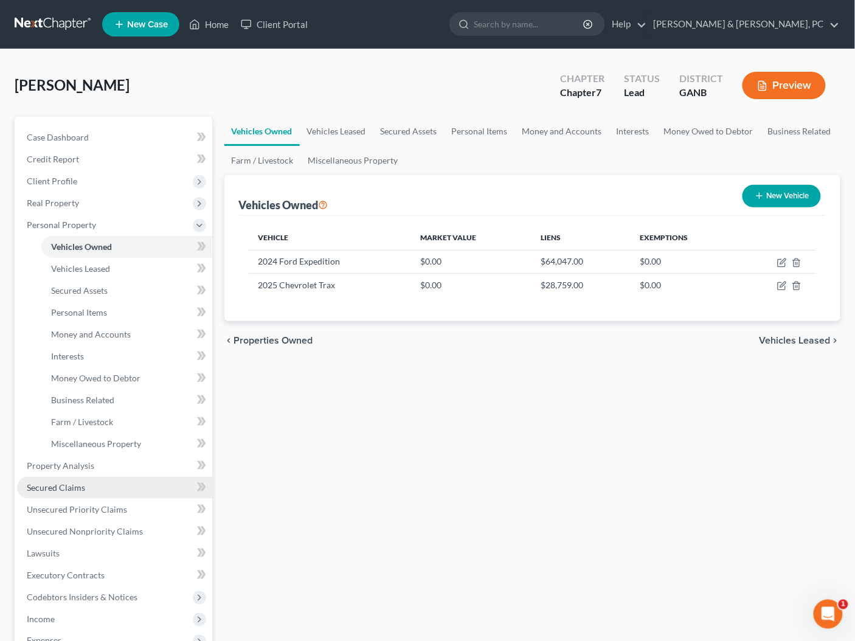
click at [168, 485] on link "Secured Claims" at bounding box center [114, 487] width 195 height 22
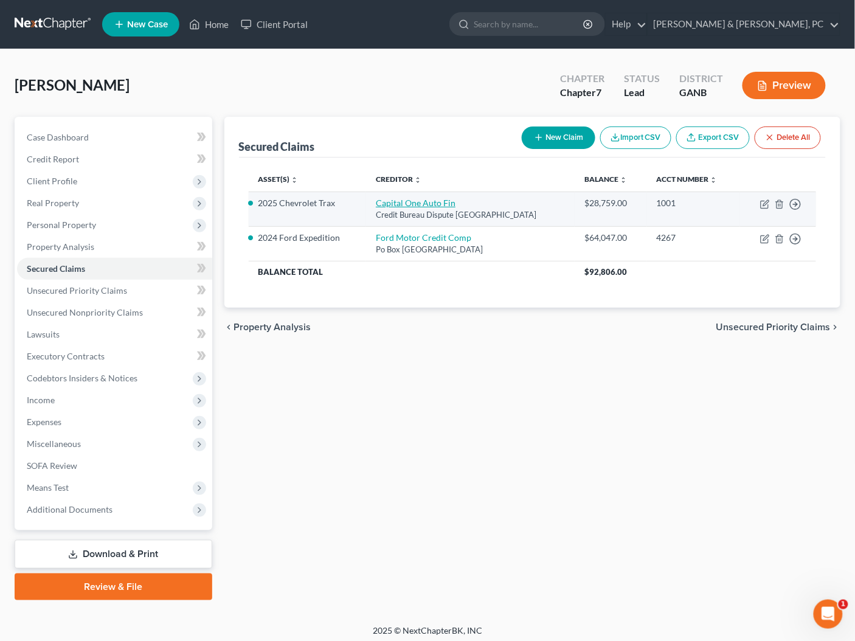
click at [397, 204] on link "Capital One Auto Fin" at bounding box center [416, 203] width 80 height 10
select select "45"
select select "2"
select select "0"
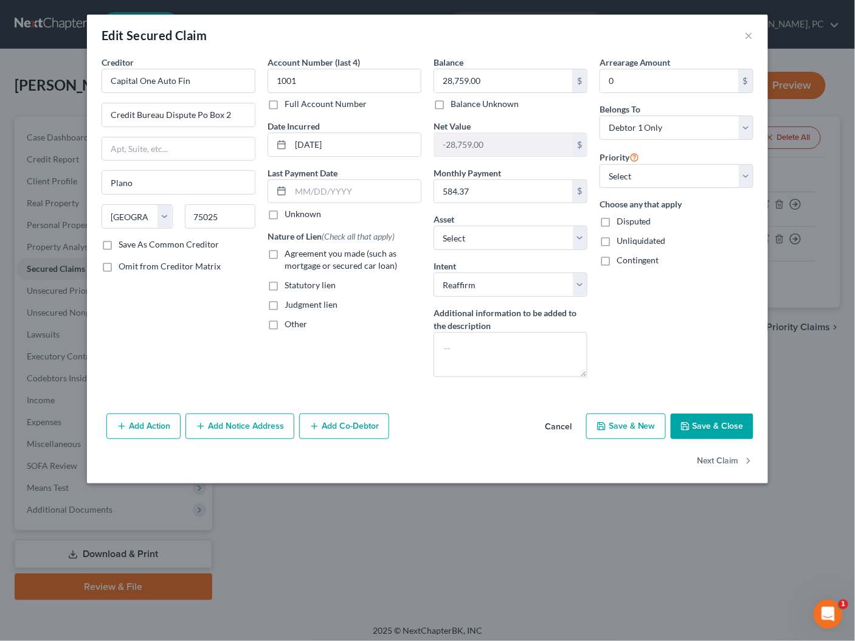
click at [558, 425] on button "Cancel" at bounding box center [558, 426] width 46 height 24
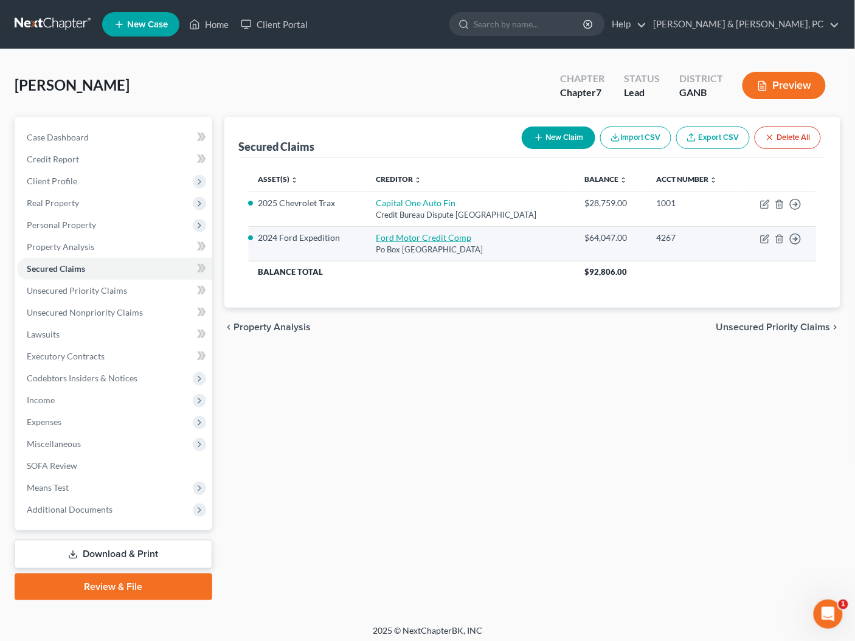
click at [408, 235] on link "Ford Motor Credit Comp" at bounding box center [423, 237] width 95 height 10
select select "30"
select select "2"
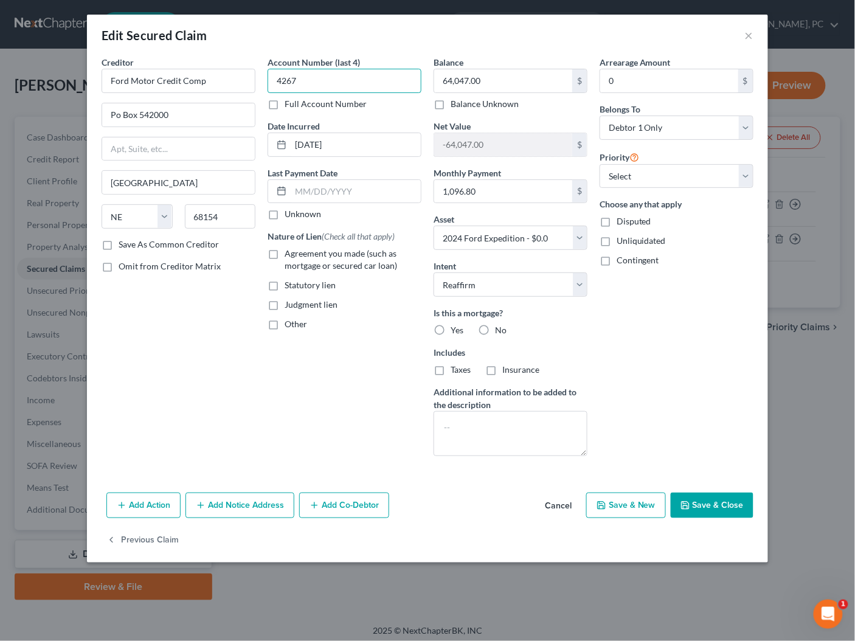
click at [329, 81] on input "4267" at bounding box center [344, 81] width 154 height 24
click at [320, 106] on label "Full Account Number" at bounding box center [325, 104] width 82 height 12
click at [297, 106] on input "Full Account Number" at bounding box center [293, 102] width 8 height 8
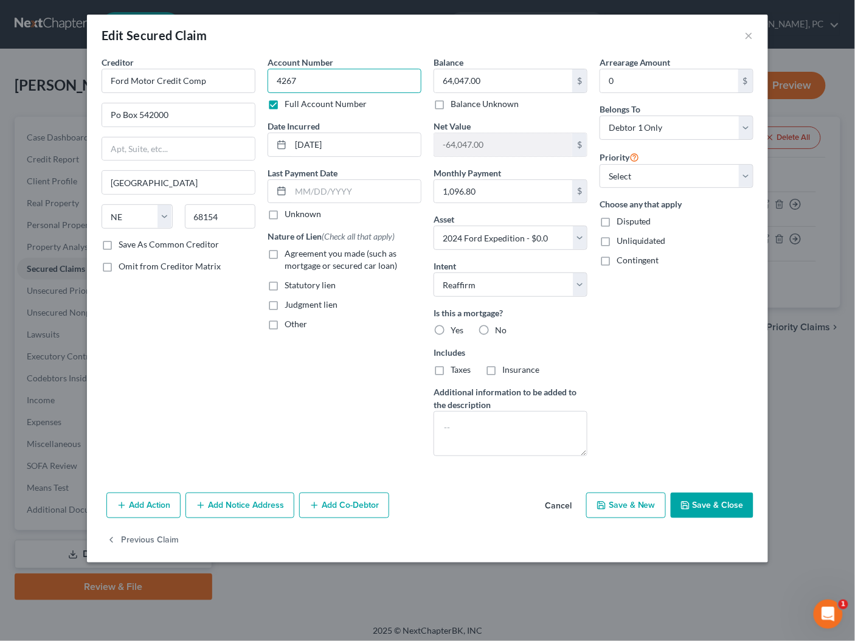
click at [276, 81] on input "4267" at bounding box center [344, 81] width 154 height 24
click at [716, 503] on button "Save & Close" at bounding box center [711, 505] width 83 height 26
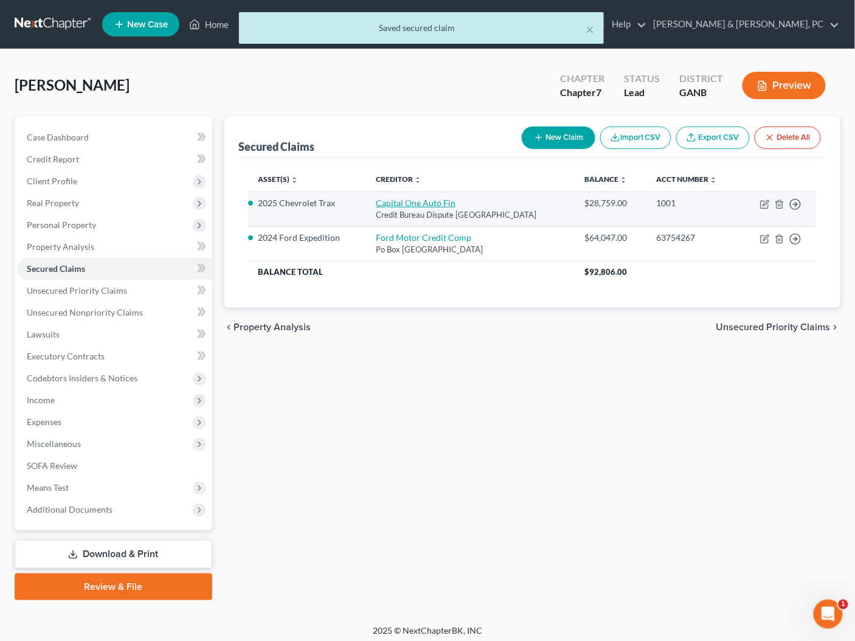
click at [397, 206] on link "Capital One Auto Fin" at bounding box center [416, 203] width 80 height 10
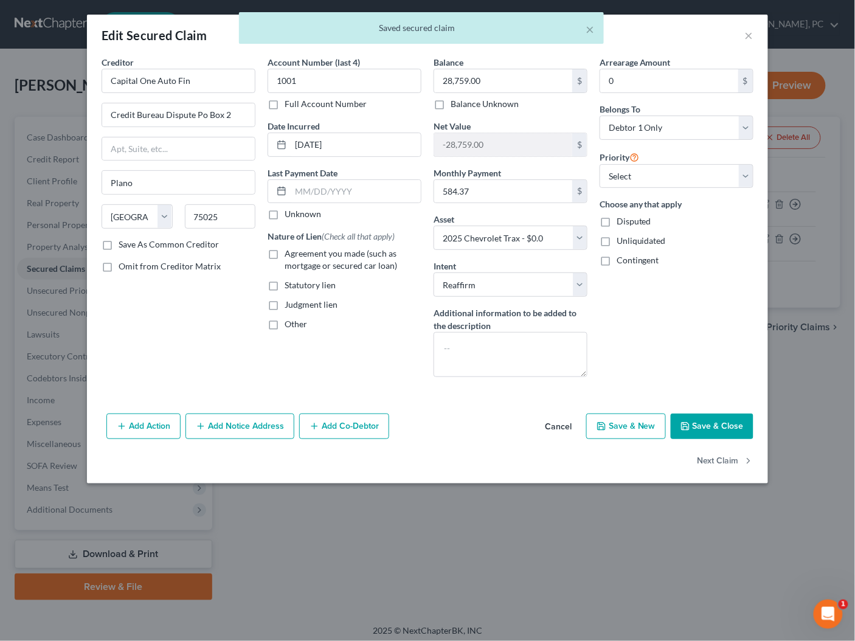
click at [309, 101] on label "Full Account Number" at bounding box center [325, 104] width 82 height 12
click at [297, 101] on input "Full Account Number" at bounding box center [293, 102] width 8 height 8
click at [272, 80] on input "1001" at bounding box center [344, 81] width 154 height 24
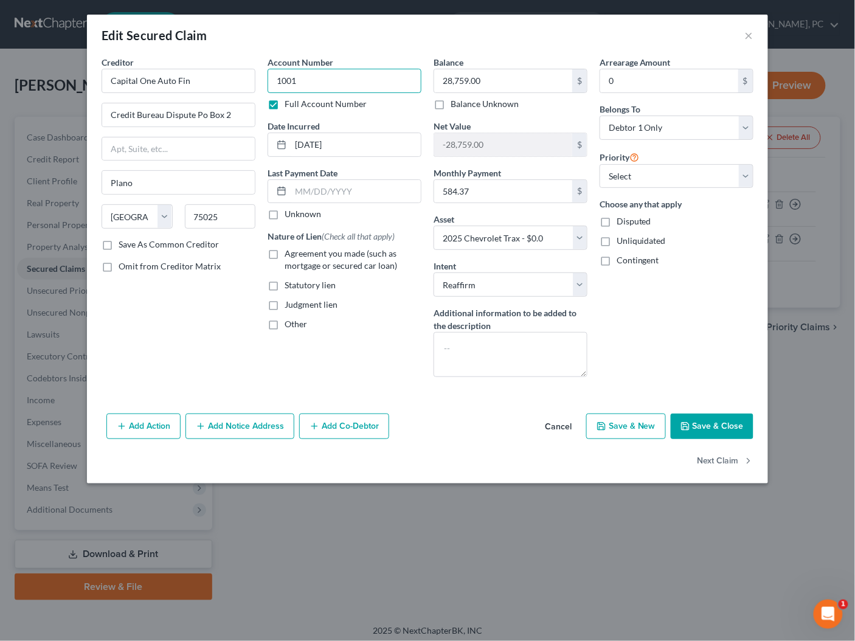
click at [272, 80] on input "1001" at bounding box center [344, 81] width 154 height 24
click at [717, 416] on button "Save & Close" at bounding box center [711, 426] width 83 height 26
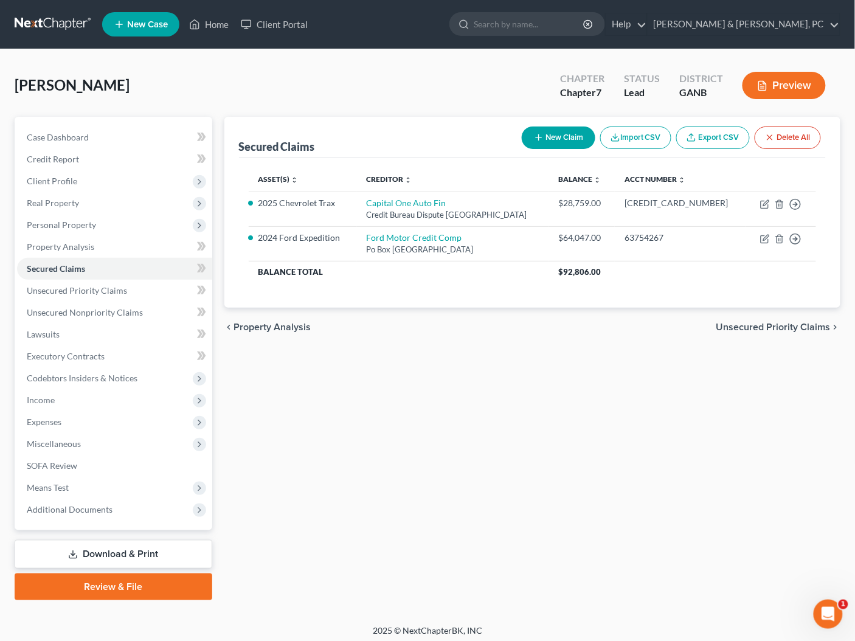
scroll to position [3, 0]
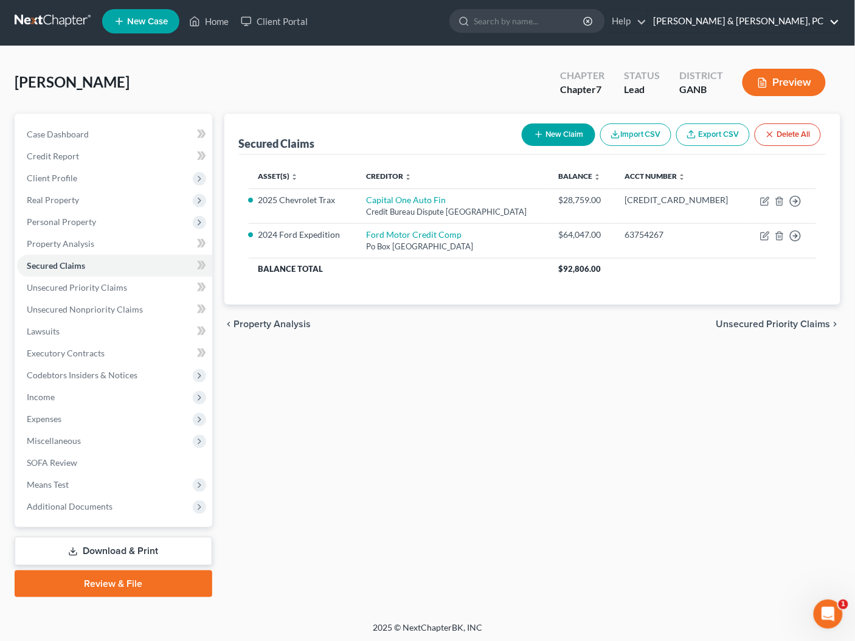
click at [793, 26] on link "Blevins & Hong, PC" at bounding box center [743, 21] width 192 height 22
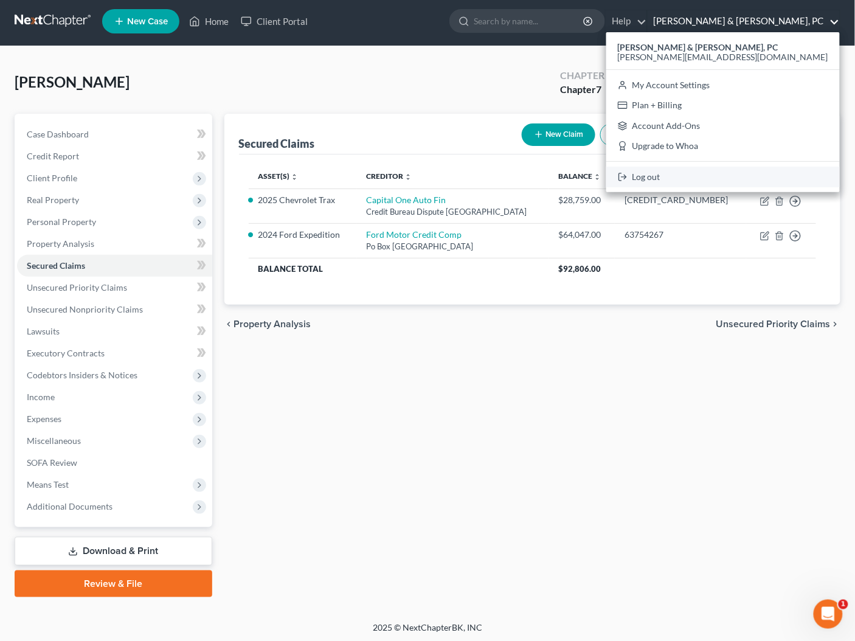
click at [746, 183] on link "Log out" at bounding box center [722, 177] width 233 height 21
